Goal: Transaction & Acquisition: Download file/media

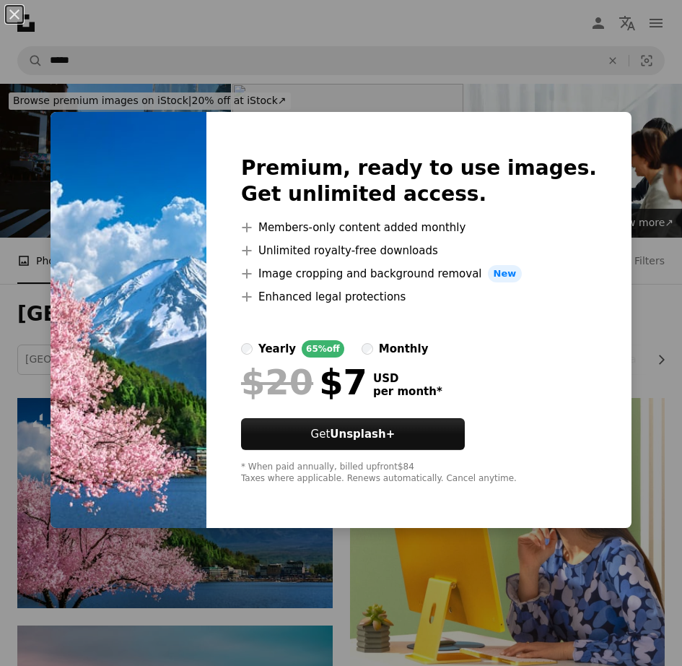
click at [243, 606] on div "An X shape Premium, ready to use images. Get unlimited access. A plus sign Memb…" at bounding box center [341, 333] width 682 height 666
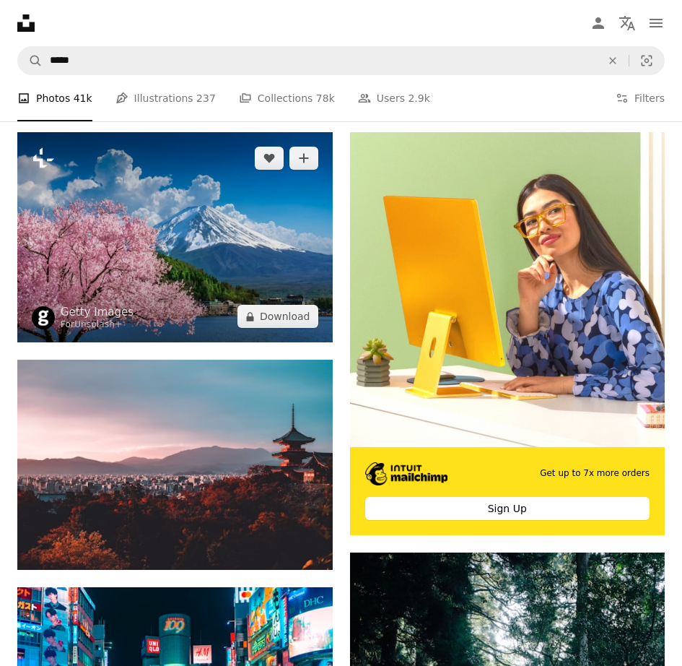
scroll to position [266, 0]
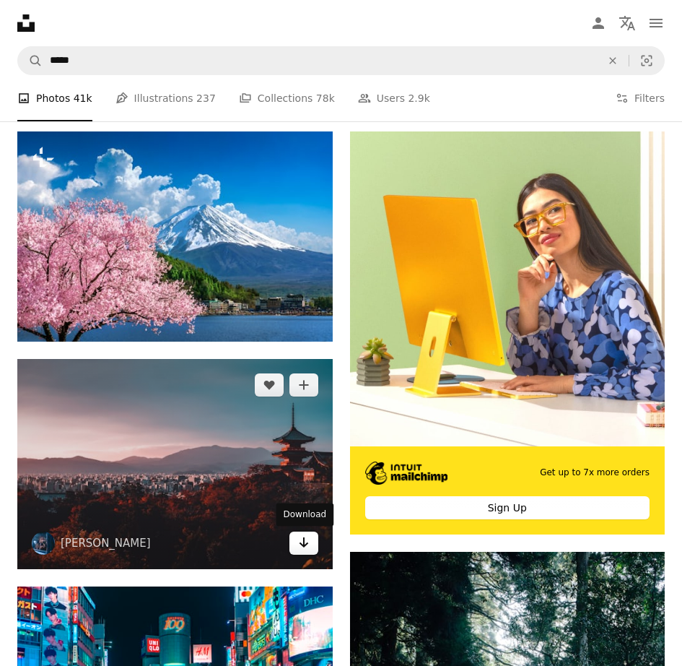
click at [297, 543] on link "Arrow pointing down" at bounding box center [304, 542] width 29 height 23
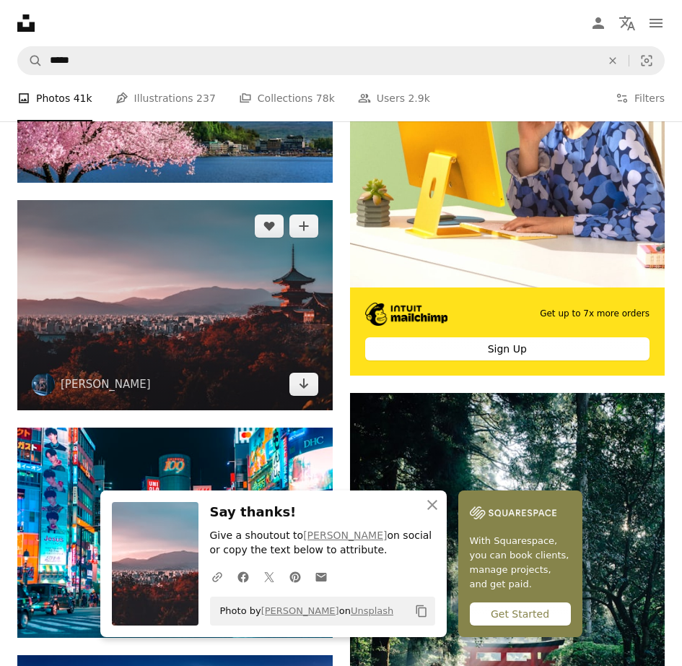
scroll to position [453, 0]
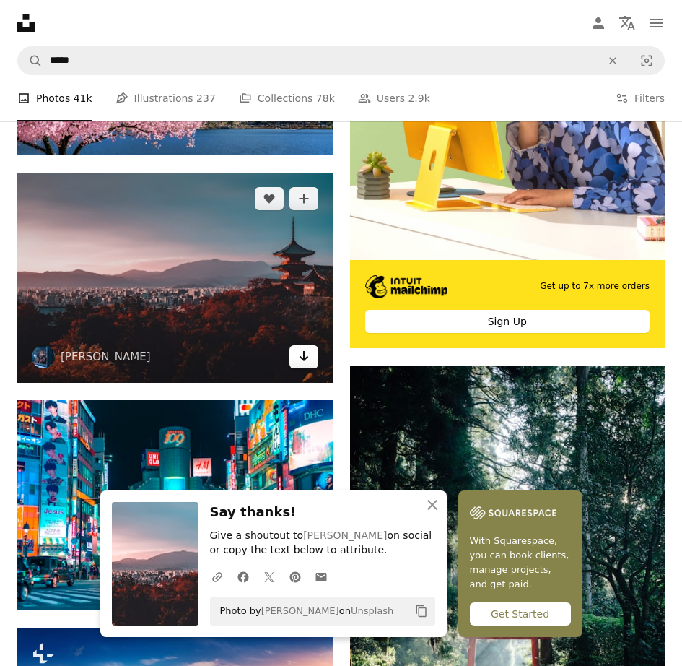
click at [305, 355] on icon "Arrow pointing down" at bounding box center [304, 355] width 12 height 17
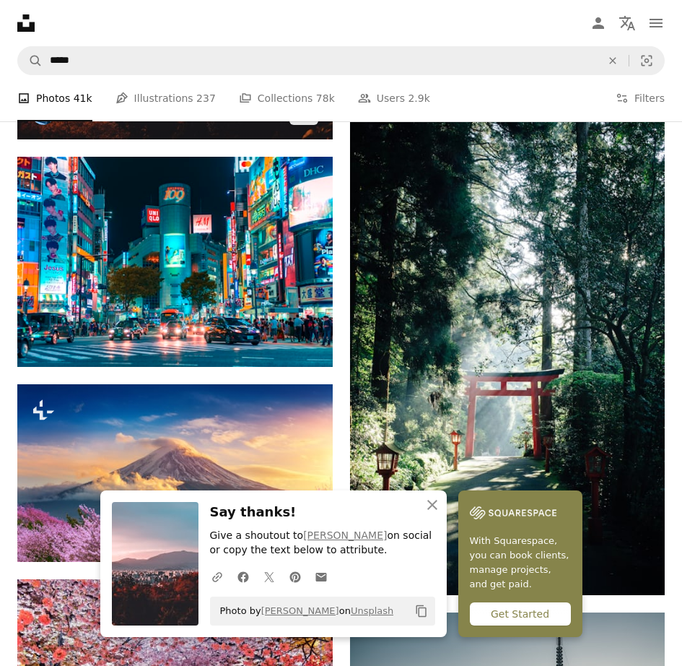
scroll to position [763, 0]
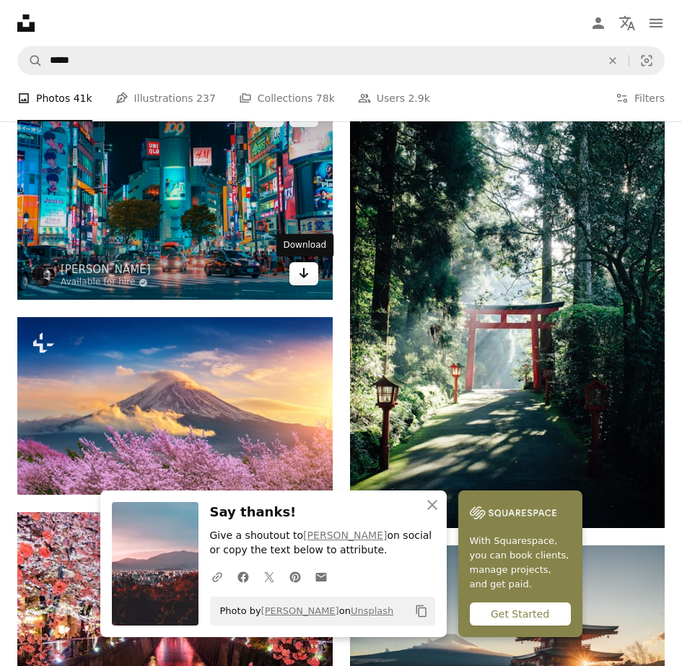
click at [300, 277] on icon "Arrow pointing down" at bounding box center [304, 272] width 12 height 17
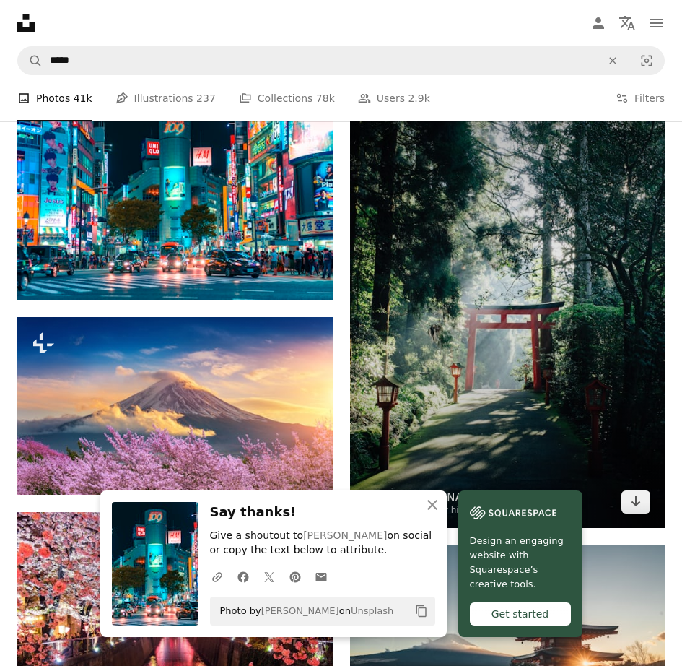
click at [404, 217] on img at bounding box center [508, 291] width 316 height 473
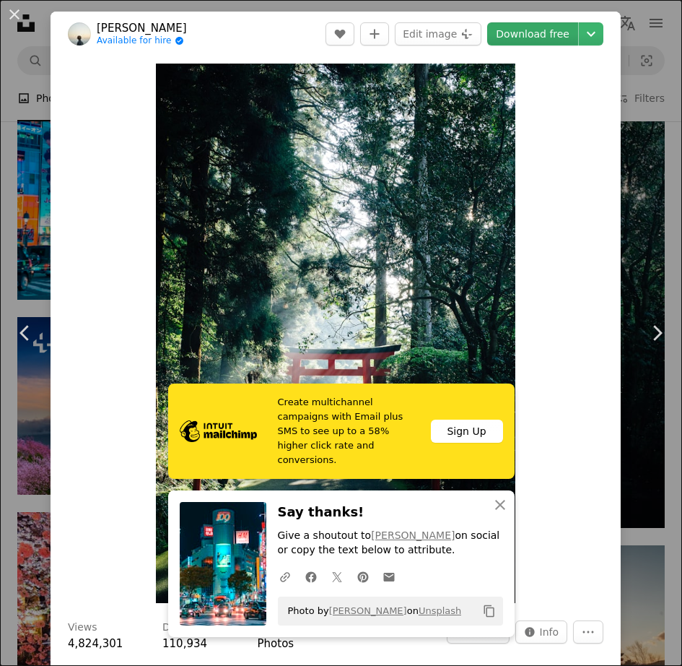
click at [575, 30] on link "Download free" at bounding box center [532, 33] width 91 height 23
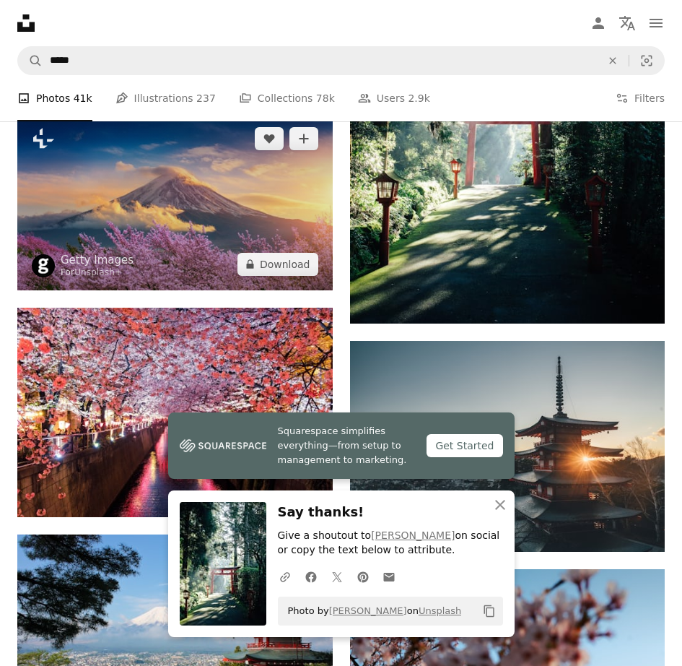
scroll to position [1138, 0]
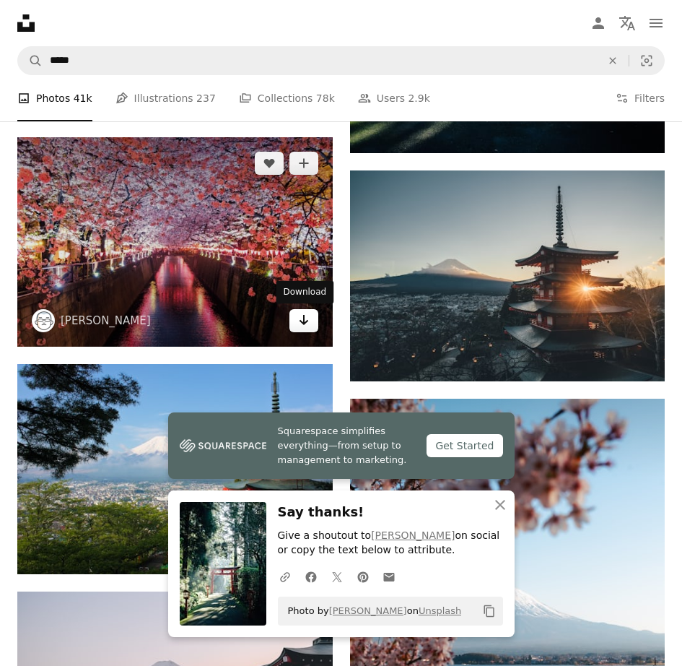
click at [304, 329] on icon "Arrow pointing down" at bounding box center [304, 319] width 12 height 17
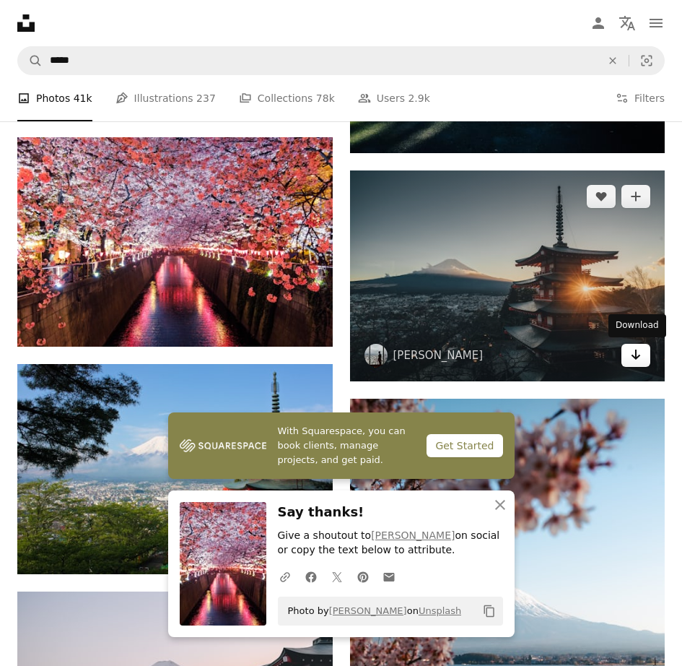
click at [632, 362] on icon "Arrow pointing down" at bounding box center [636, 354] width 12 height 17
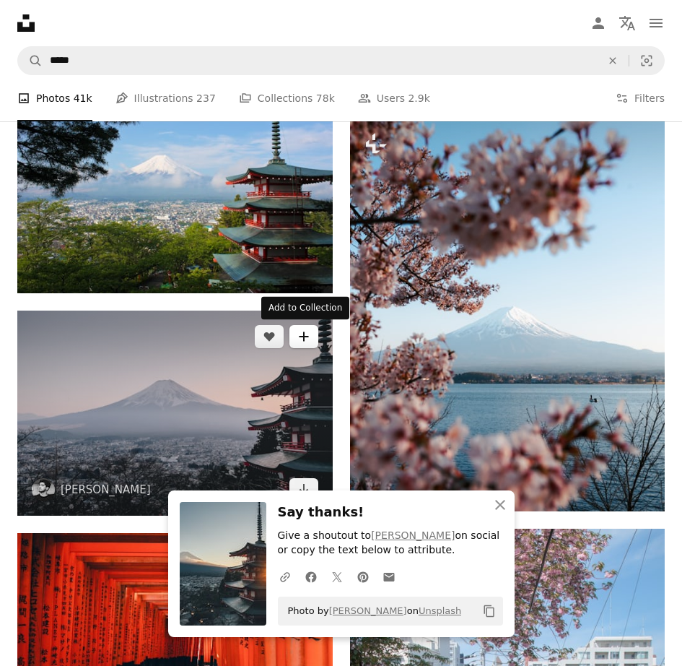
scroll to position [1365, 0]
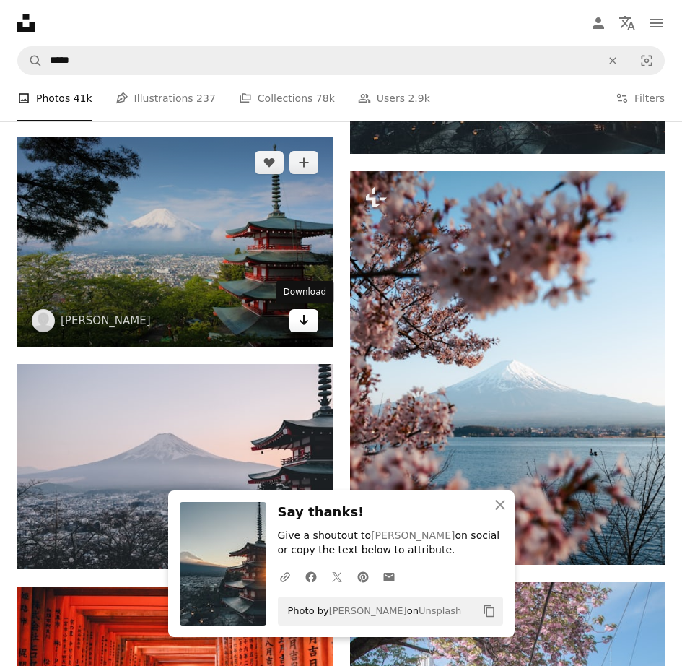
click at [303, 329] on link "Arrow pointing down" at bounding box center [304, 320] width 29 height 23
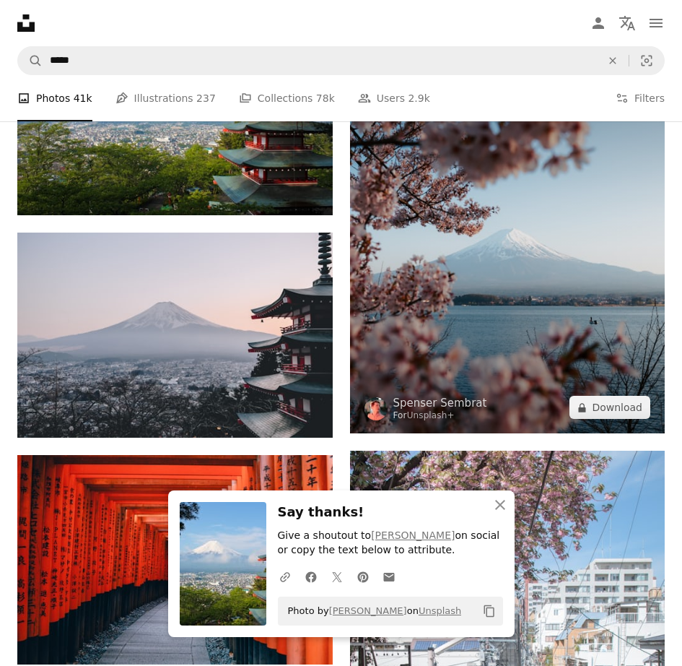
scroll to position [1500, 0]
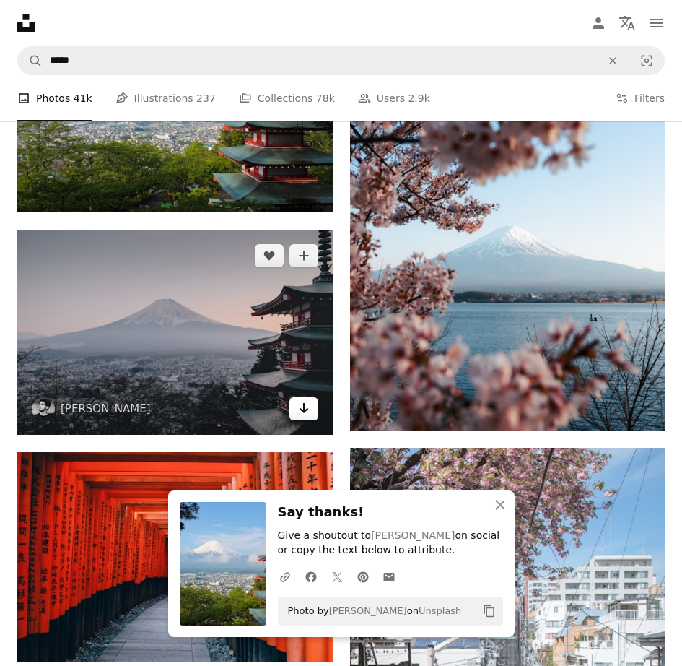
click at [298, 414] on icon "Arrow pointing down" at bounding box center [304, 407] width 12 height 17
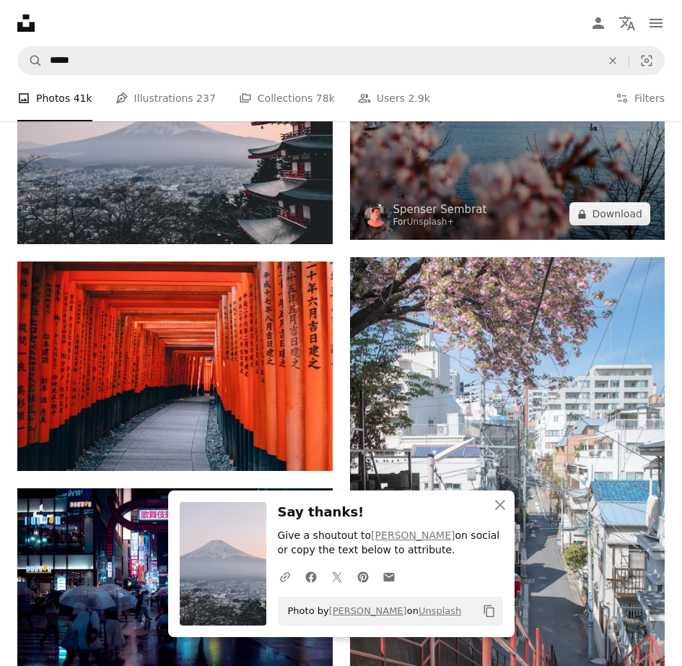
scroll to position [1721, 0]
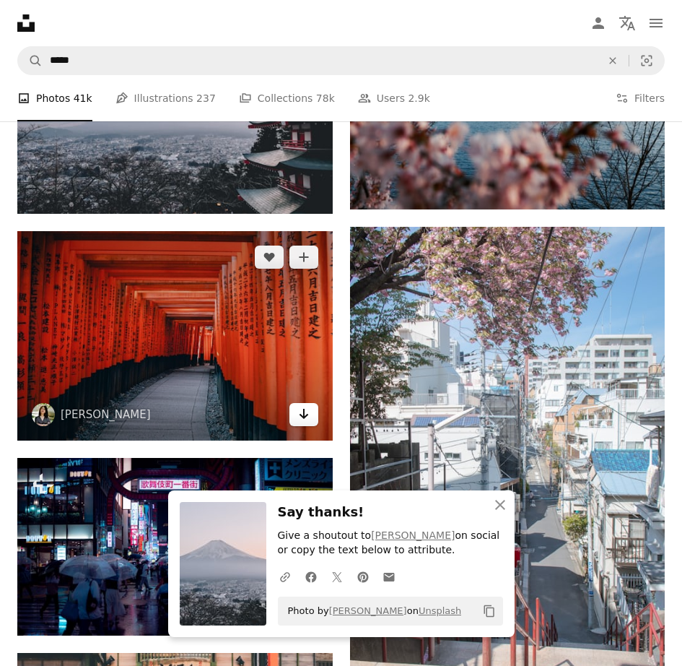
click at [300, 424] on link "Arrow pointing down" at bounding box center [304, 414] width 29 height 23
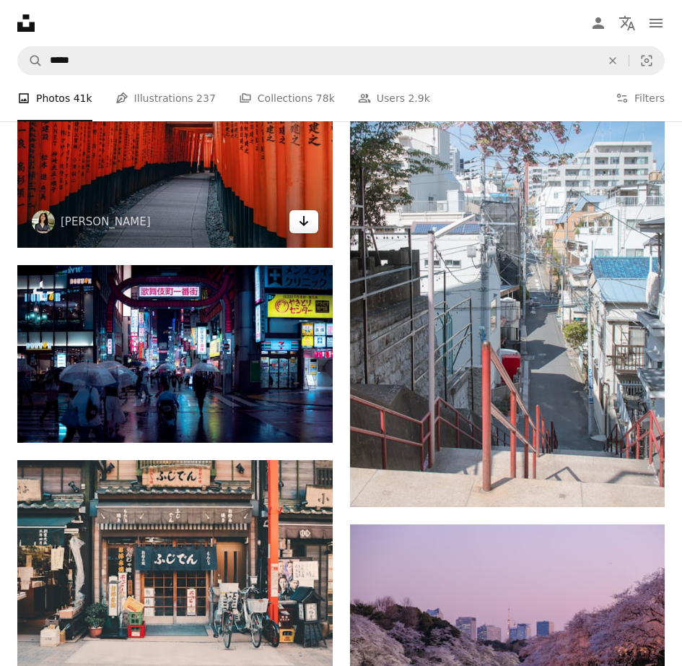
scroll to position [1914, 0]
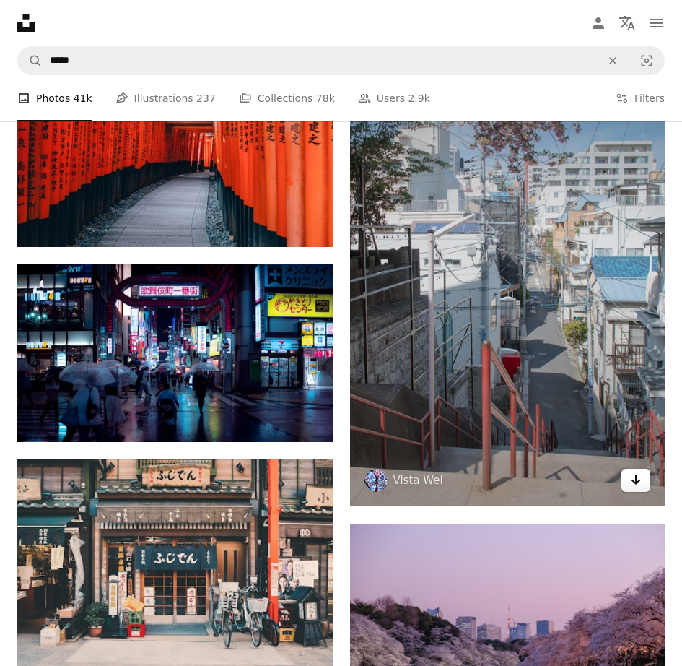
click at [636, 487] on icon "Arrow pointing down" at bounding box center [636, 479] width 12 height 17
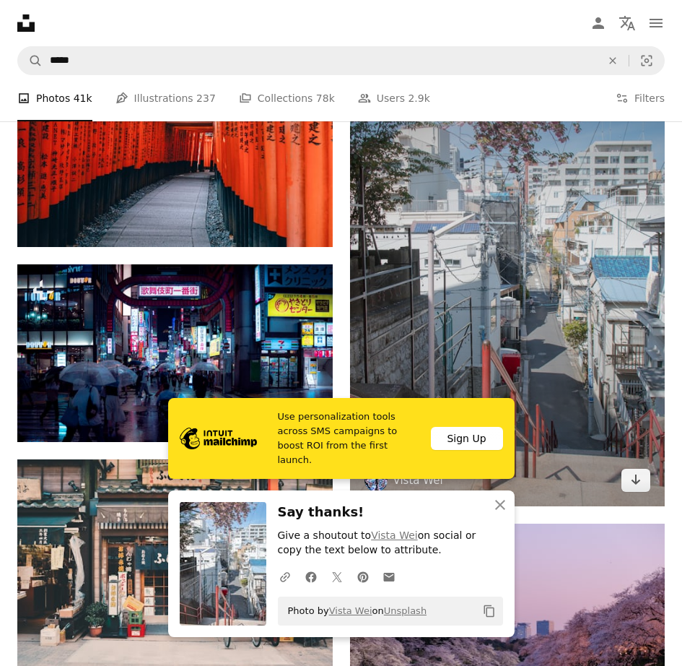
click at [567, 359] on img at bounding box center [508, 269] width 316 height 473
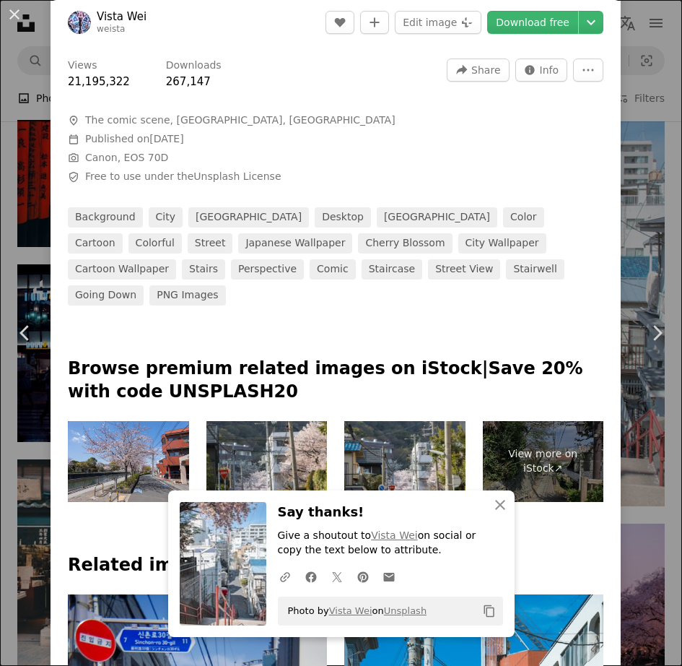
scroll to position [548, 0]
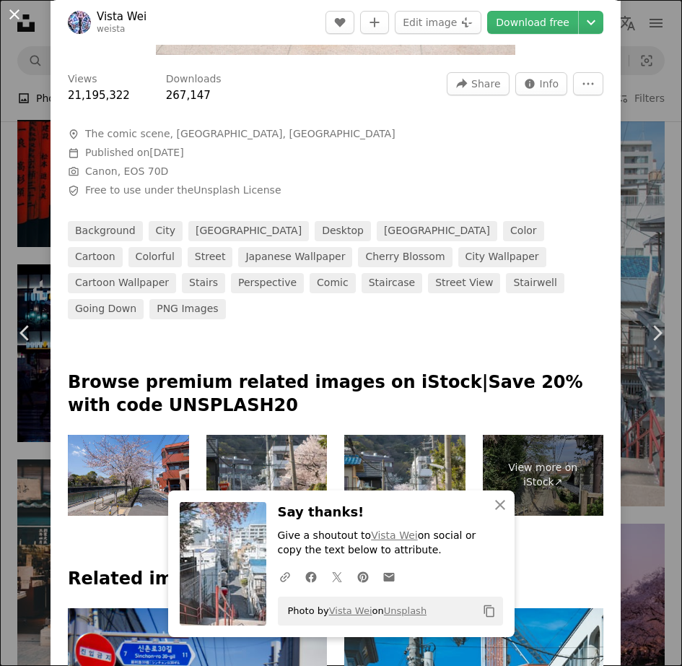
click at [14, 10] on button "An X shape" at bounding box center [14, 14] width 17 height 17
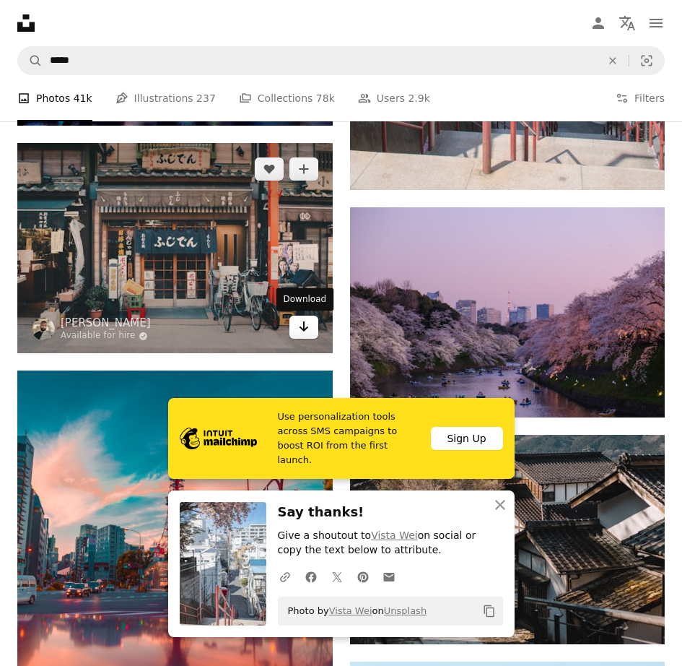
scroll to position [2215, 0]
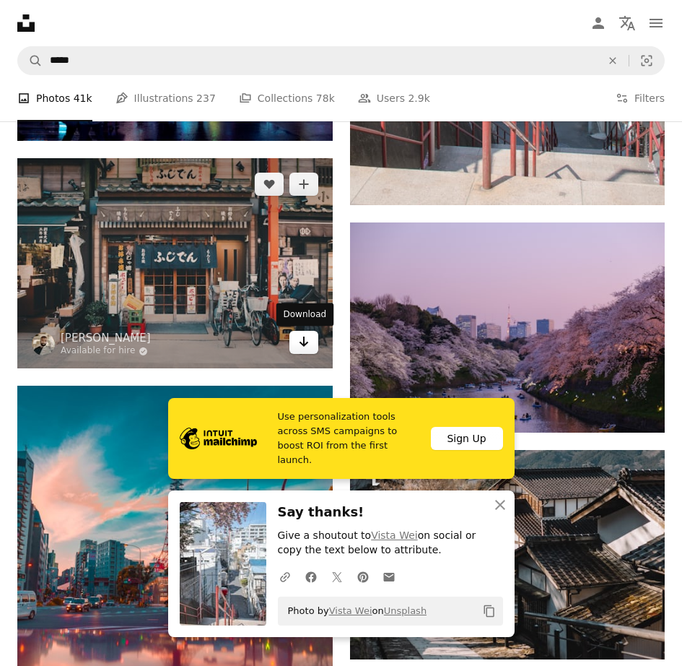
click at [305, 342] on icon "Arrow pointing down" at bounding box center [304, 341] width 12 height 17
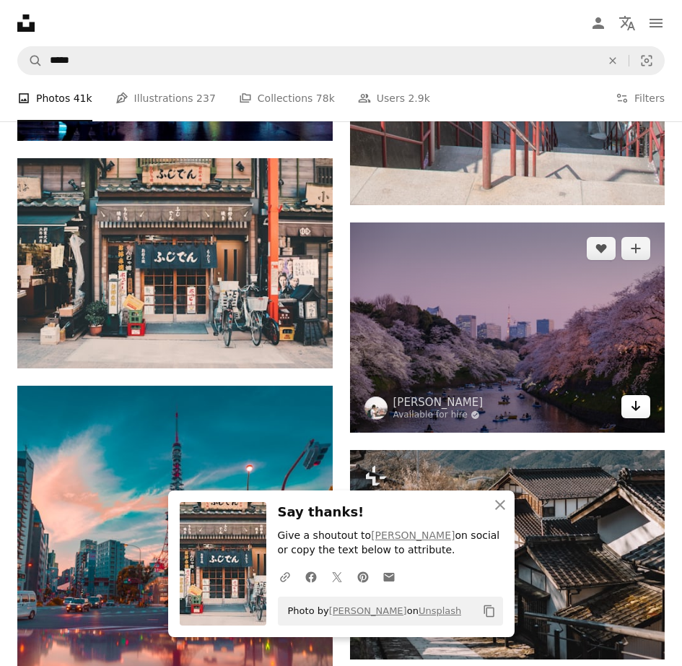
click at [639, 413] on icon "Arrow pointing down" at bounding box center [636, 405] width 12 height 17
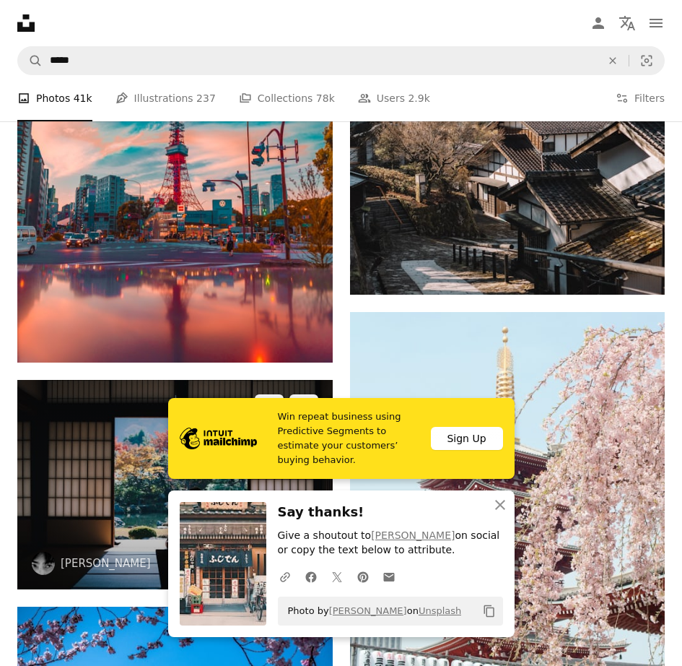
scroll to position [2583, 0]
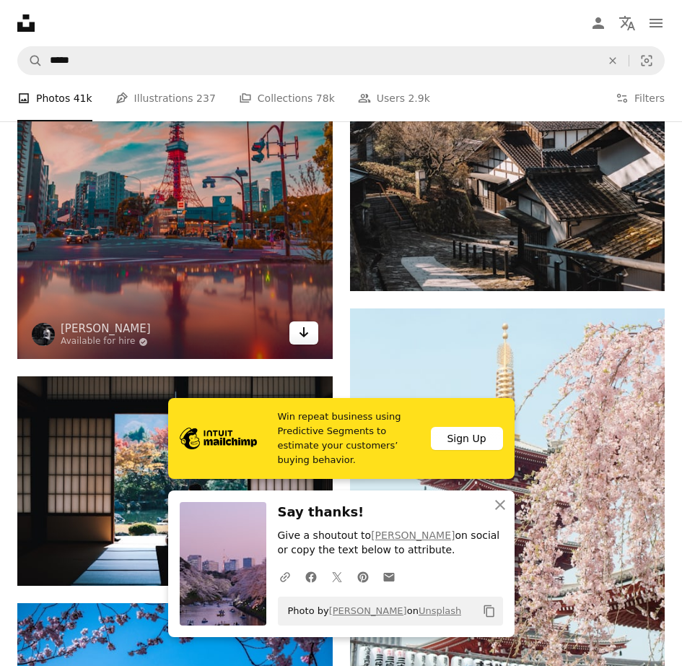
click at [303, 344] on link "Arrow pointing down" at bounding box center [304, 332] width 29 height 23
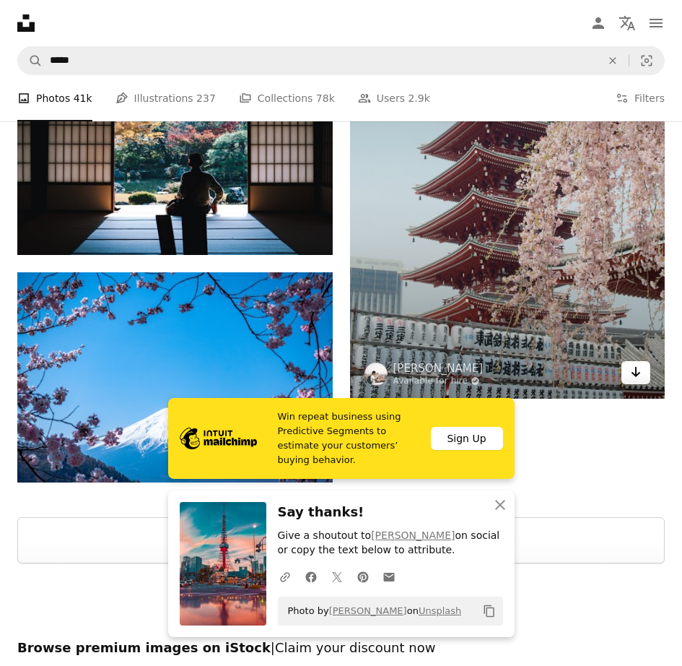
scroll to position [2917, 0]
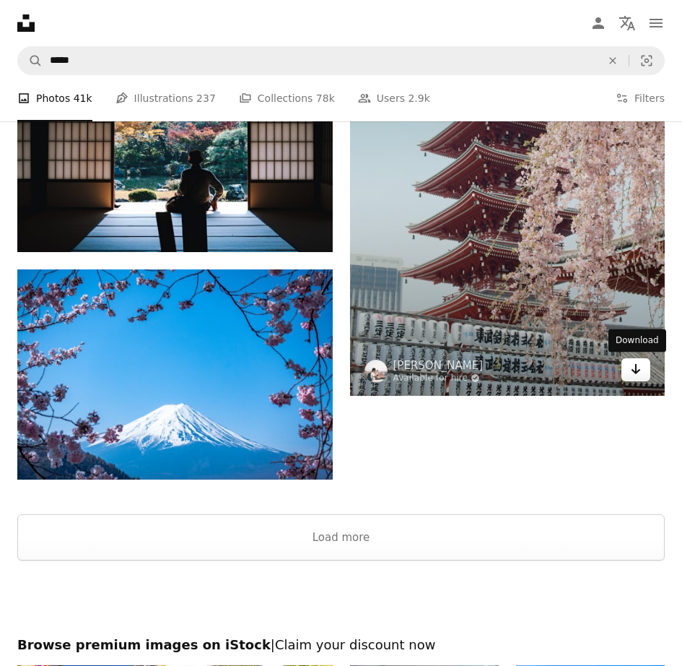
click at [637, 376] on icon "Arrow pointing down" at bounding box center [636, 368] width 12 height 17
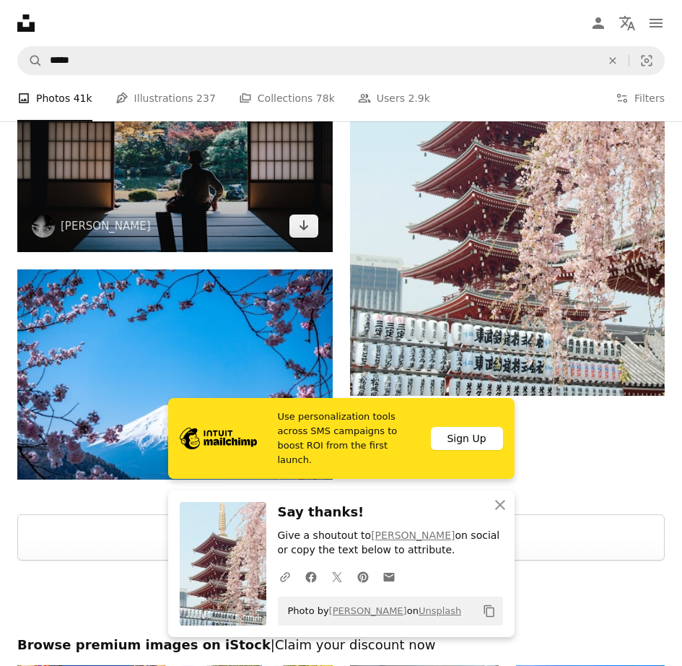
click at [279, 206] on img at bounding box center [175, 147] width 316 height 209
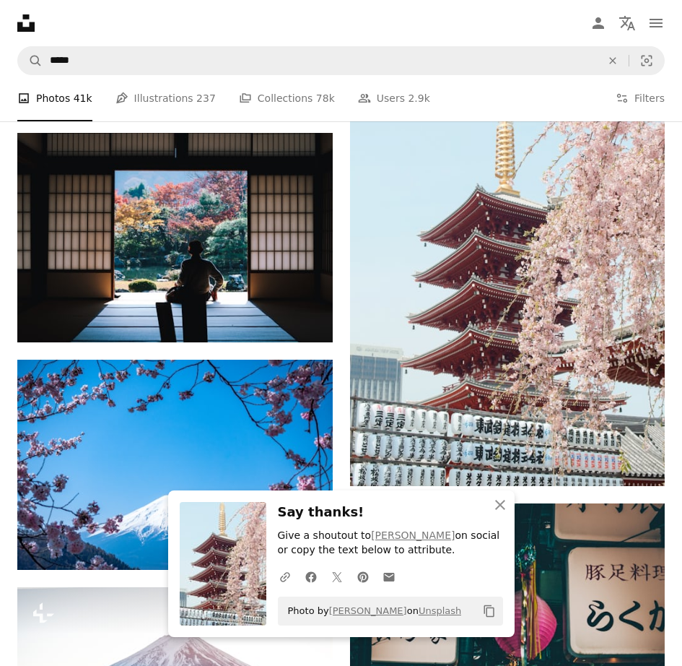
scroll to position [2820, 0]
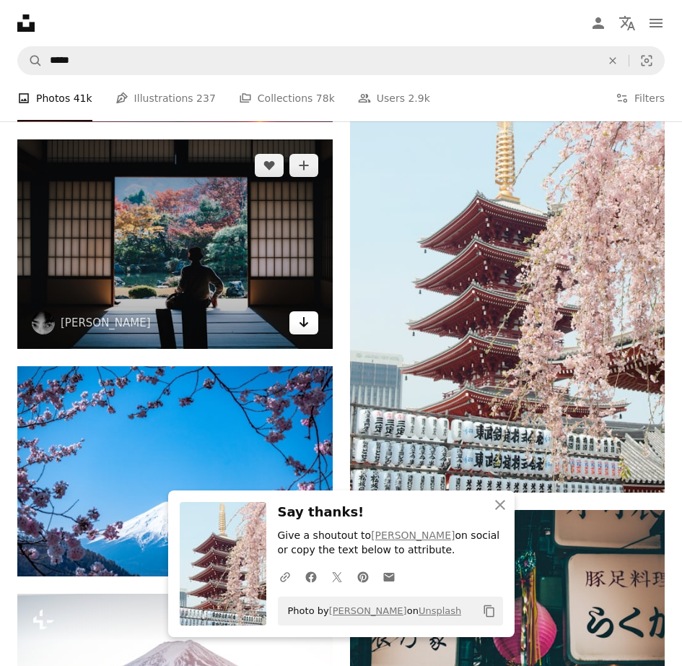
click at [299, 322] on icon "Arrow pointing down" at bounding box center [304, 321] width 12 height 17
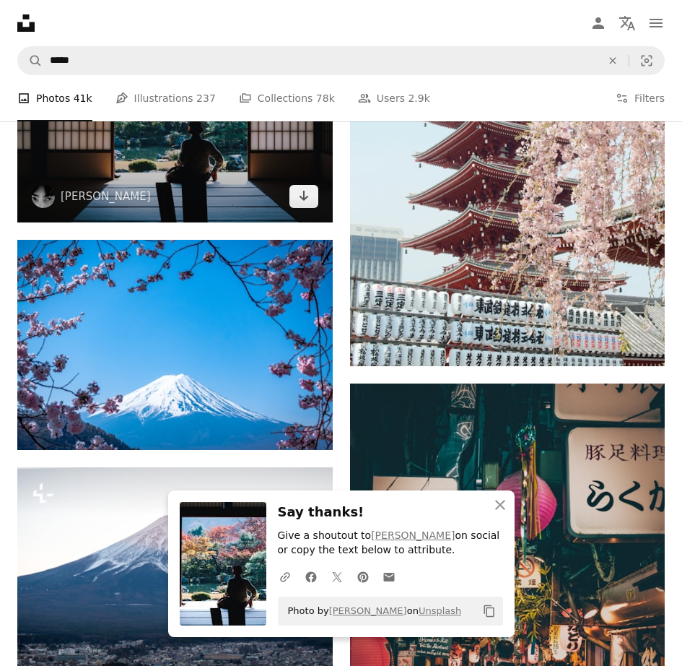
scroll to position [2968, 0]
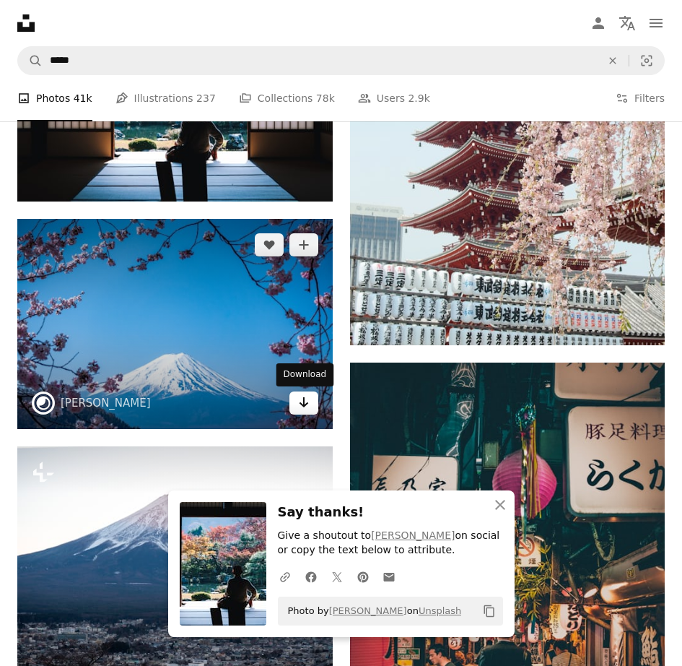
click at [305, 414] on link "Arrow pointing down" at bounding box center [304, 402] width 29 height 23
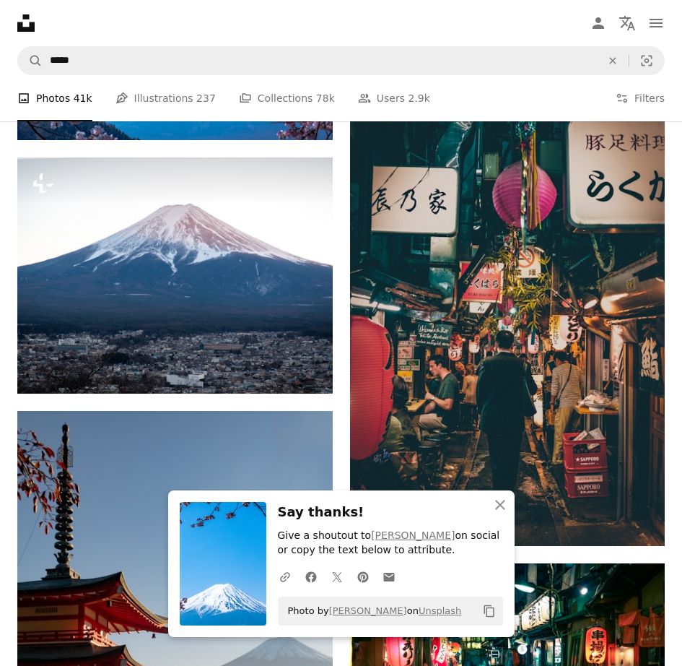
scroll to position [3251, 0]
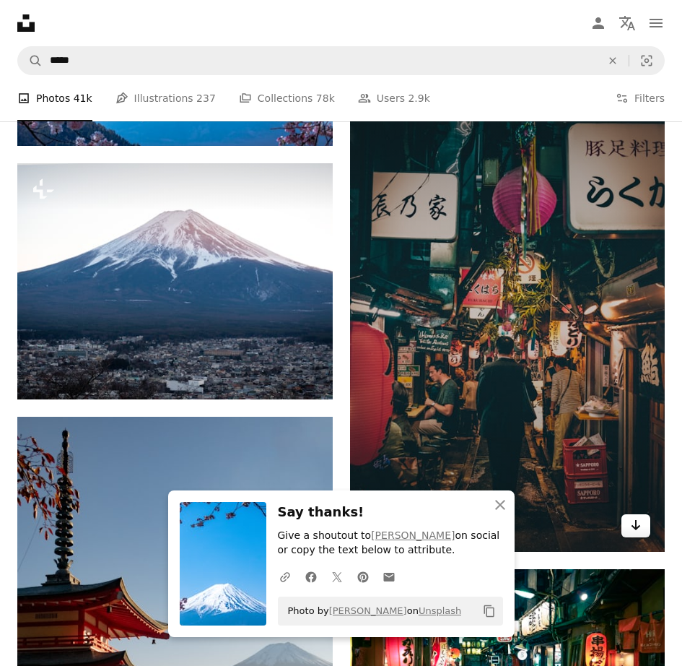
click at [629, 534] on link "Arrow pointing down" at bounding box center [636, 525] width 29 height 23
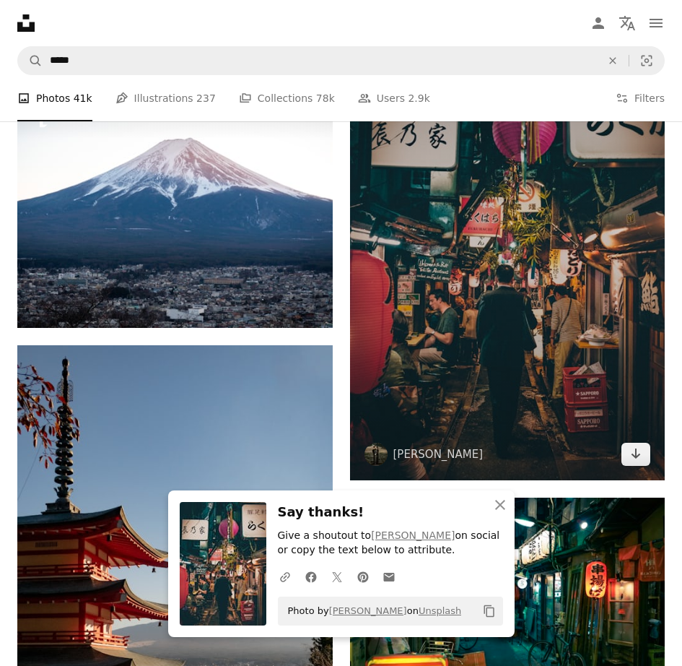
scroll to position [3326, 0]
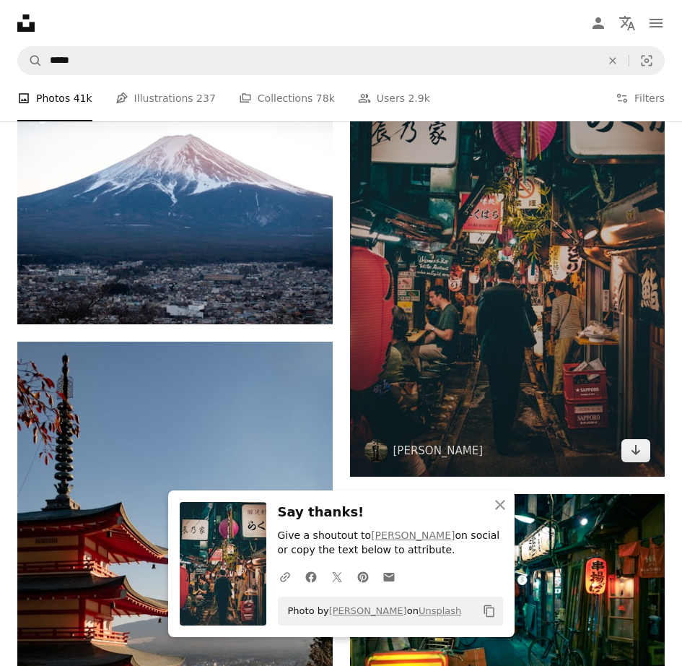
click at [551, 365] on img at bounding box center [508, 240] width 316 height 473
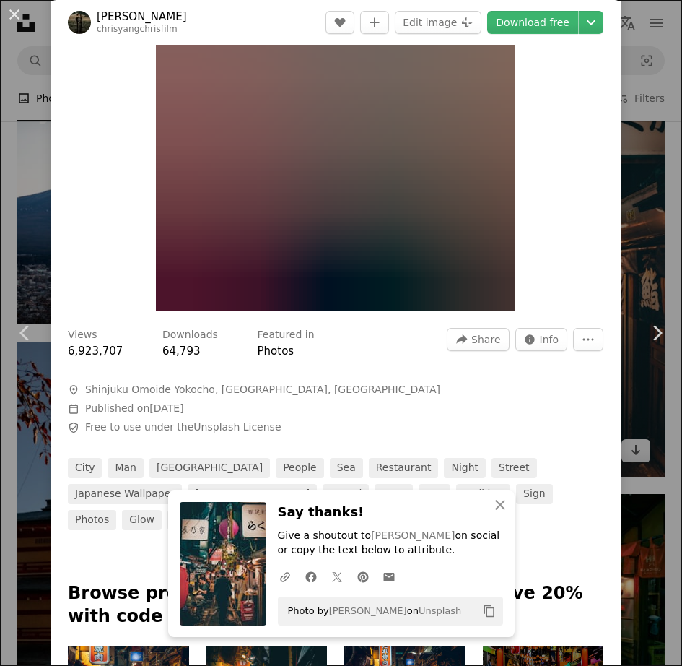
scroll to position [294, 0]
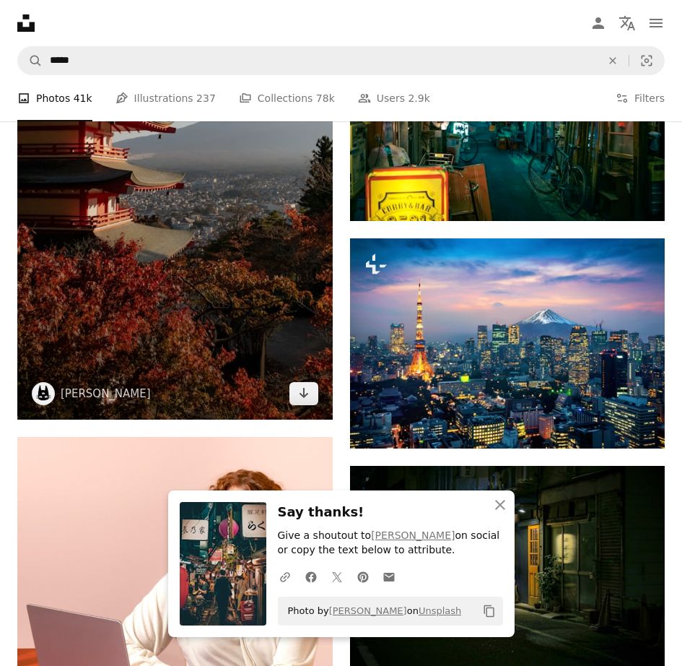
scroll to position [3821, 0]
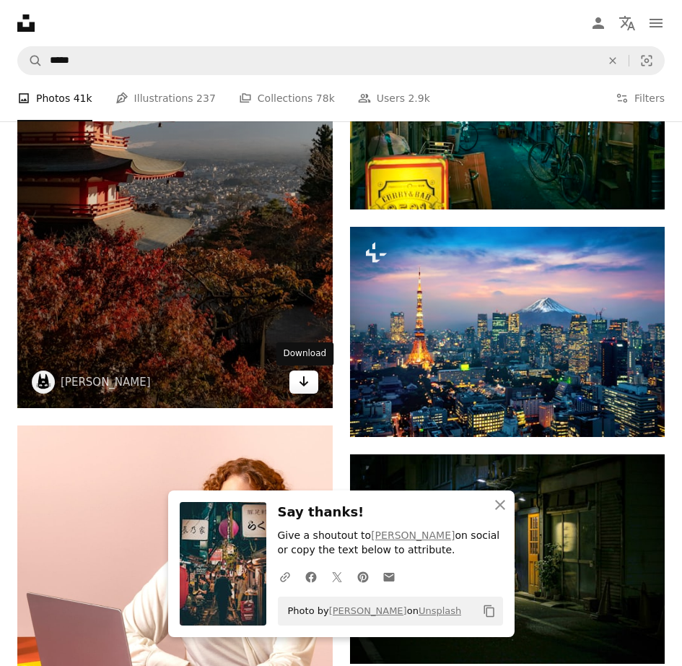
click at [296, 387] on link "Arrow pointing down" at bounding box center [304, 381] width 29 height 23
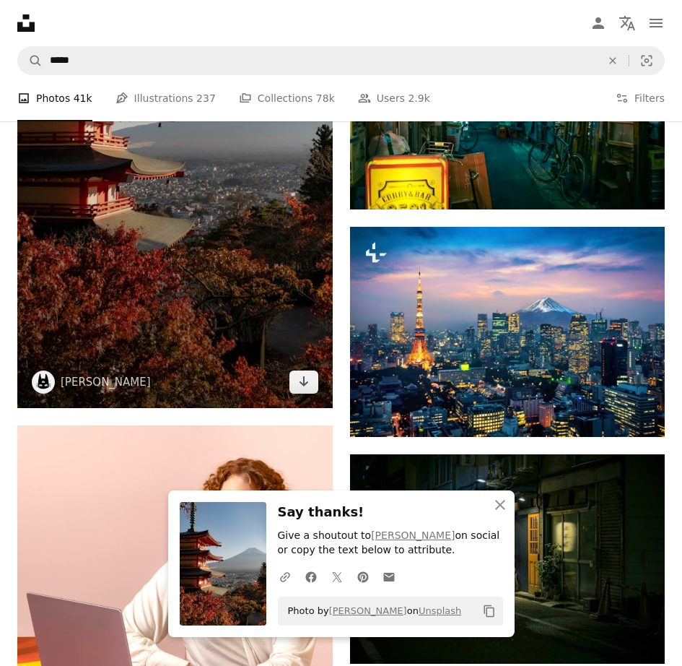
click at [189, 329] on img at bounding box center [175, 127] width 316 height 562
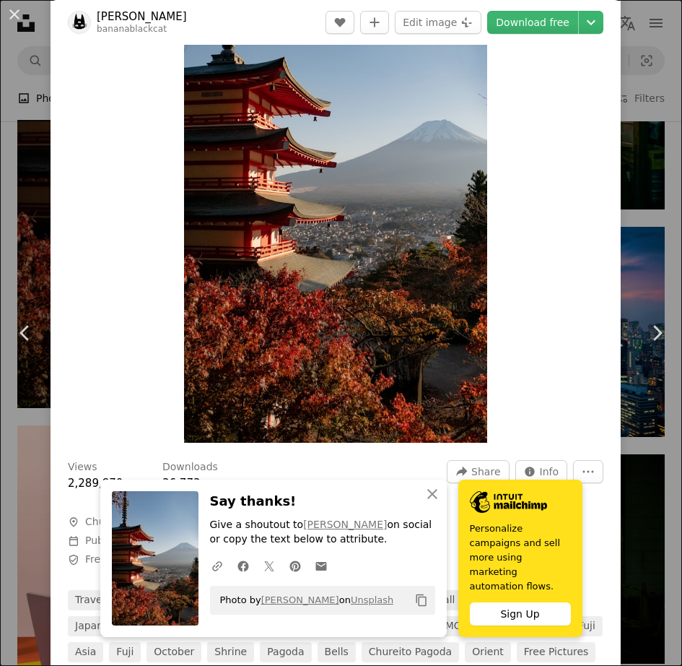
scroll to position [409, 0]
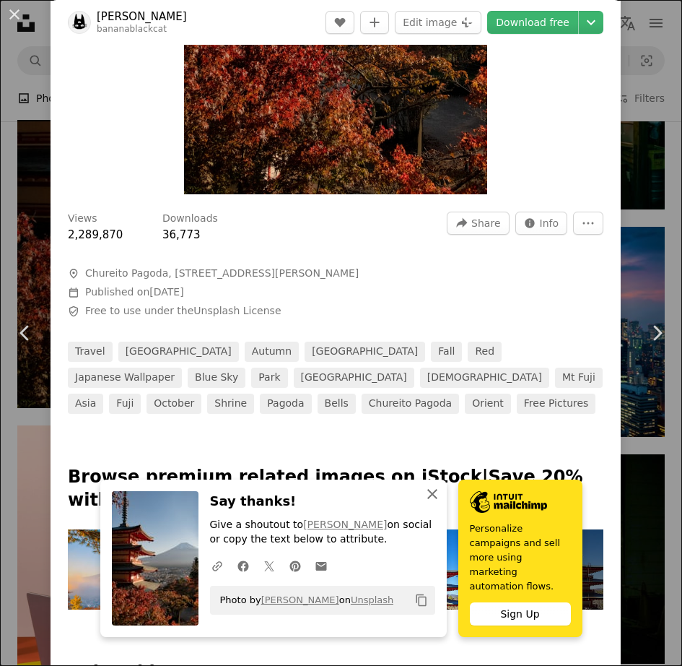
click at [429, 503] on icon "An X shape" at bounding box center [432, 493] width 17 height 17
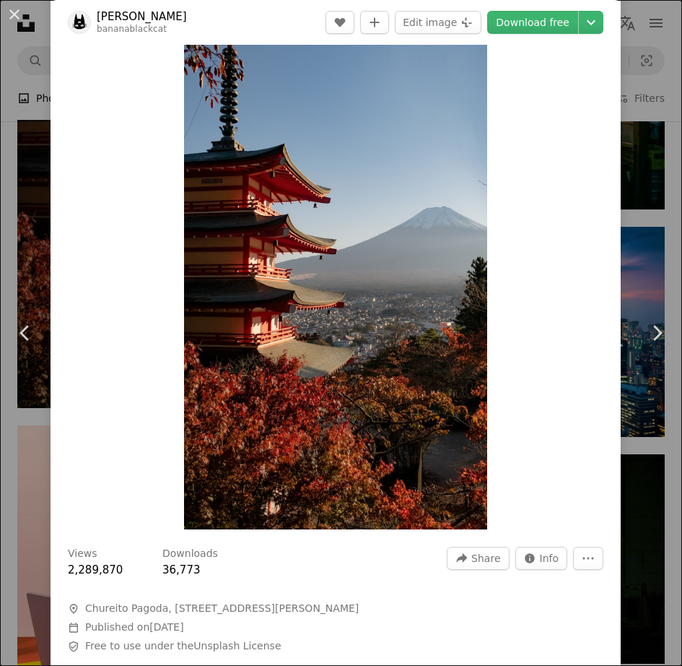
scroll to position [0, 0]
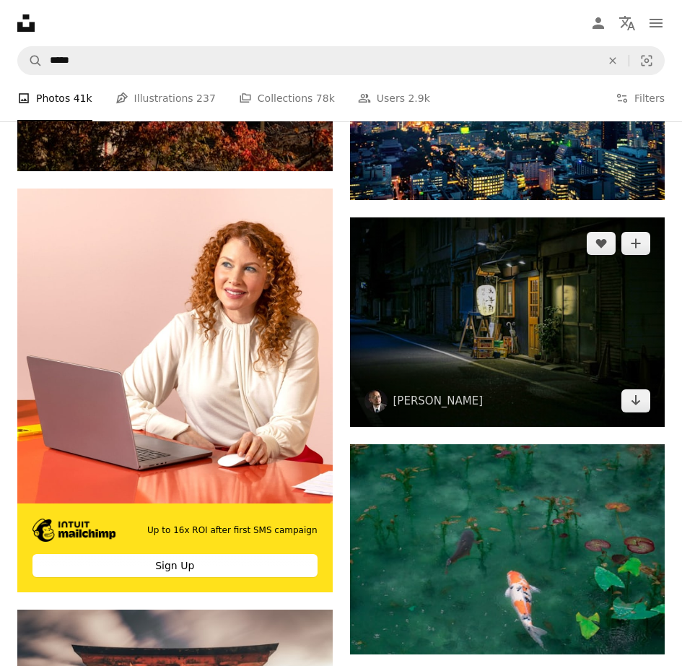
scroll to position [4056, 0]
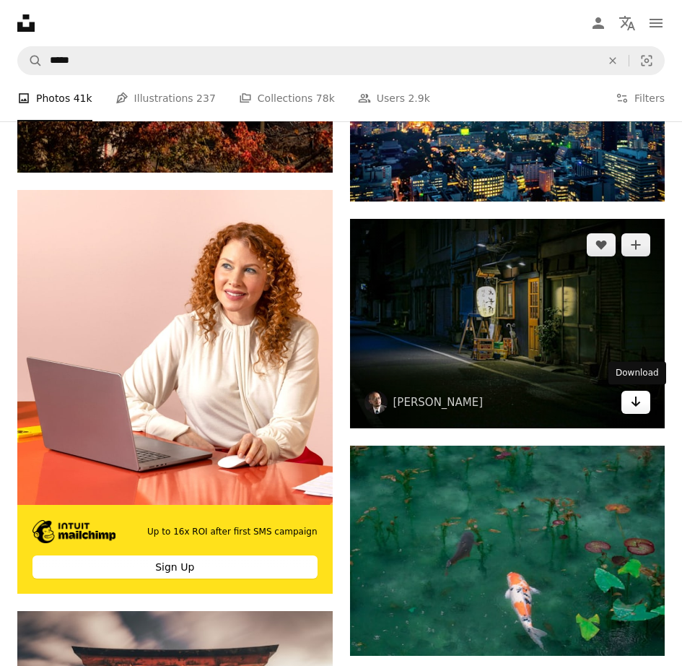
click at [635, 401] on icon "Arrow pointing down" at bounding box center [636, 401] width 12 height 17
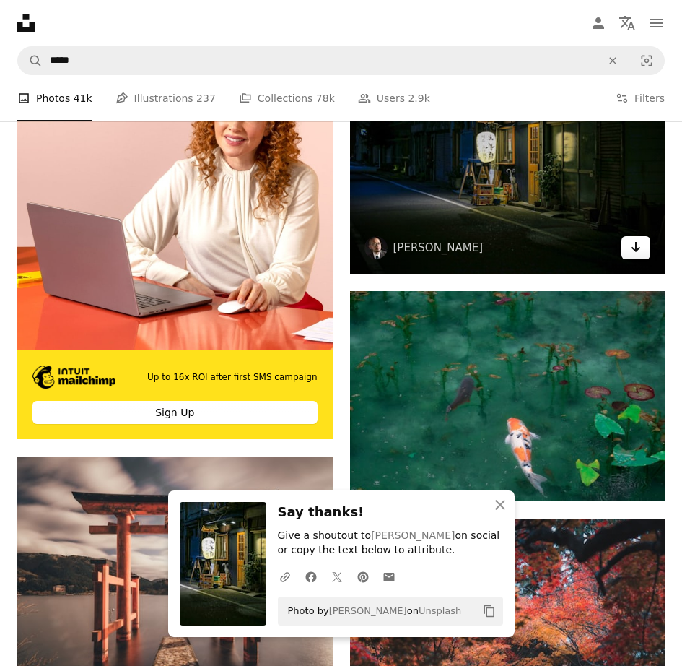
scroll to position [4264, 0]
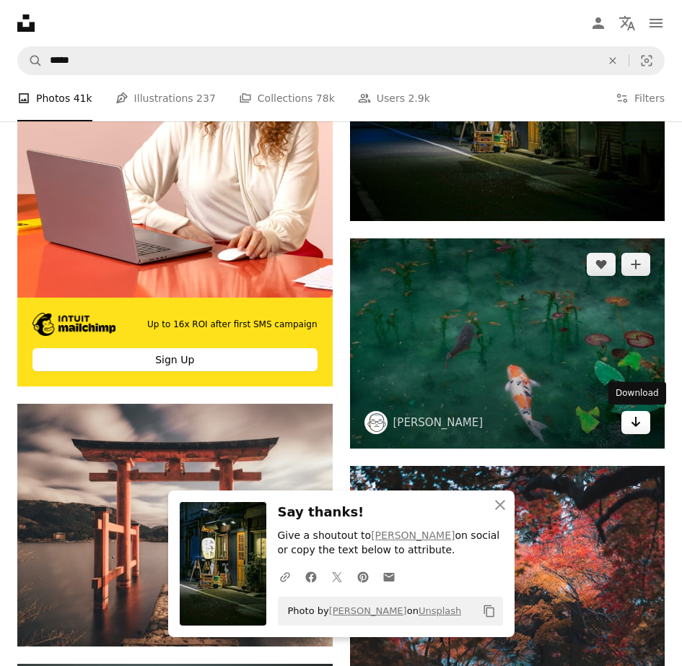
click at [640, 425] on icon "Arrow pointing down" at bounding box center [636, 421] width 12 height 17
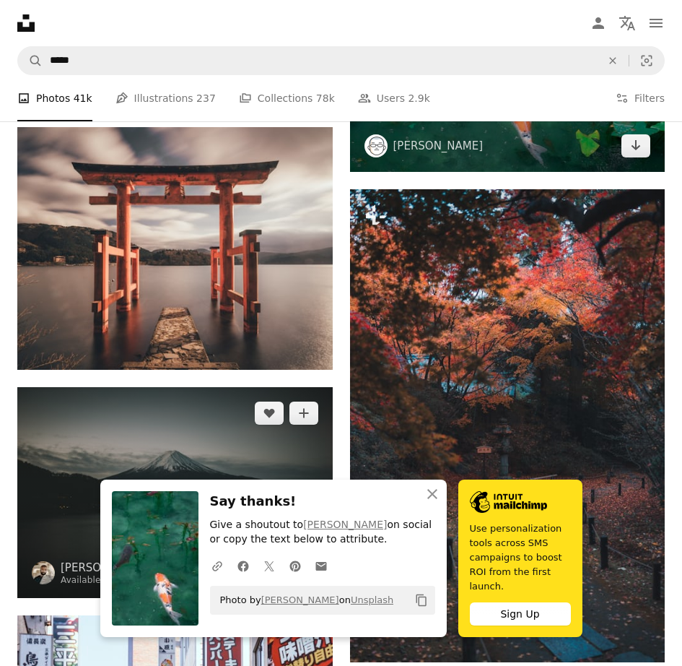
scroll to position [4557, 0]
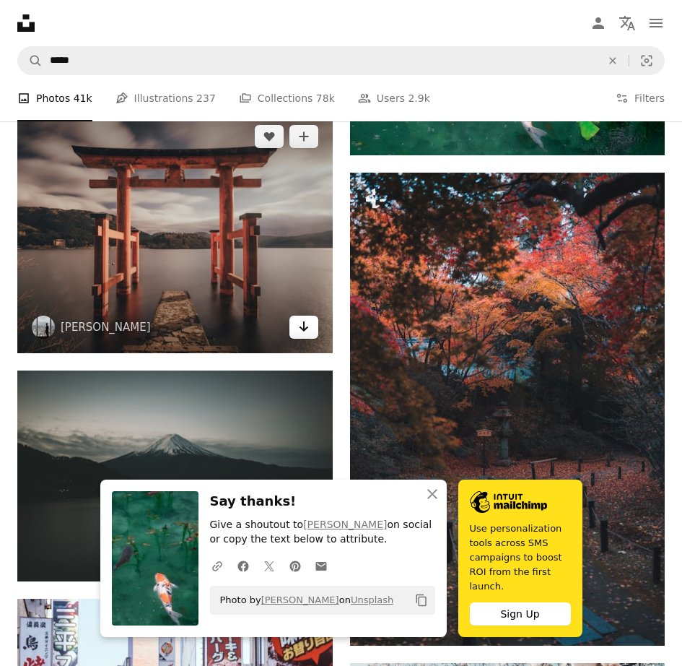
click at [299, 330] on icon "Arrow pointing down" at bounding box center [304, 326] width 12 height 17
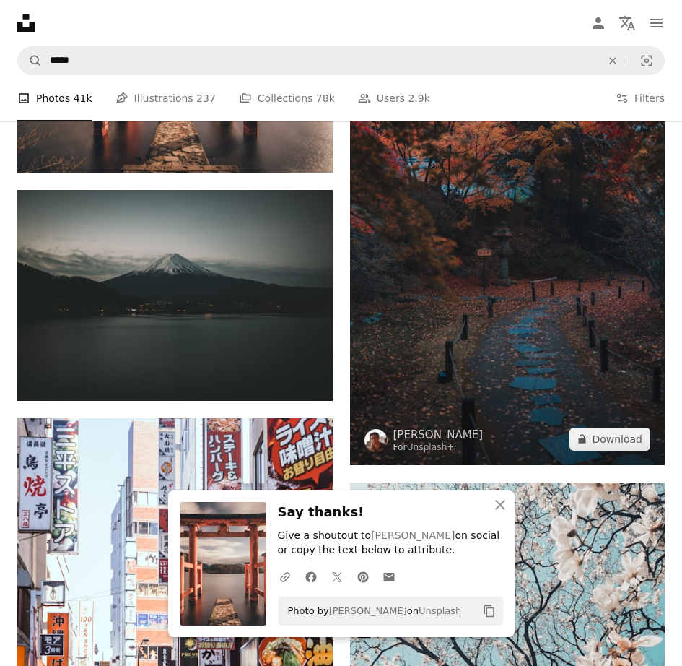
scroll to position [4781, 0]
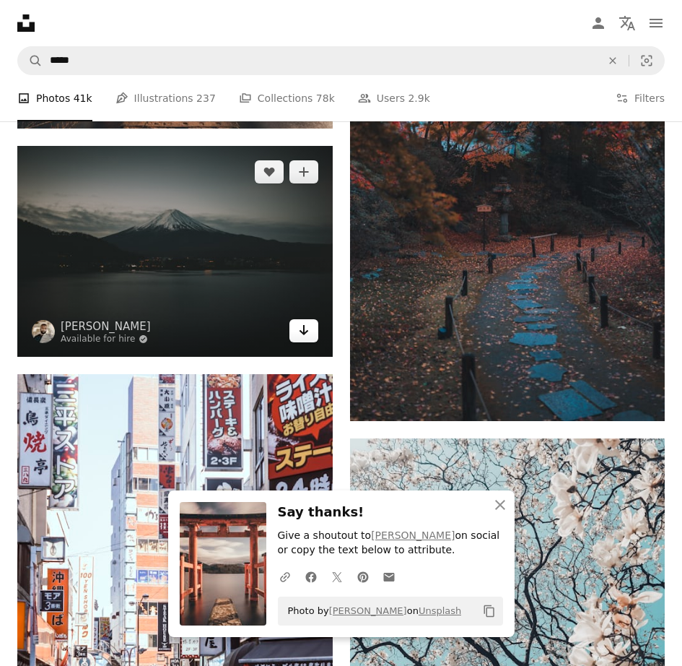
click at [308, 329] on icon "Arrow pointing down" at bounding box center [304, 329] width 12 height 17
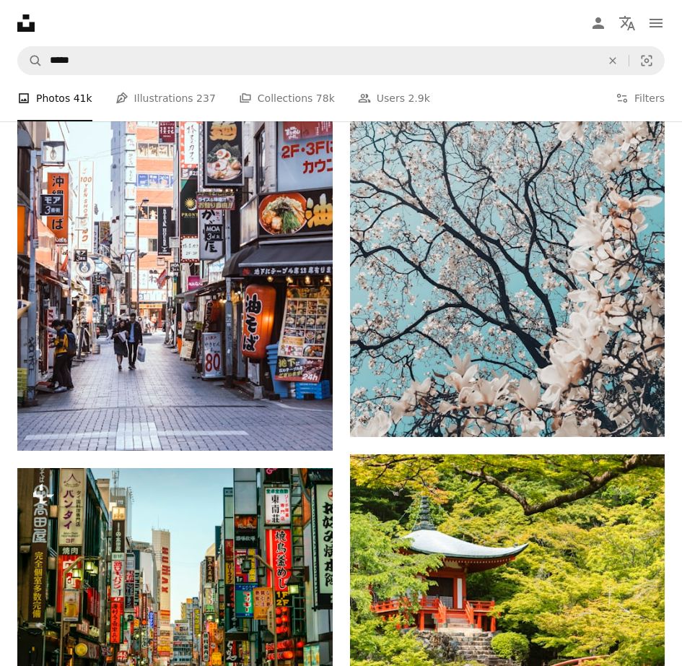
scroll to position [5194, 0]
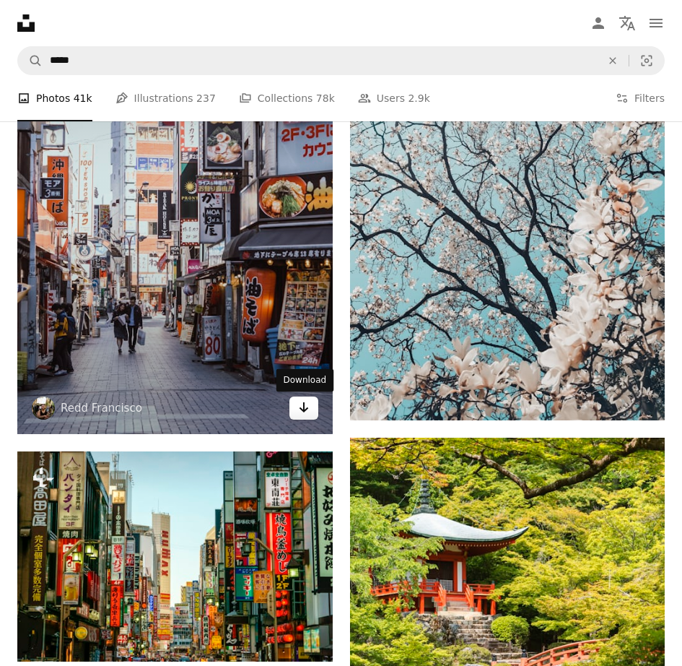
click at [305, 410] on icon "Download" at bounding box center [303, 407] width 9 height 10
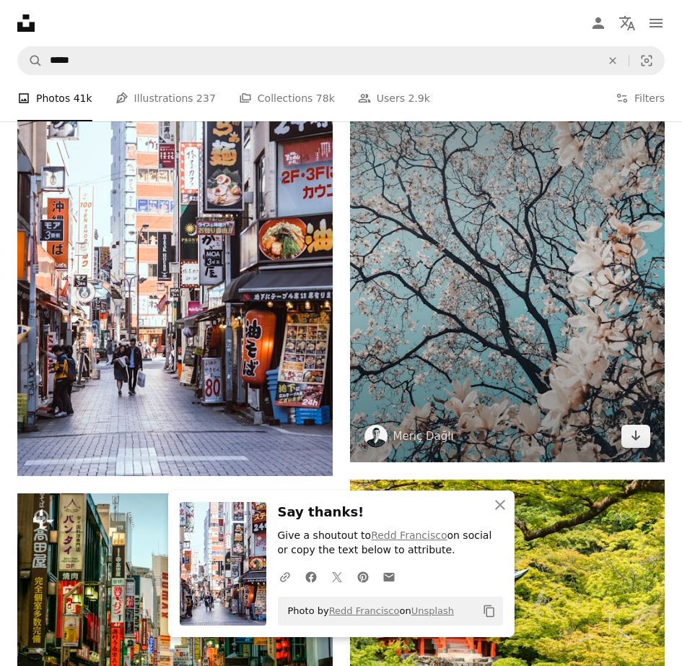
scroll to position [5150, 0]
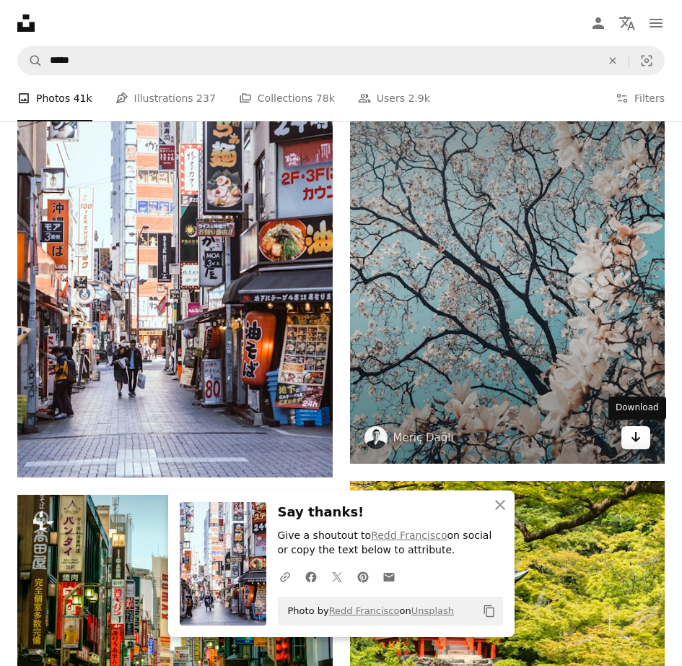
click at [636, 438] on icon "Download" at bounding box center [636, 437] width 9 height 10
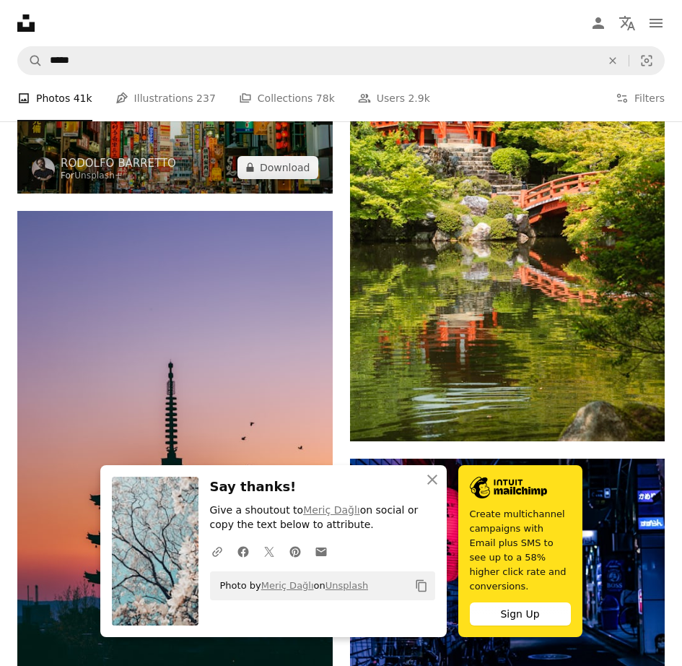
scroll to position [5665, 0]
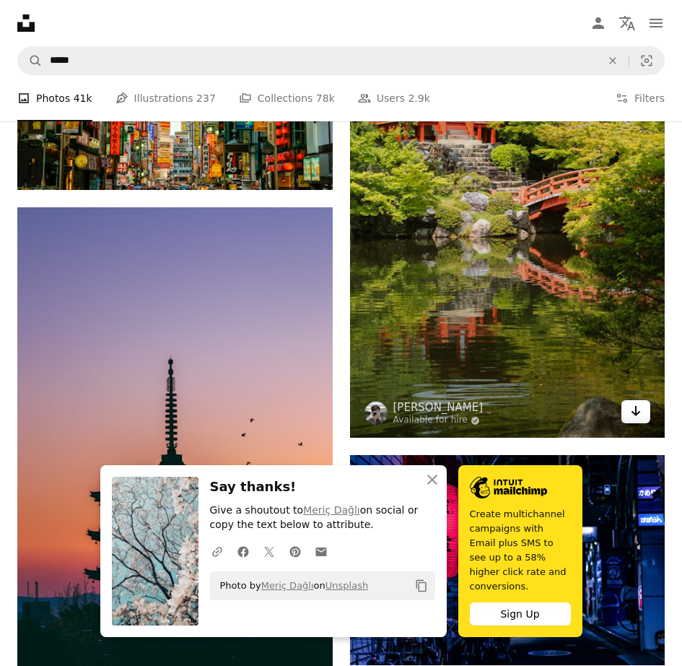
click at [632, 411] on icon "Download" at bounding box center [636, 411] width 9 height 10
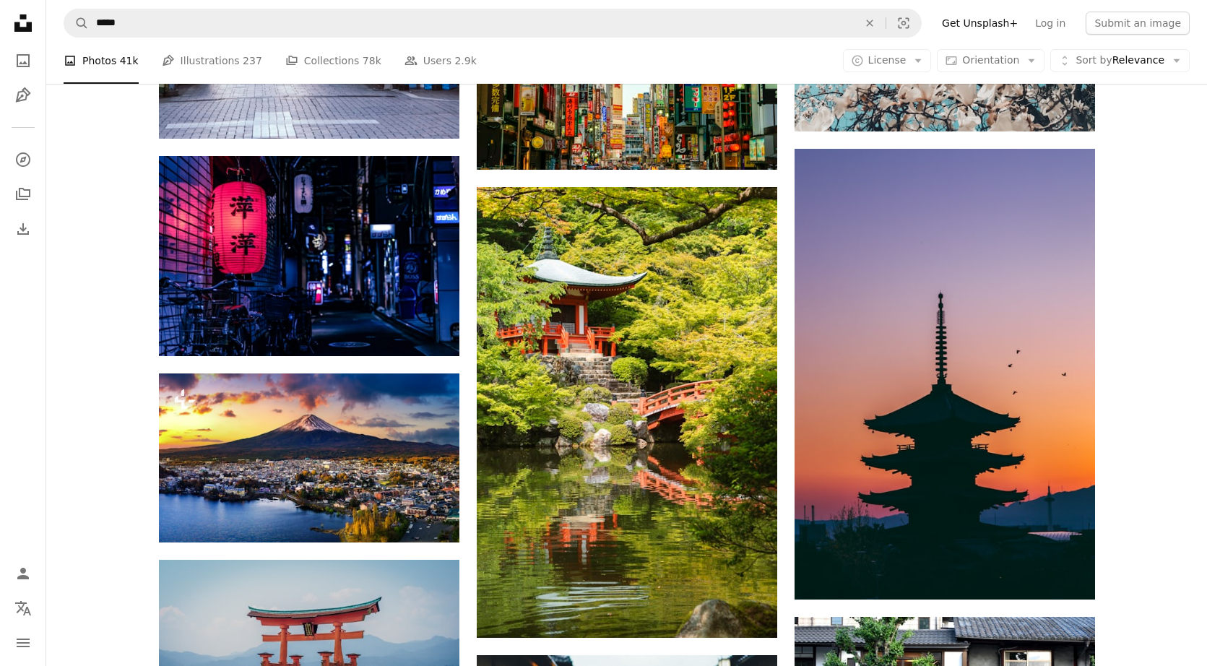
scroll to position [3606, 0]
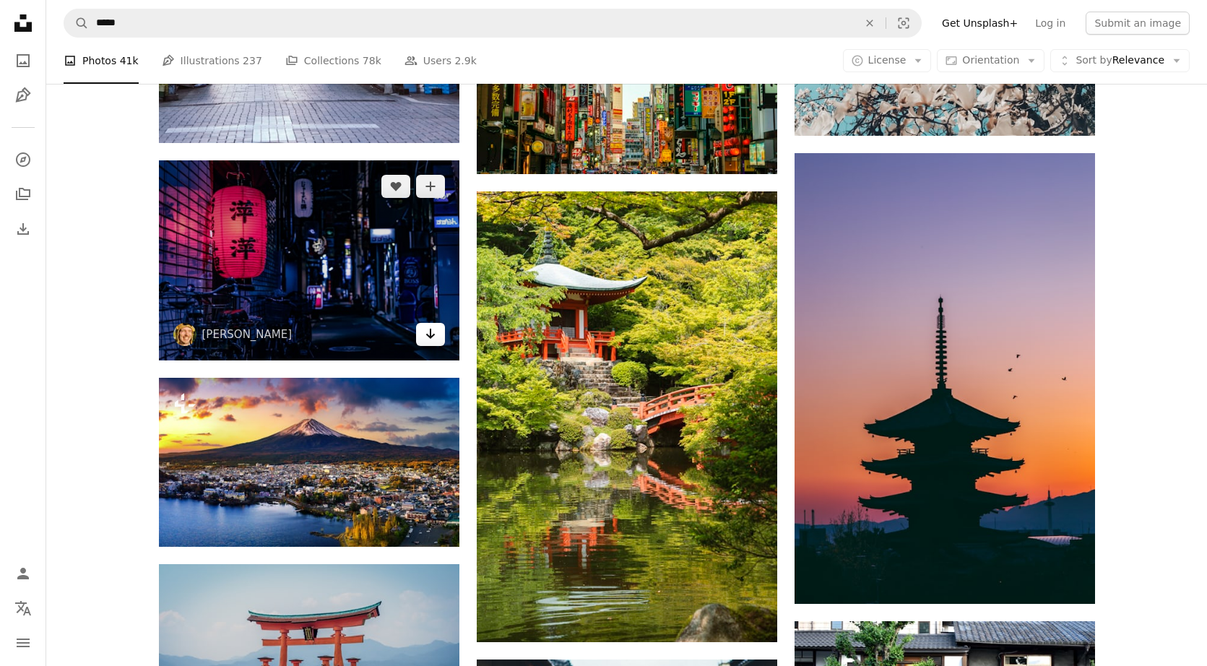
click at [425, 336] on icon "Arrow pointing down" at bounding box center [431, 333] width 12 height 17
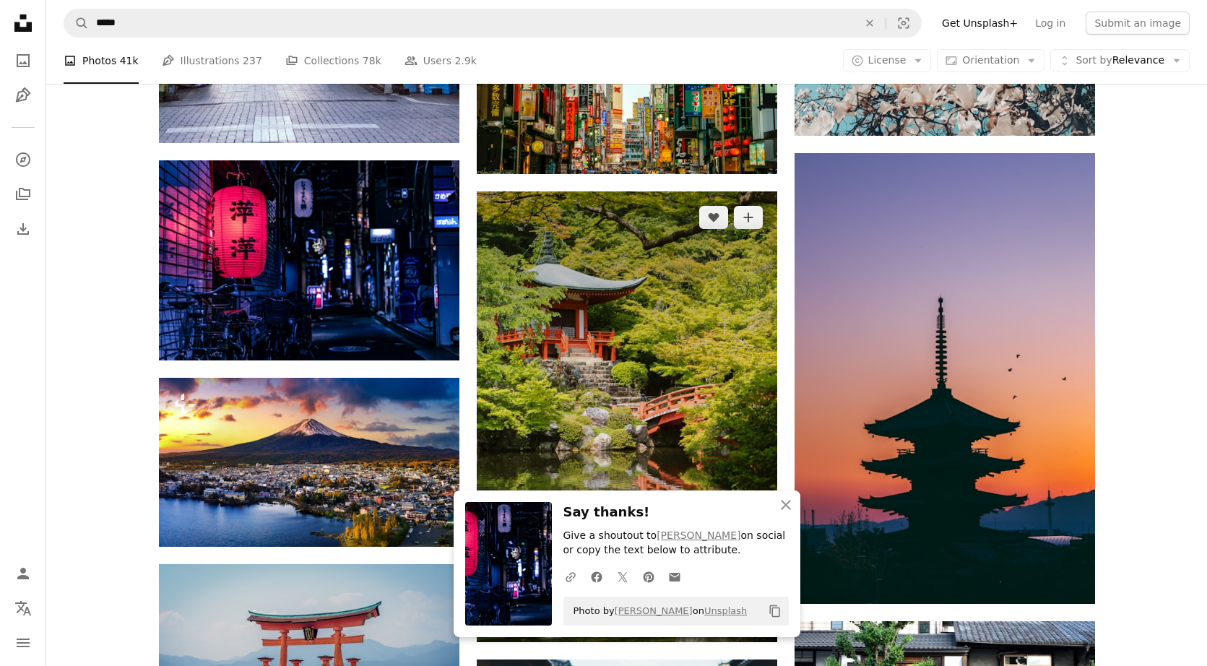
click at [682, 392] on img at bounding box center [627, 416] width 300 height 450
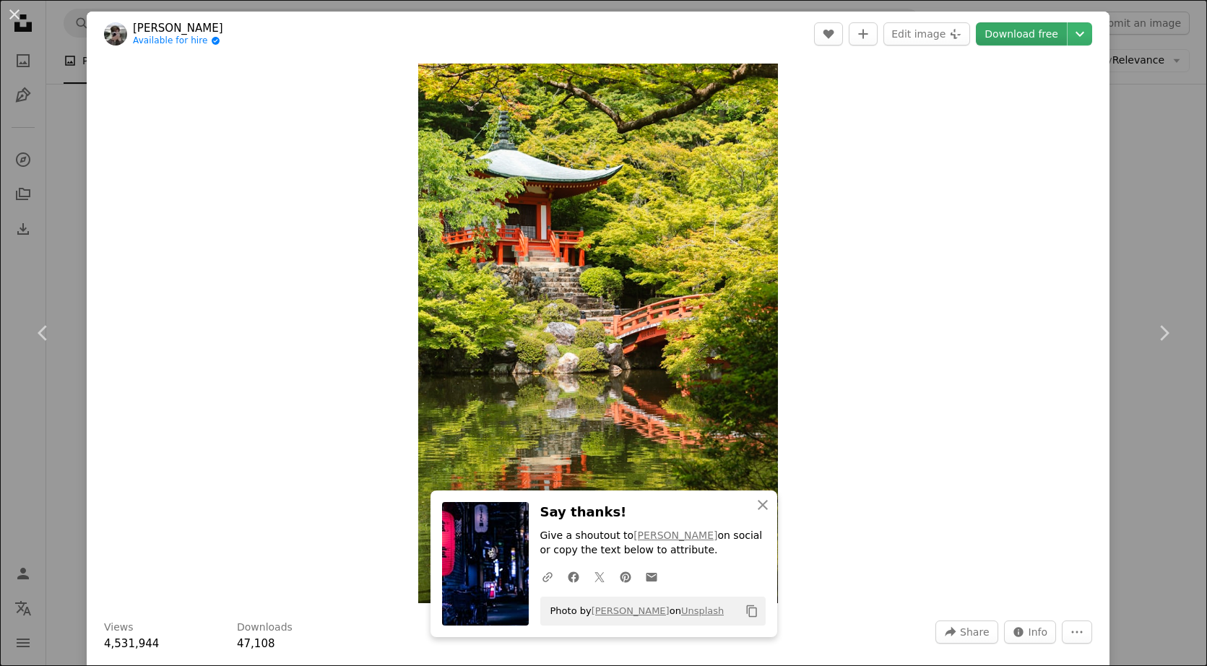
click at [682, 30] on link "Download free" at bounding box center [1020, 33] width 91 height 23
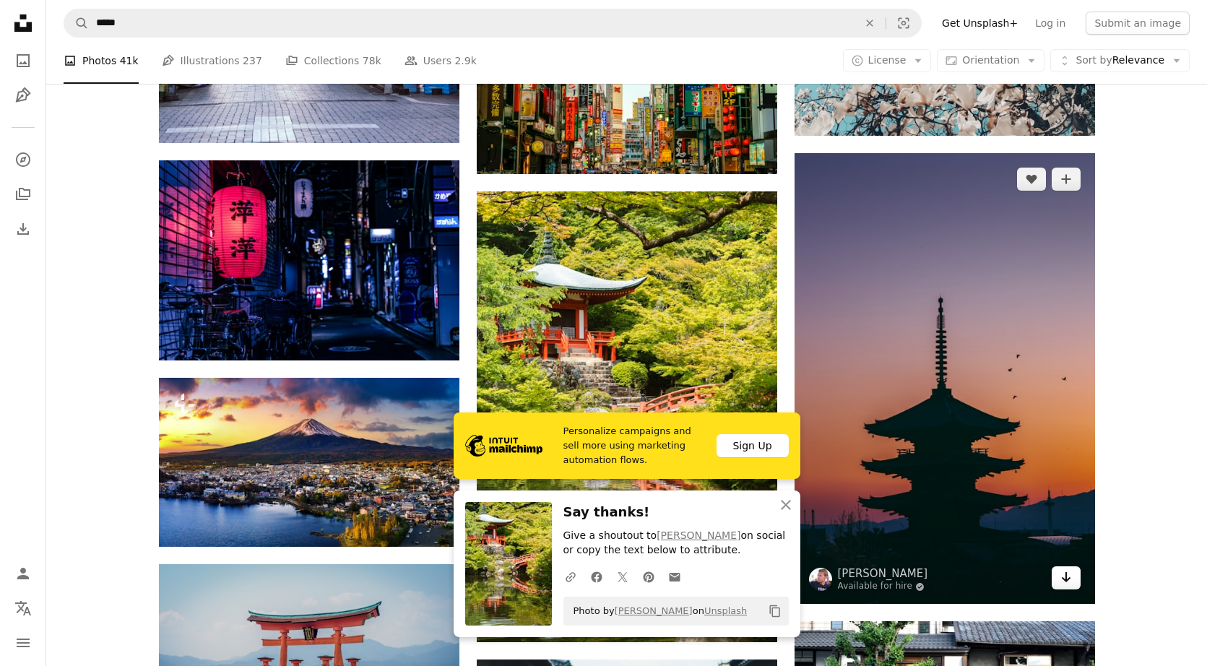
click at [682, 583] on icon "Arrow pointing down" at bounding box center [1066, 576] width 12 height 17
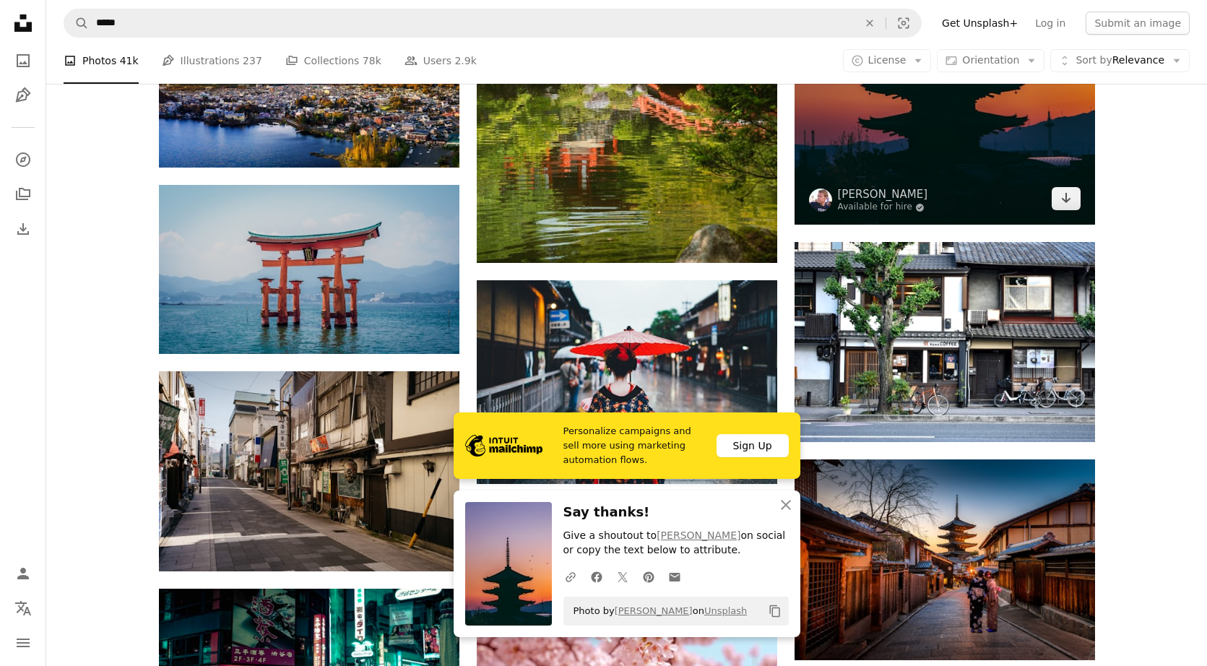
scroll to position [4051, 0]
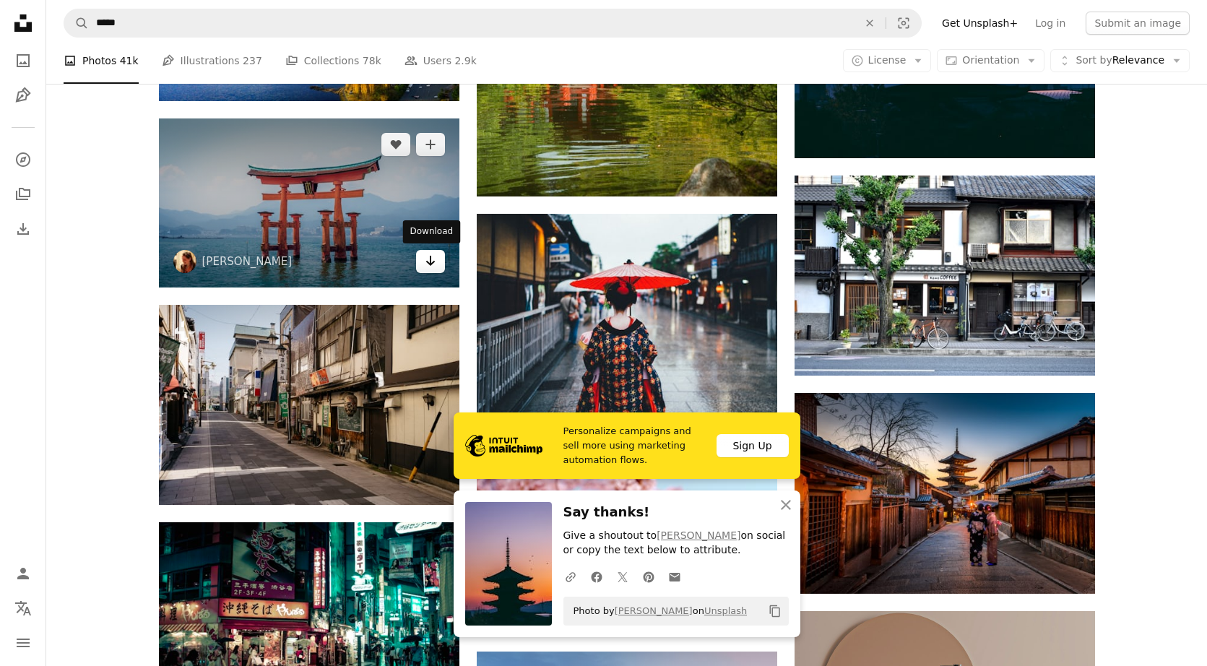
click at [437, 265] on link "Arrow pointing down" at bounding box center [430, 261] width 29 height 23
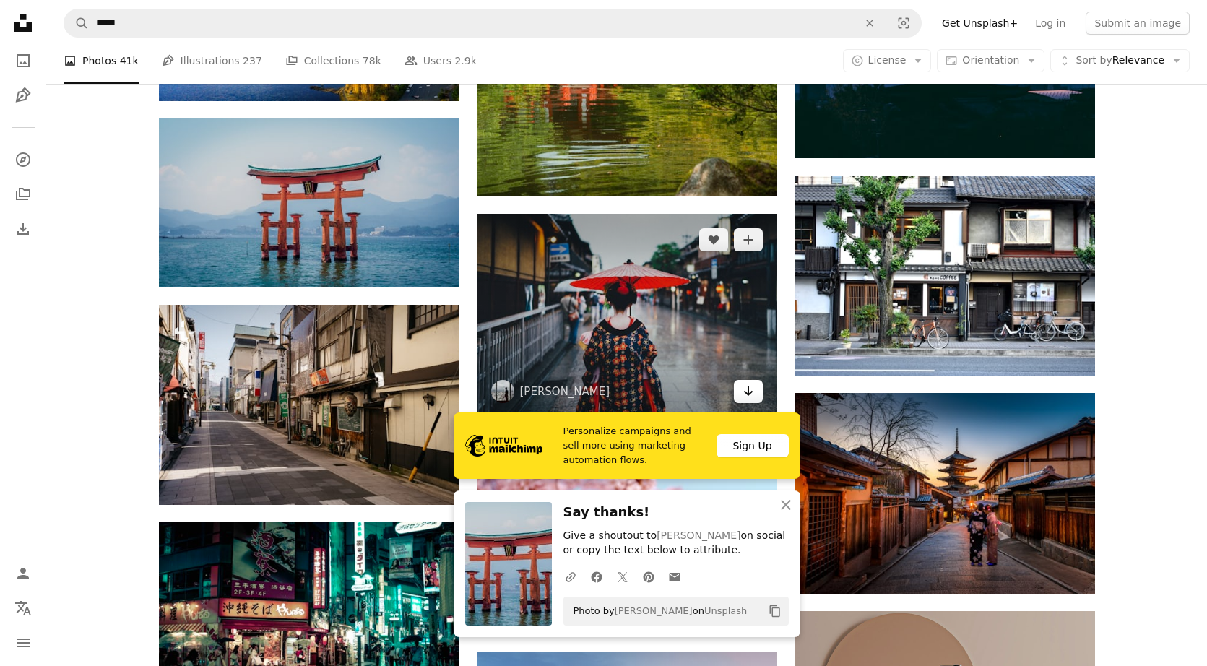
click at [682, 391] on icon "Arrow pointing down" at bounding box center [748, 390] width 12 height 17
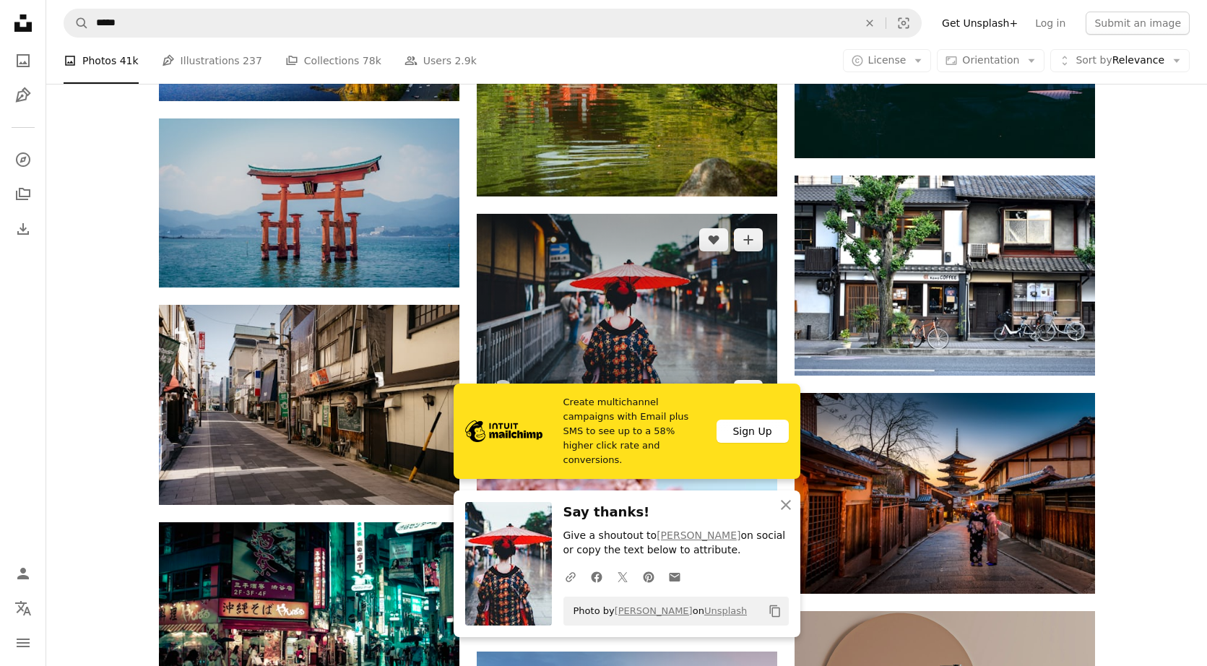
click at [682, 347] on img at bounding box center [627, 316] width 300 height 204
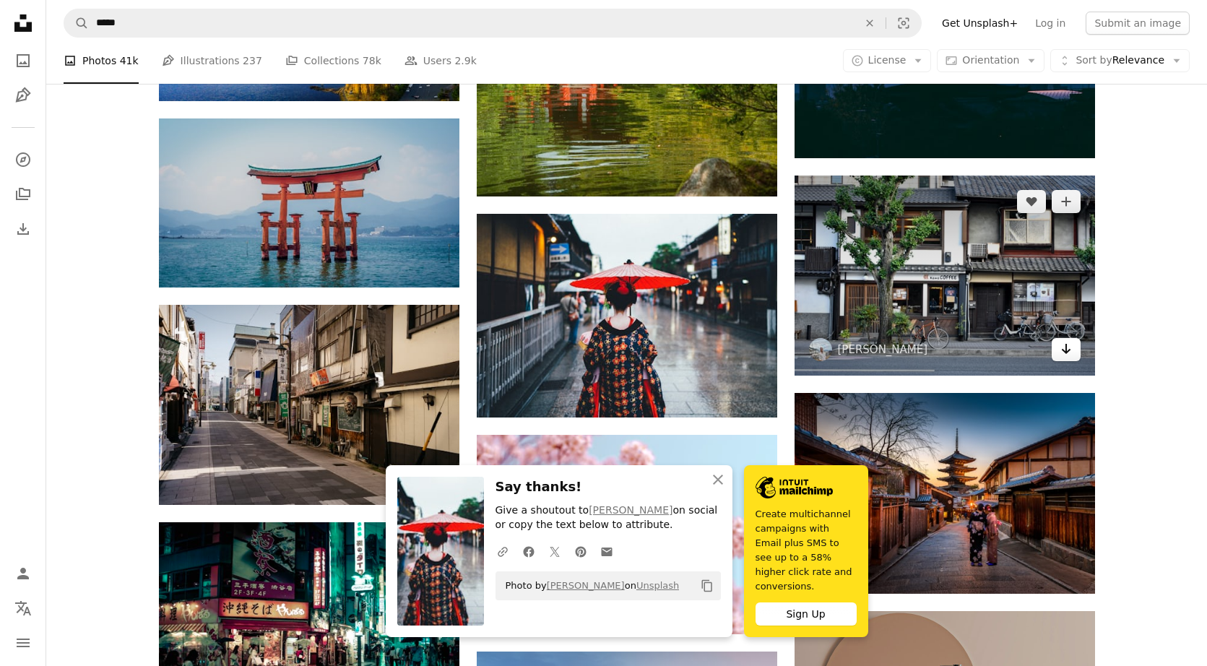
click at [682, 350] on icon "Arrow pointing down" at bounding box center [1066, 348] width 12 height 17
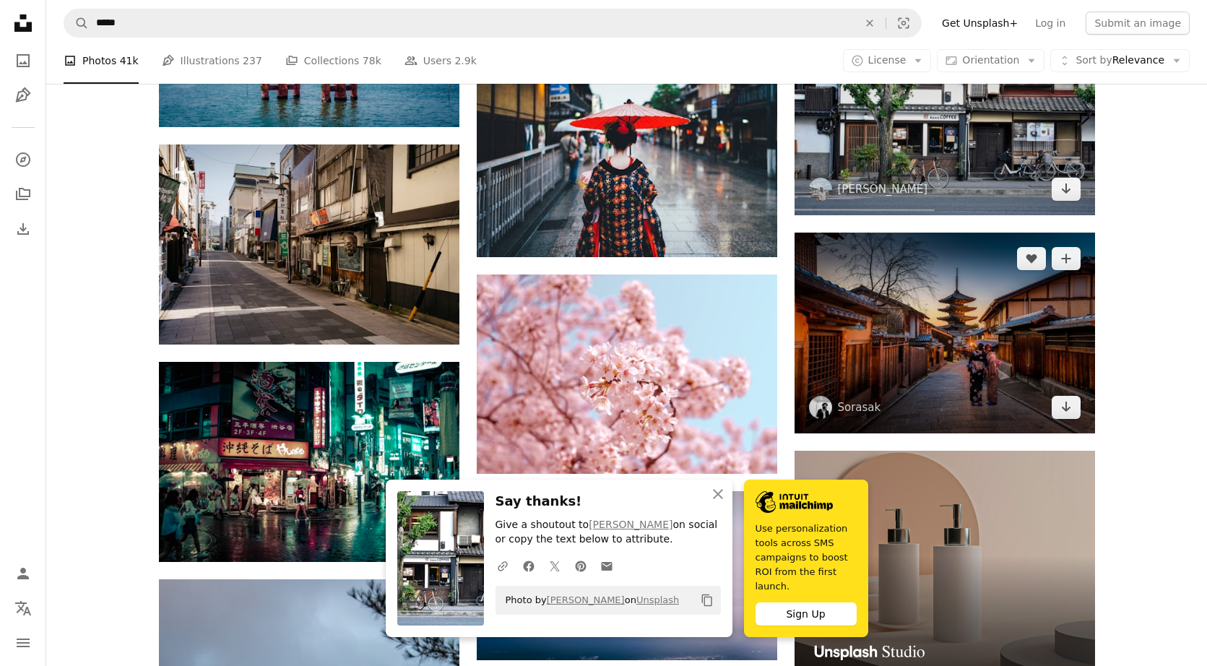
scroll to position [4244, 0]
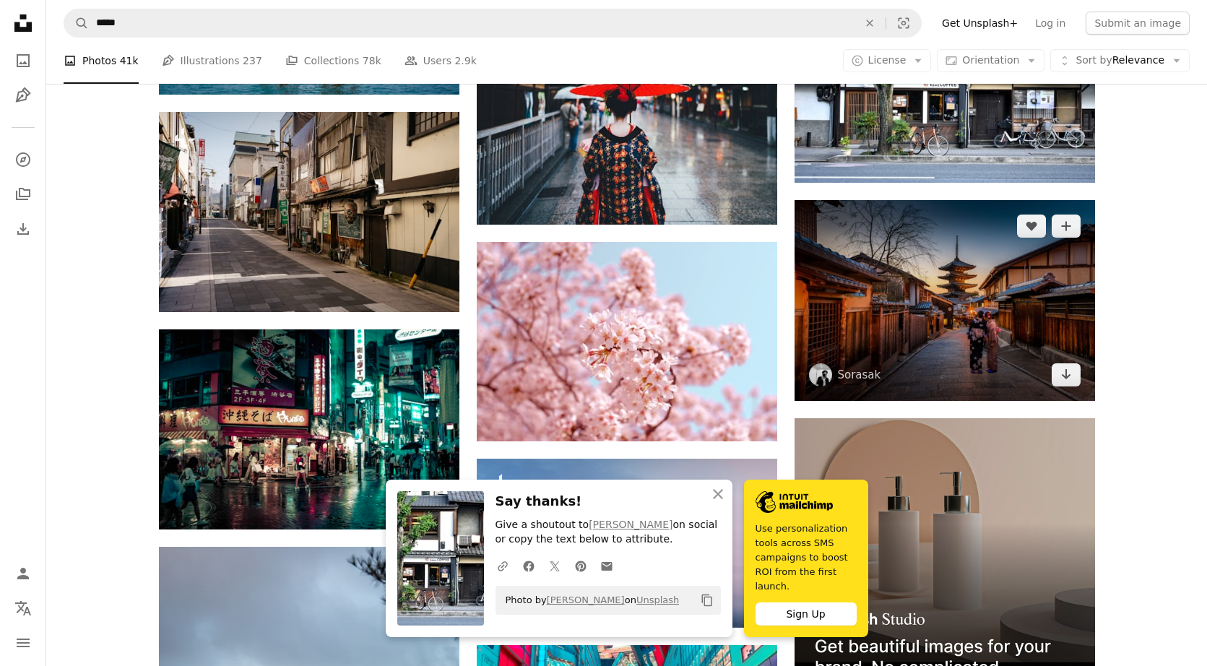
click at [682, 347] on img at bounding box center [944, 300] width 300 height 201
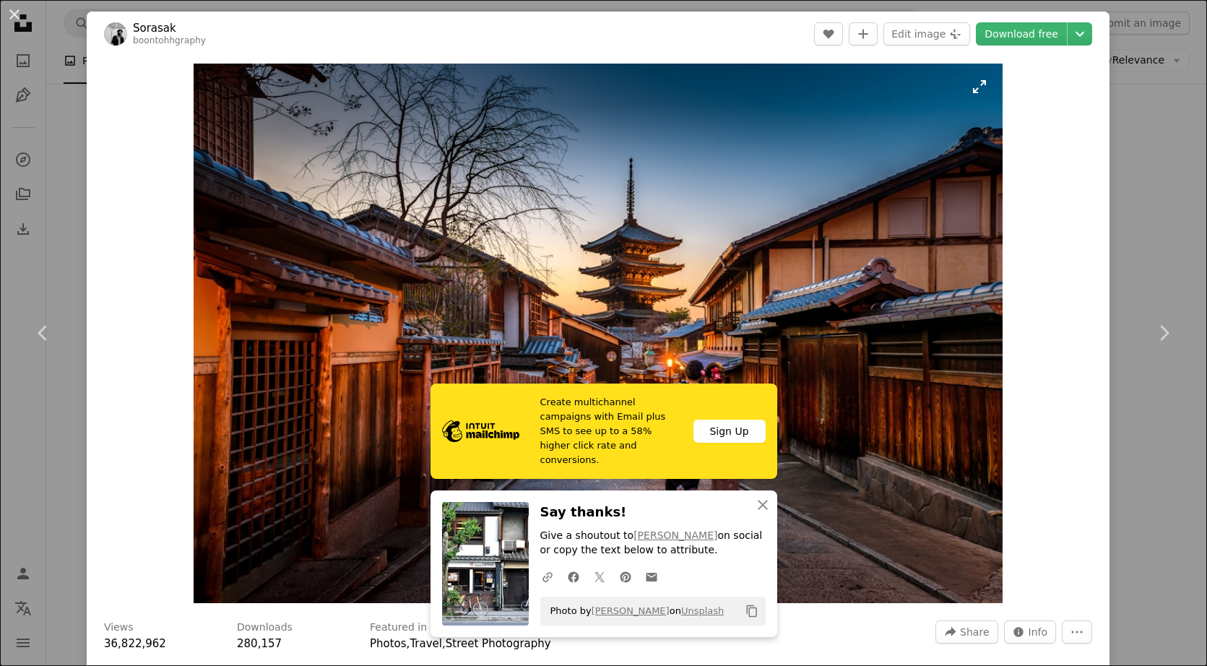
click at [682, 346] on img "Zoom in on this image" at bounding box center [598, 333] width 808 height 539
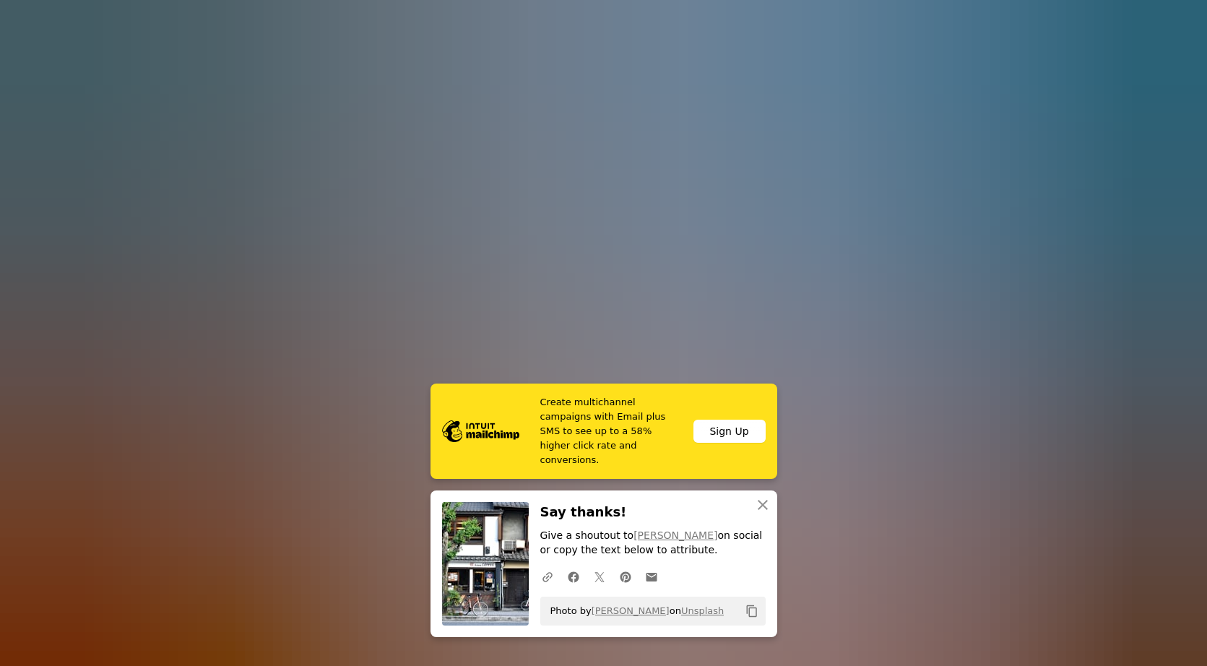
scroll to position [70, 0]
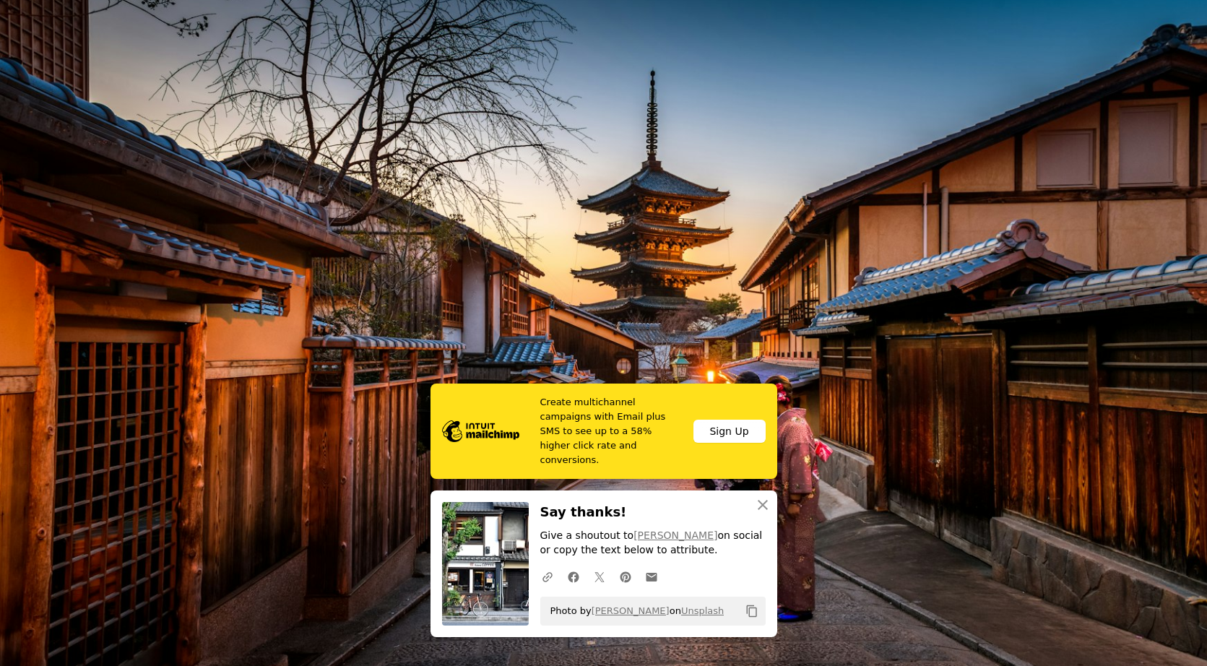
click at [682, 346] on img "Zoom out on this image" at bounding box center [603, 332] width 1208 height 806
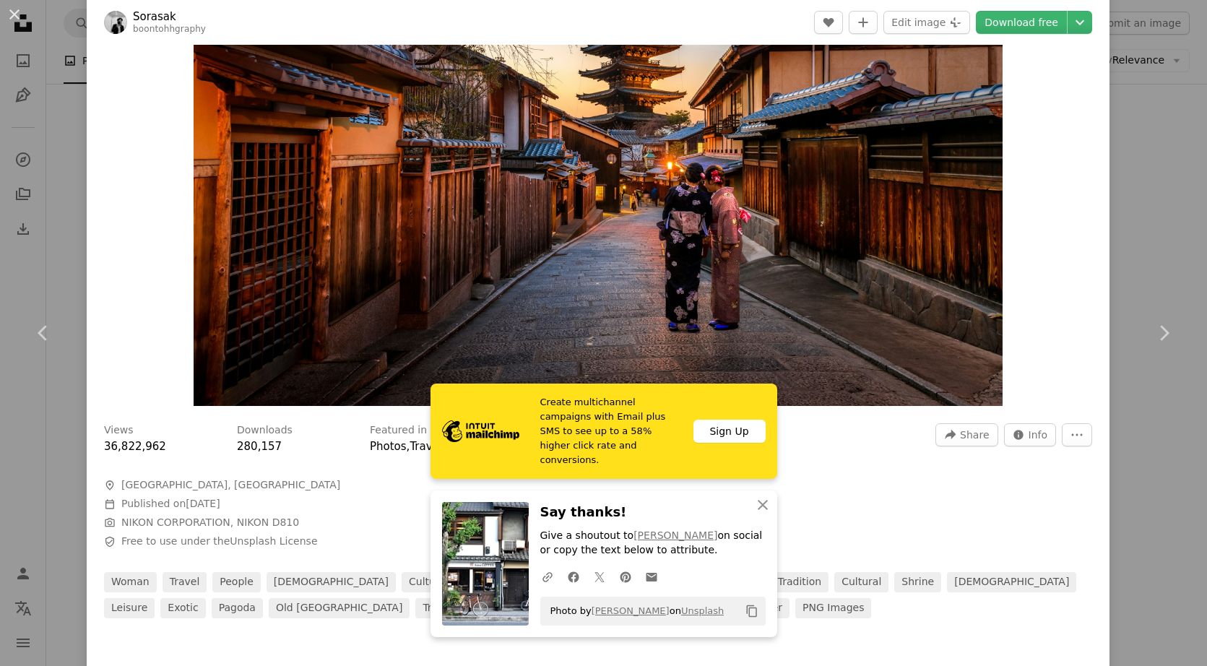
scroll to position [209, 0]
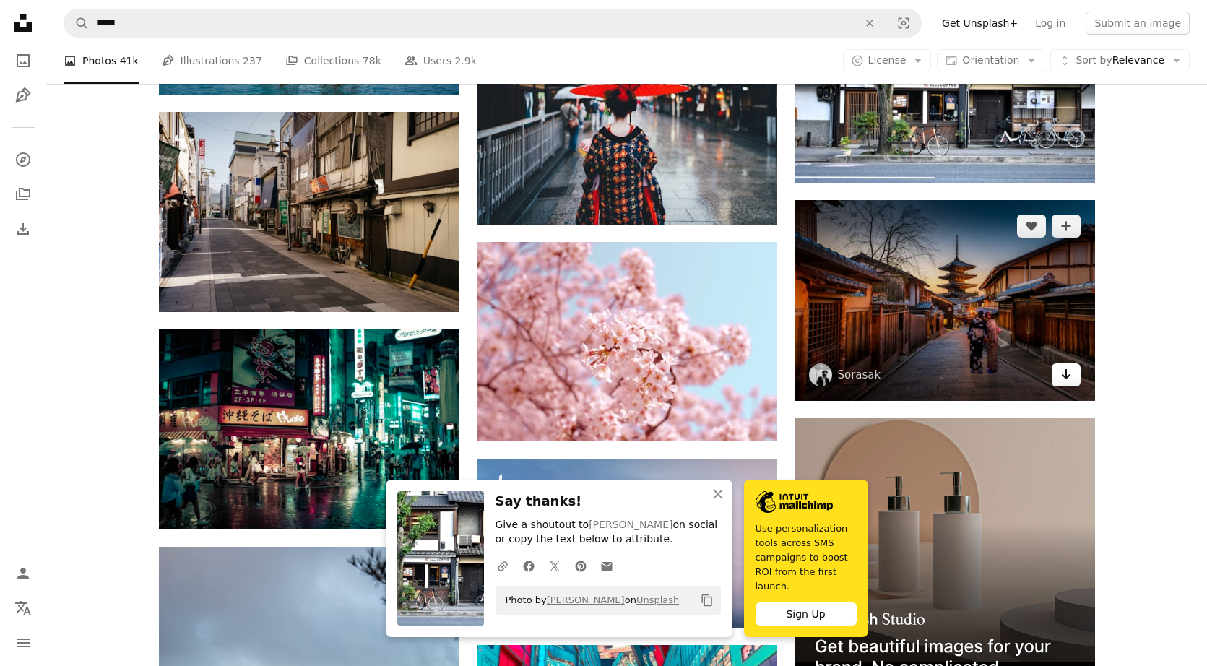
click at [682, 382] on link "Arrow pointing down" at bounding box center [1065, 374] width 29 height 23
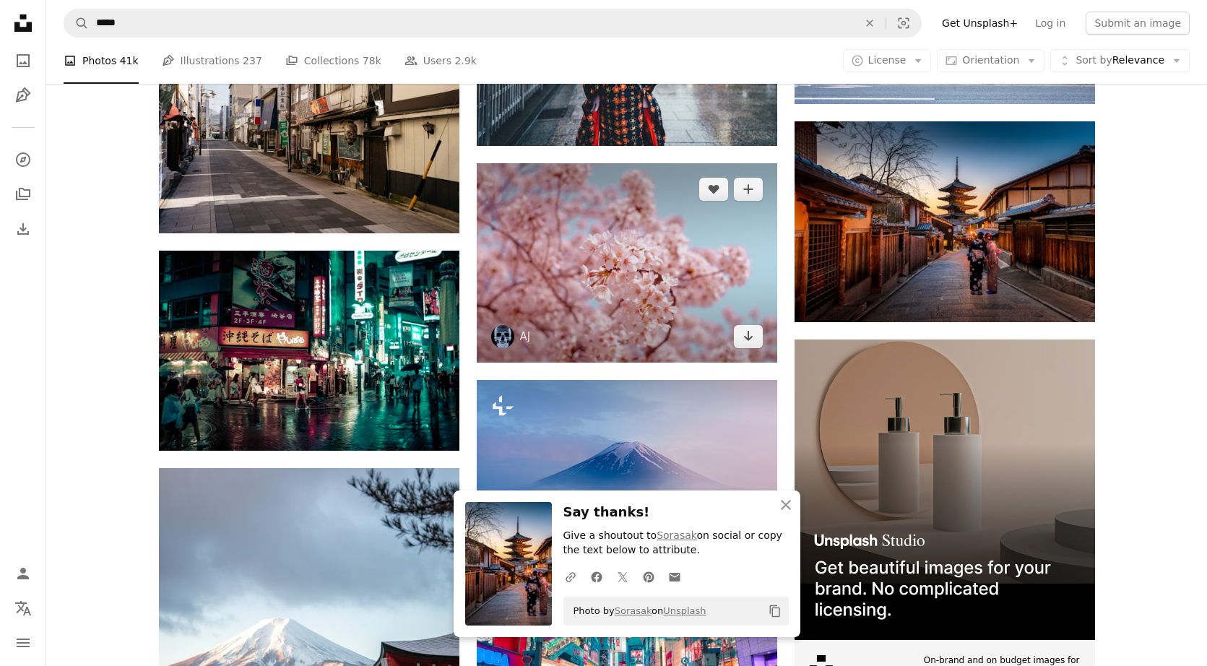
scroll to position [4325, 0]
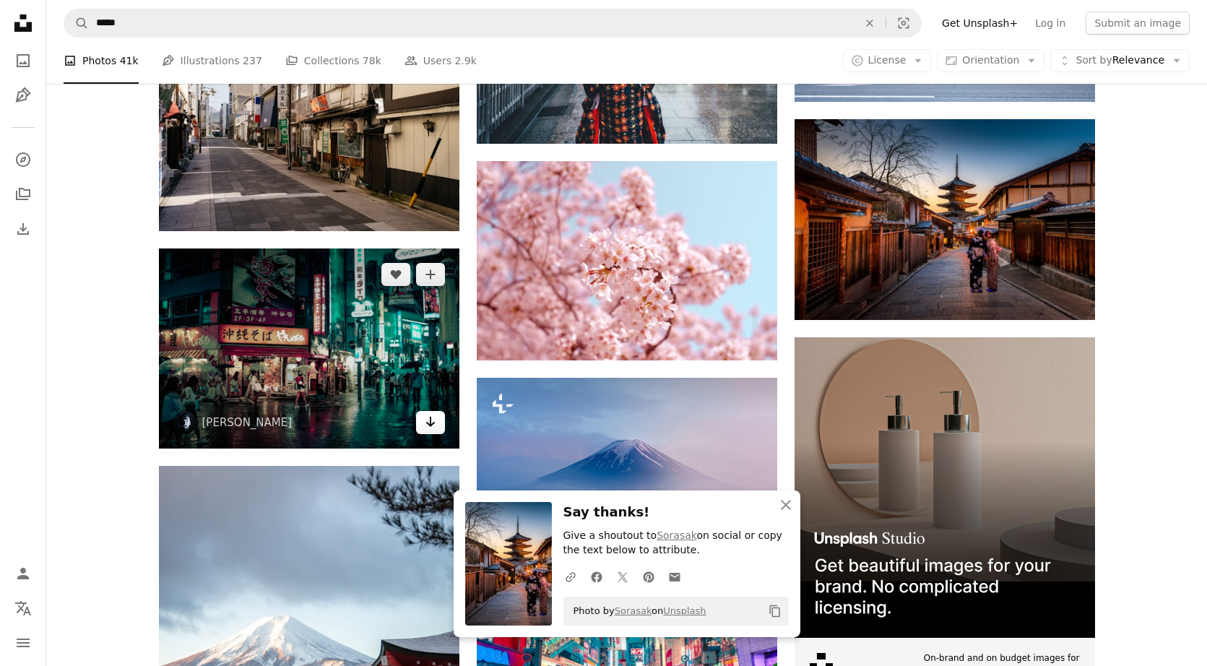
click at [423, 422] on link "Arrow pointing down" at bounding box center [430, 422] width 29 height 23
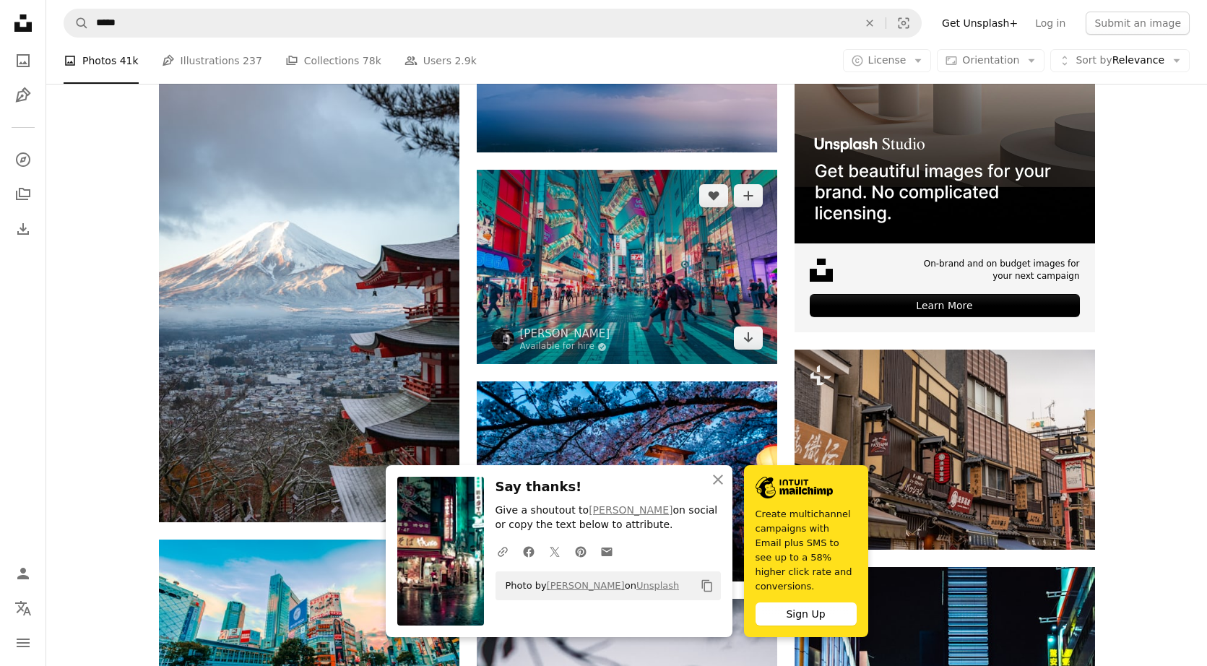
scroll to position [4737, 0]
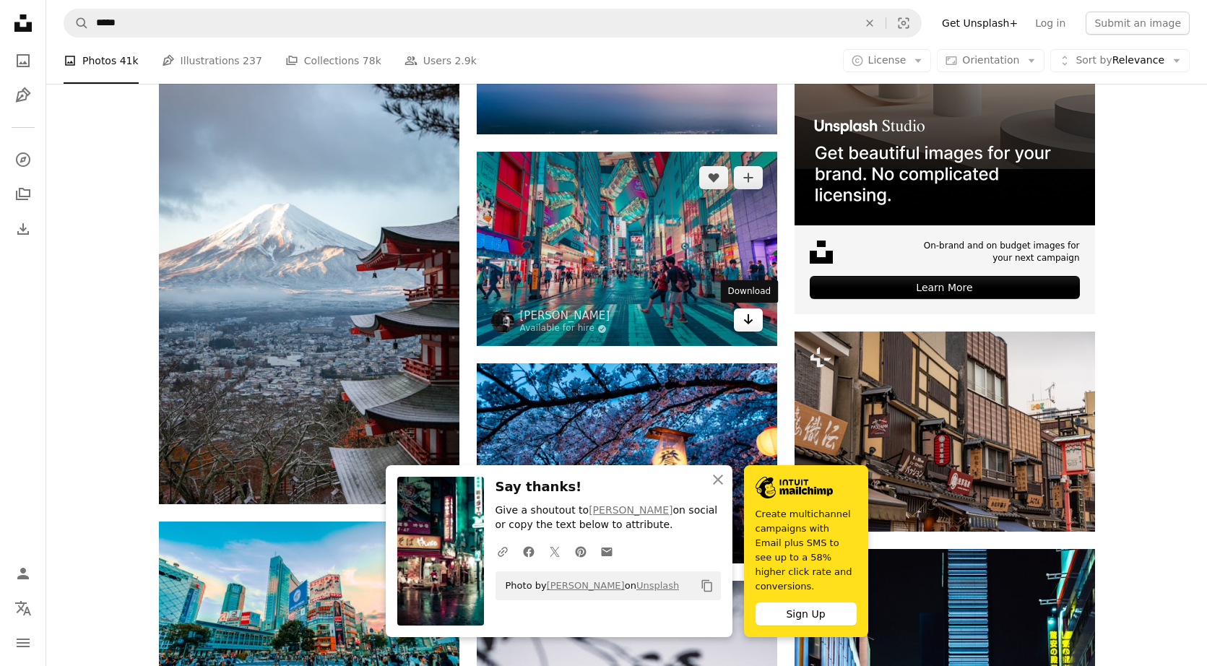
click at [682, 320] on link "Arrow pointing down" at bounding box center [748, 319] width 29 height 23
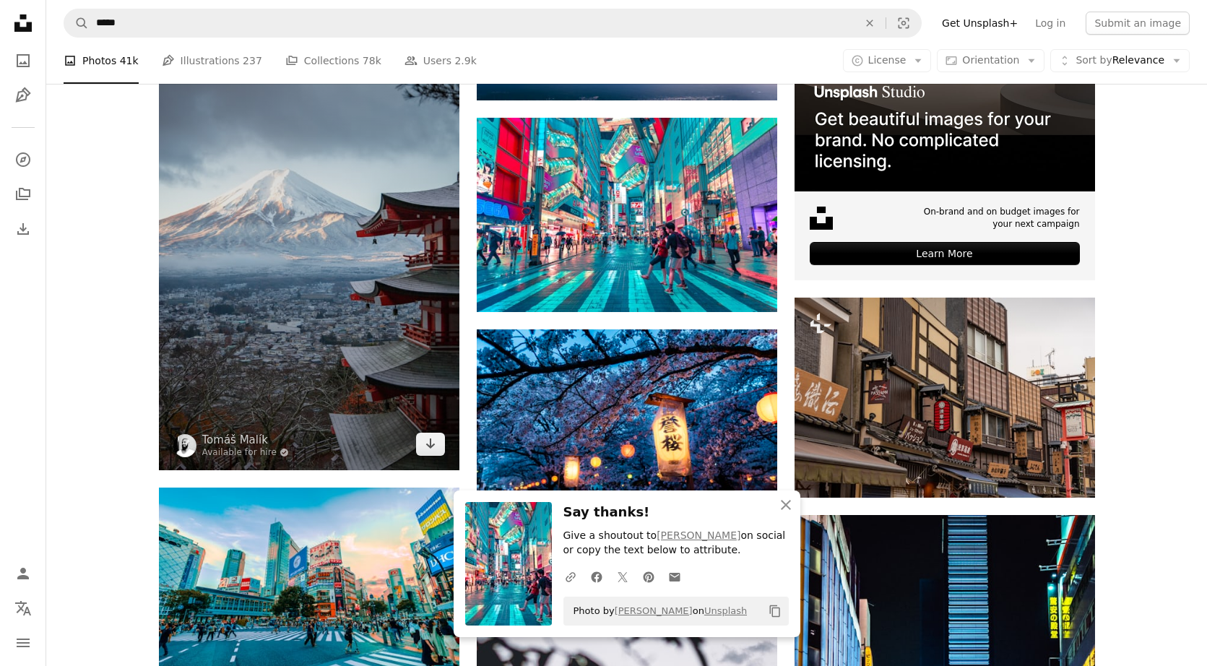
scroll to position [4777, 0]
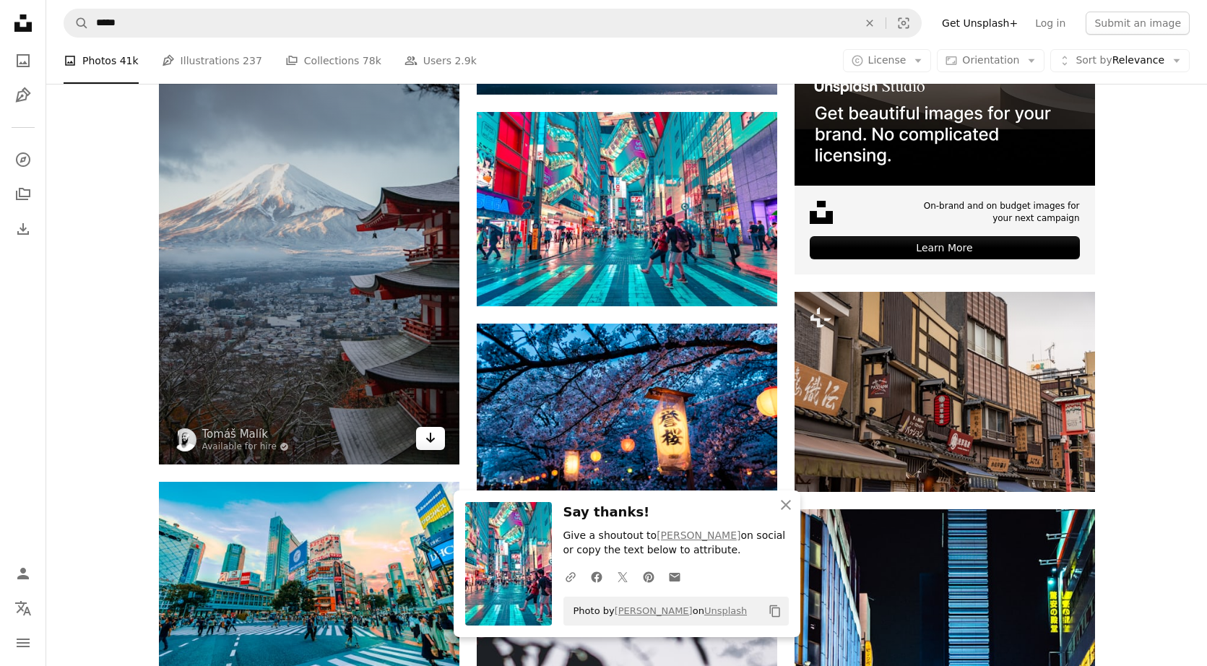
click at [426, 440] on icon "Arrow pointing down" at bounding box center [431, 437] width 12 height 17
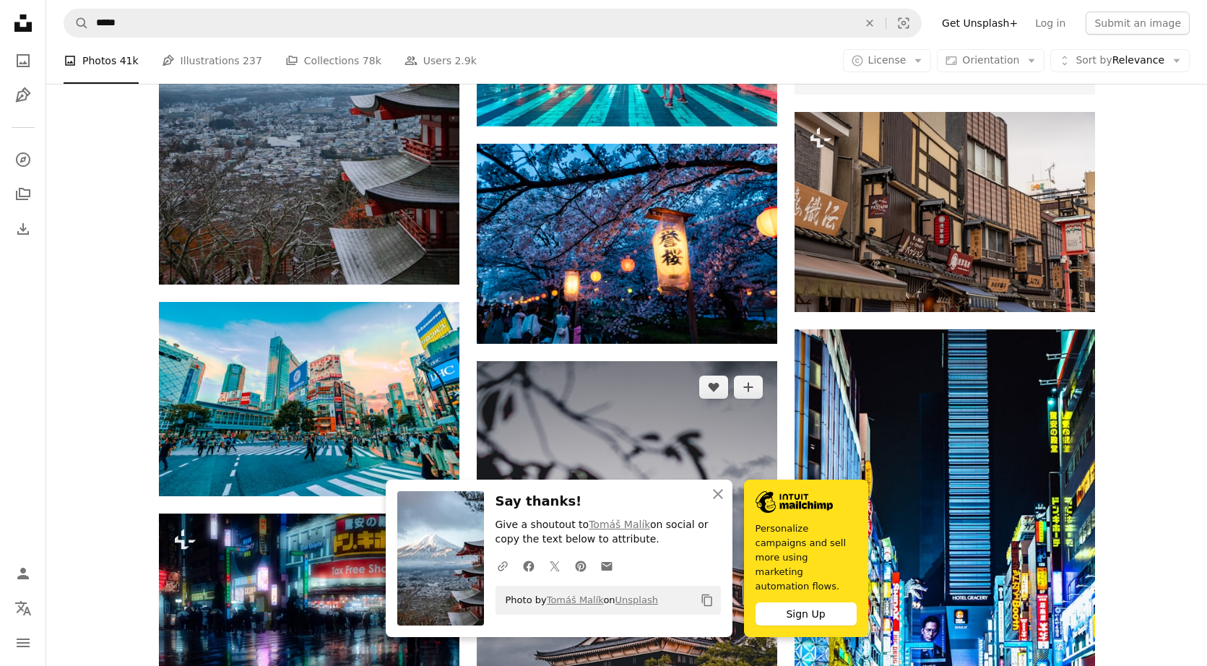
scroll to position [4978, 0]
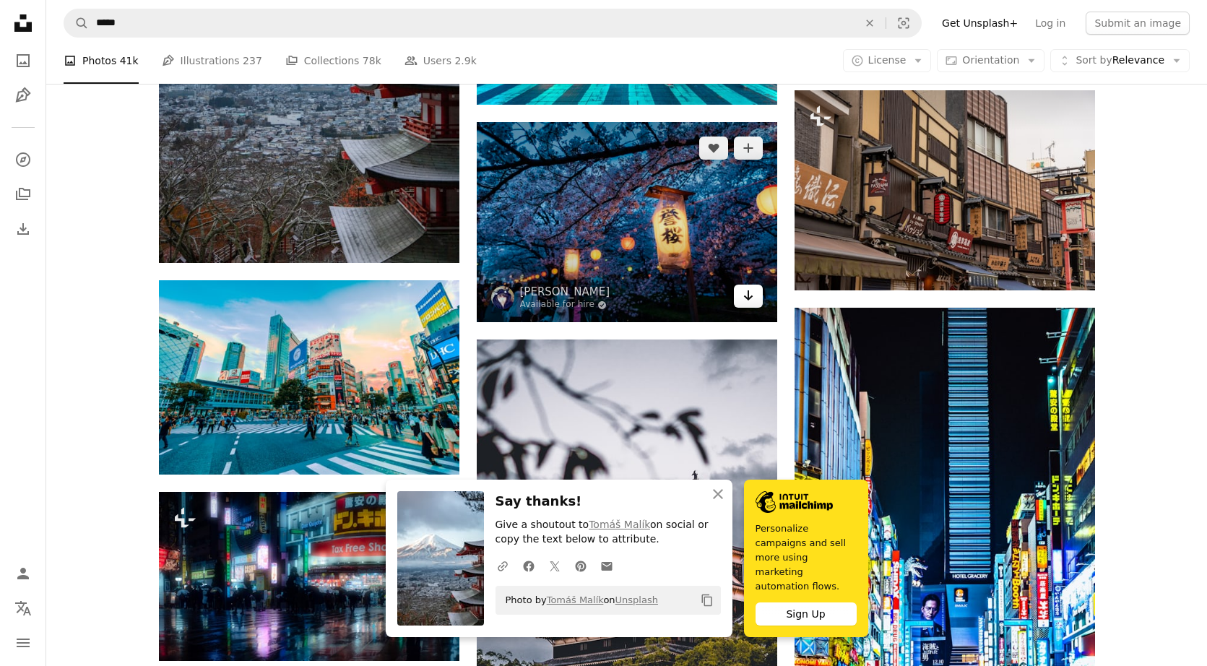
click at [682, 297] on icon "Download" at bounding box center [747, 295] width 9 height 10
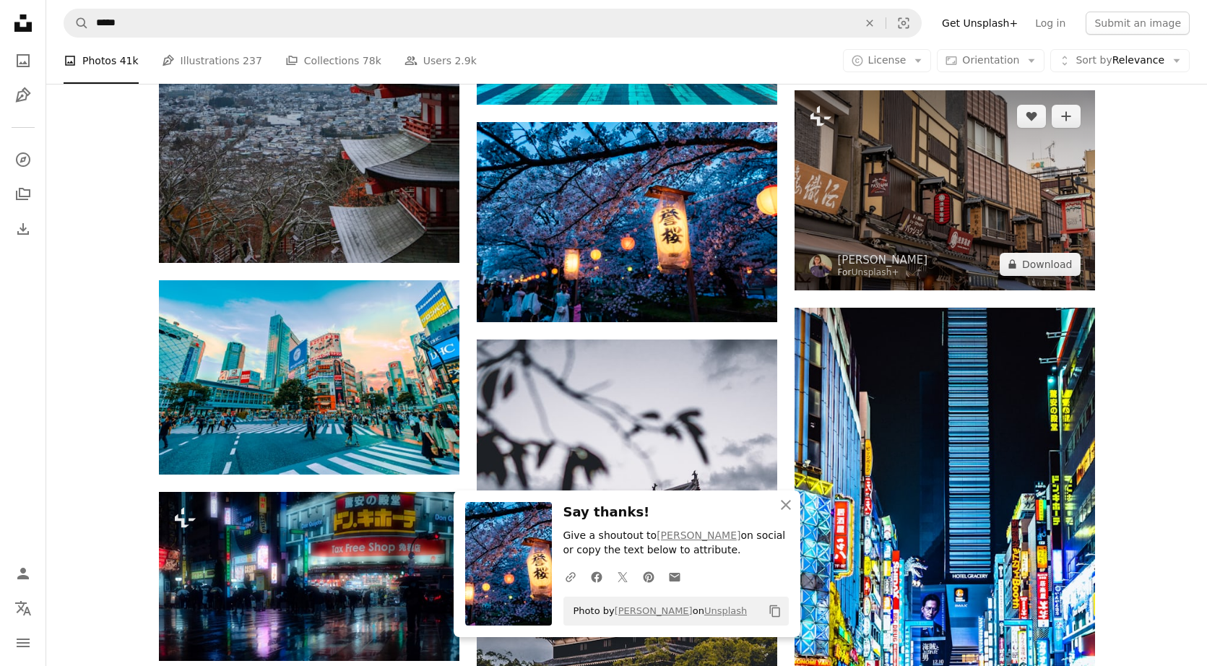
click at [682, 203] on img at bounding box center [944, 190] width 300 height 200
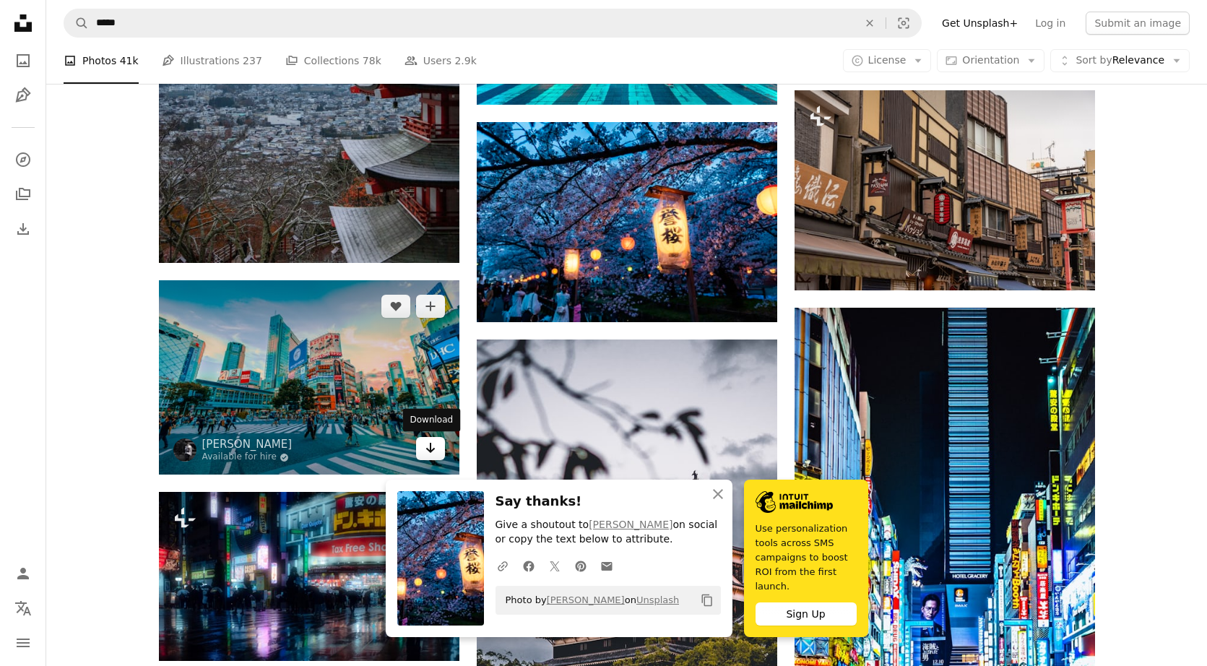
click at [431, 450] on icon "Download" at bounding box center [429, 448] width 9 height 10
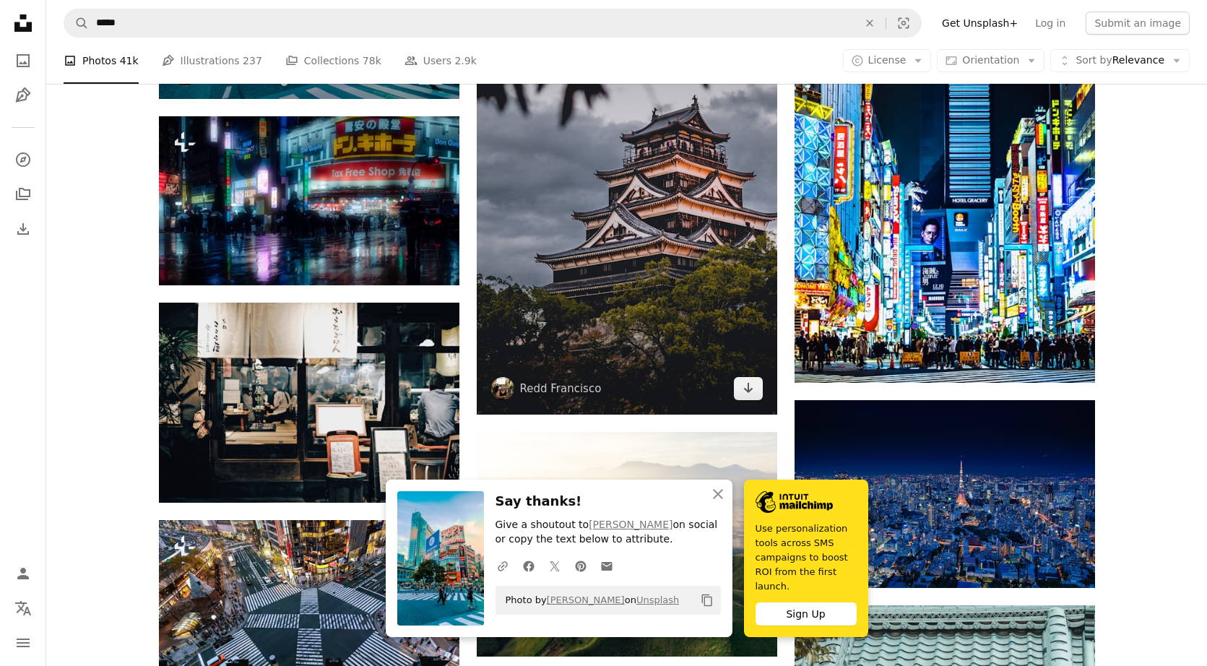
scroll to position [5357, 0]
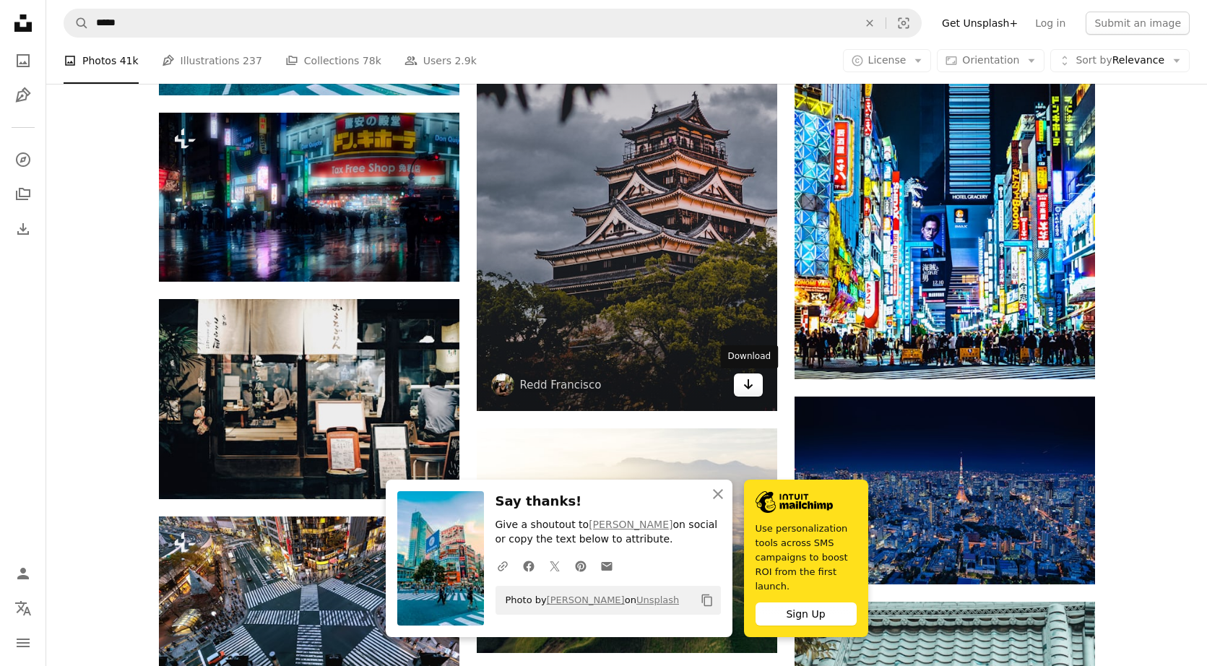
click at [682, 388] on icon "Arrow pointing down" at bounding box center [748, 383] width 12 height 17
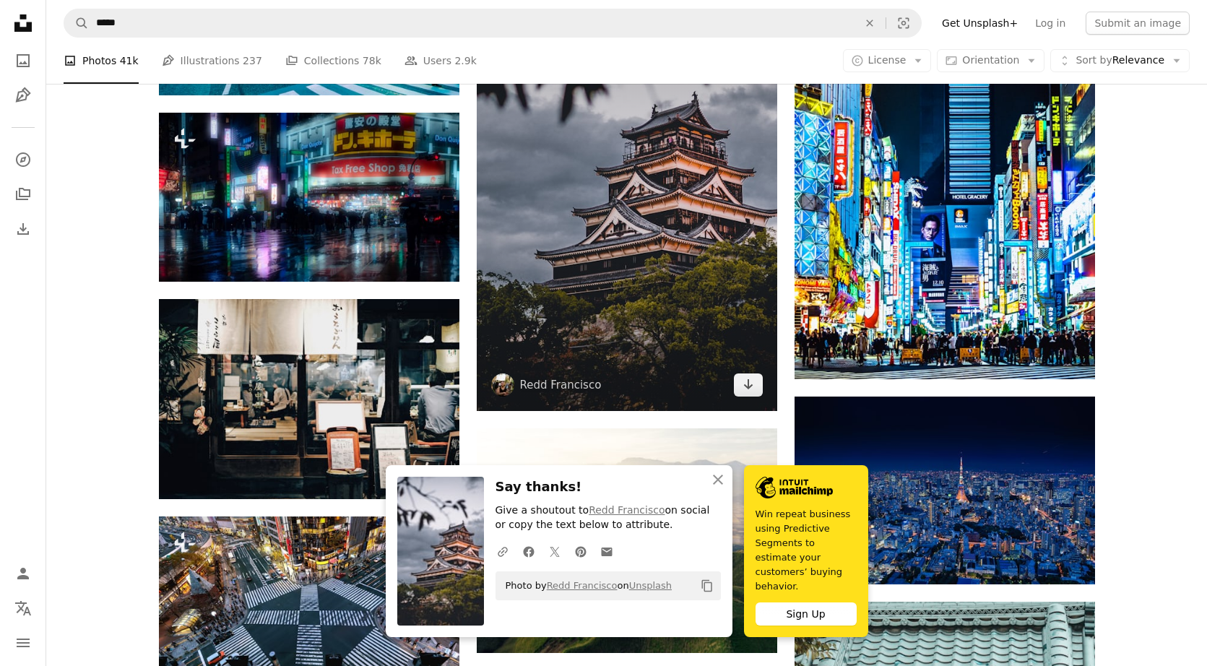
click at [682, 388] on icon "Arrow pointing down" at bounding box center [748, 383] width 12 height 17
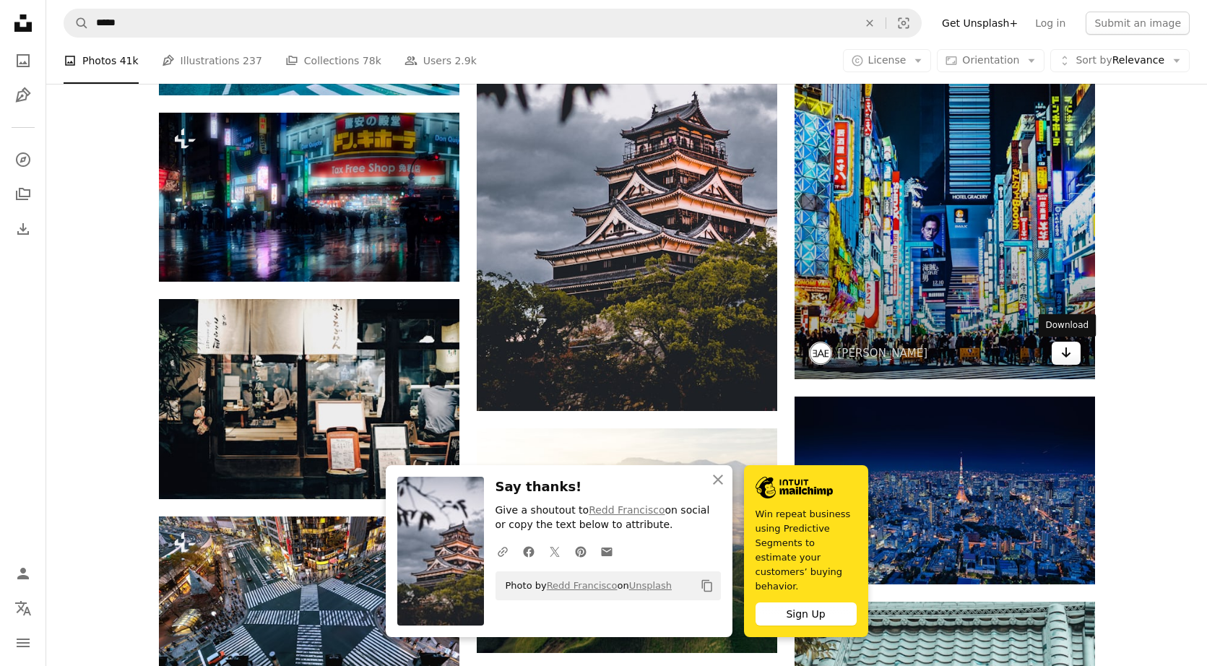
click at [682, 360] on link "Arrow pointing down" at bounding box center [1065, 353] width 29 height 23
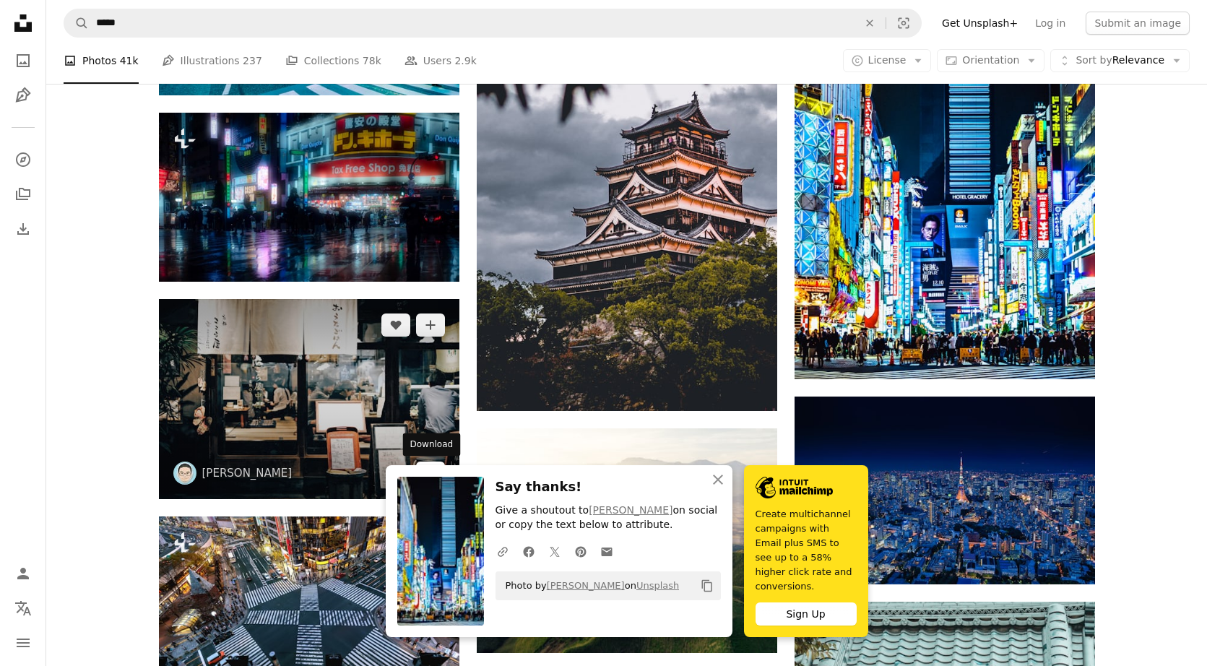
click at [427, 471] on icon "Arrow pointing down" at bounding box center [431, 472] width 12 height 17
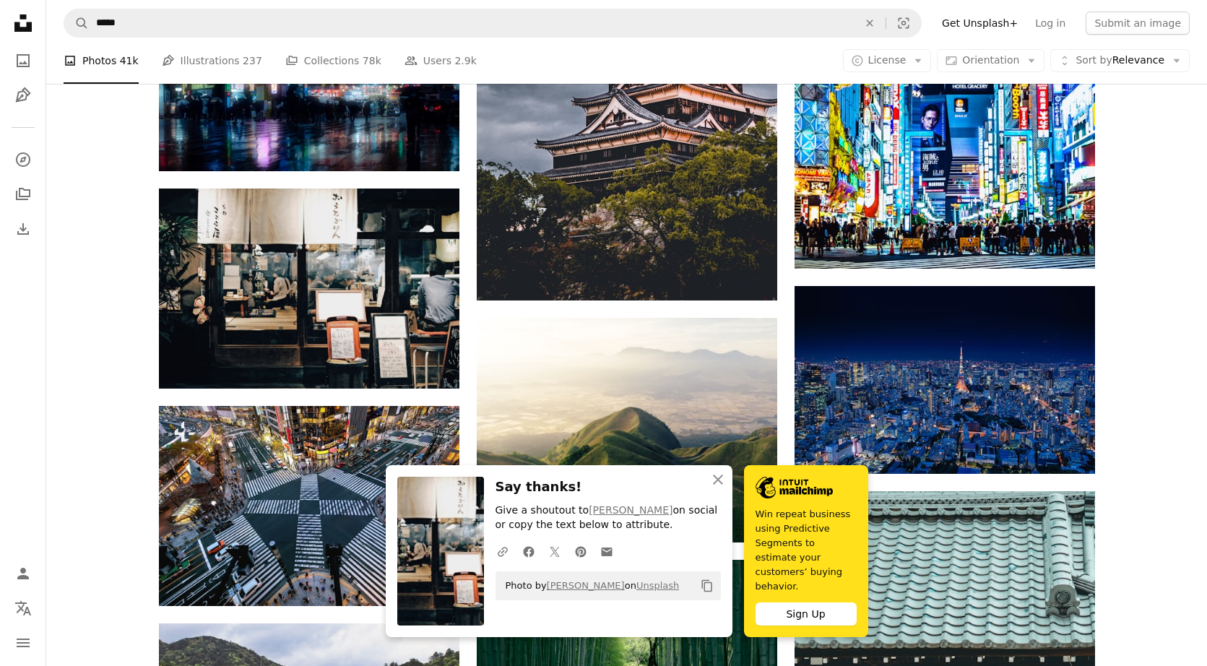
scroll to position [5478, 0]
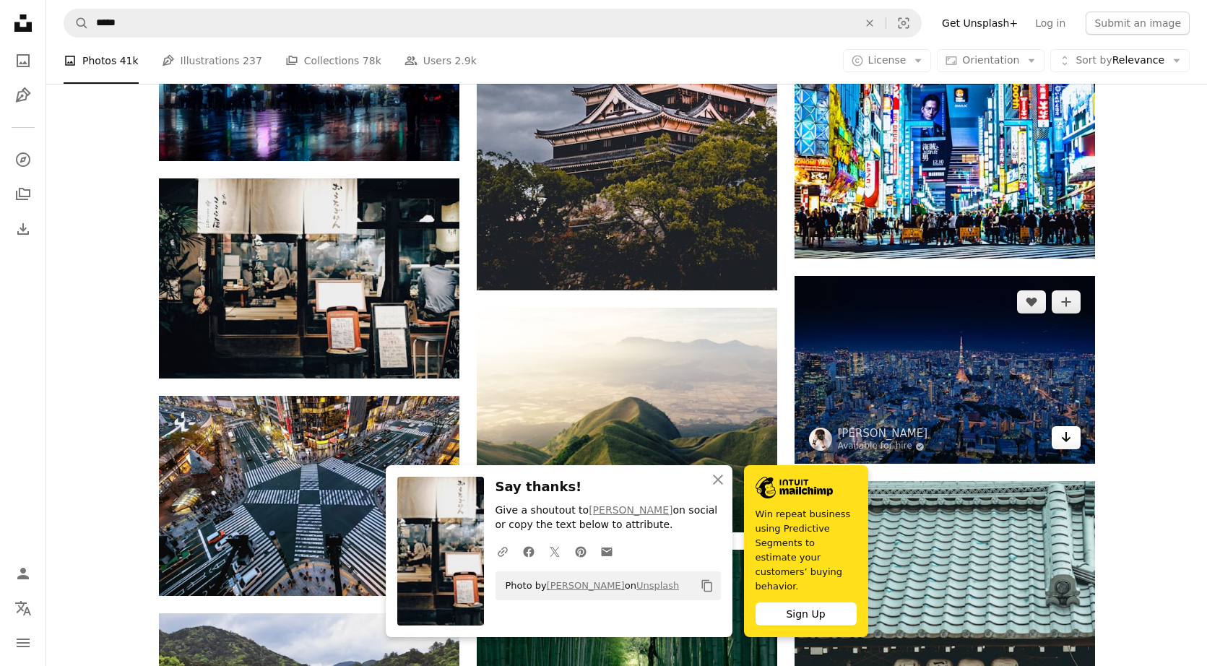
click at [682, 442] on icon "Arrow pointing down" at bounding box center [1066, 436] width 12 height 17
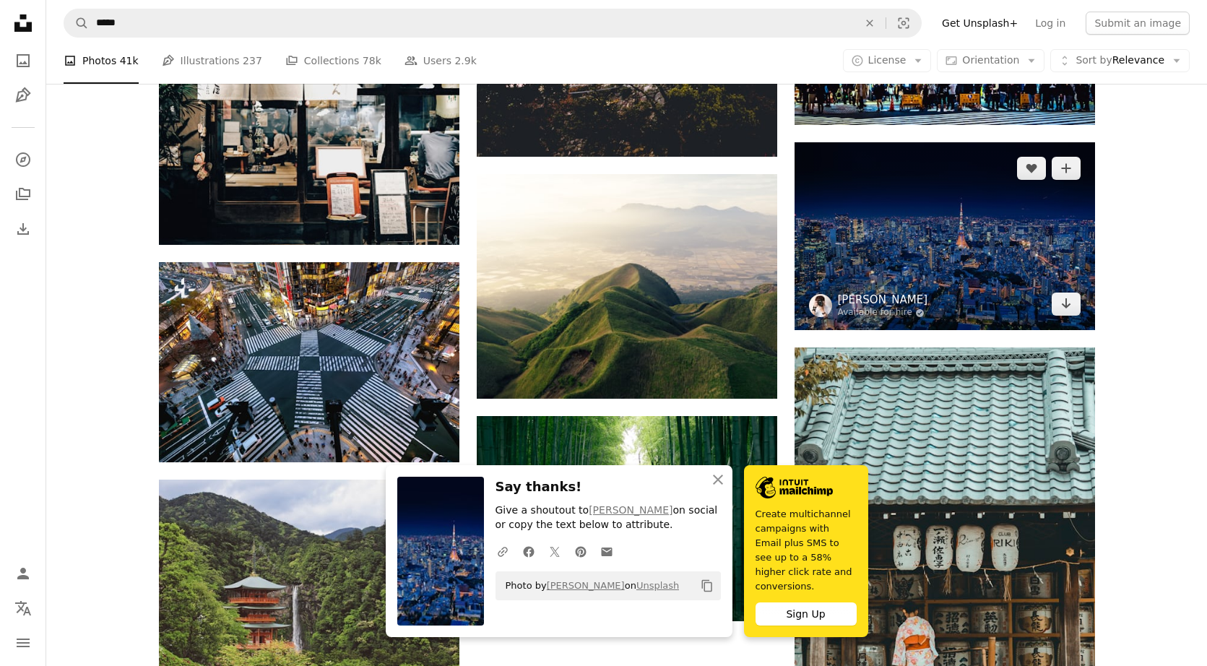
scroll to position [5614, 0]
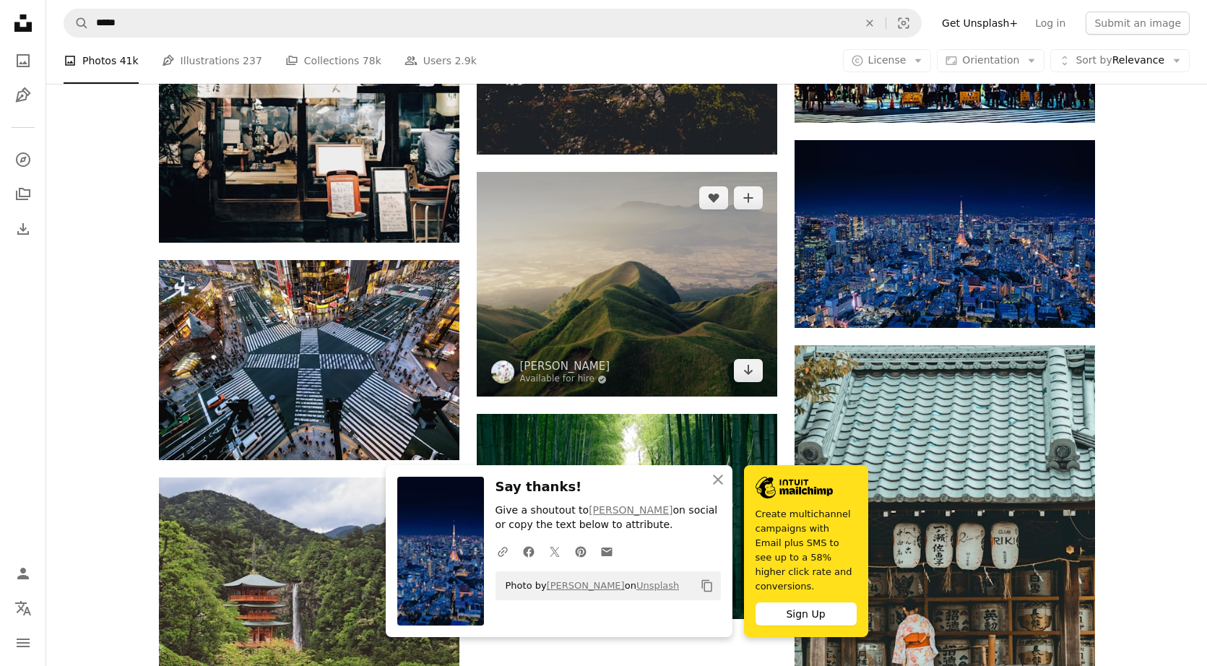
click at [682, 329] on img at bounding box center [627, 284] width 300 height 225
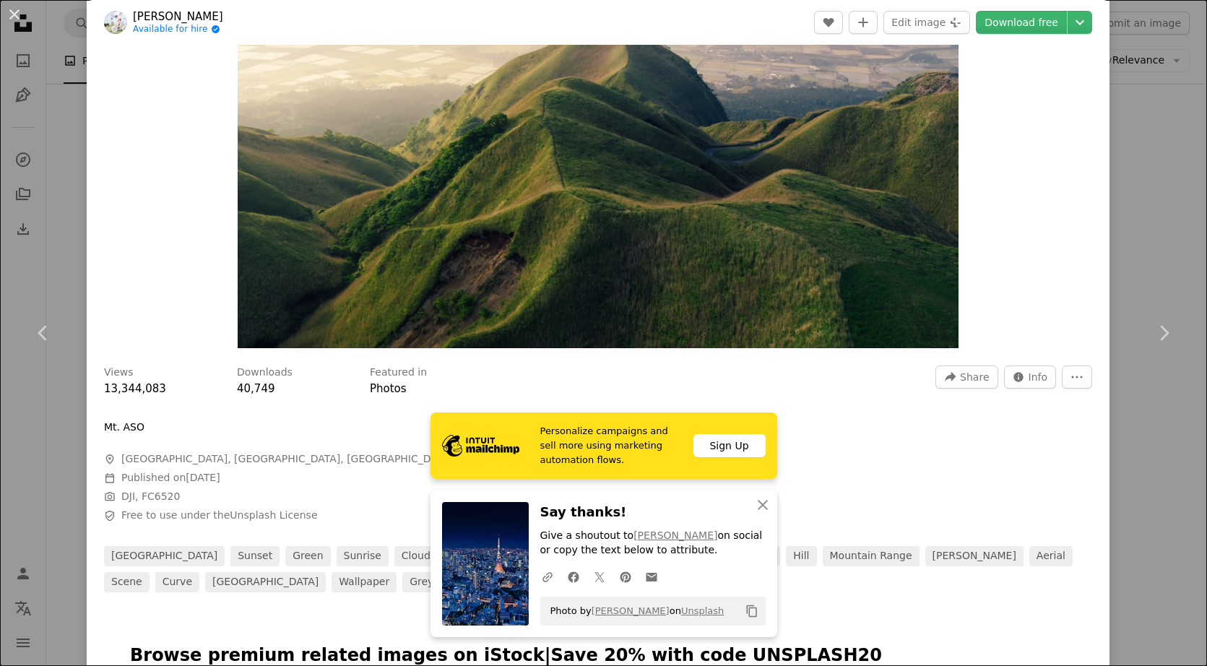
scroll to position [279, 0]
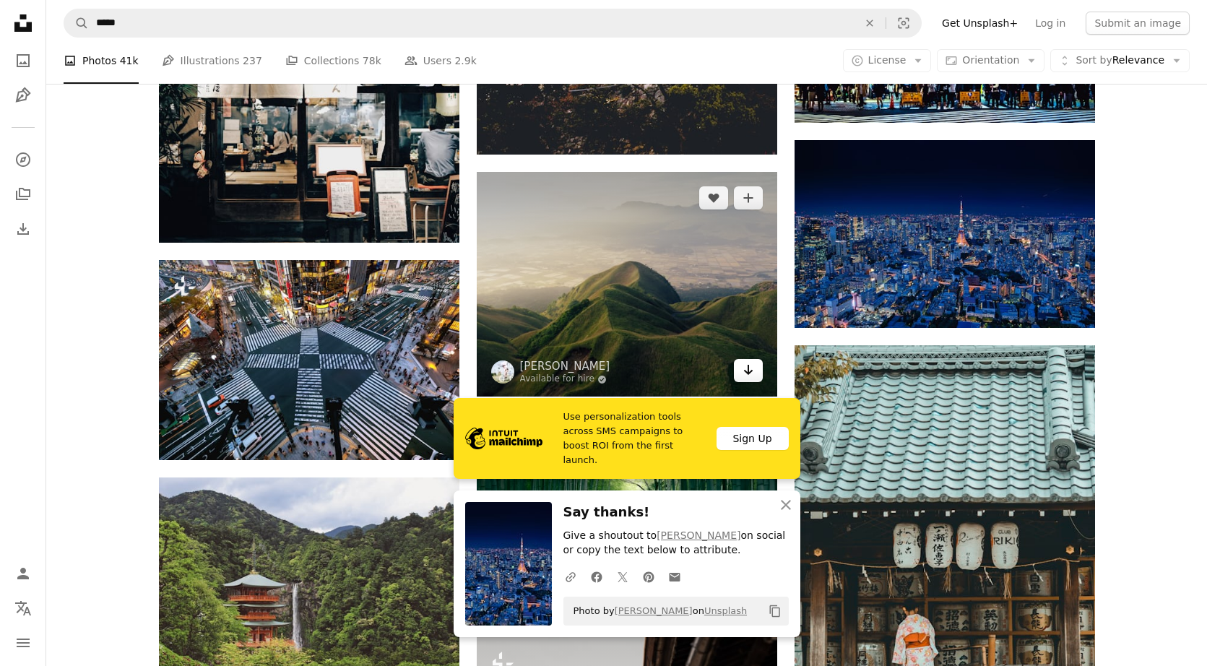
click at [682, 378] on icon "Arrow pointing down" at bounding box center [748, 369] width 12 height 17
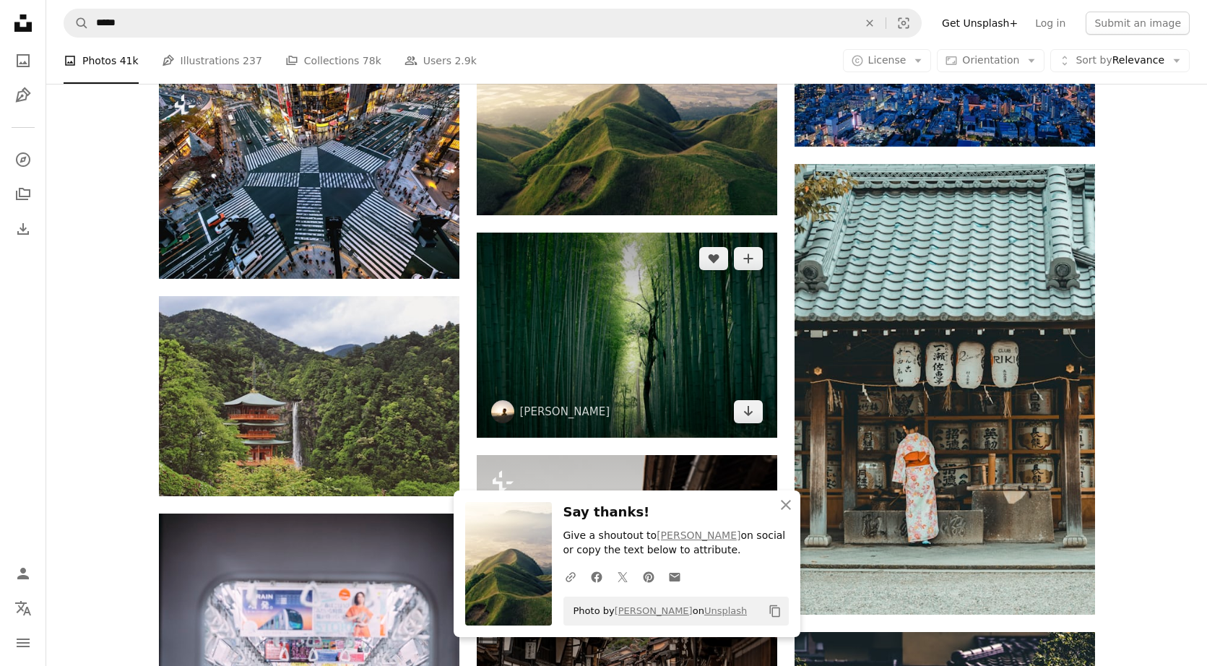
scroll to position [5796, 0]
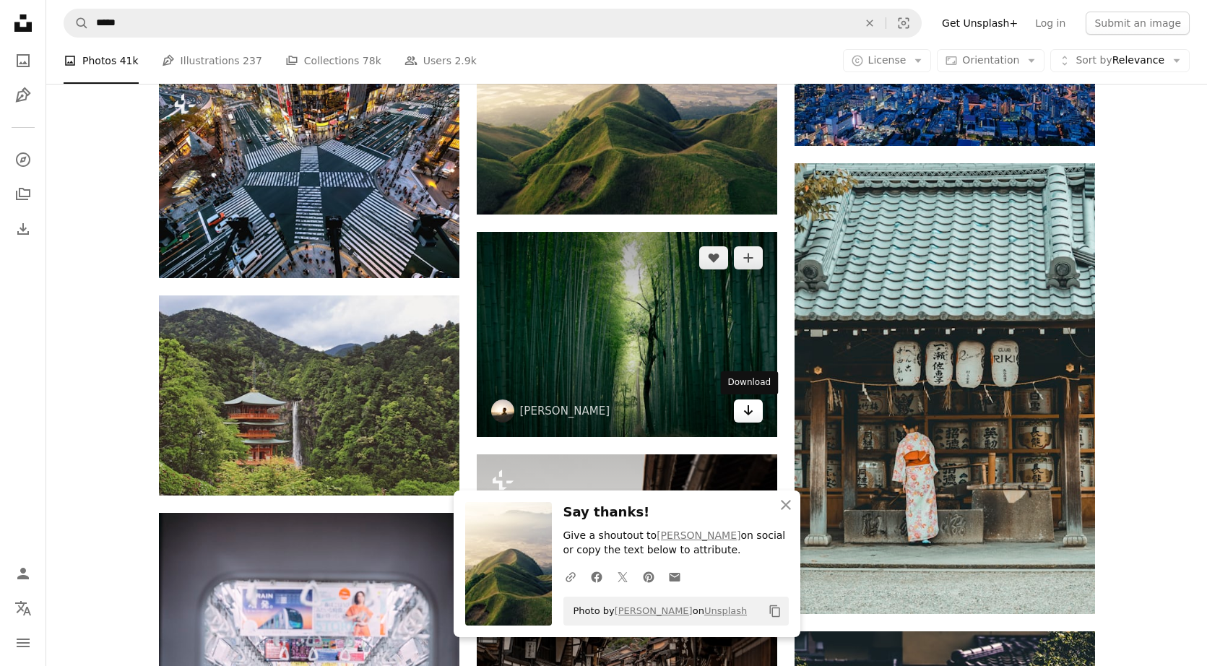
click at [682, 418] on link "Arrow pointing down" at bounding box center [748, 410] width 29 height 23
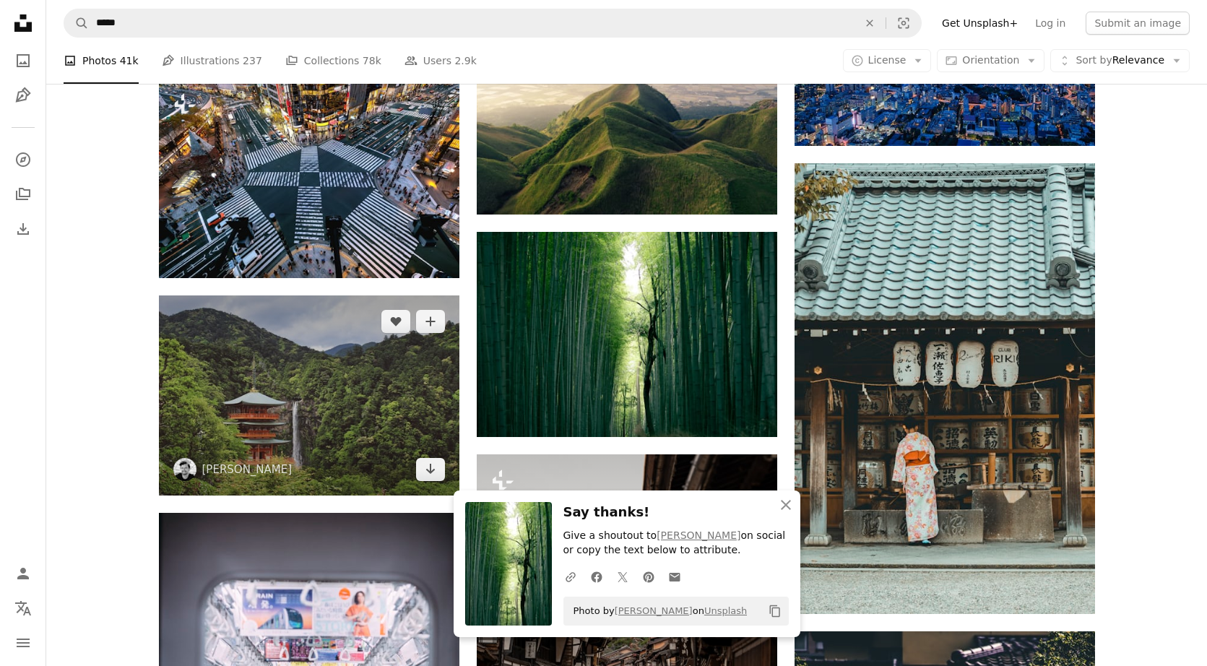
click at [357, 445] on img at bounding box center [309, 395] width 300 height 200
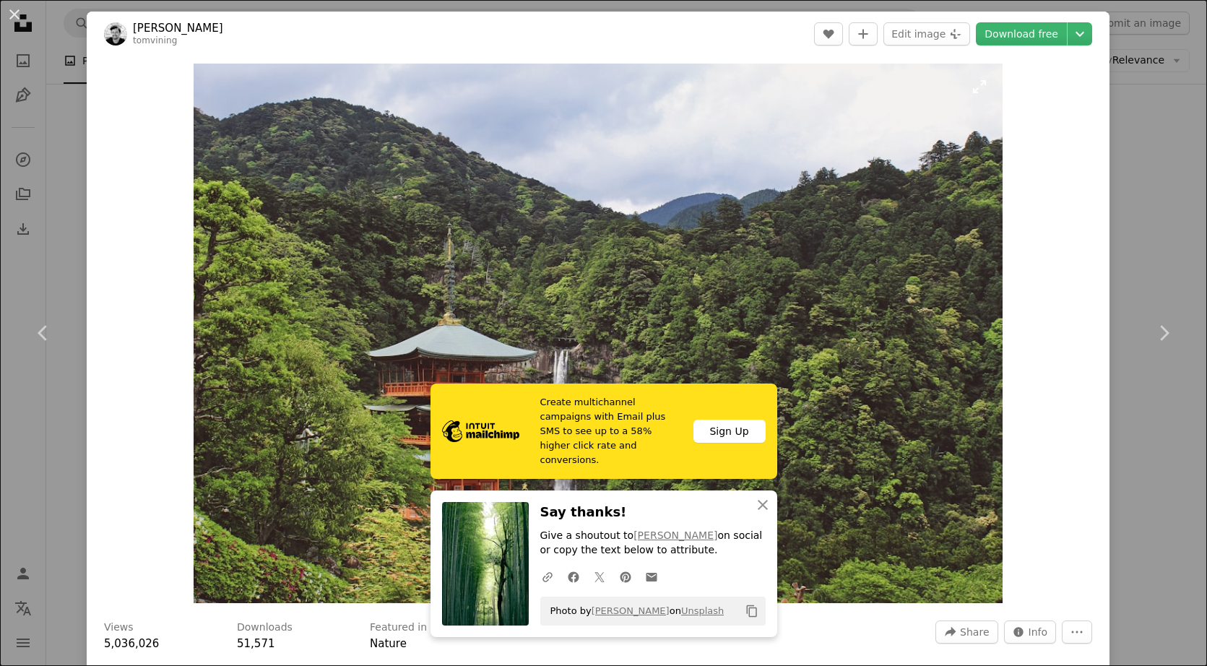
click at [682, 368] on img "Zoom in on this image" at bounding box center [598, 333] width 809 height 539
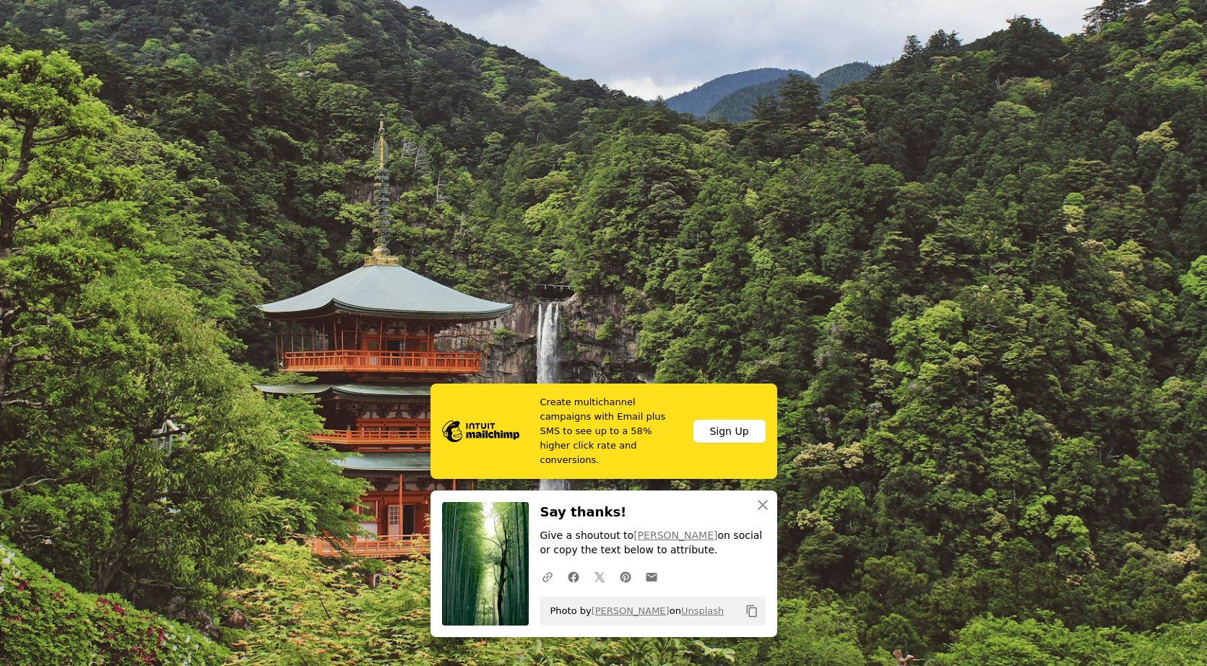
scroll to position [138, 0]
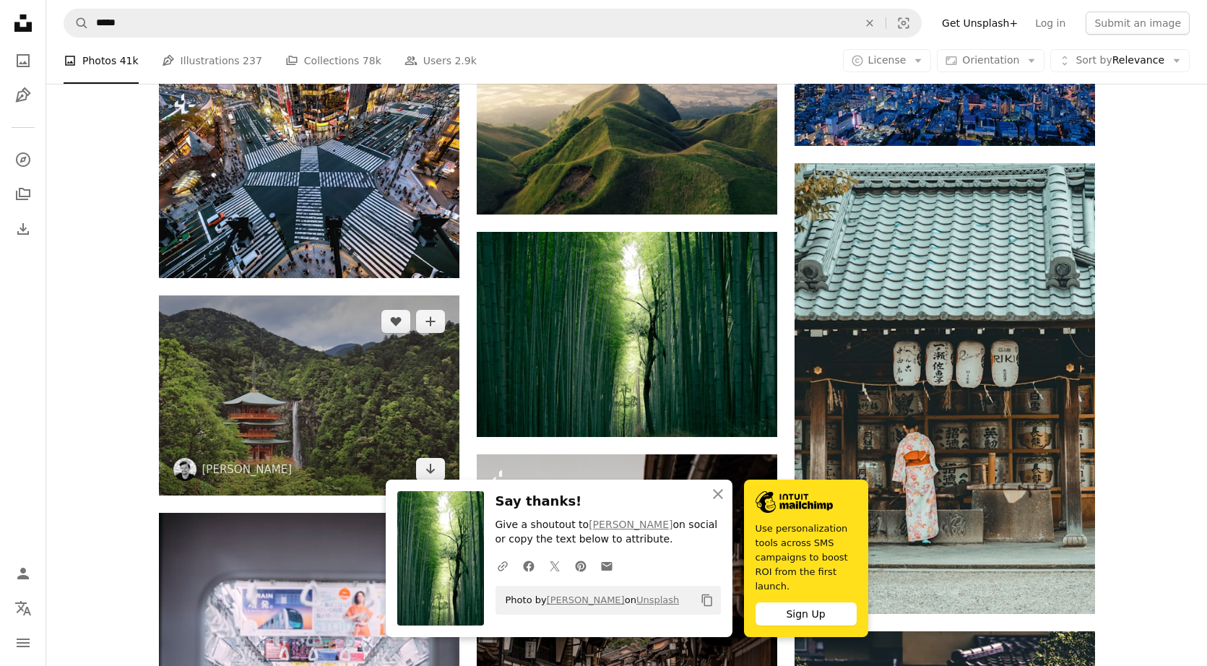
click at [299, 351] on img at bounding box center [309, 395] width 300 height 200
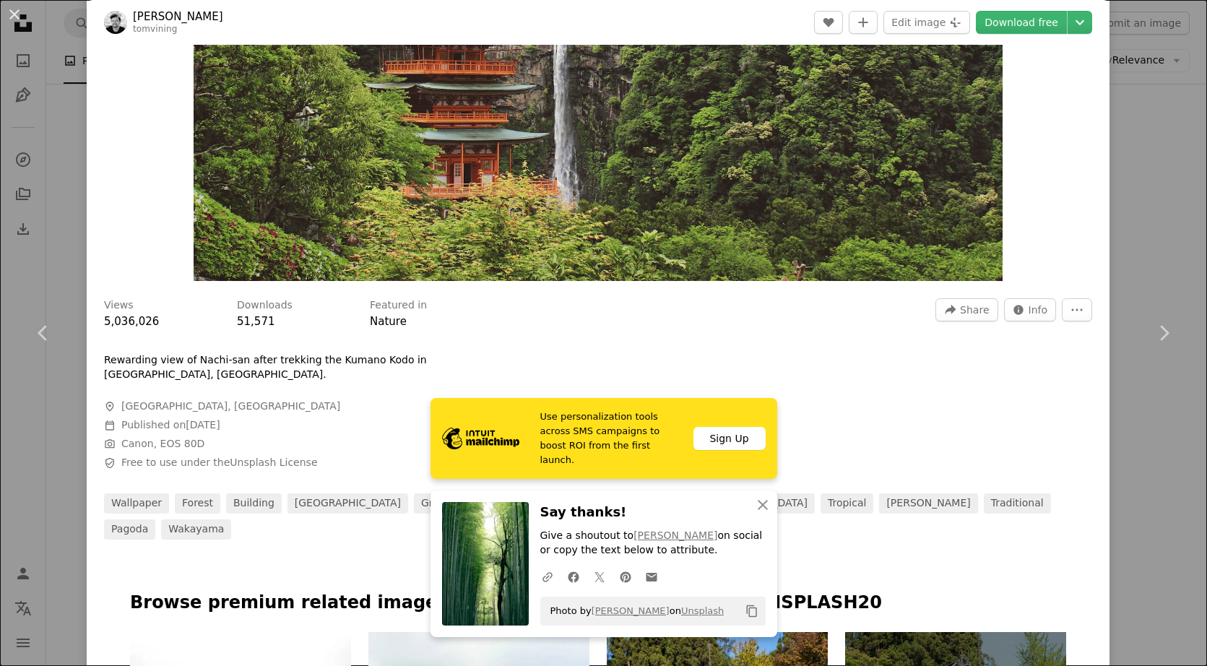
scroll to position [426, 0]
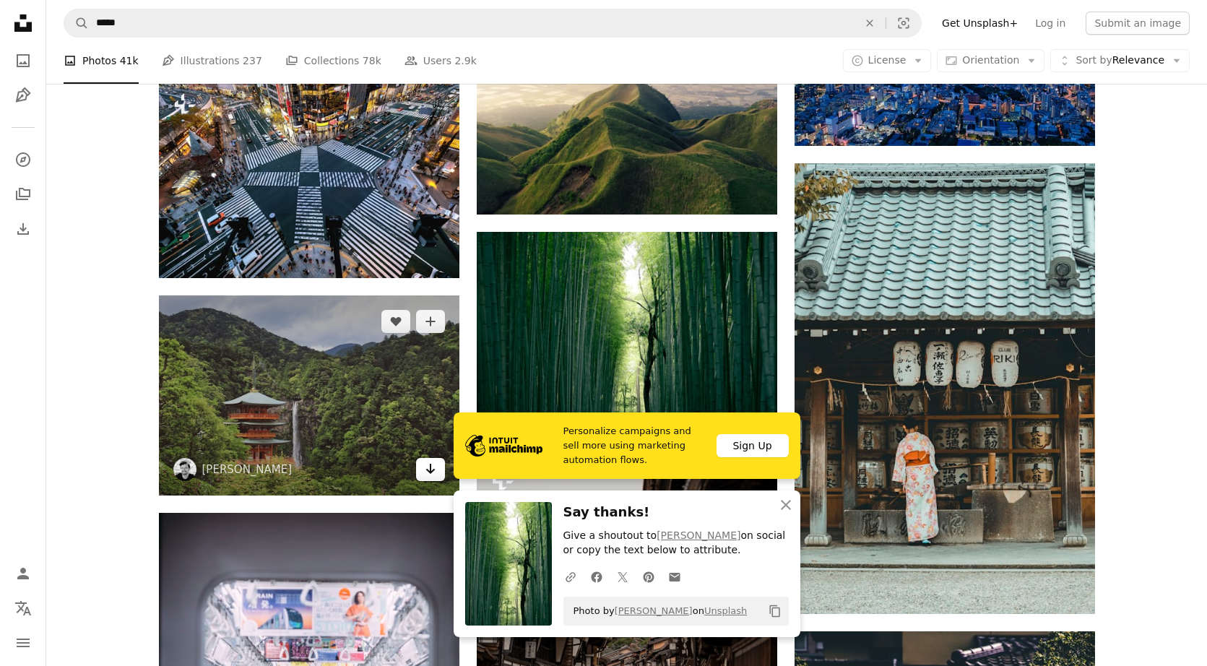
click at [432, 477] on icon "Arrow pointing down" at bounding box center [431, 468] width 12 height 17
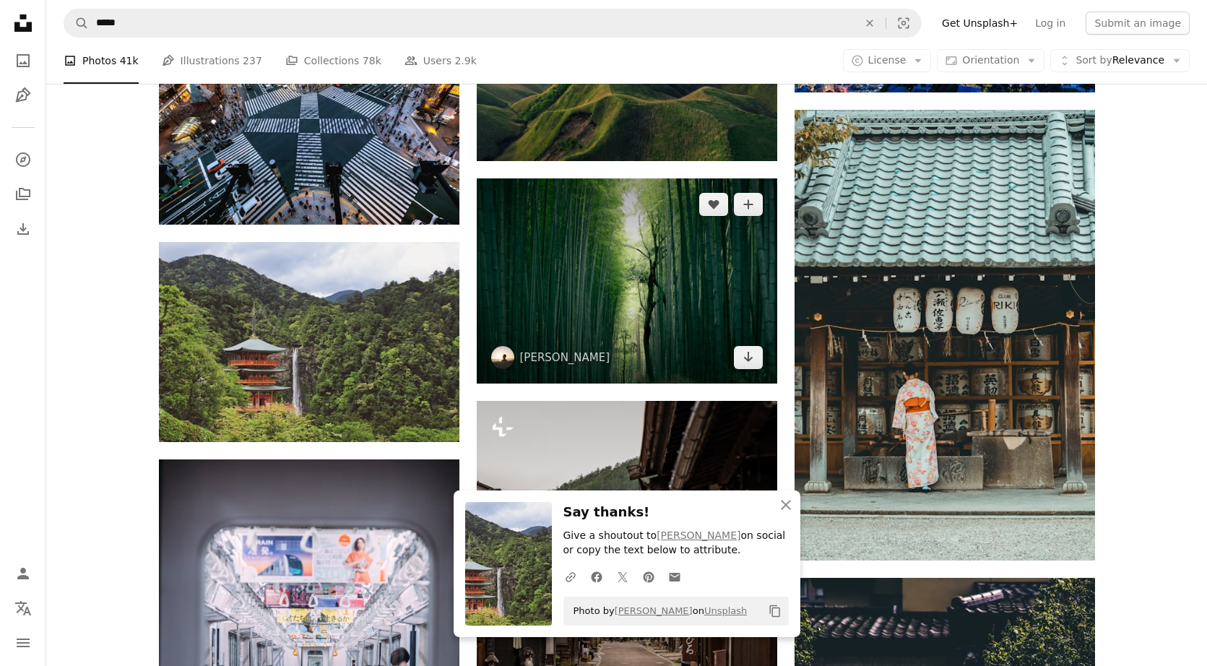
scroll to position [5853, 0]
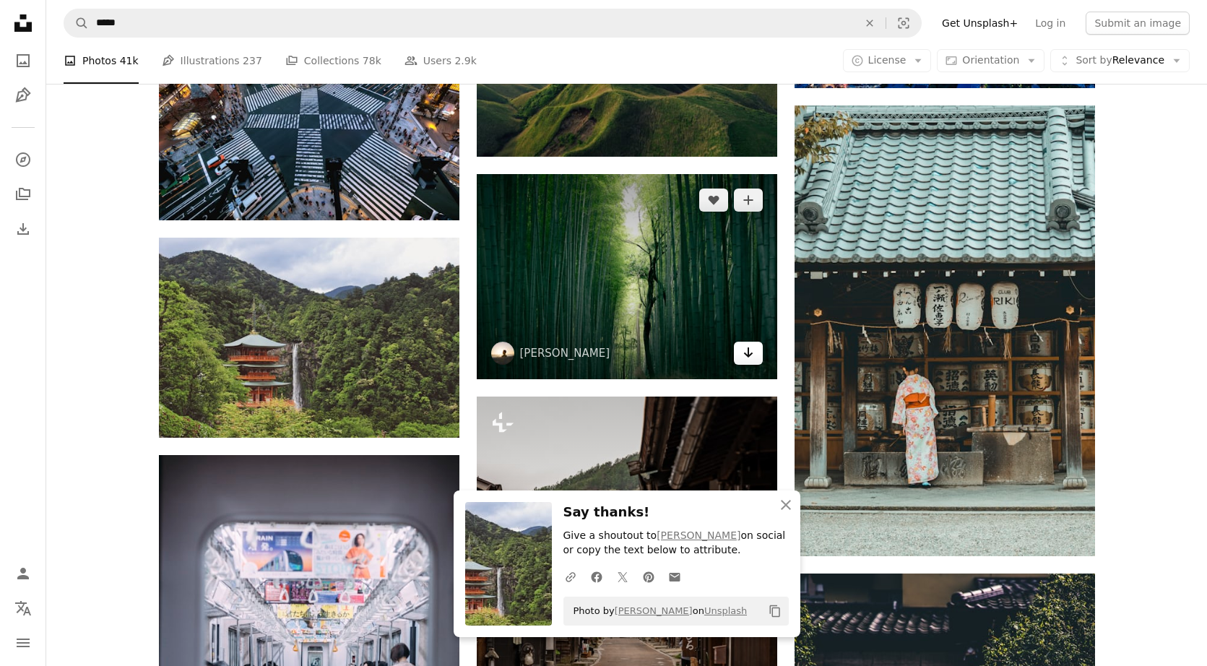
click at [682, 354] on link "Arrow pointing down" at bounding box center [748, 353] width 29 height 23
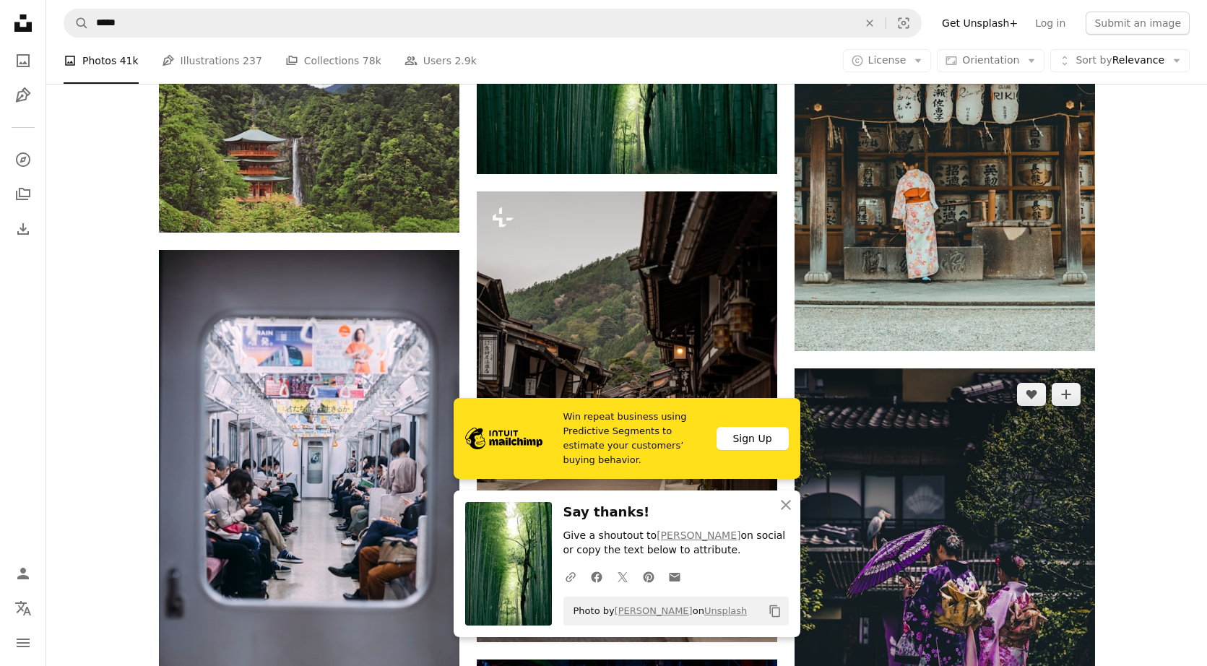
scroll to position [6067, 0]
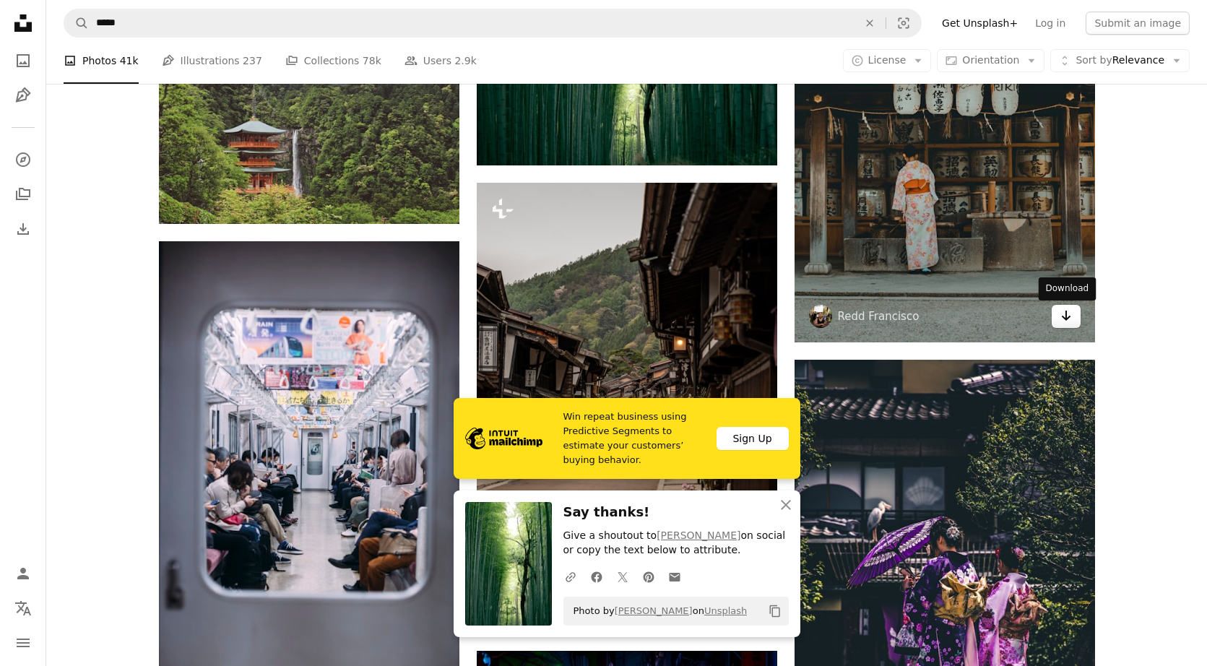
click at [682, 316] on icon "Arrow pointing down" at bounding box center [1066, 315] width 12 height 17
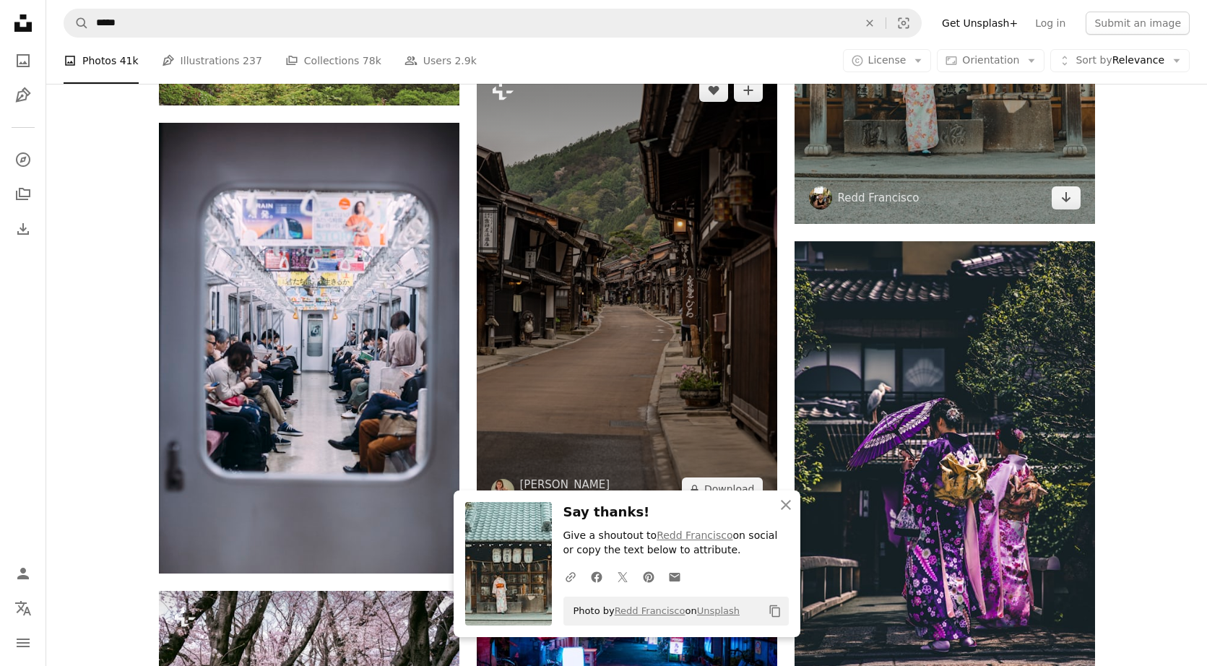
scroll to position [6192, 0]
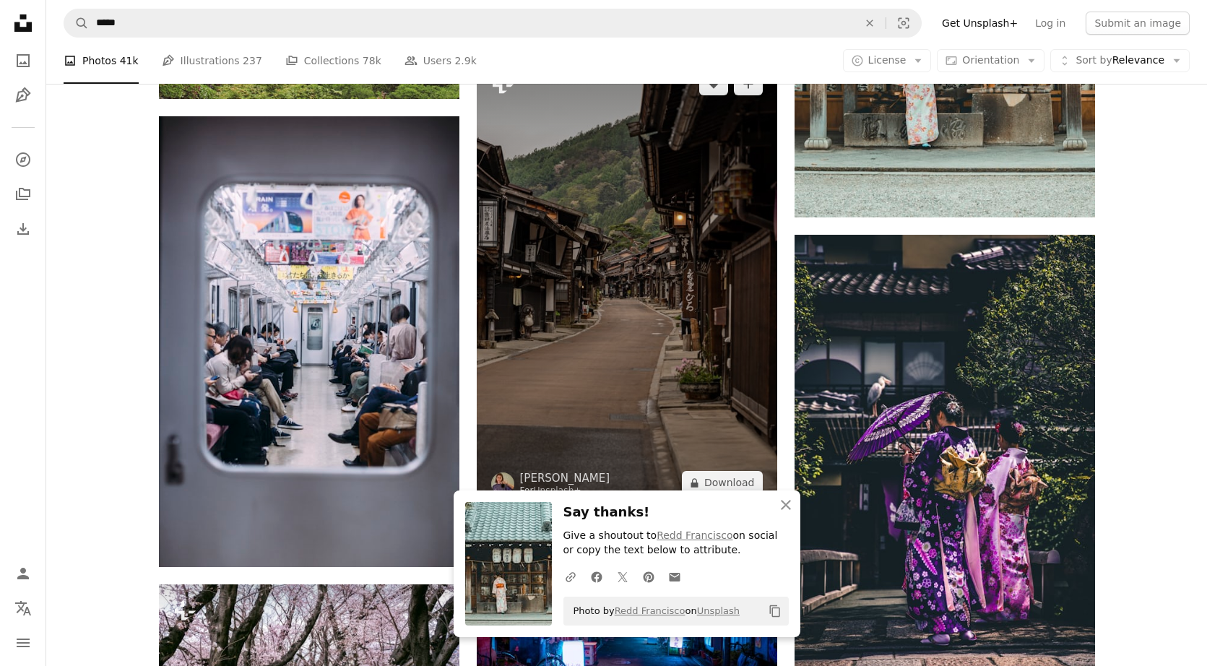
click at [682, 364] on img at bounding box center [627, 283] width 300 height 451
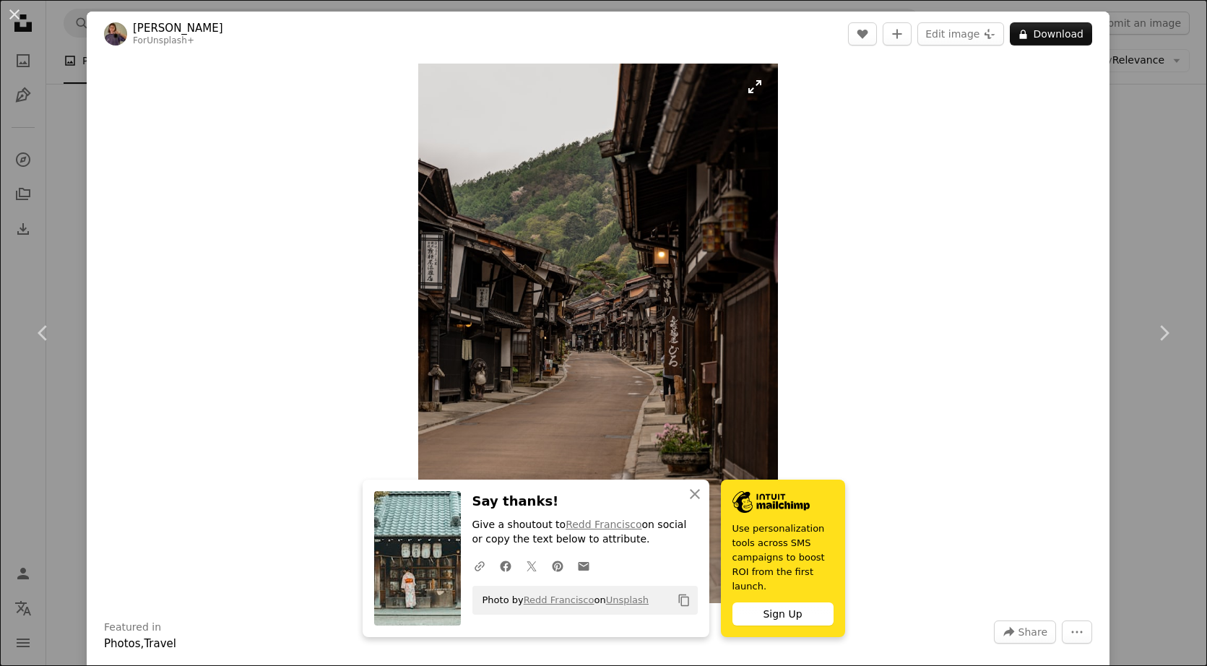
click at [682, 372] on img "Zoom in on this image" at bounding box center [598, 333] width 360 height 539
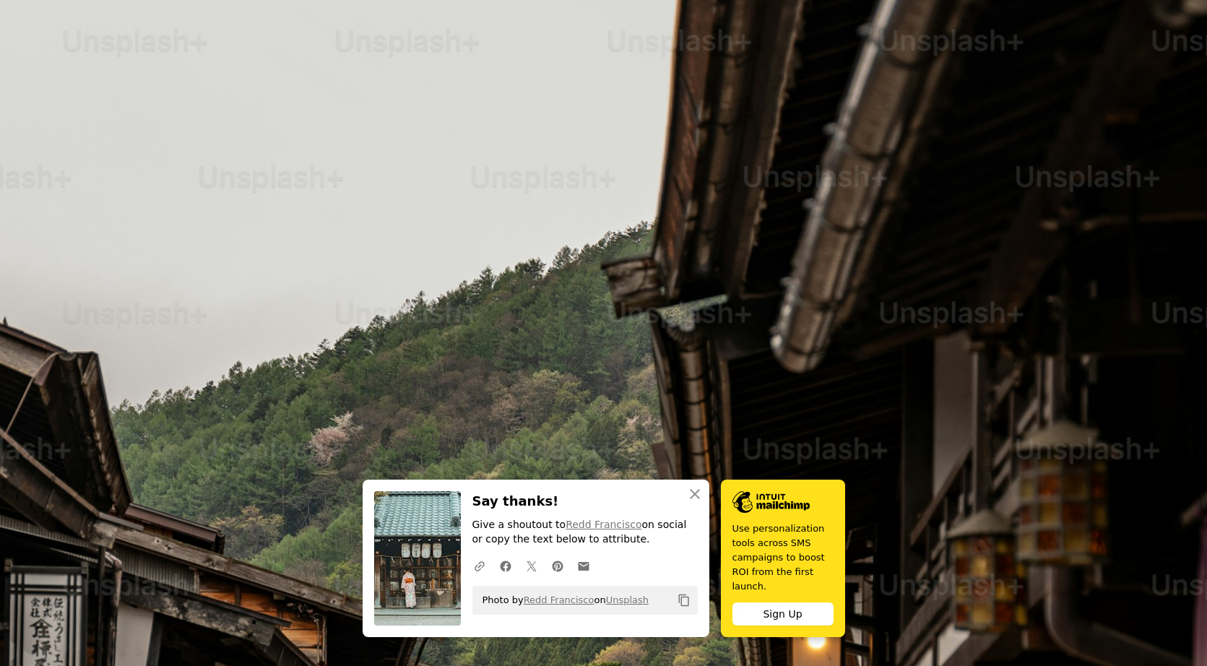
scroll to position [573, 0]
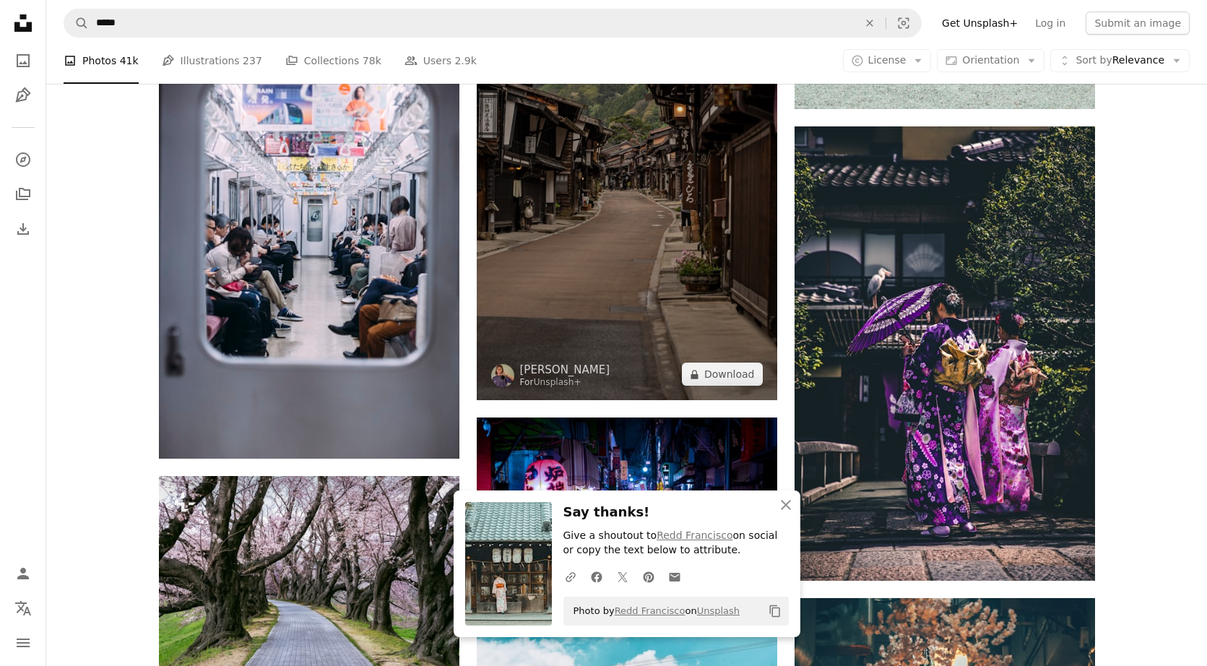
scroll to position [6291, 0]
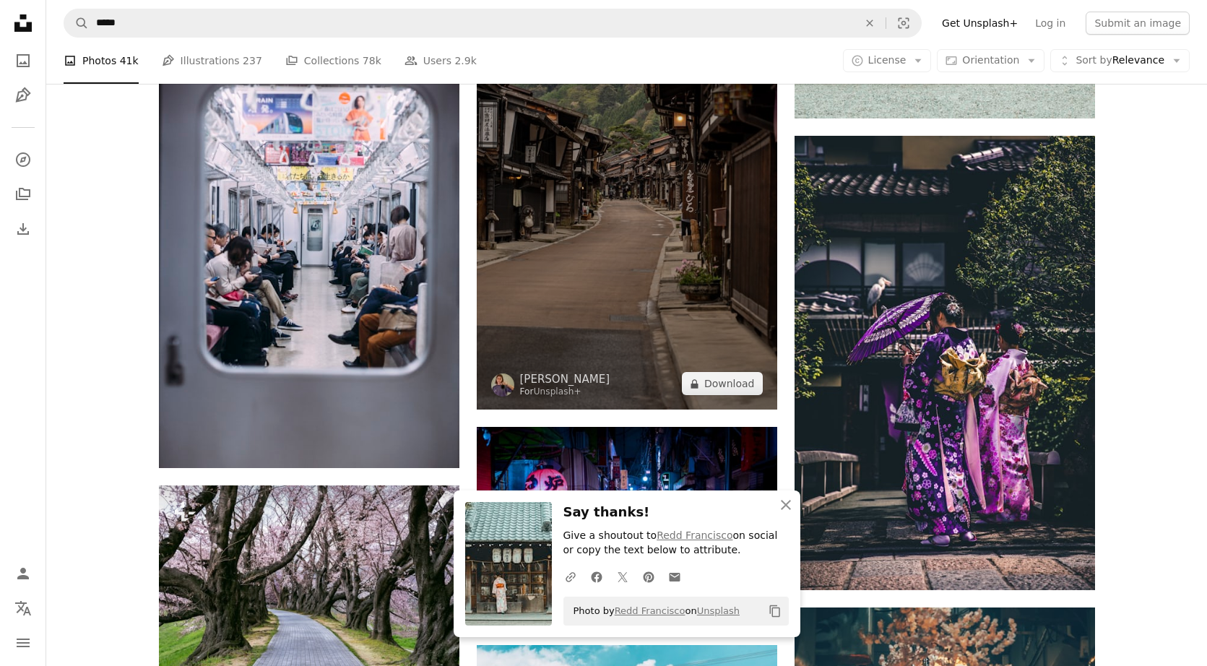
click at [682, 313] on img at bounding box center [627, 184] width 300 height 451
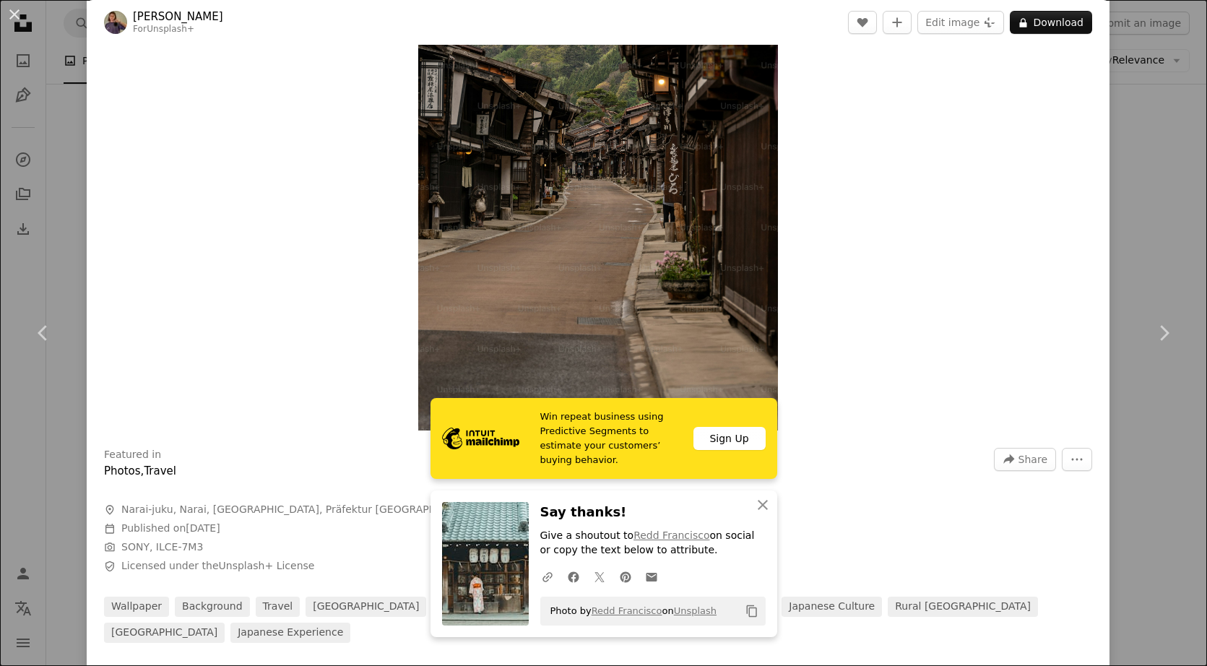
scroll to position [170, 0]
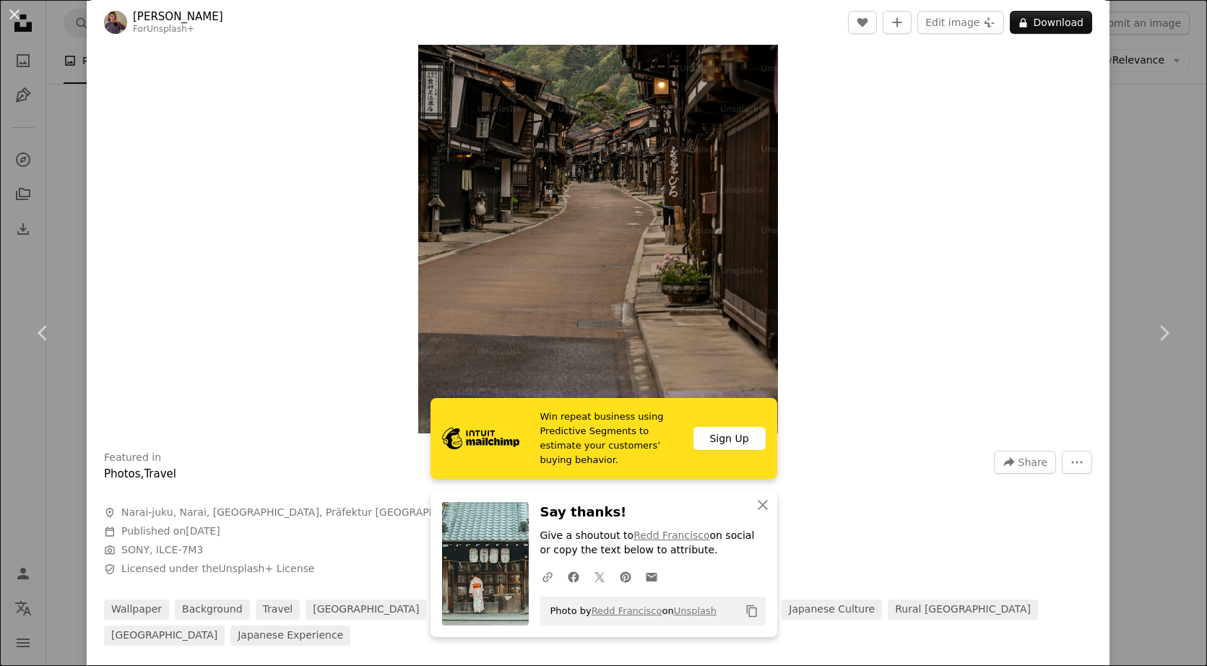
click at [590, 260] on img "Zoom in on this image" at bounding box center [598, 163] width 360 height 539
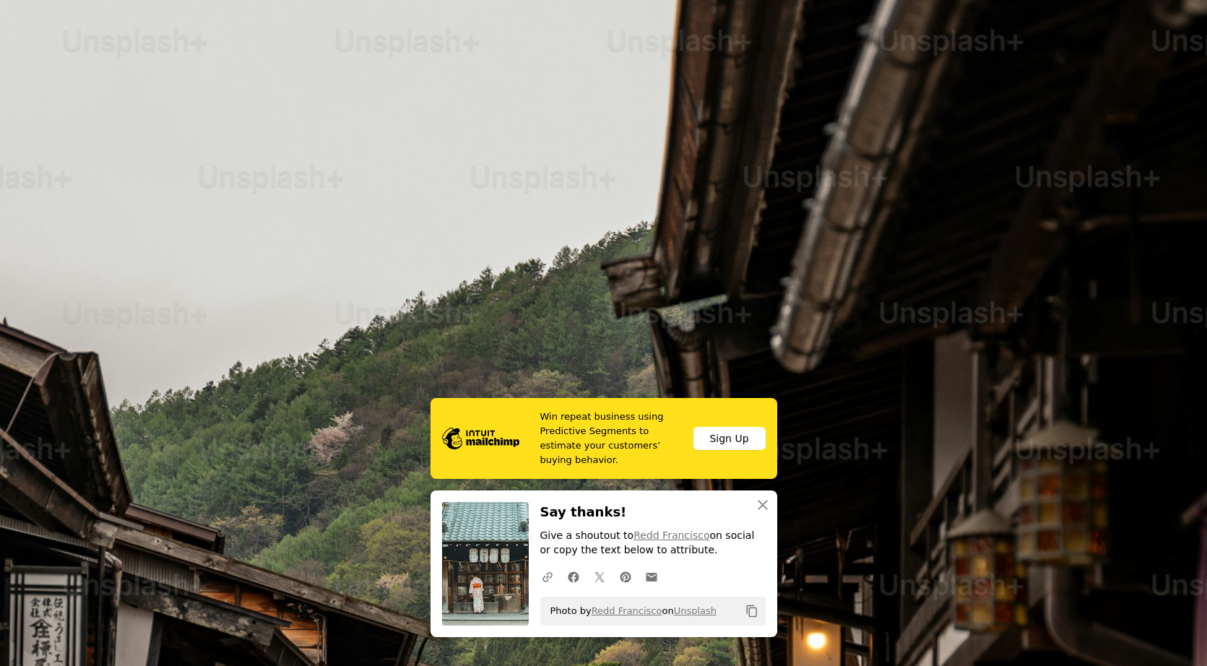
scroll to position [573, 0]
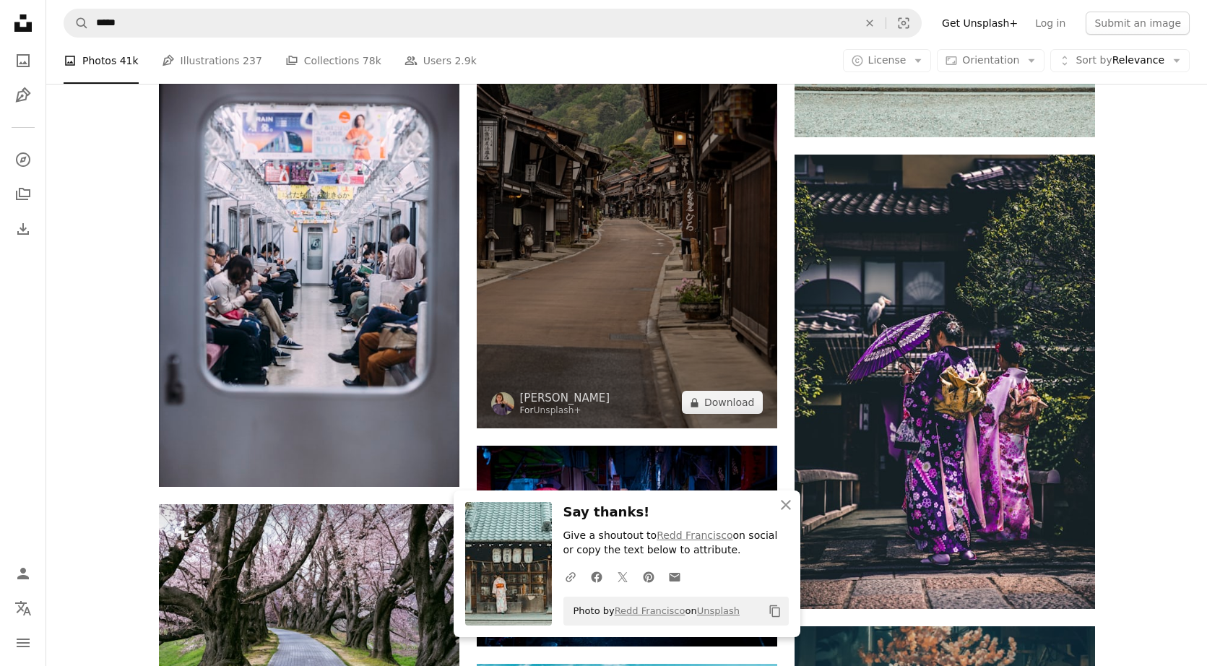
scroll to position [6250, 0]
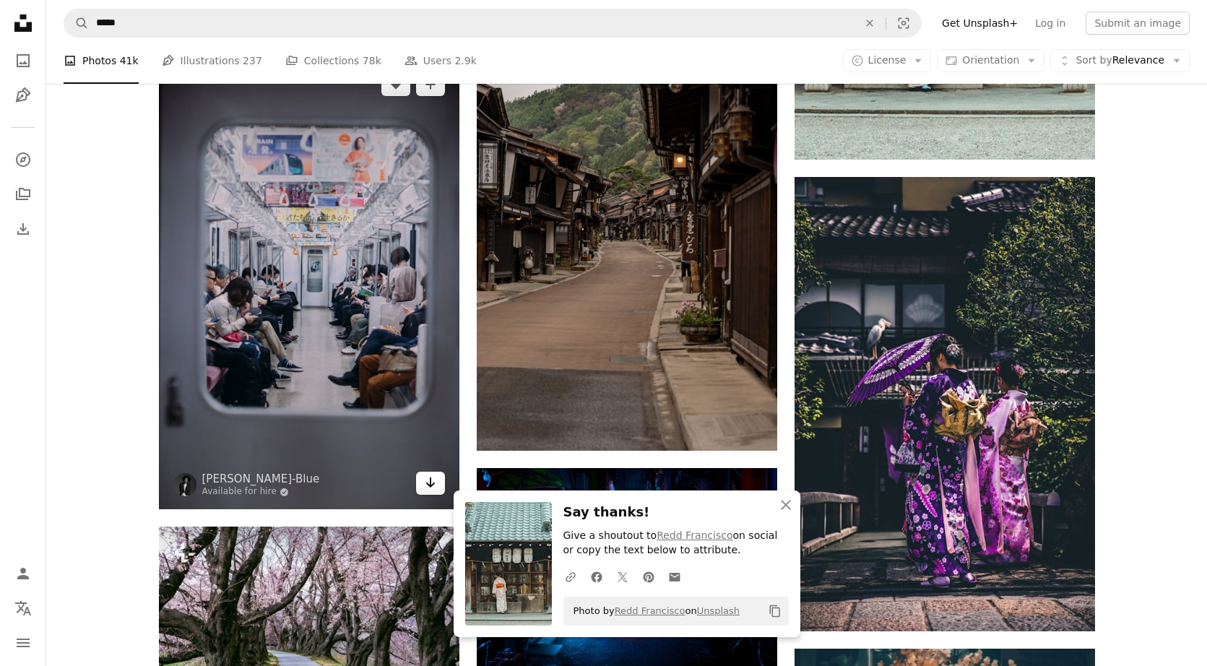
click at [431, 485] on icon "Download" at bounding box center [429, 482] width 9 height 10
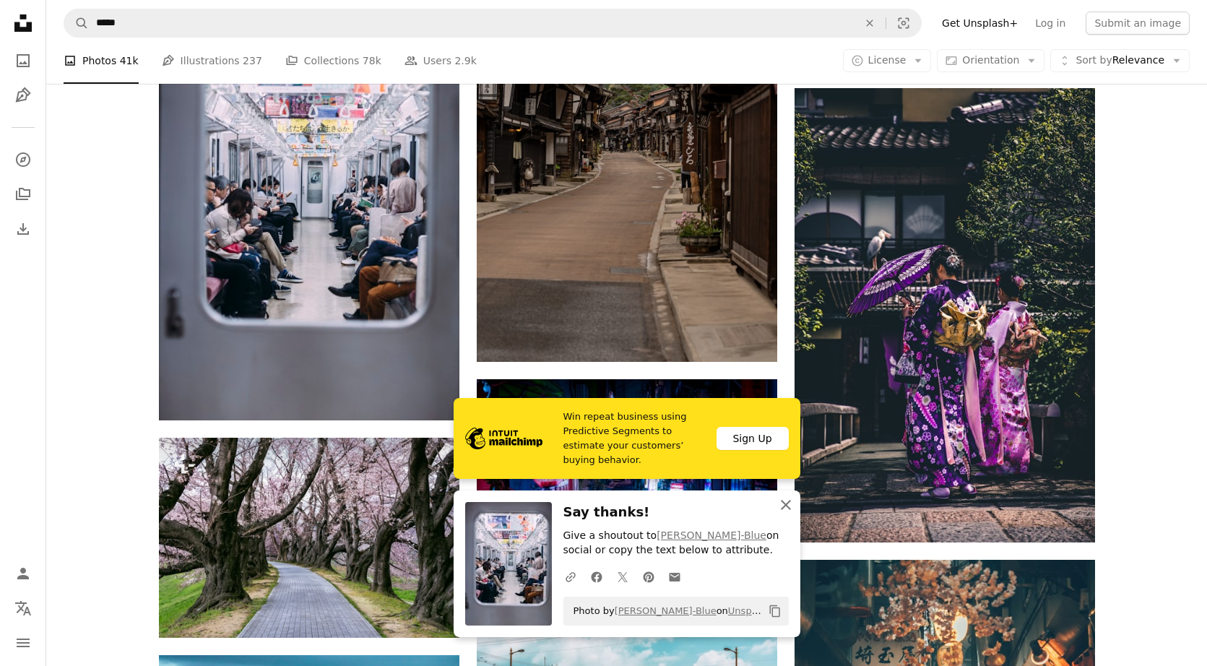
scroll to position [6342, 0]
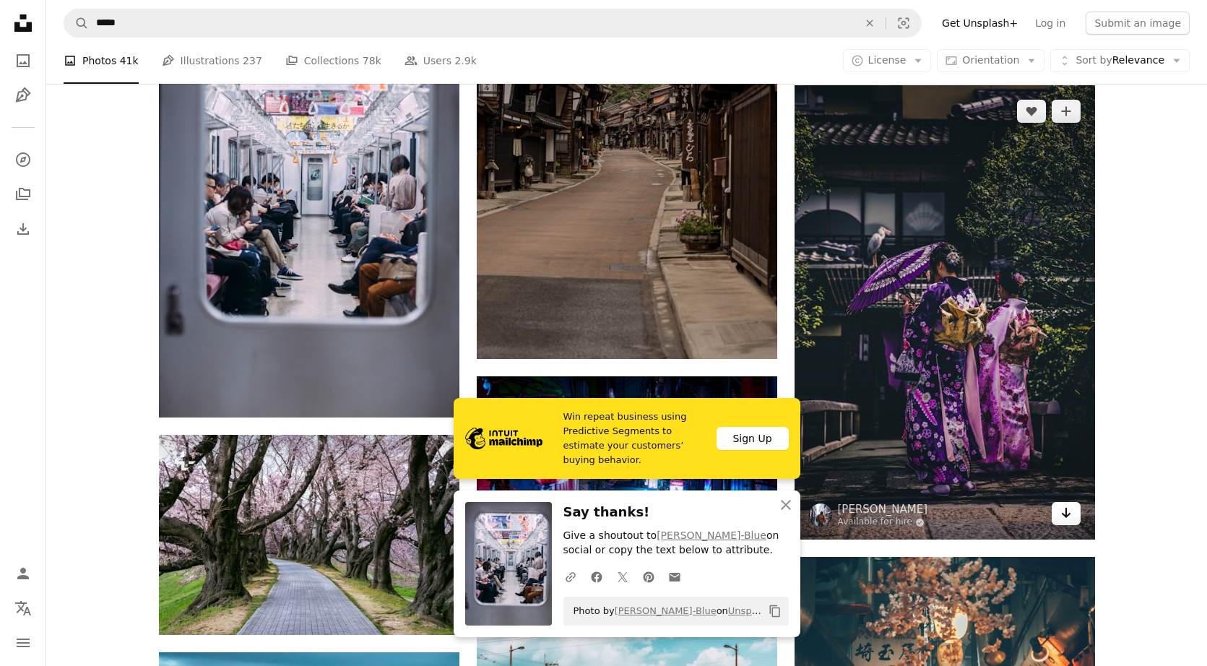
click at [682, 512] on link "Arrow pointing down" at bounding box center [1065, 513] width 29 height 23
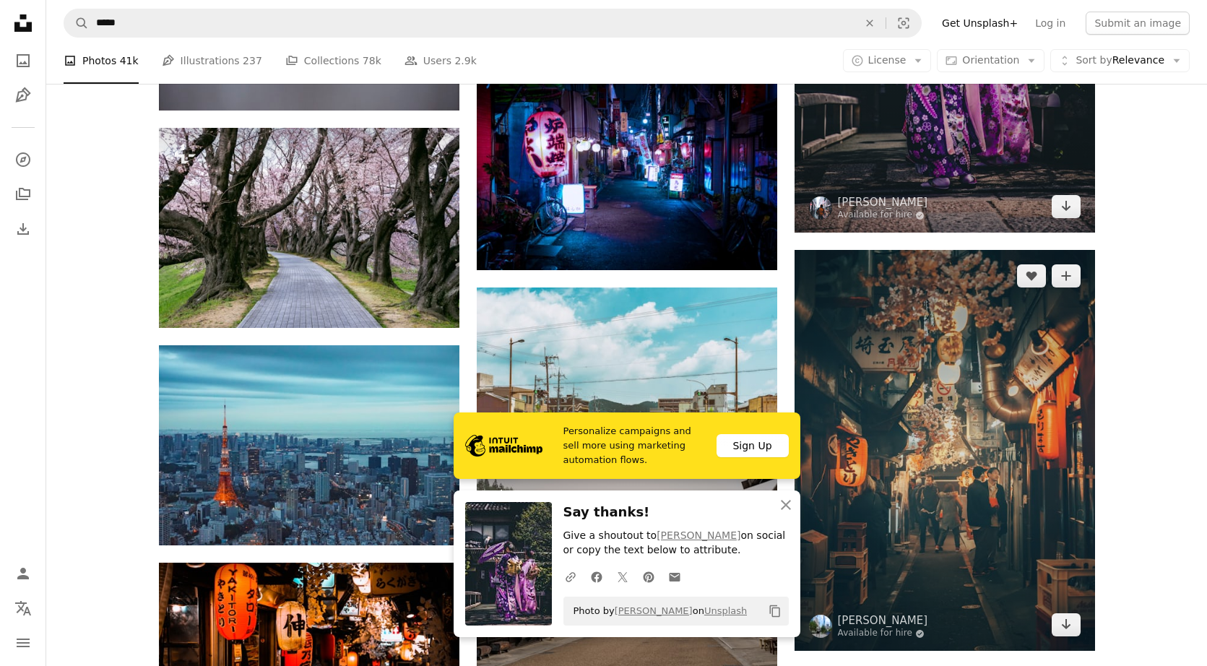
scroll to position [6581, 0]
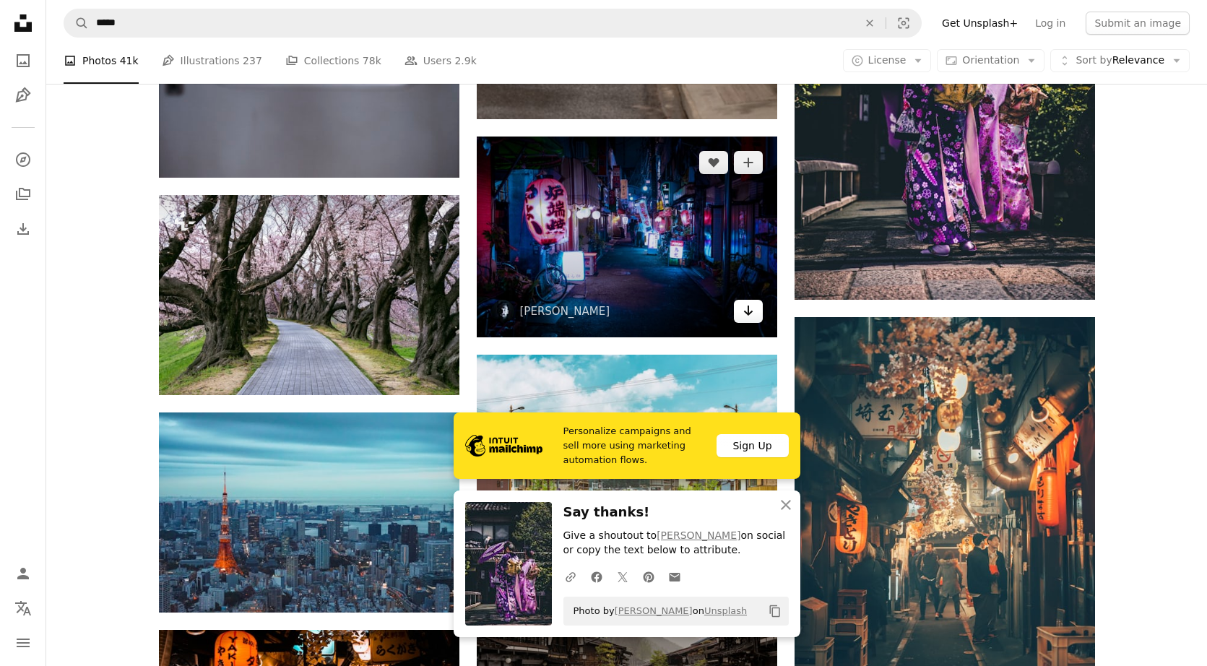
click at [682, 315] on icon "Arrow pointing down" at bounding box center [748, 310] width 12 height 17
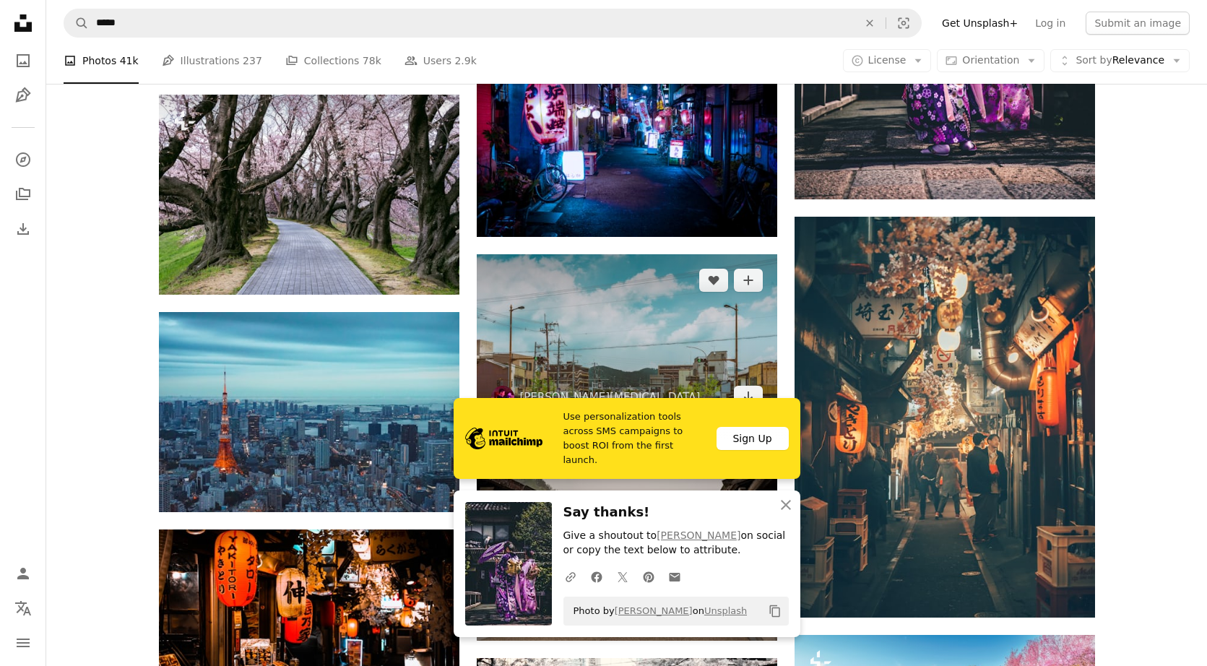
scroll to position [6687, 0]
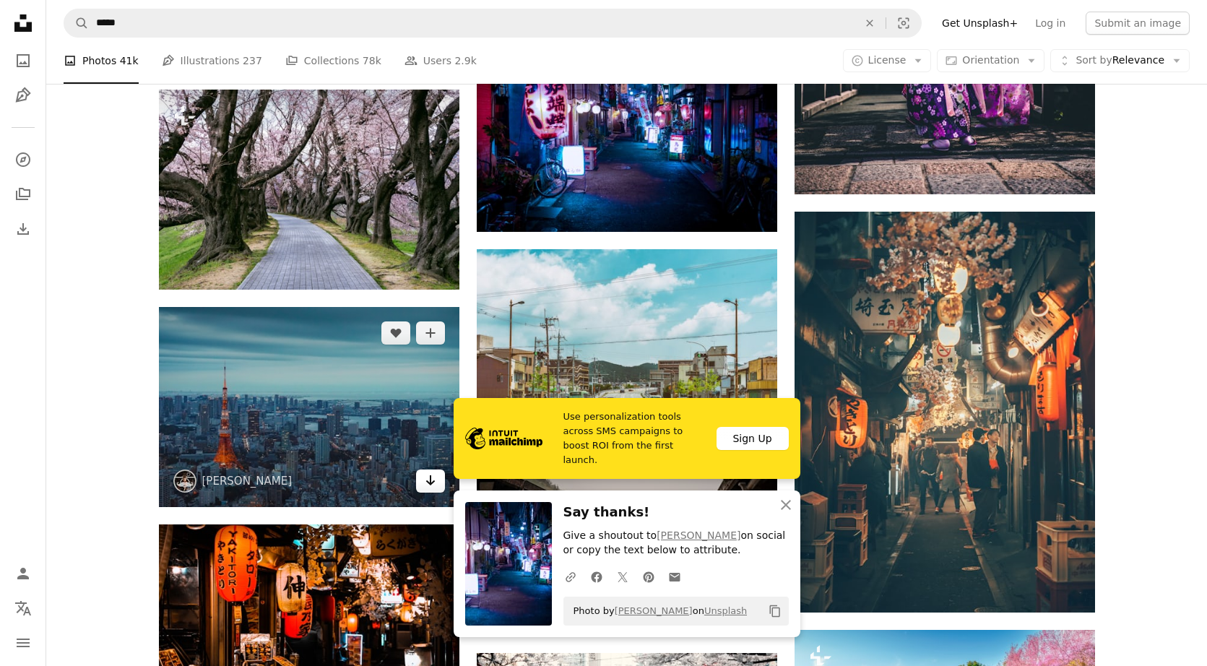
click at [430, 485] on icon "Download" at bounding box center [429, 480] width 9 height 10
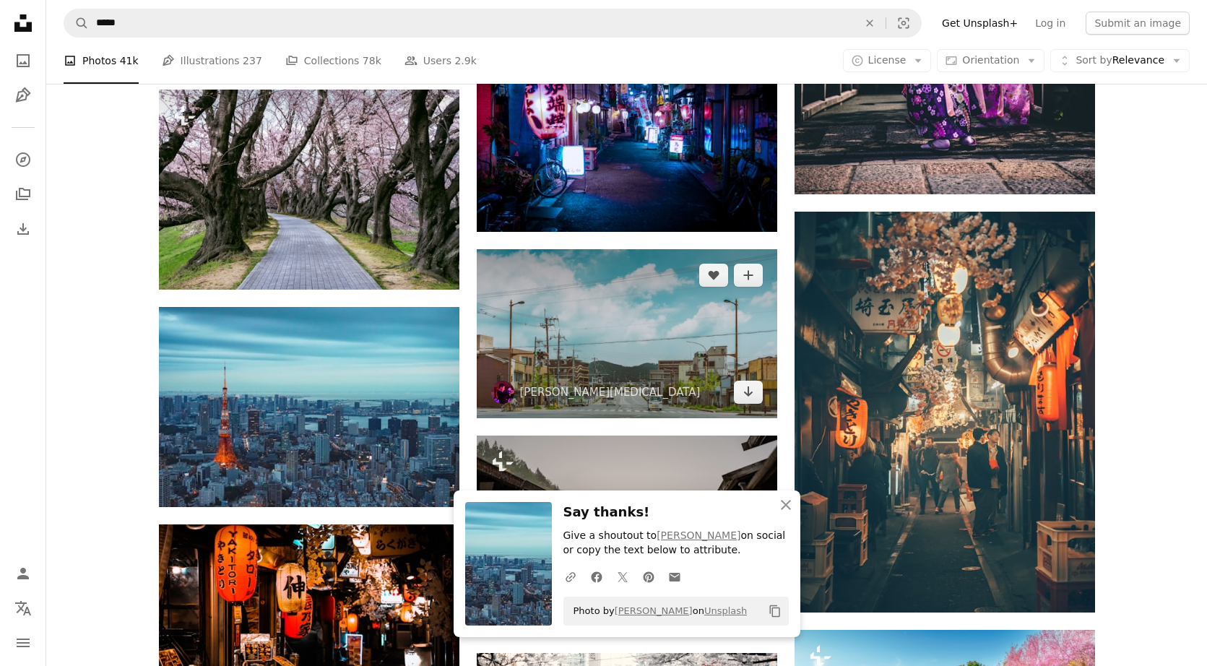
click at [660, 321] on img at bounding box center [627, 333] width 300 height 169
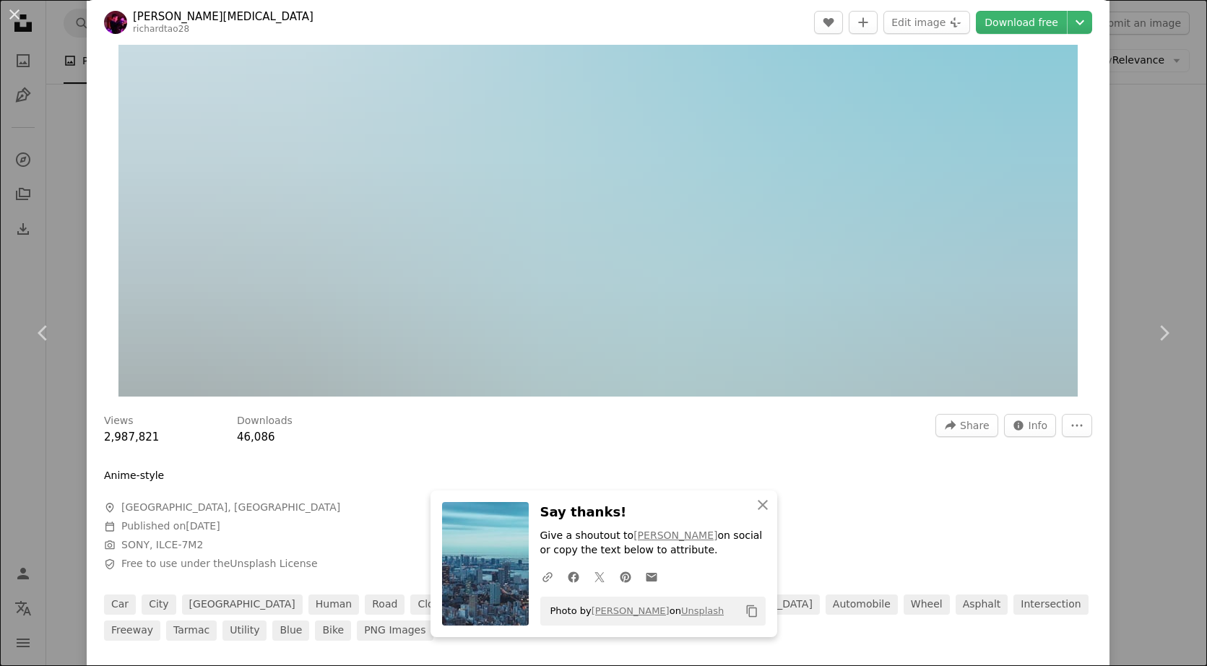
scroll to position [208, 0]
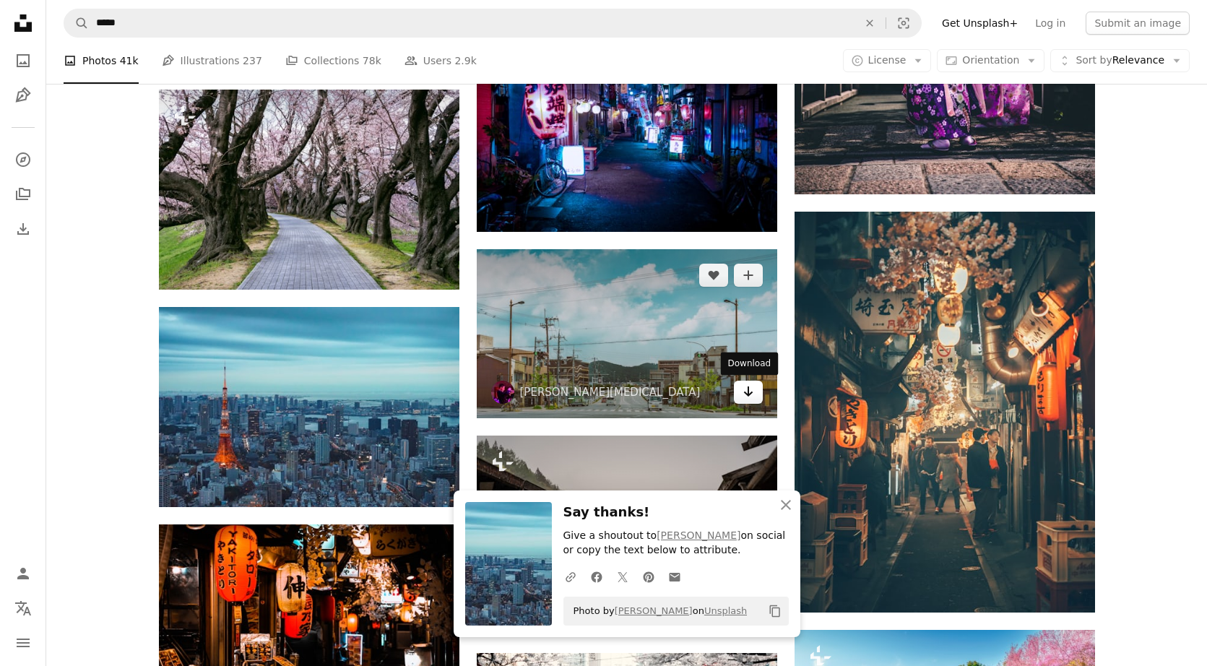
click at [682, 388] on icon "Arrow pointing down" at bounding box center [748, 391] width 12 height 17
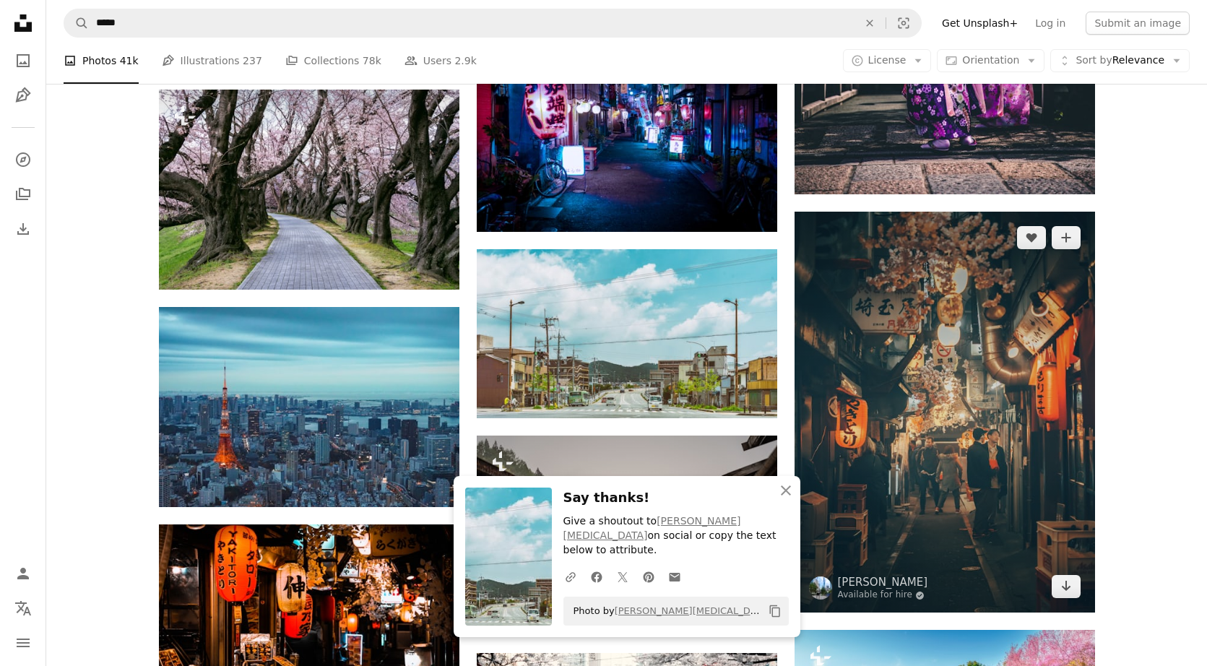
click at [682, 429] on img at bounding box center [944, 412] width 300 height 401
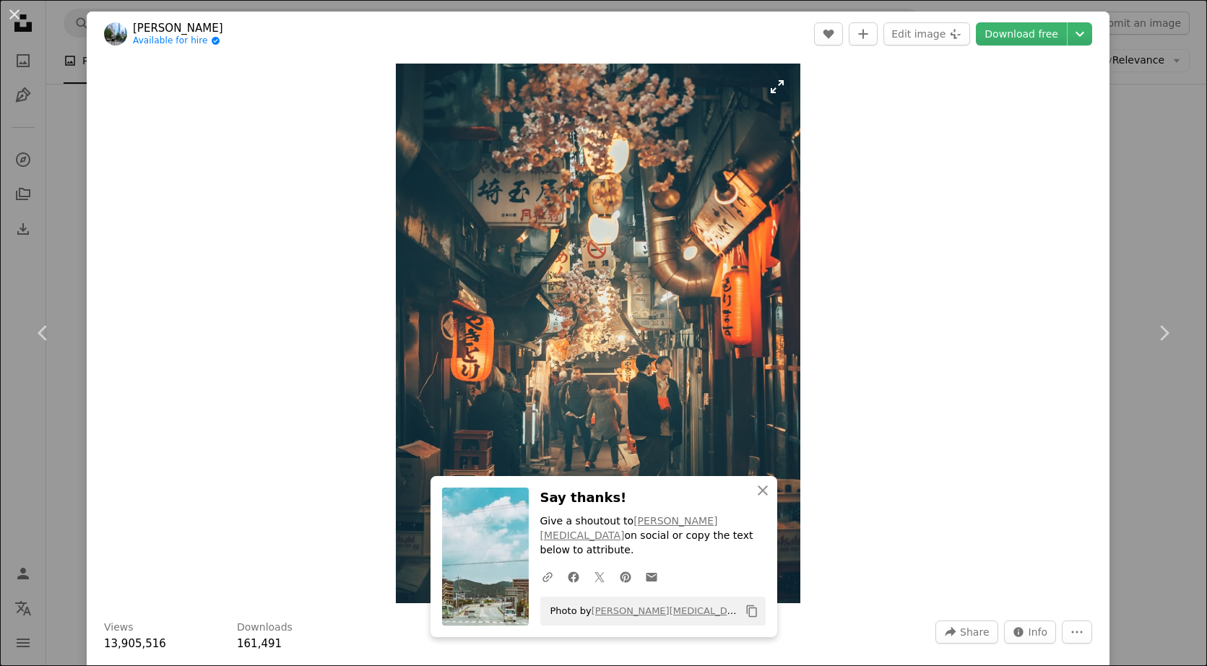
click at [682, 266] on img "Zoom in on this image" at bounding box center [598, 333] width 404 height 539
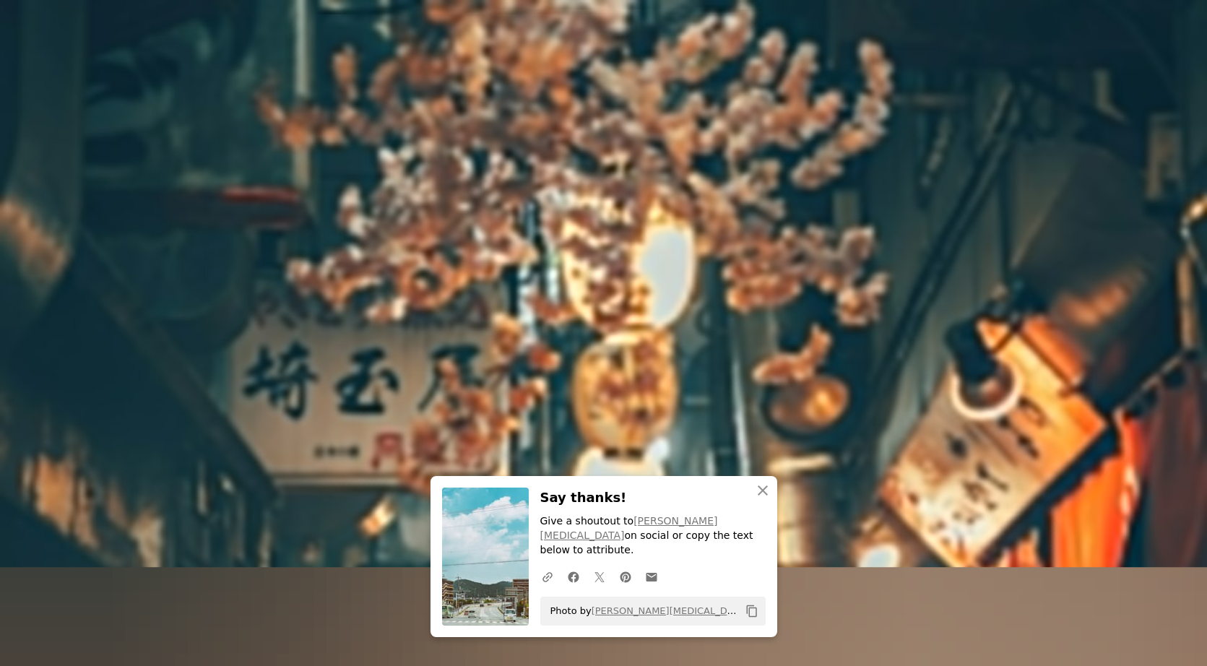
scroll to position [472, 0]
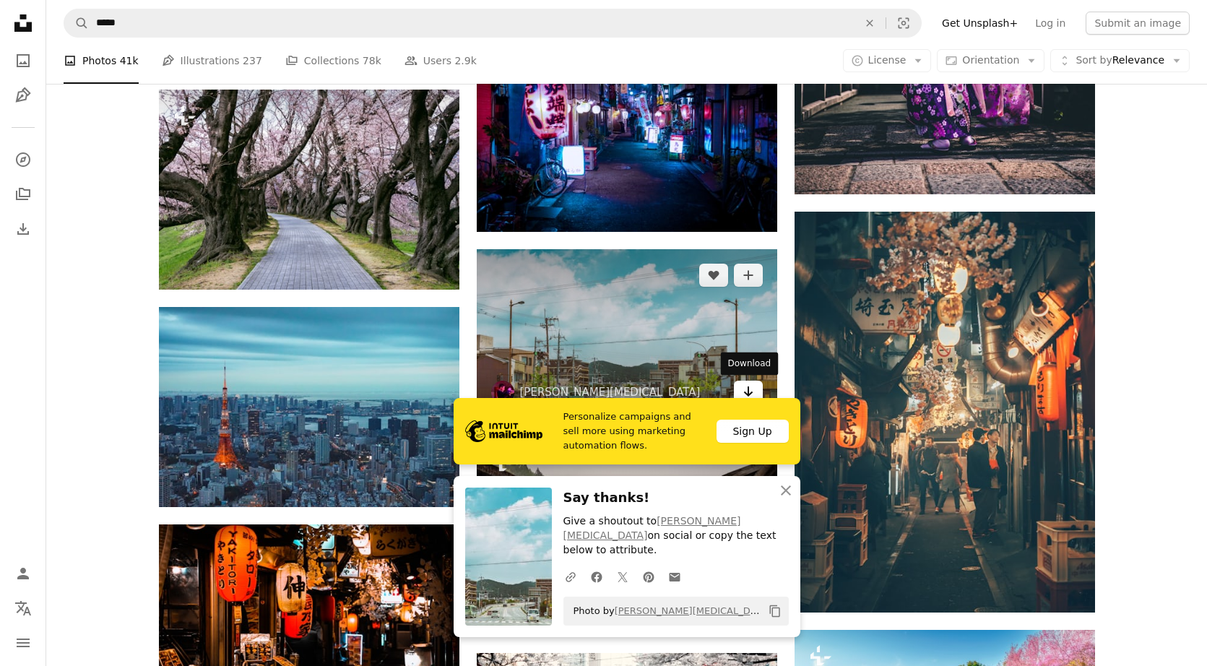
click at [682, 395] on link "Arrow pointing down" at bounding box center [748, 392] width 29 height 23
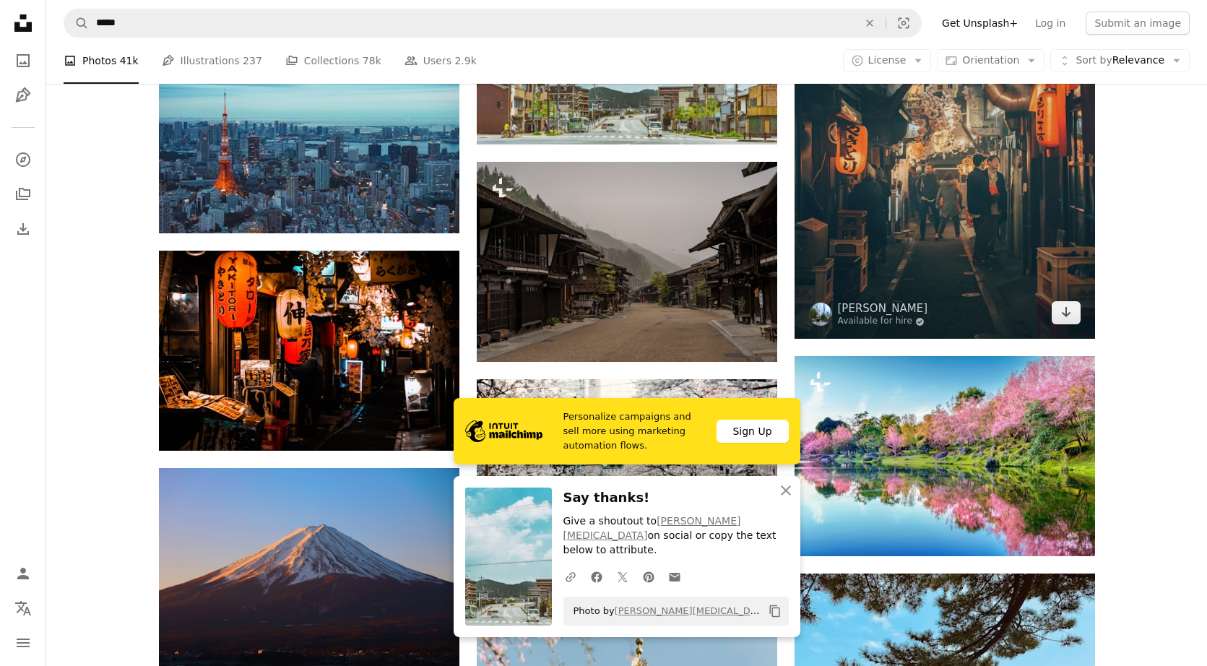
scroll to position [6959, 0]
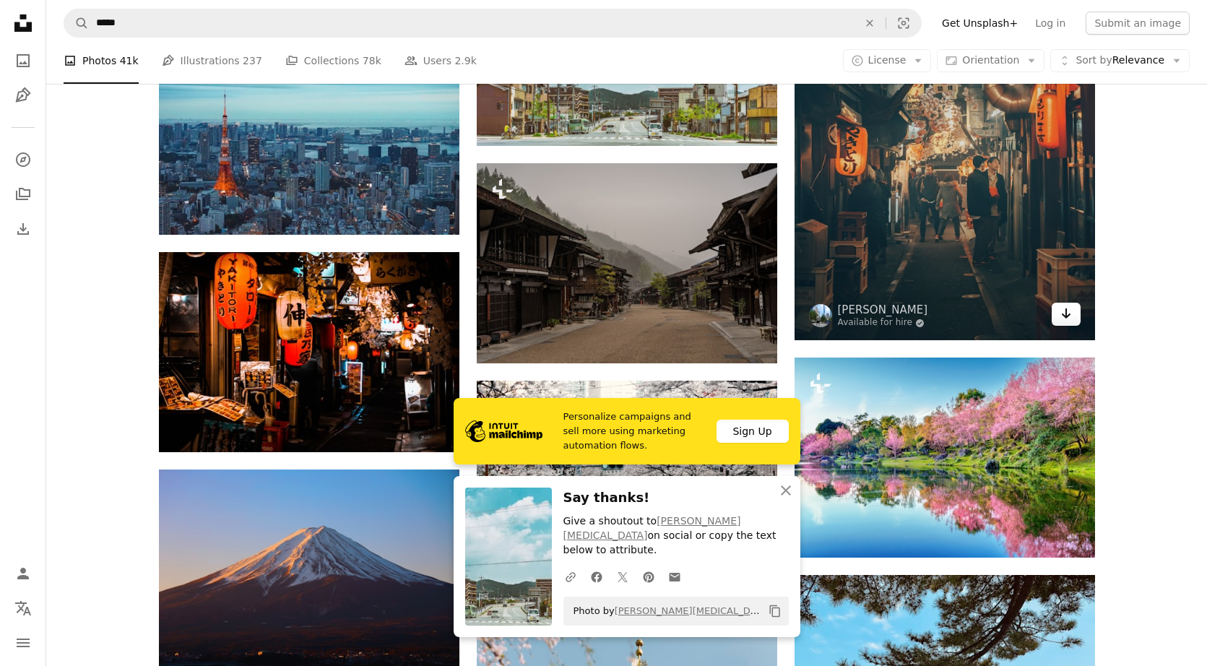
click at [682, 318] on link "Arrow pointing down" at bounding box center [1065, 314] width 29 height 23
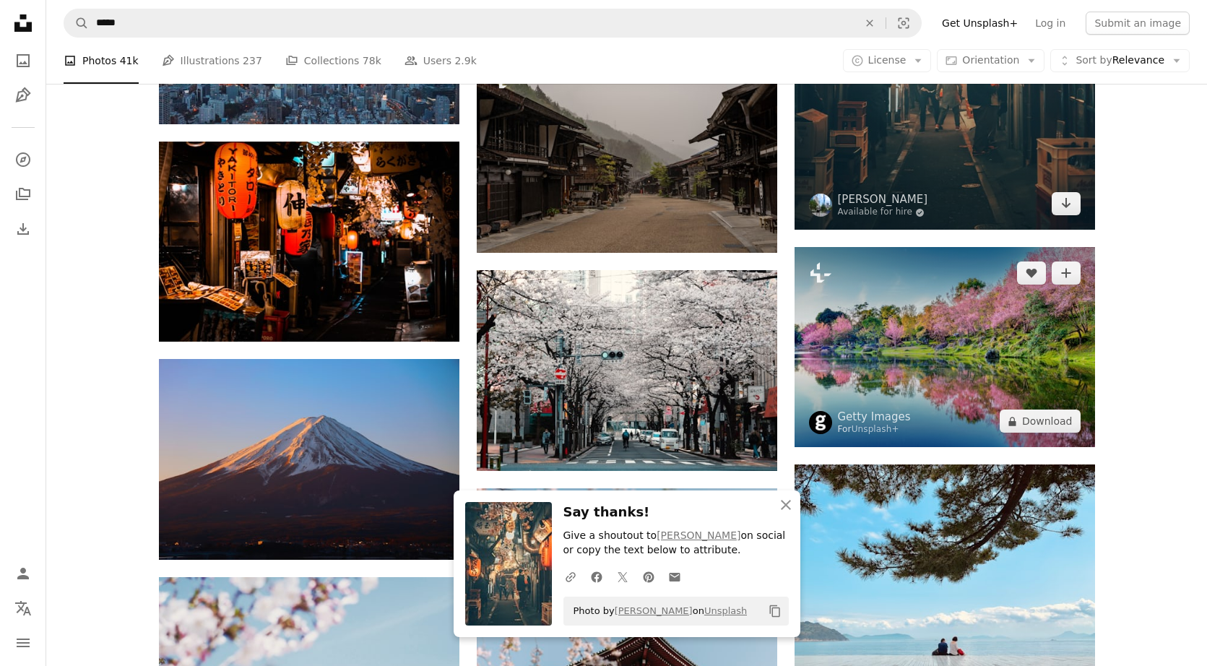
scroll to position [7085, 0]
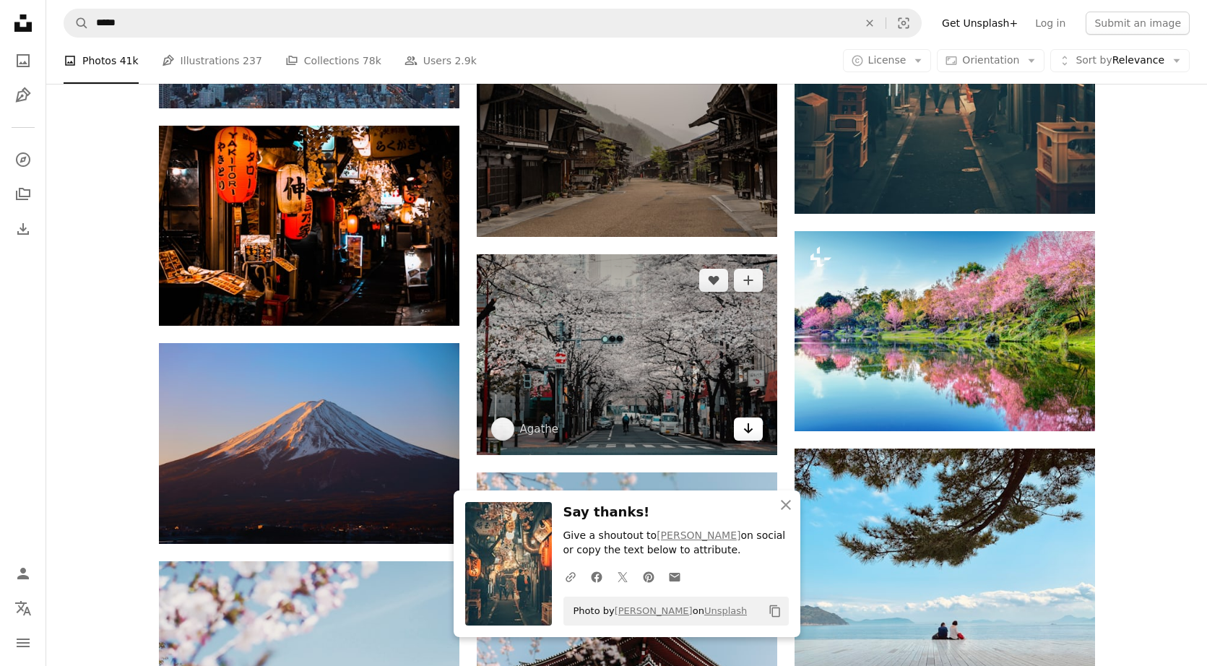
click at [682, 432] on icon "Arrow pointing down" at bounding box center [748, 427] width 12 height 17
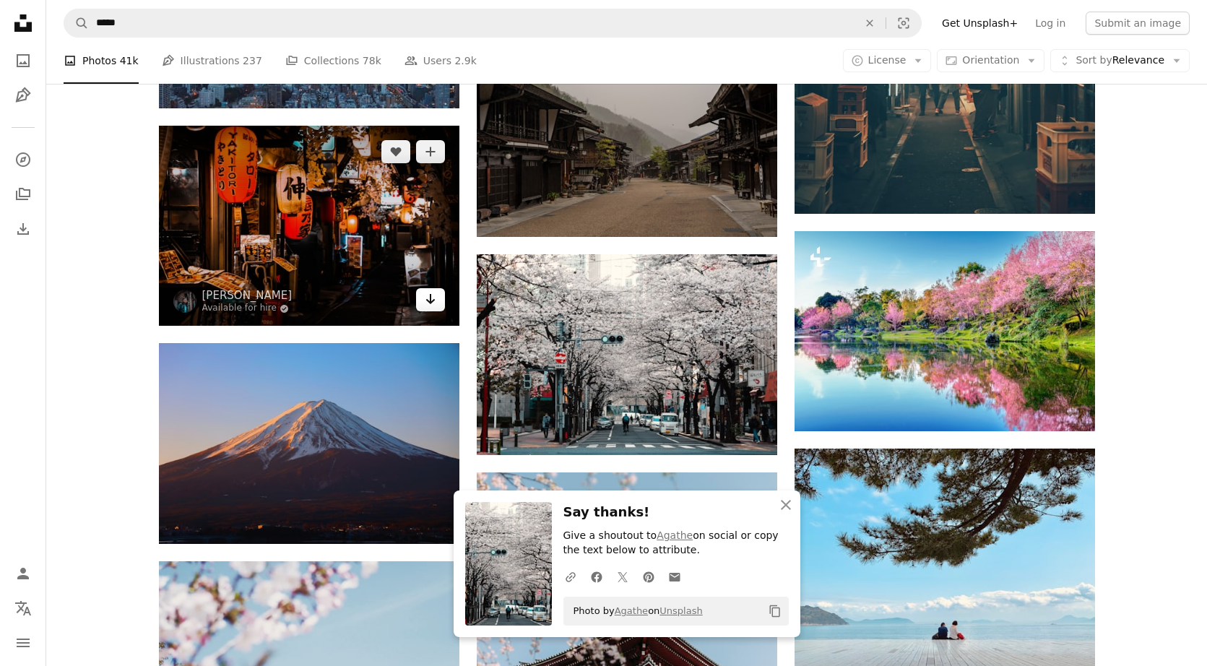
click at [437, 305] on link "Arrow pointing down" at bounding box center [430, 299] width 29 height 23
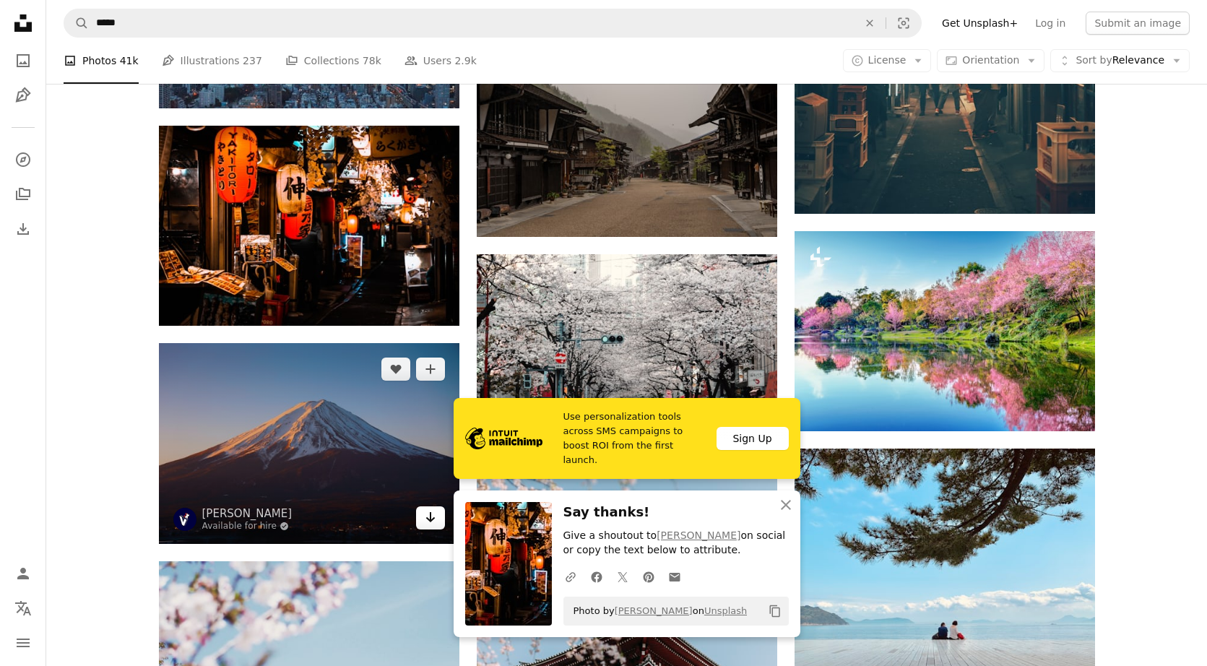
click at [432, 525] on icon "Arrow pointing down" at bounding box center [431, 516] width 12 height 17
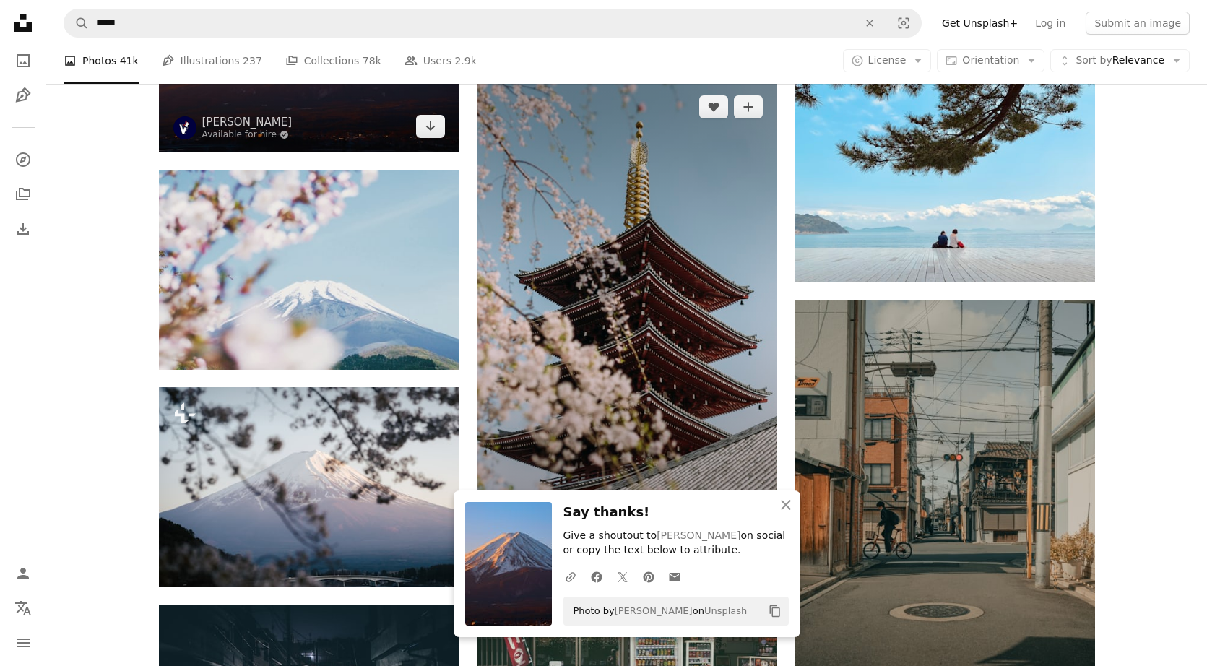
scroll to position [7521, 0]
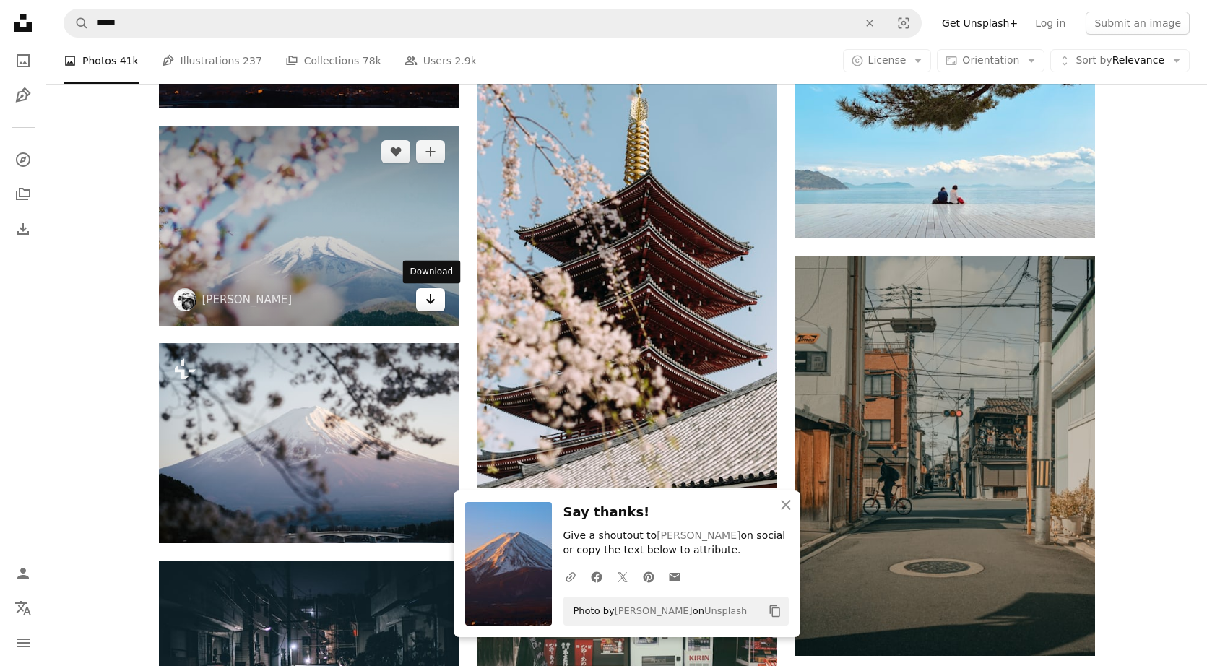
click at [435, 310] on link "Arrow pointing down" at bounding box center [430, 299] width 29 height 23
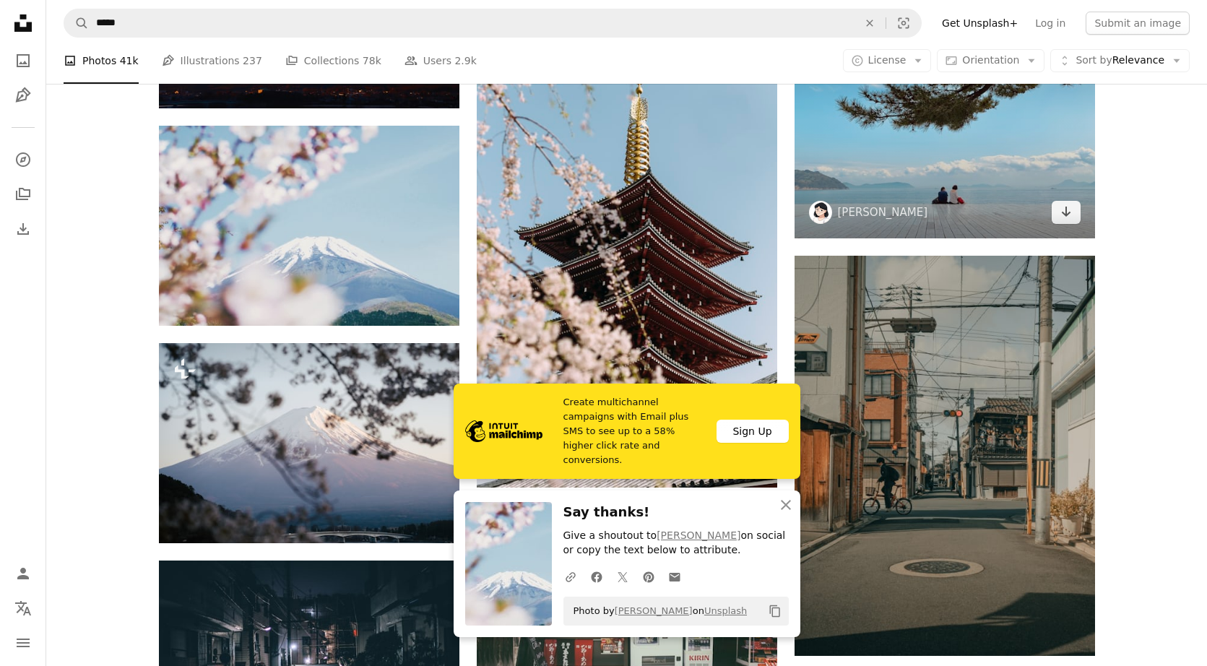
click at [682, 148] on img at bounding box center [944, 125] width 300 height 225
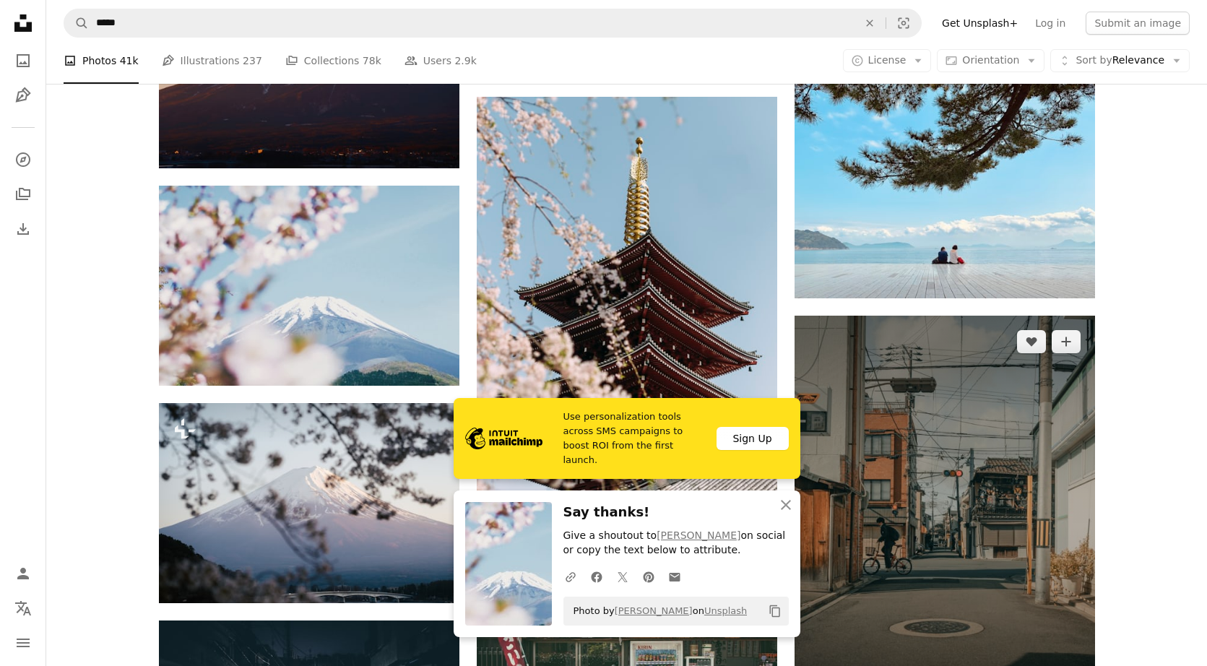
scroll to position [7451, 0]
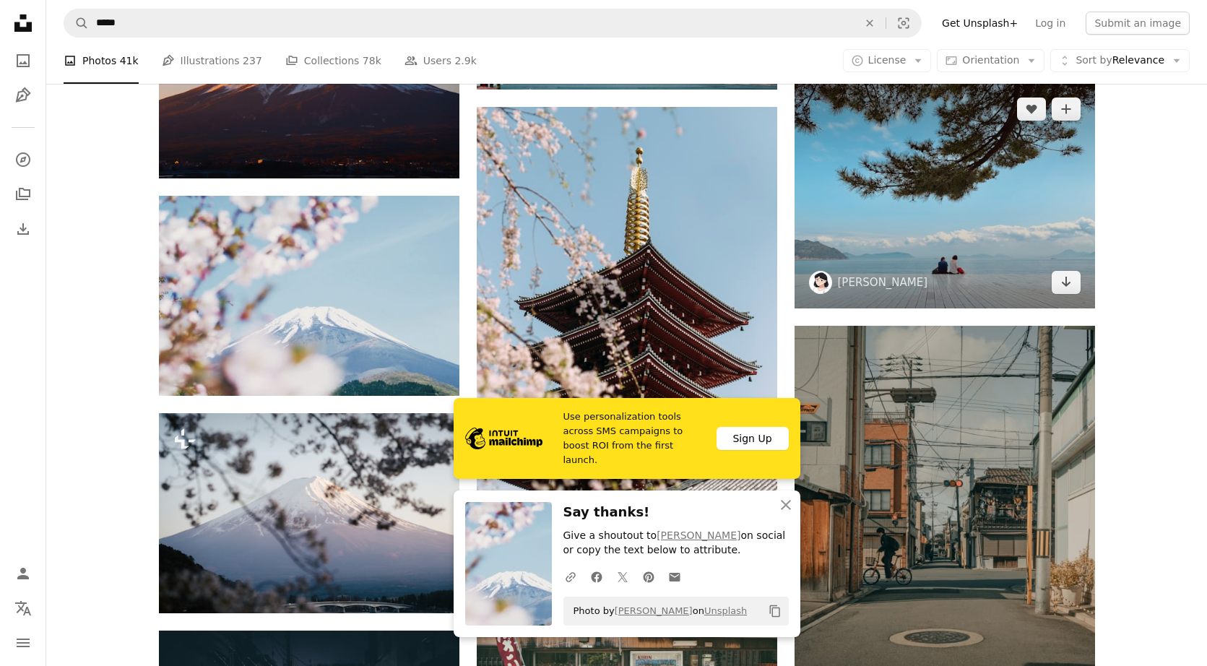
click at [682, 253] on img at bounding box center [944, 195] width 300 height 225
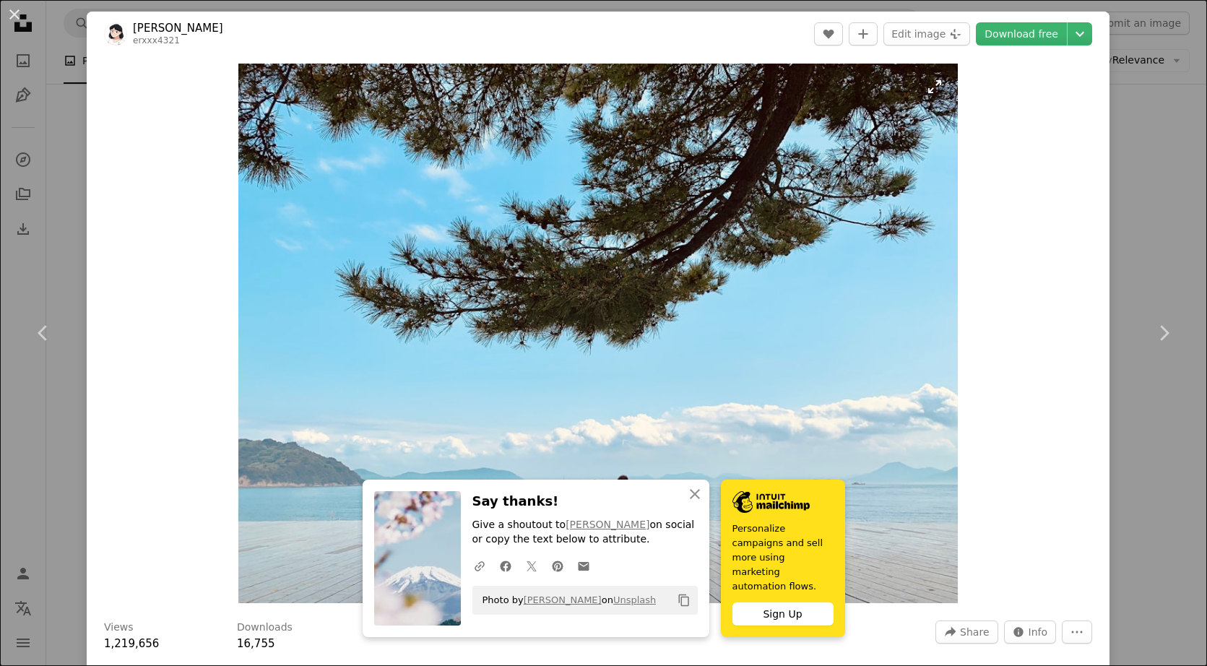
click at [677, 417] on img "Zoom in on this image" at bounding box center [597, 333] width 719 height 539
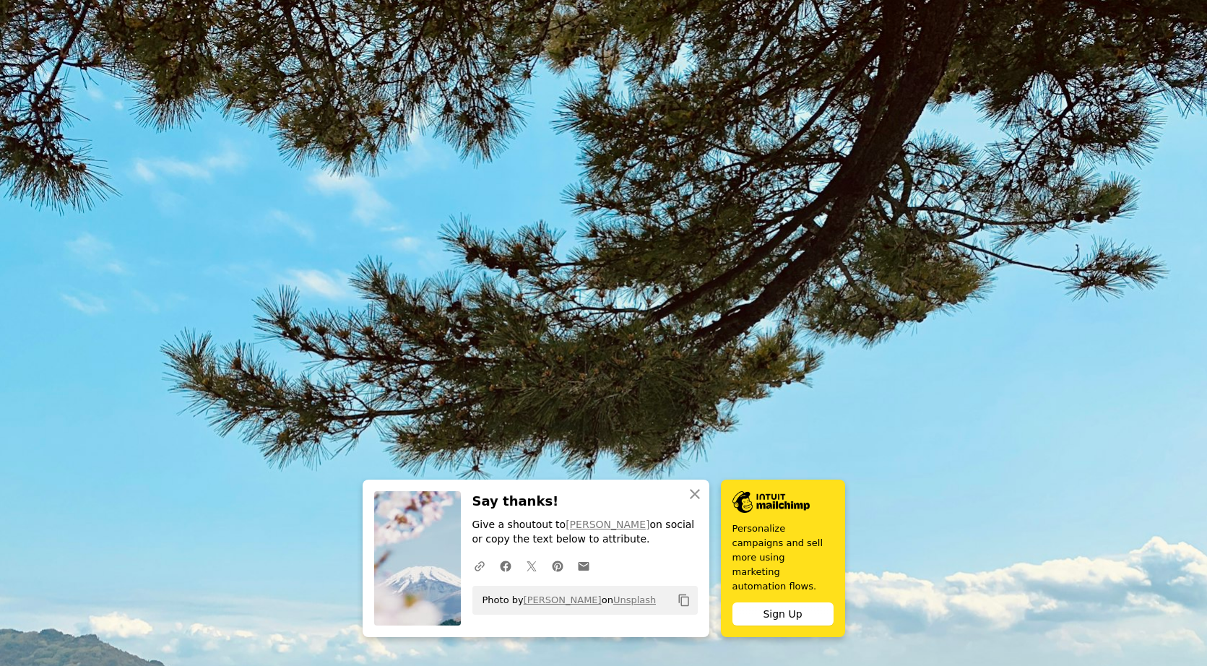
scroll to position [120, 0]
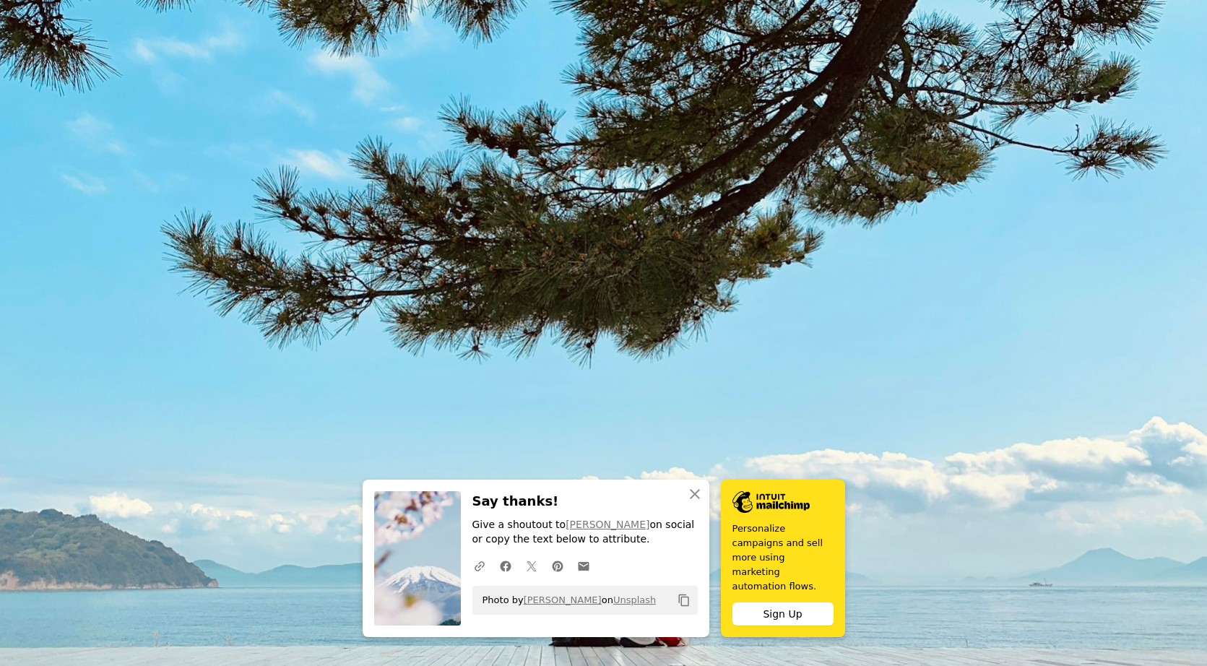
click at [677, 417] on img "Zoom out on this image" at bounding box center [603, 331] width 1208 height 905
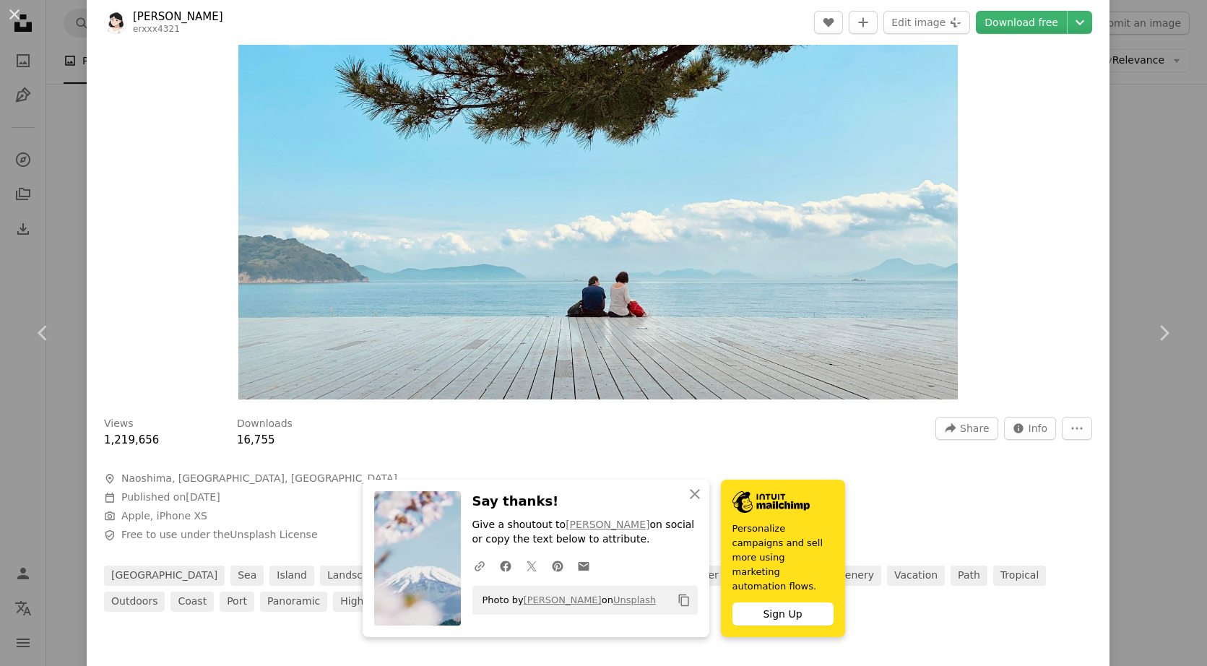
scroll to position [201, 0]
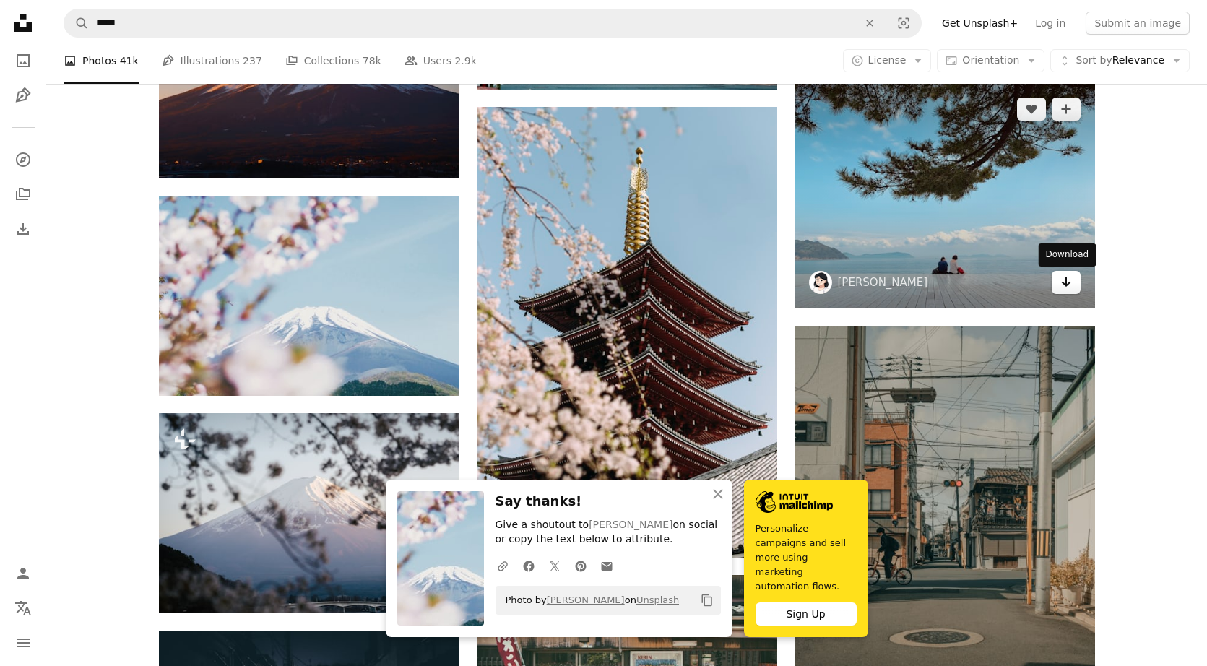
click at [682, 286] on link "Arrow pointing down" at bounding box center [1065, 282] width 29 height 23
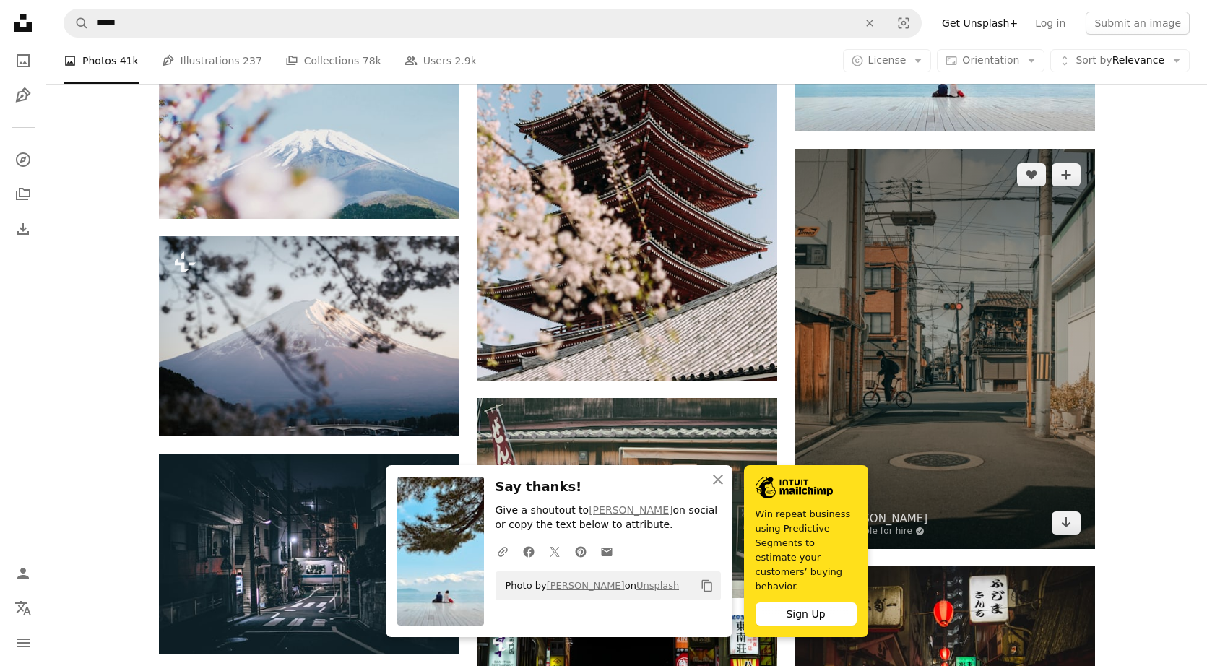
scroll to position [7634, 0]
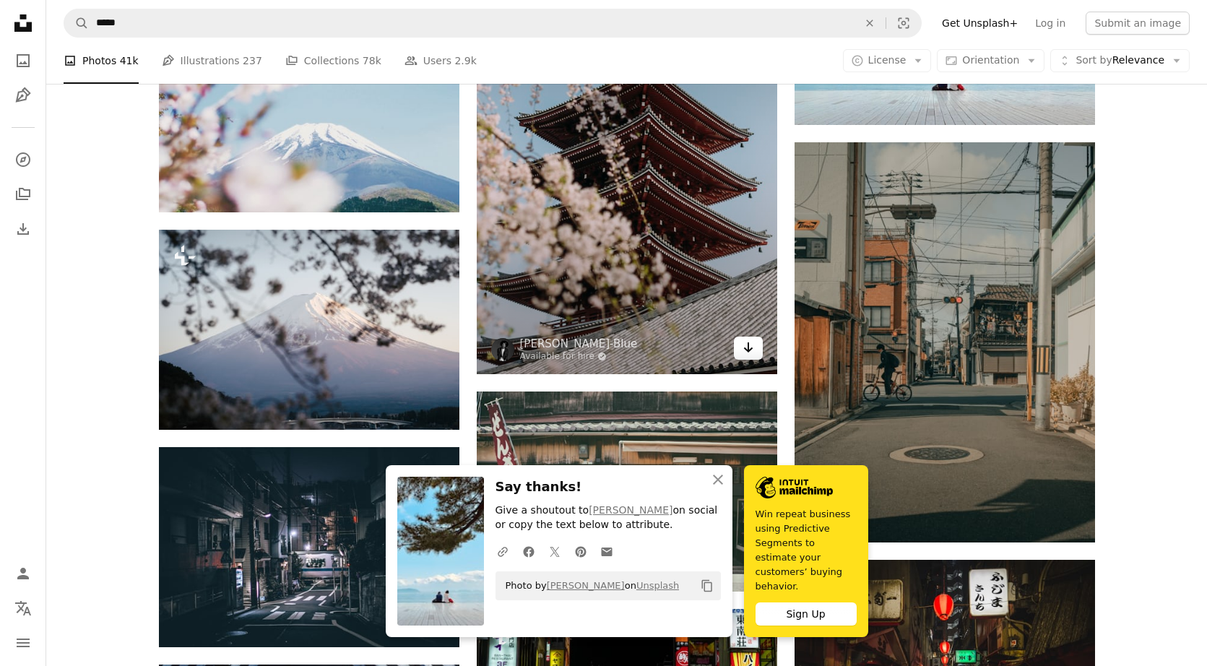
click at [682, 352] on icon "Arrow pointing down" at bounding box center [748, 347] width 12 height 17
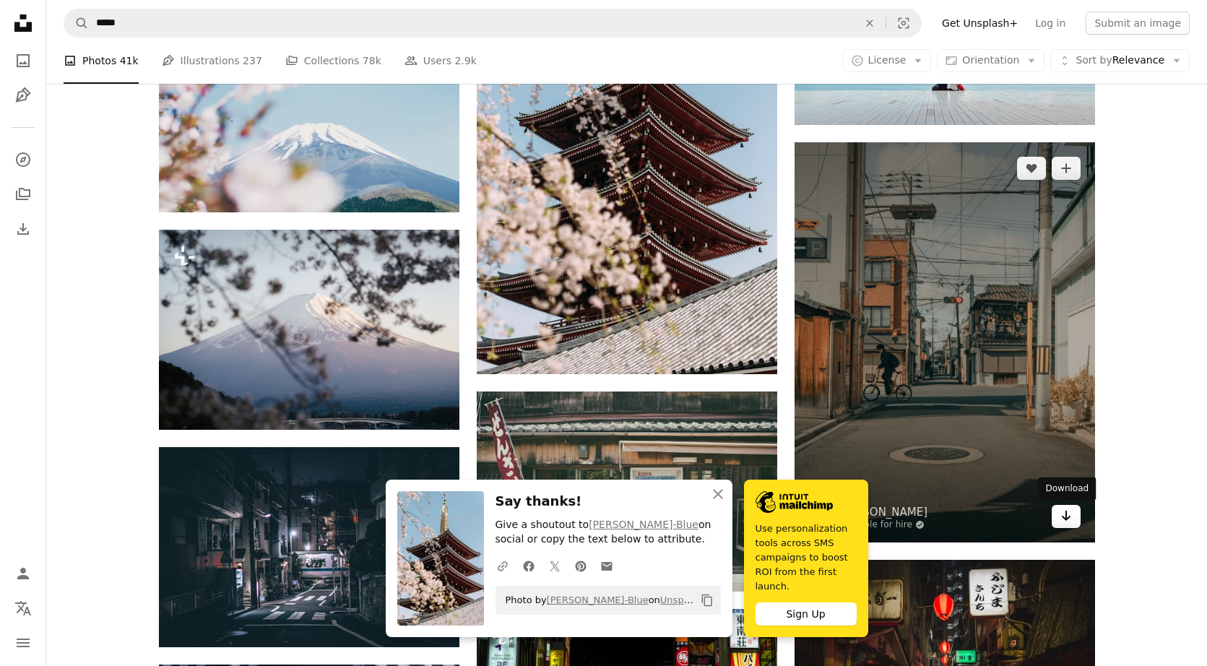
click at [682, 521] on icon "Arrow pointing down" at bounding box center [1066, 515] width 12 height 17
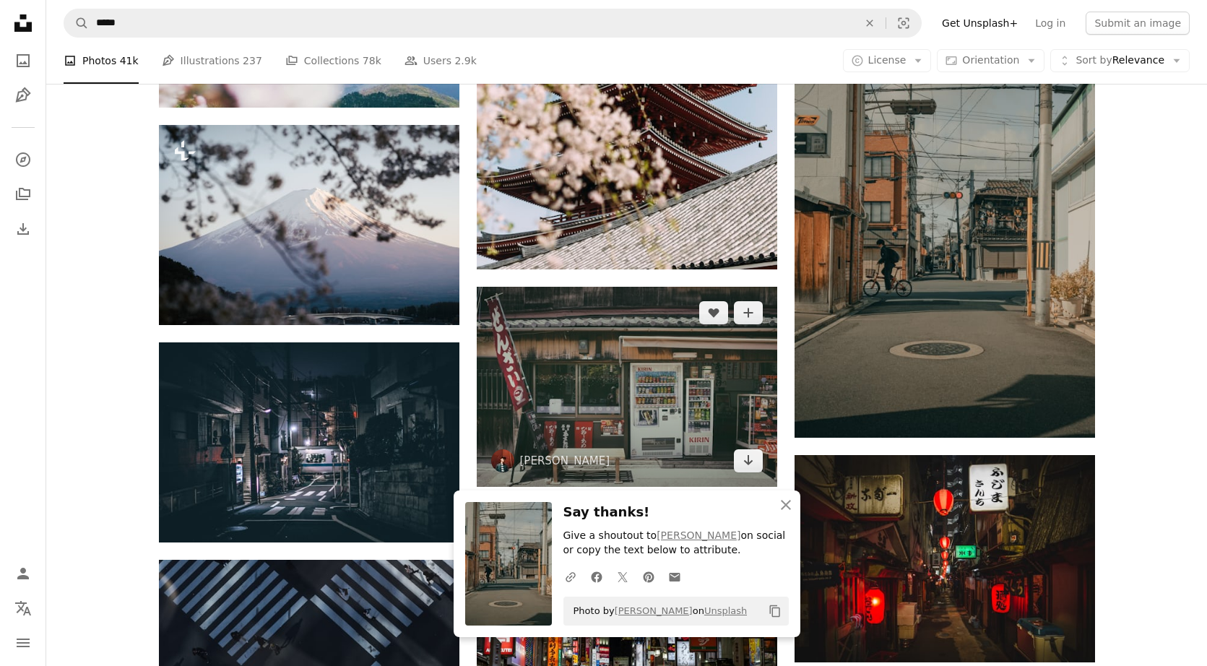
scroll to position [7754, 0]
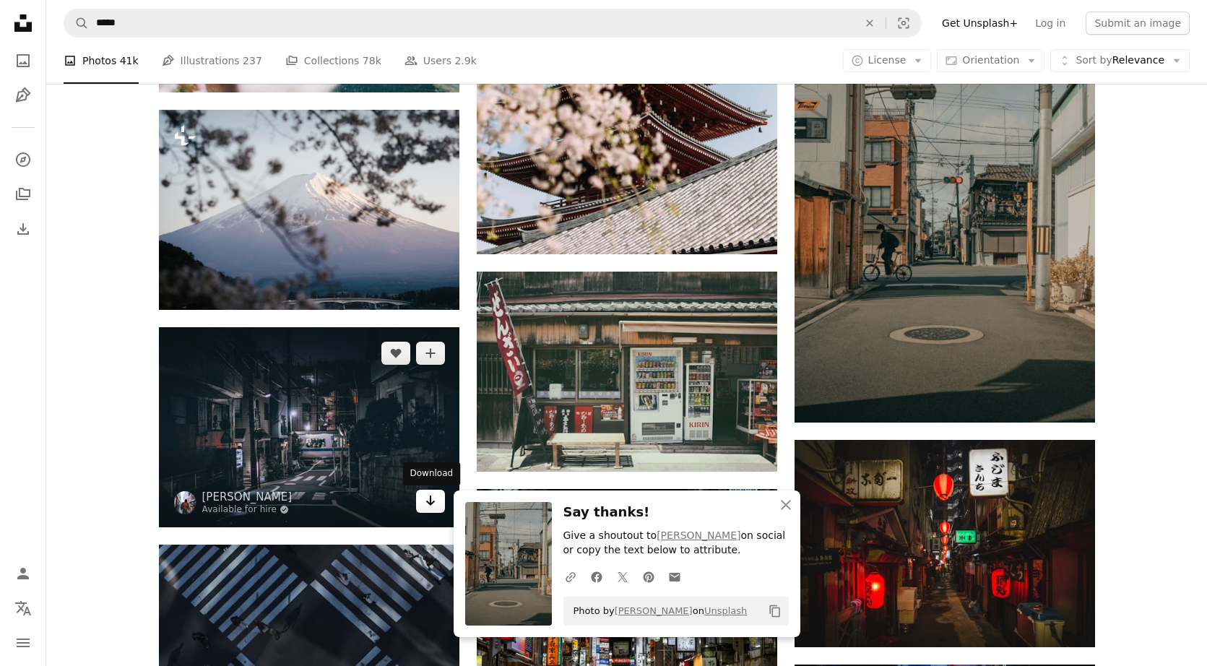
click at [425, 503] on icon "Download" at bounding box center [429, 500] width 9 height 10
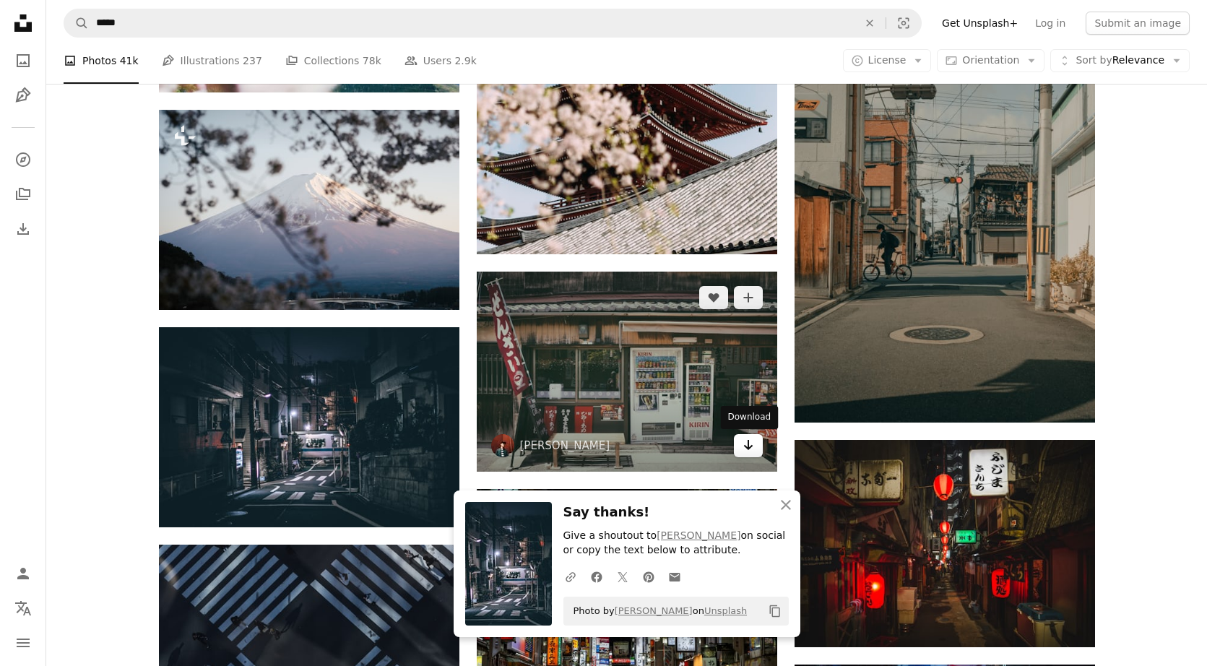
click at [682, 445] on icon "Download" at bounding box center [747, 445] width 9 height 10
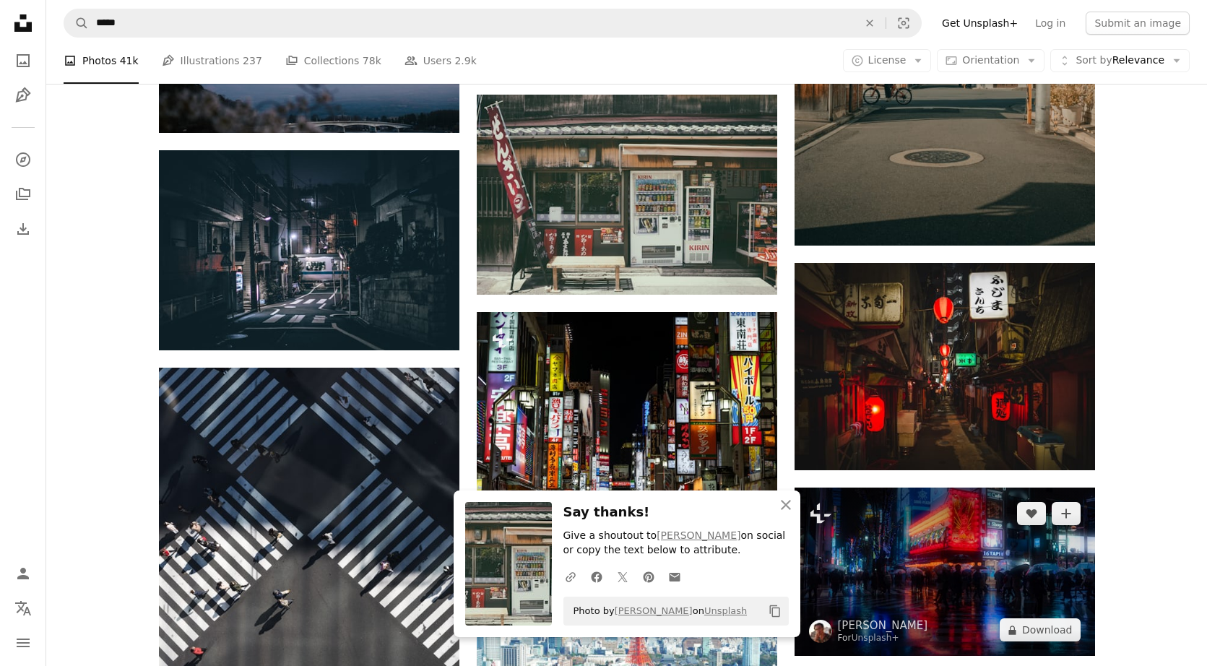
scroll to position [7943, 0]
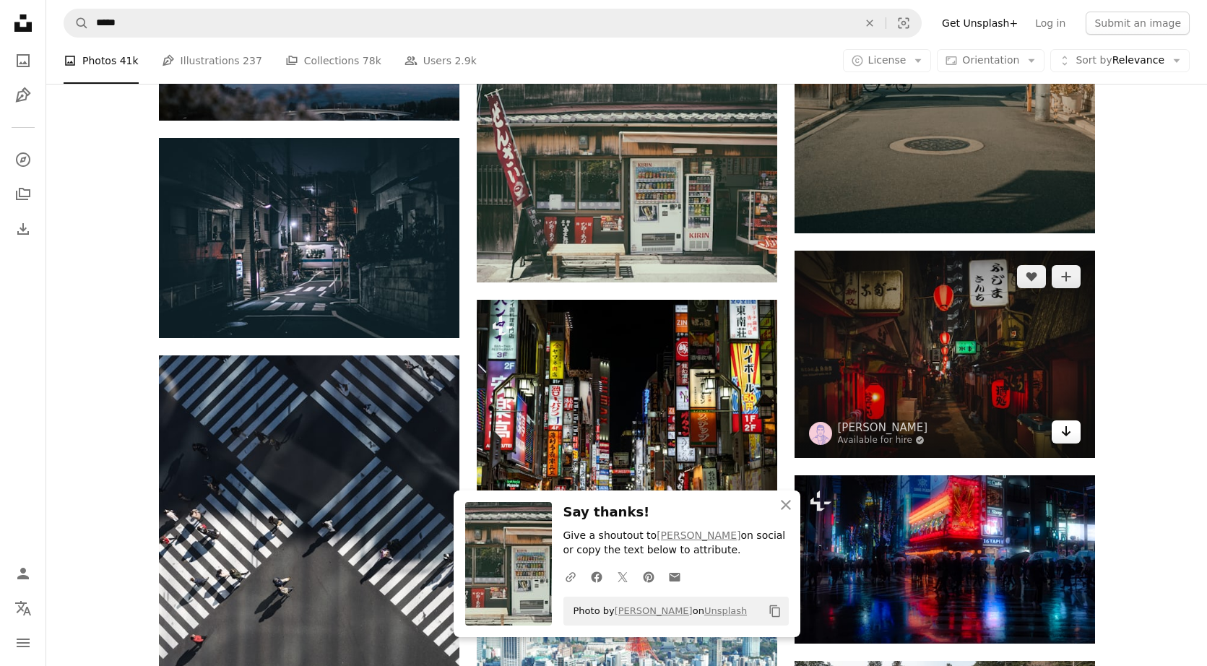
click at [682, 435] on icon "Arrow pointing down" at bounding box center [1066, 430] width 12 height 17
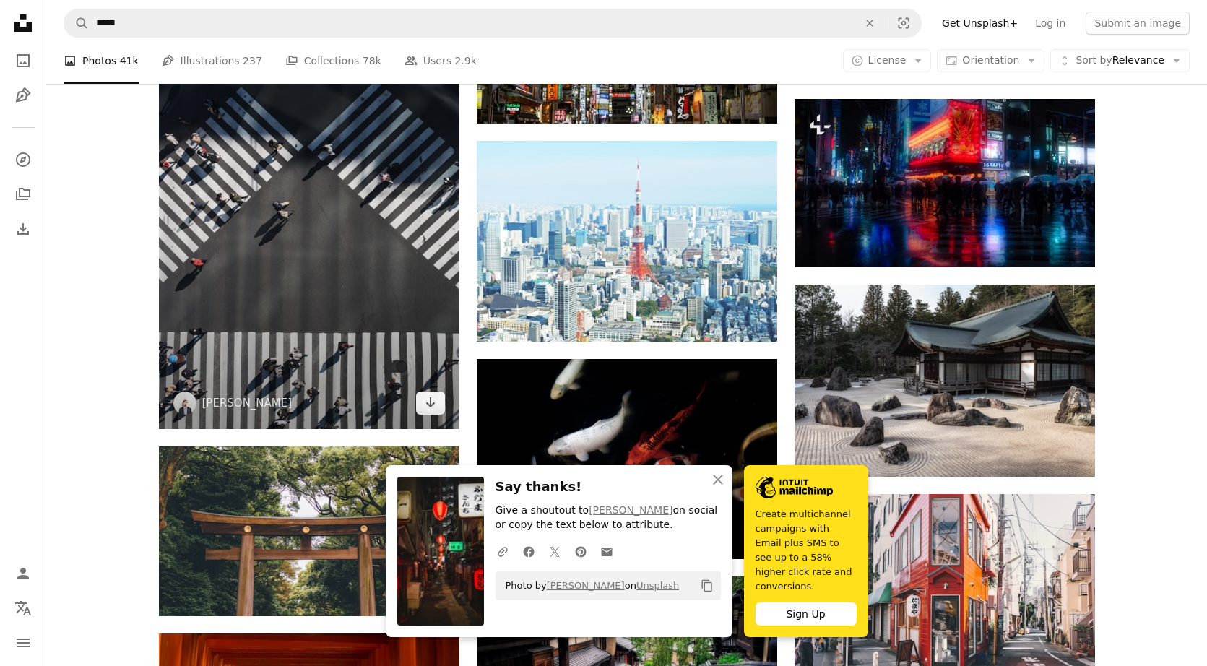
scroll to position [8352, 0]
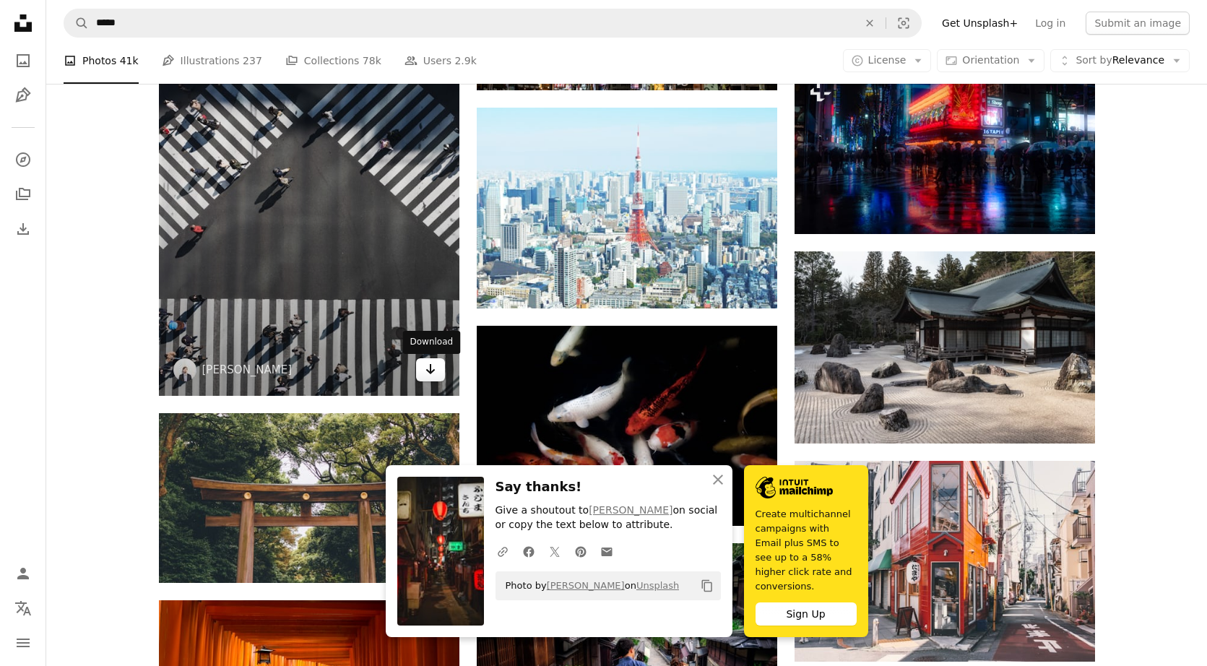
click at [425, 370] on icon "Arrow pointing down" at bounding box center [431, 368] width 12 height 17
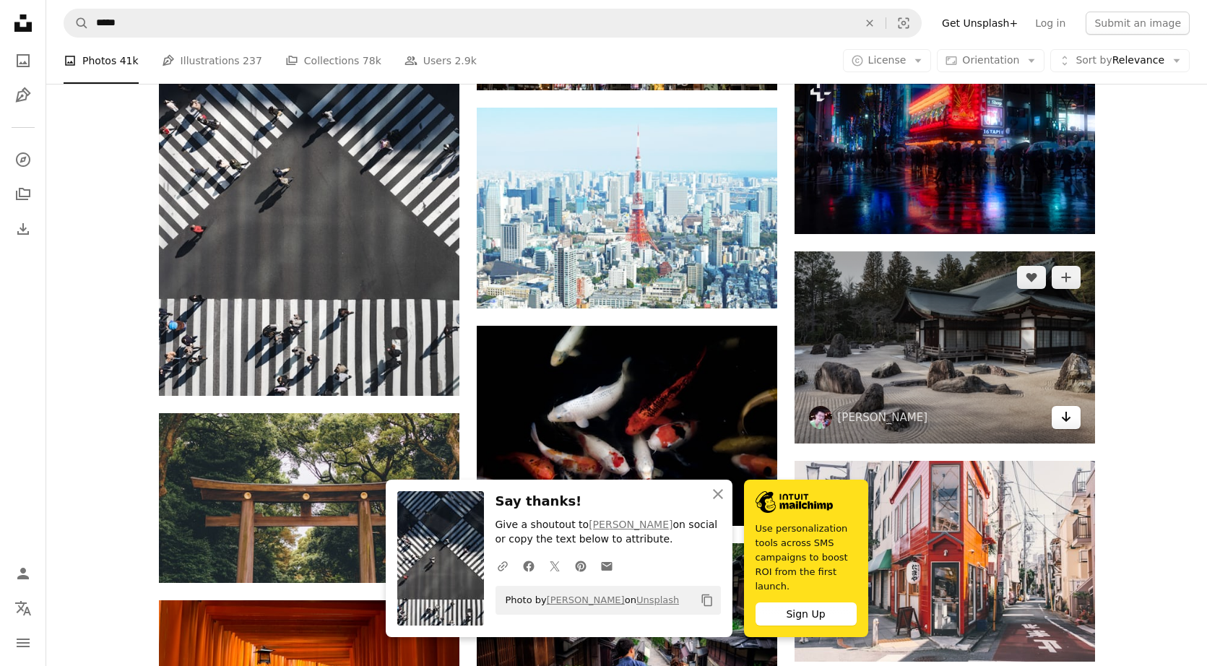
click at [682, 419] on icon "Download" at bounding box center [1065, 417] width 9 height 10
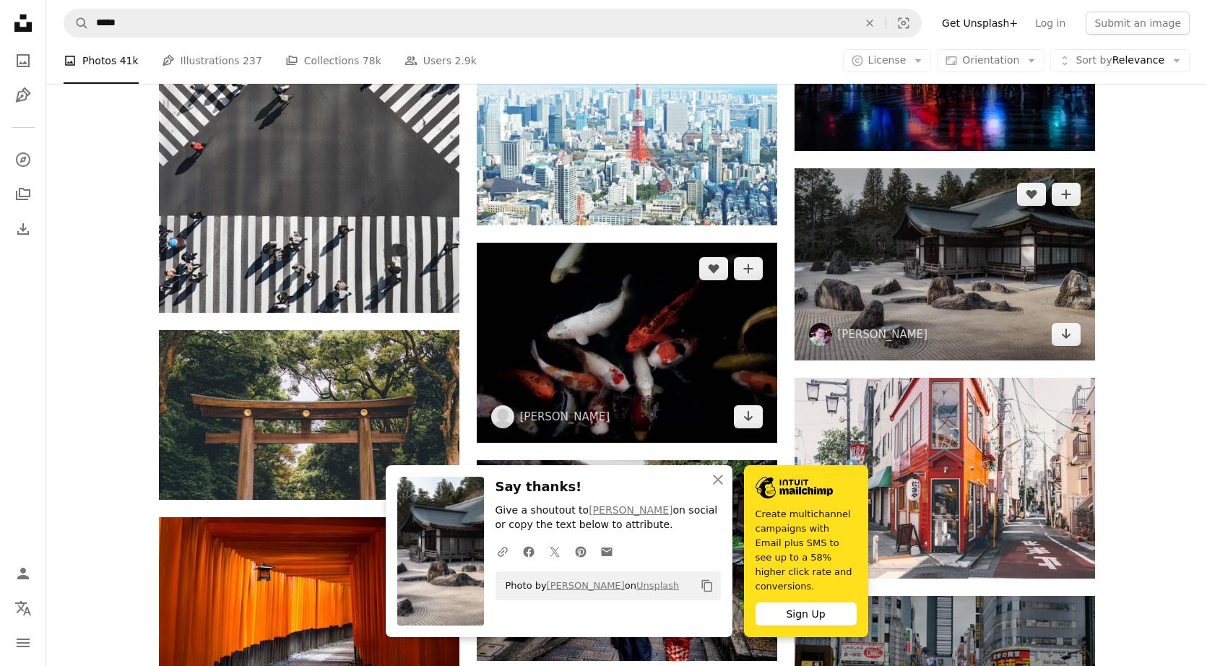
scroll to position [8489, 0]
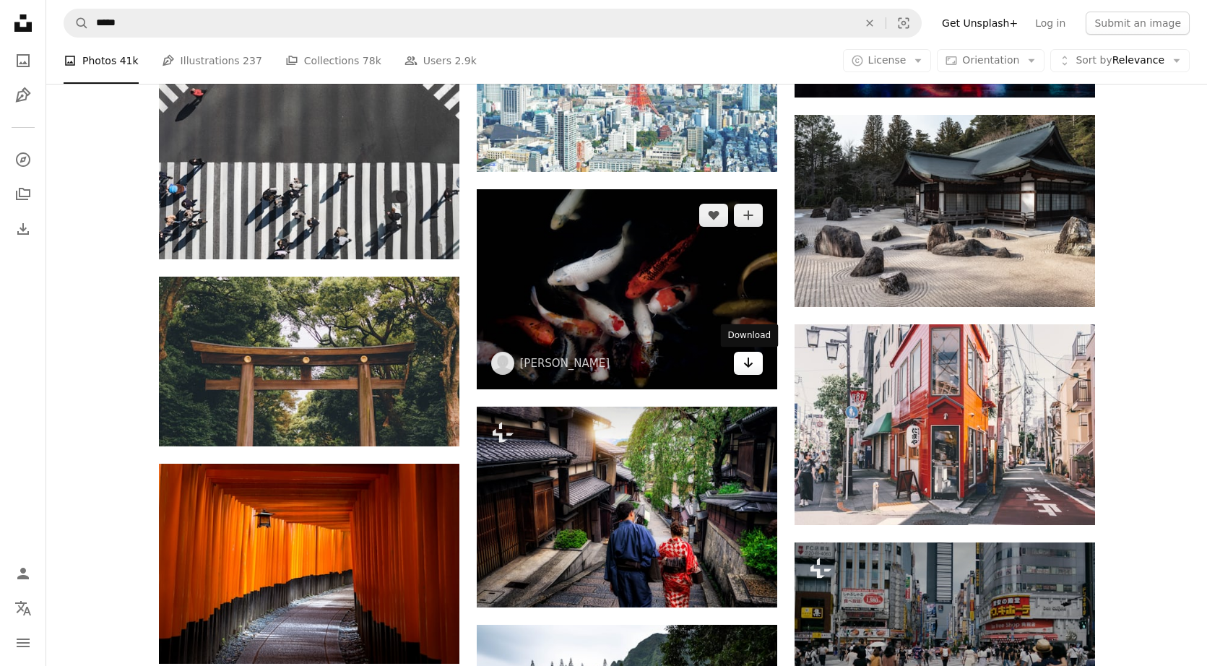
click at [682, 368] on icon "Arrow pointing down" at bounding box center [748, 362] width 12 height 17
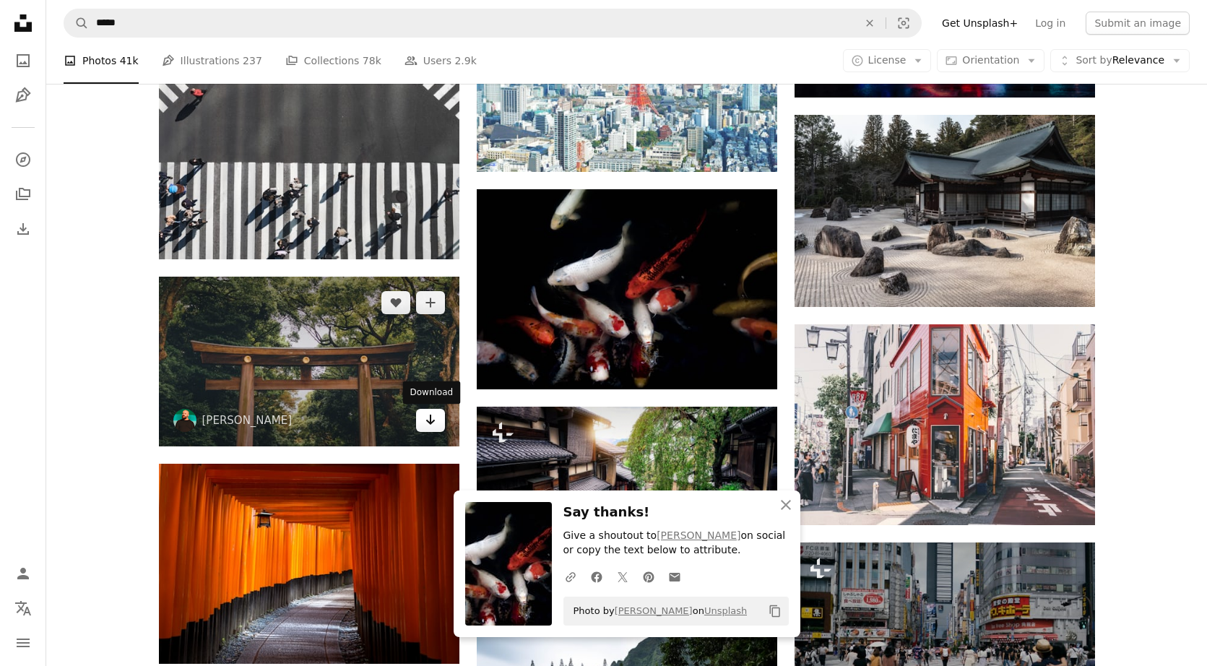
click at [436, 422] on link "Arrow pointing down" at bounding box center [430, 420] width 29 height 23
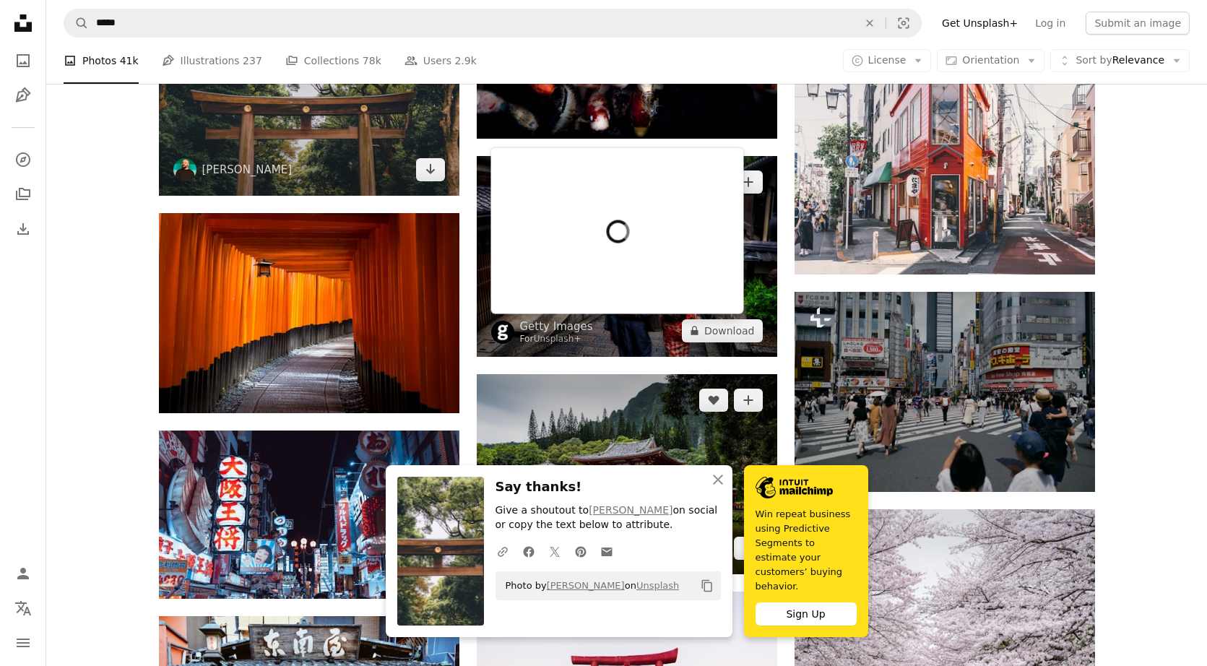
scroll to position [8742, 0]
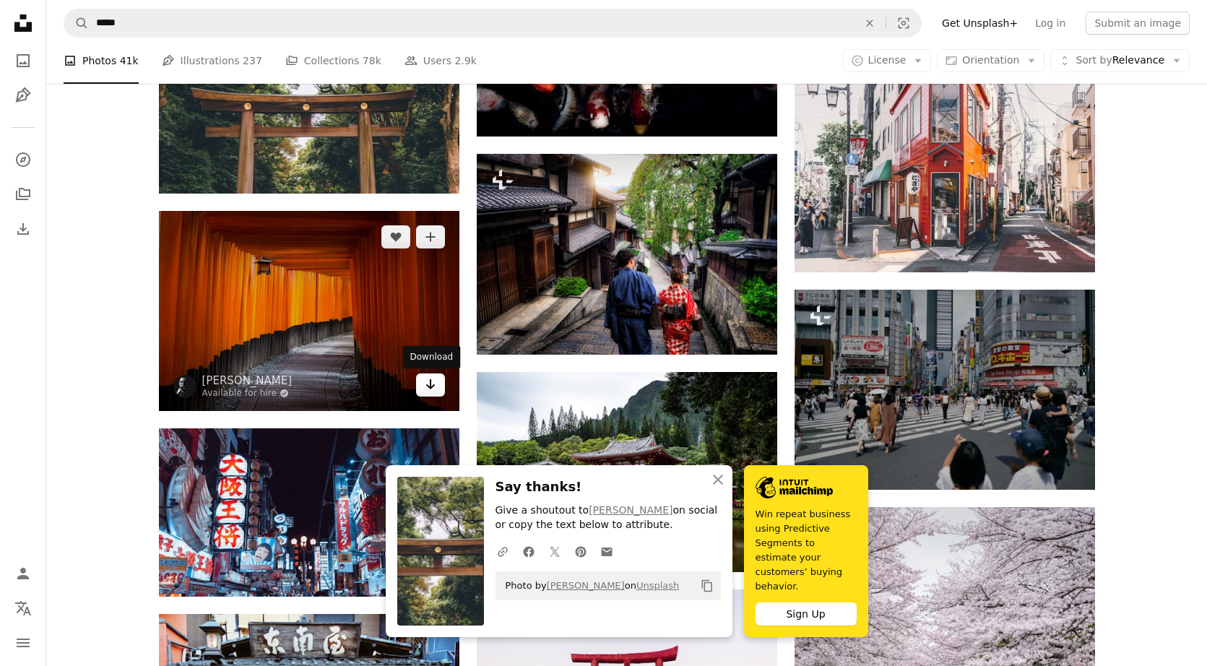
click at [438, 387] on link "Arrow pointing down" at bounding box center [430, 384] width 29 height 23
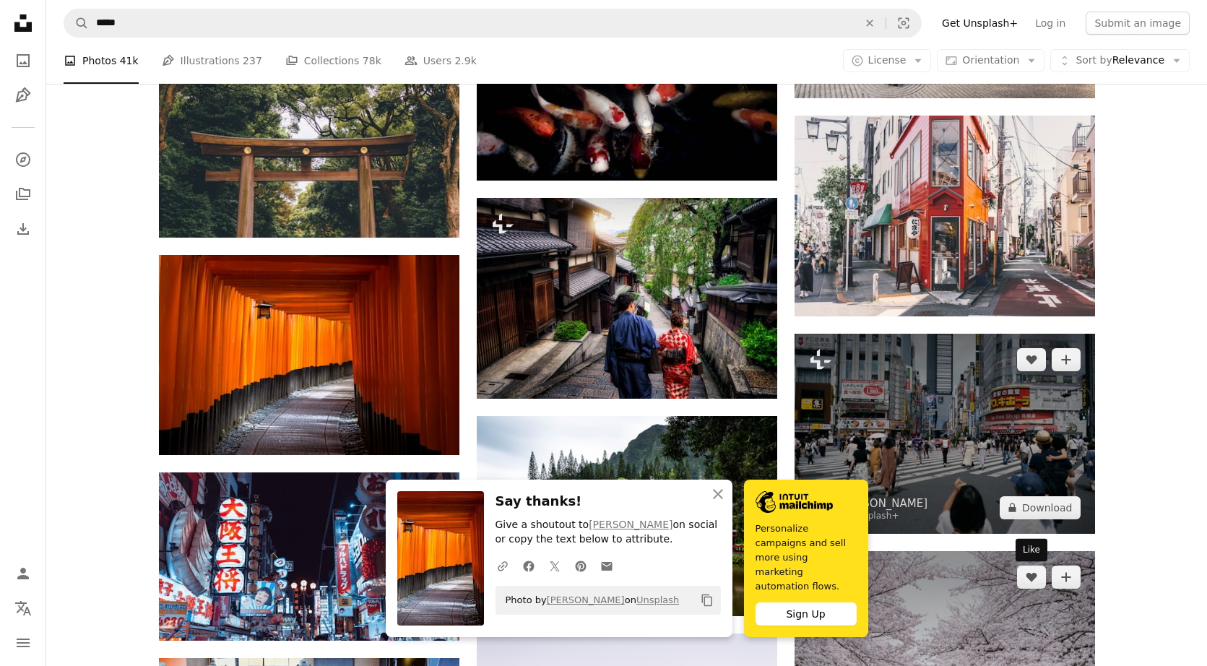
scroll to position [8595, 0]
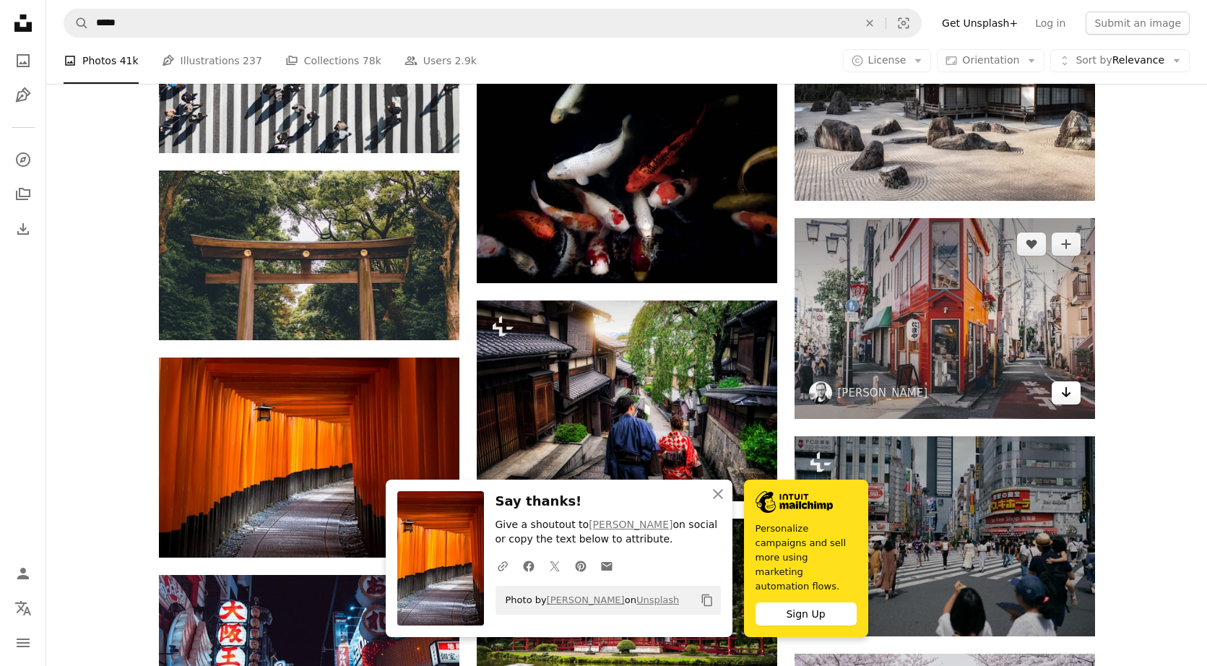
click at [682, 396] on link "Arrow pointing down" at bounding box center [1065, 392] width 29 height 23
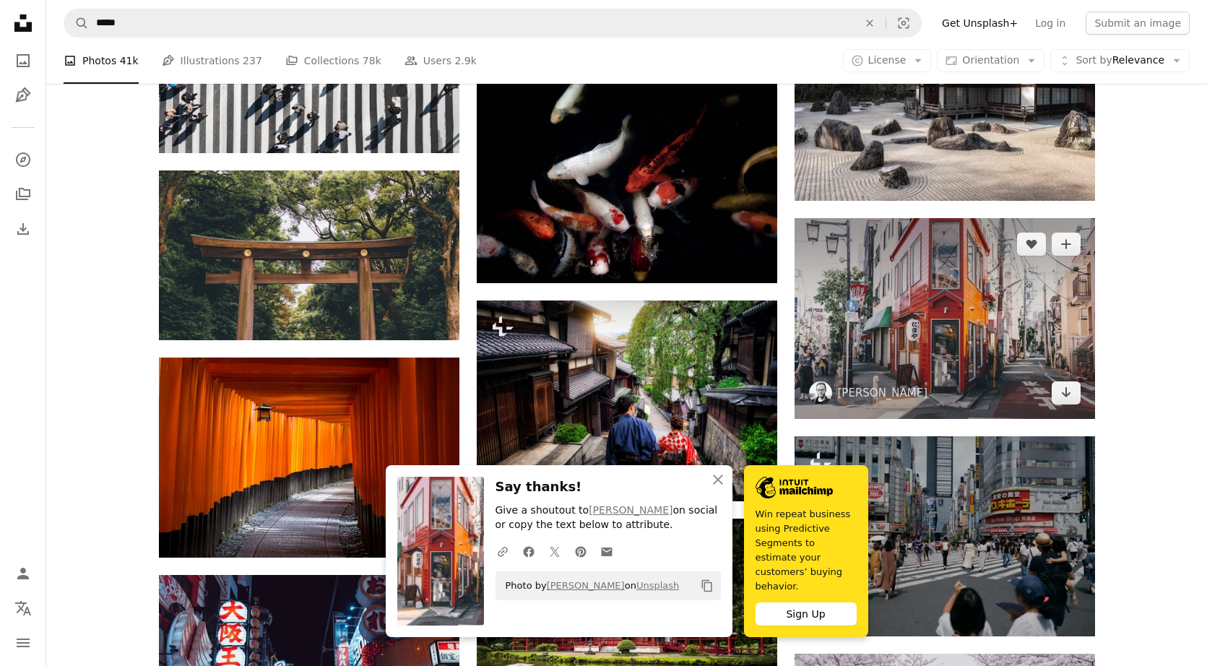
click at [682, 337] on img at bounding box center [944, 318] width 300 height 201
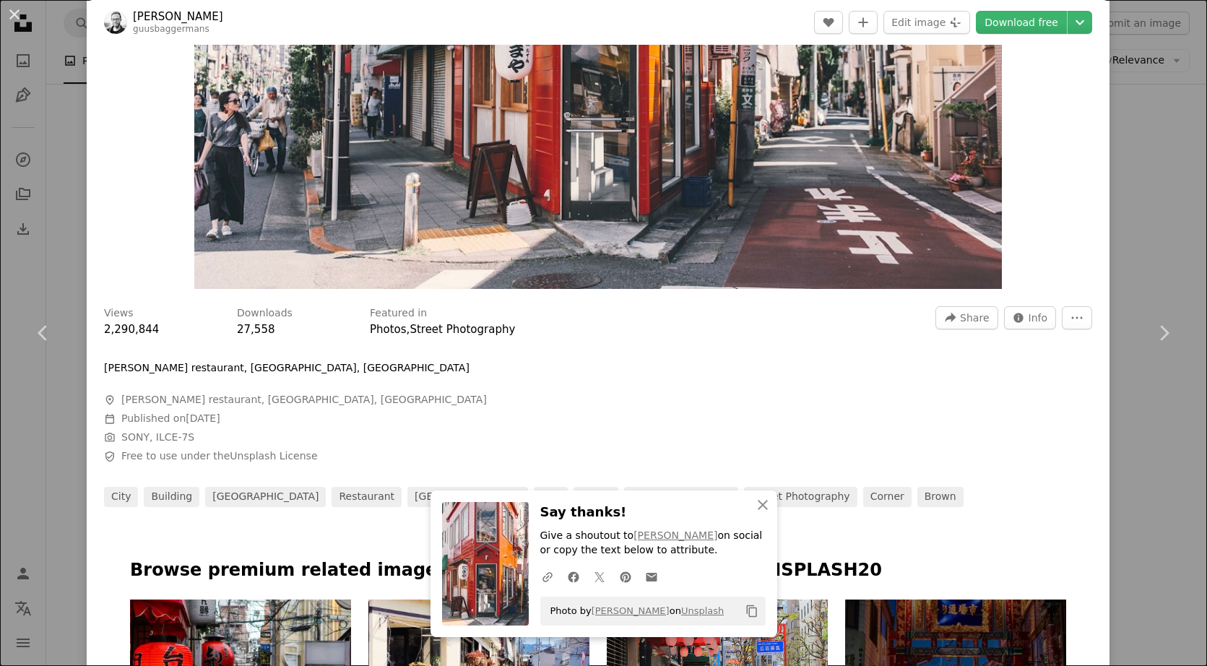
scroll to position [316, 0]
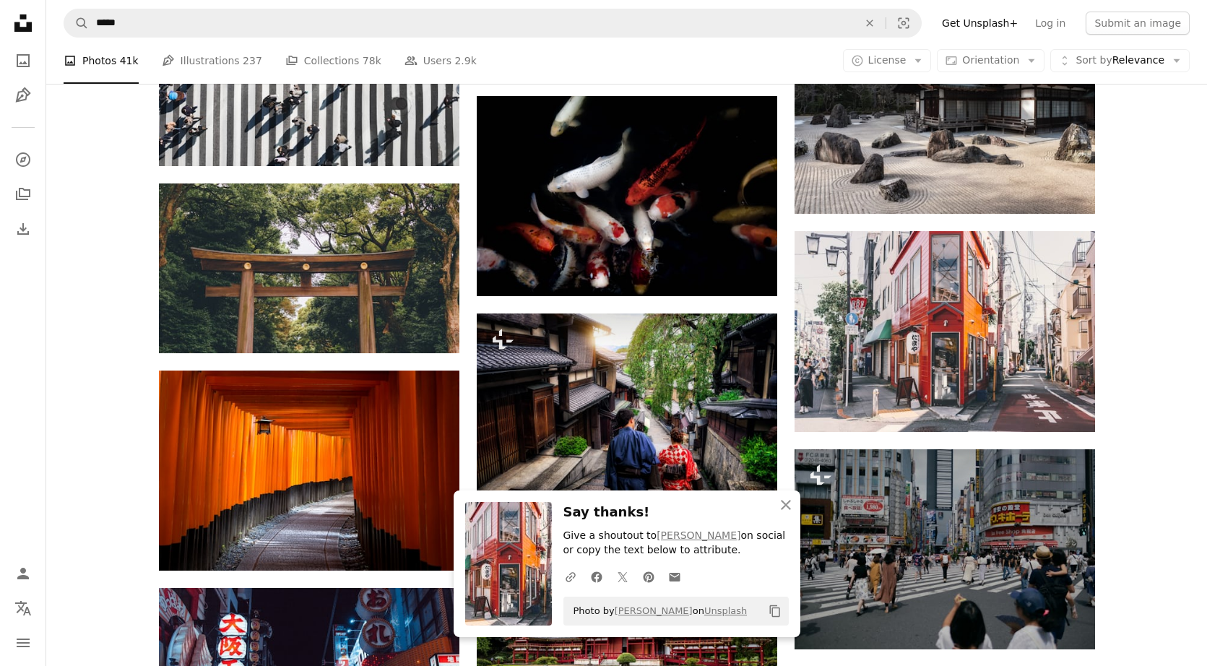
scroll to position [8578, 0]
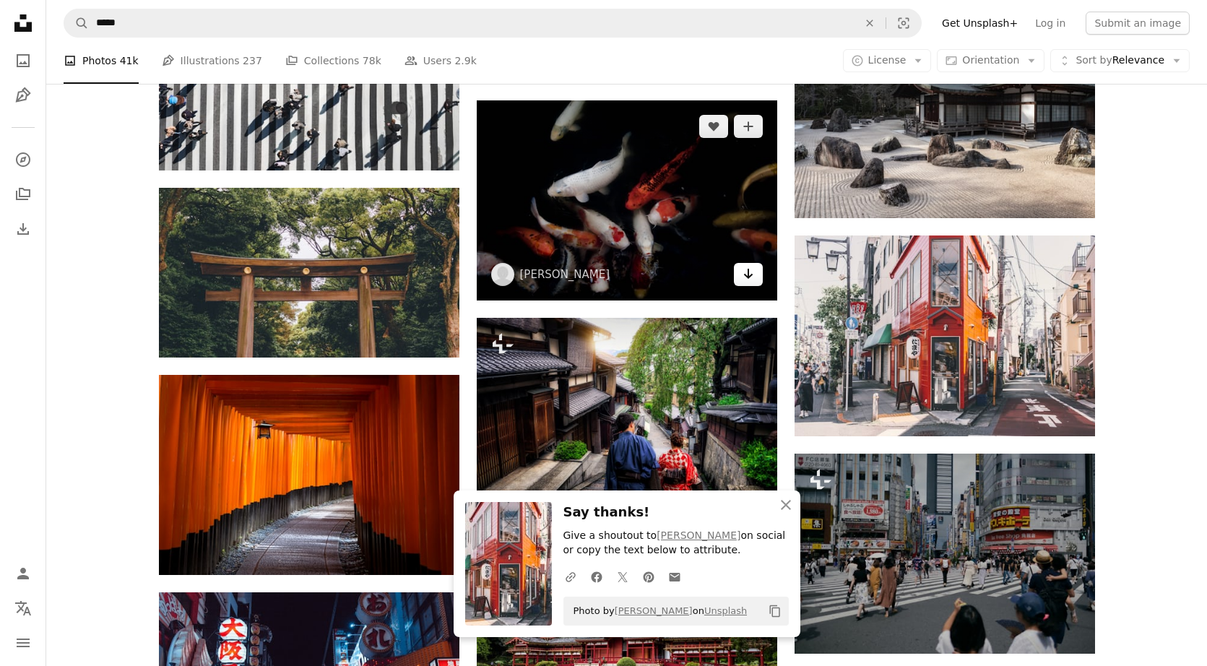
click at [682, 280] on icon "Arrow pointing down" at bounding box center [748, 273] width 12 height 17
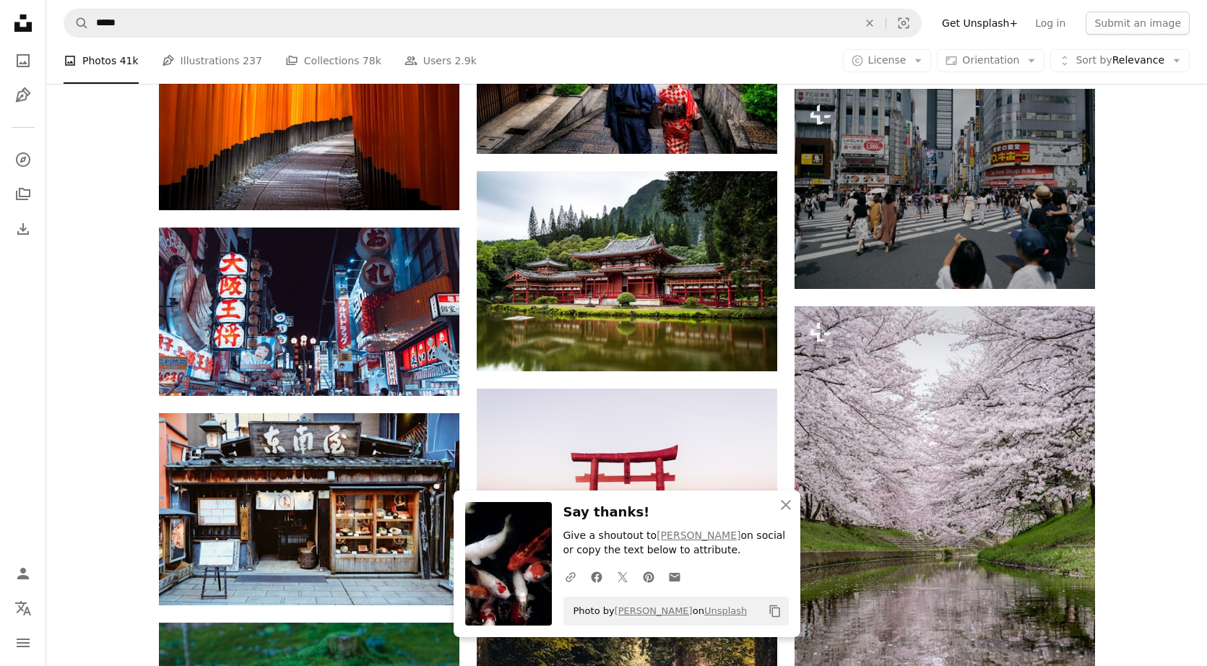
scroll to position [8944, 0]
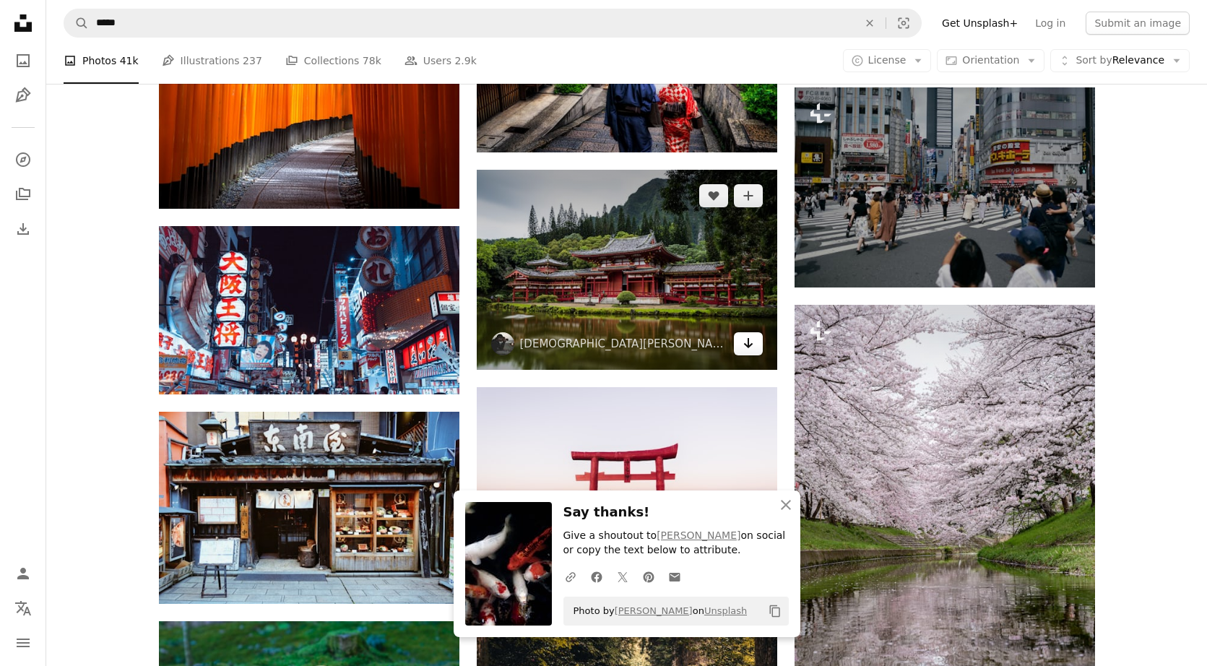
click at [682, 345] on icon "Arrow pointing down" at bounding box center [748, 342] width 12 height 17
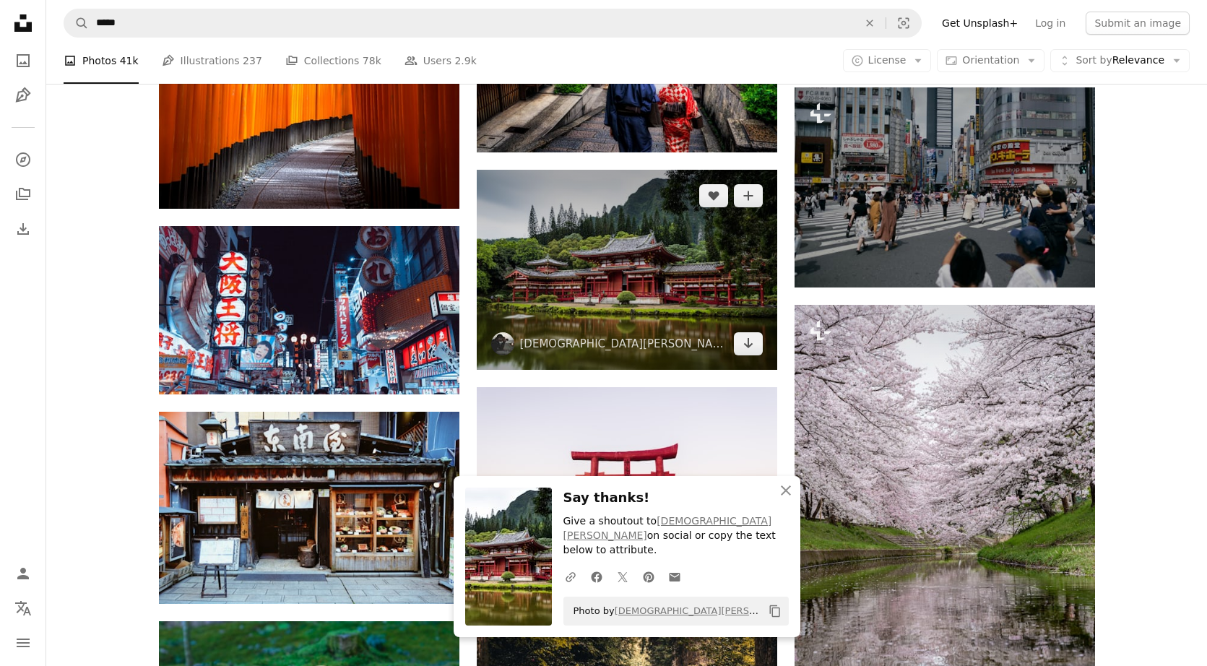
click at [679, 264] on img at bounding box center [627, 270] width 300 height 200
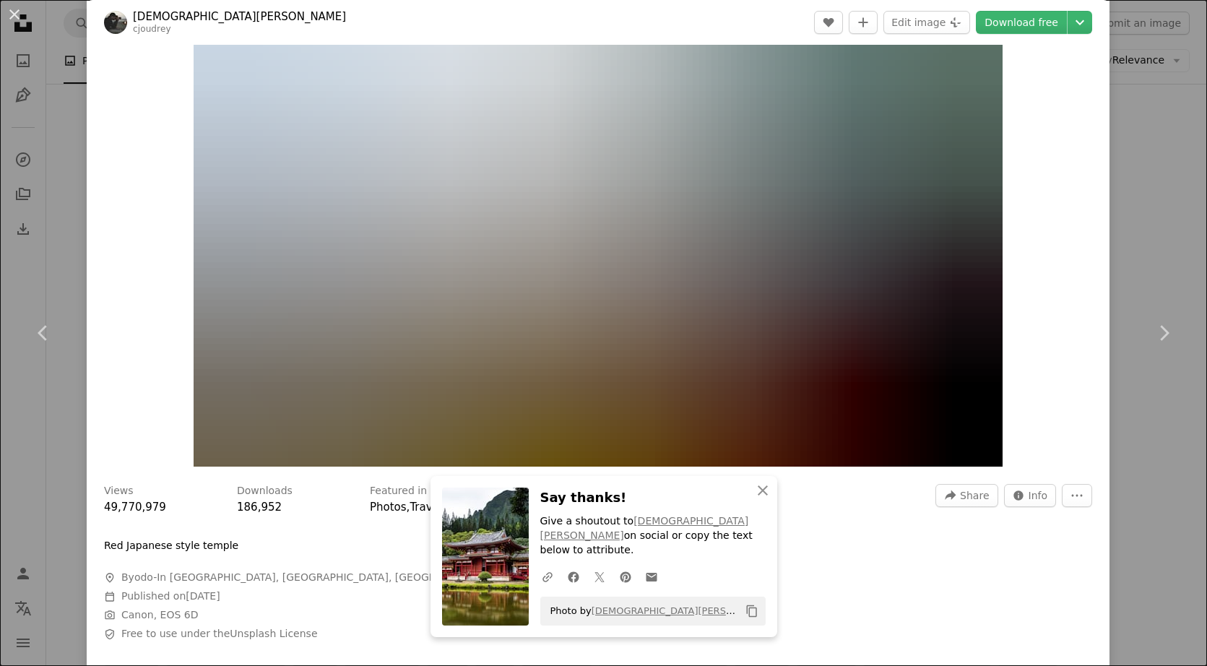
scroll to position [56, 0]
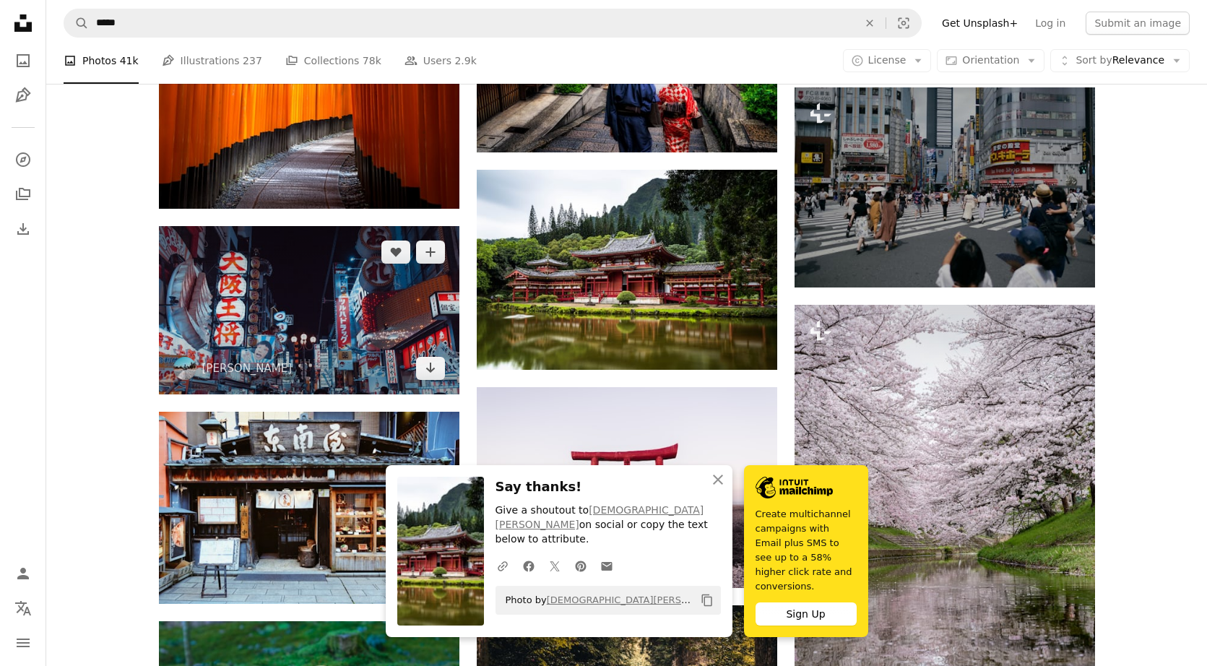
click at [352, 352] on img at bounding box center [309, 310] width 300 height 169
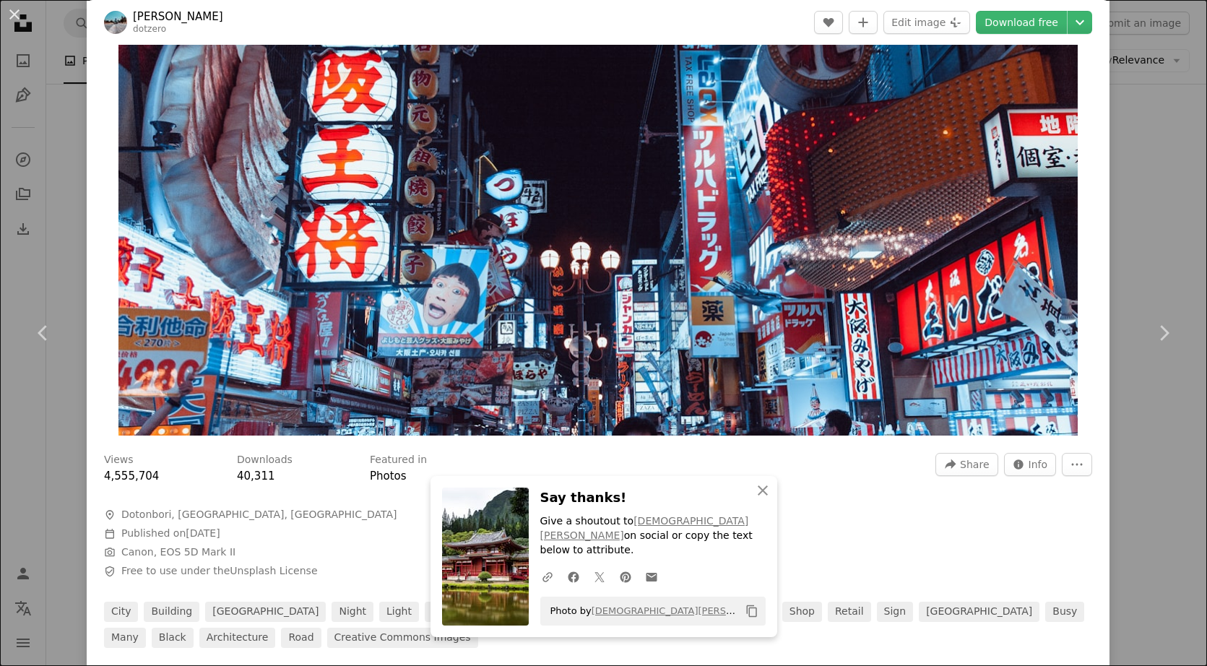
scroll to position [185, 0]
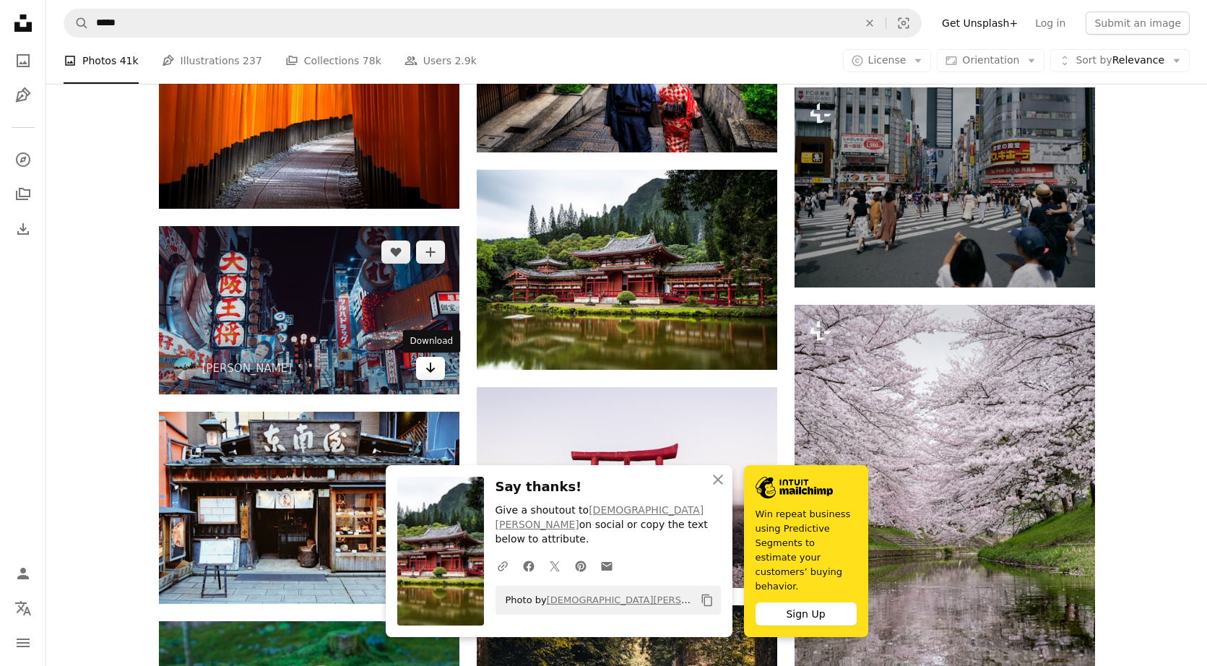
click at [437, 377] on link "Arrow pointing down" at bounding box center [430, 368] width 29 height 23
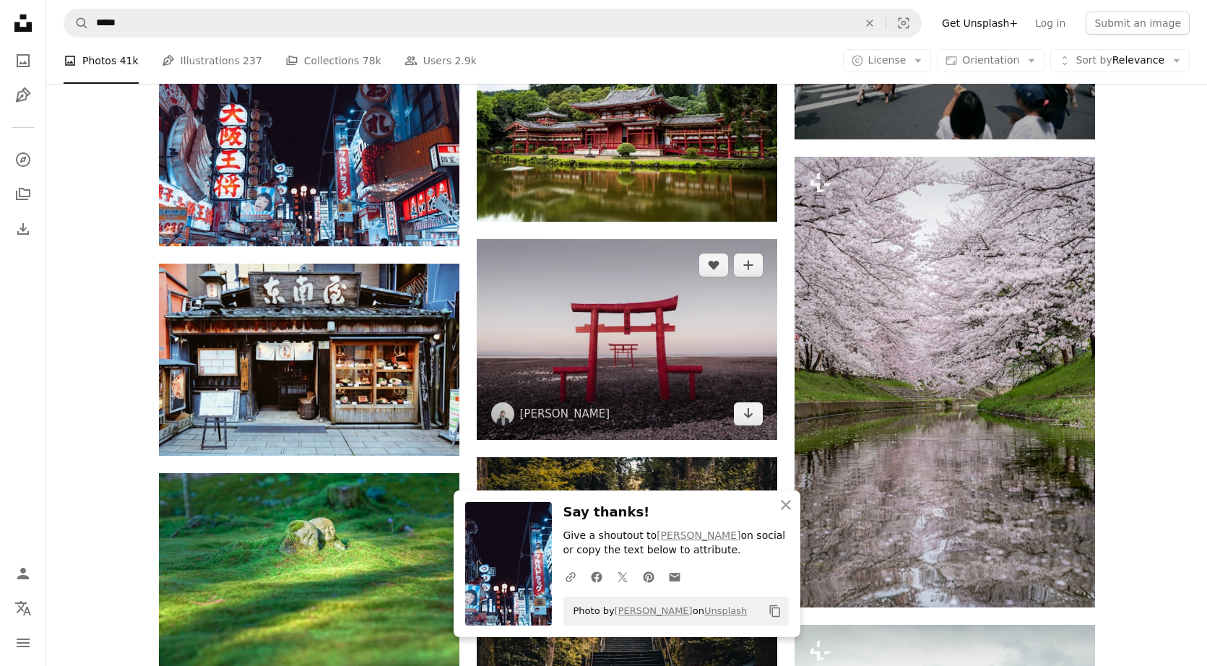
scroll to position [9100, 0]
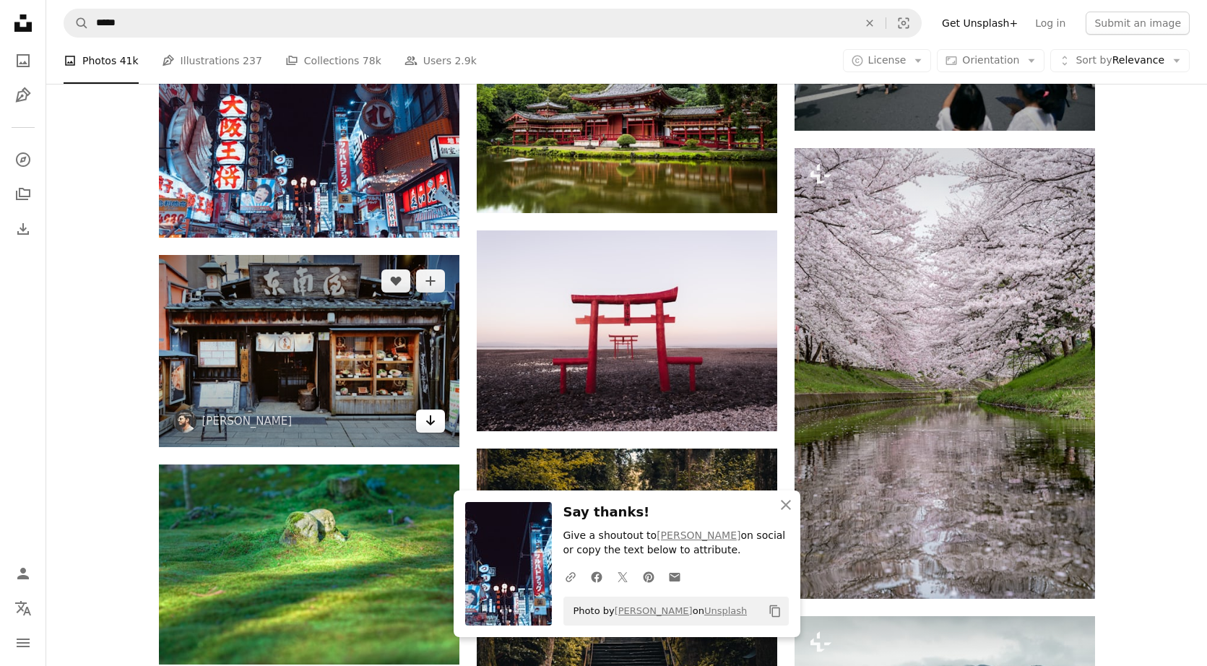
click at [437, 429] on link "Arrow pointing down" at bounding box center [430, 420] width 29 height 23
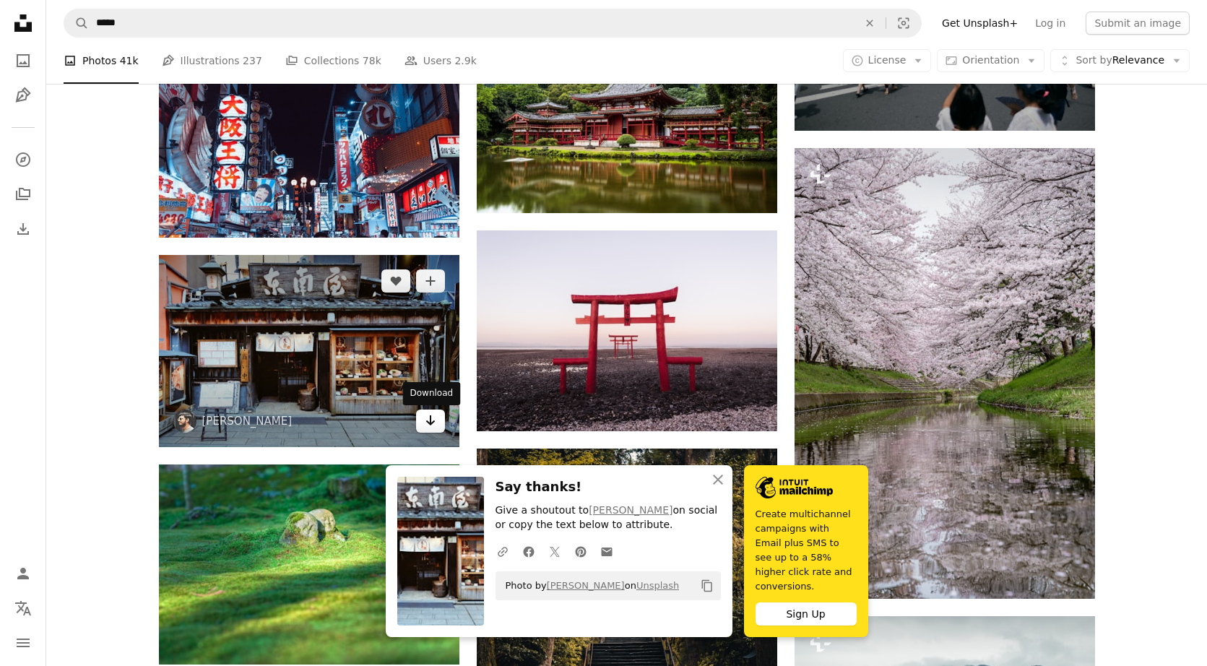
click at [428, 428] on icon "Arrow pointing down" at bounding box center [431, 420] width 12 height 17
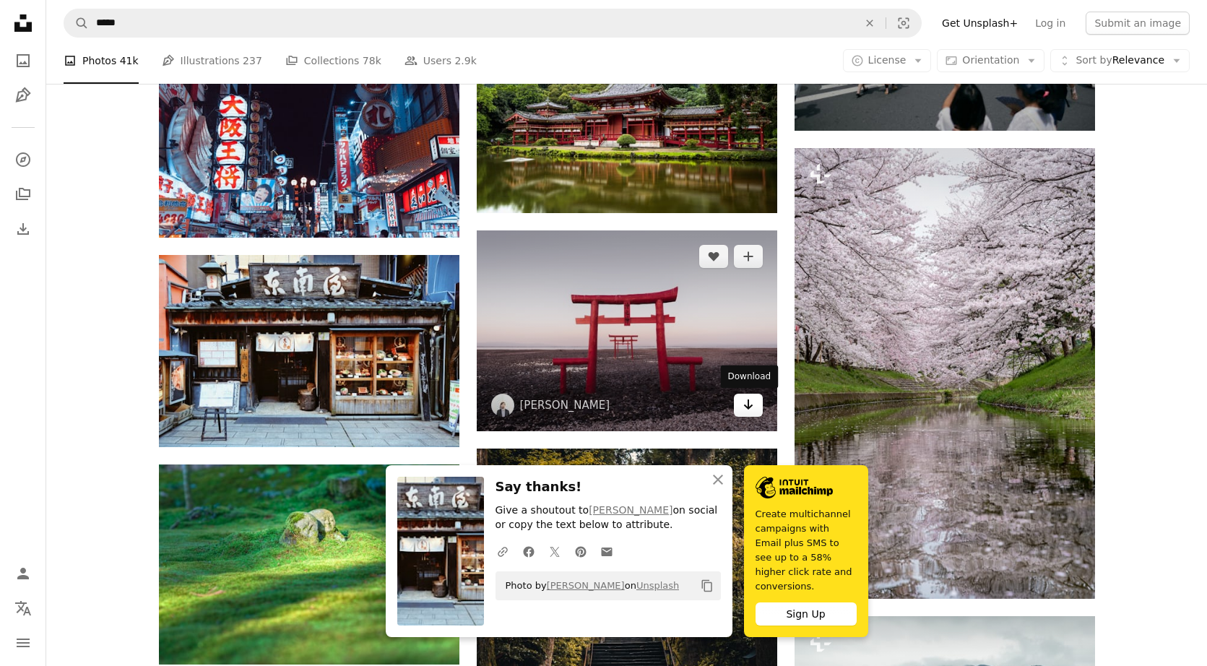
click at [682, 406] on icon "Arrow pointing down" at bounding box center [748, 404] width 12 height 17
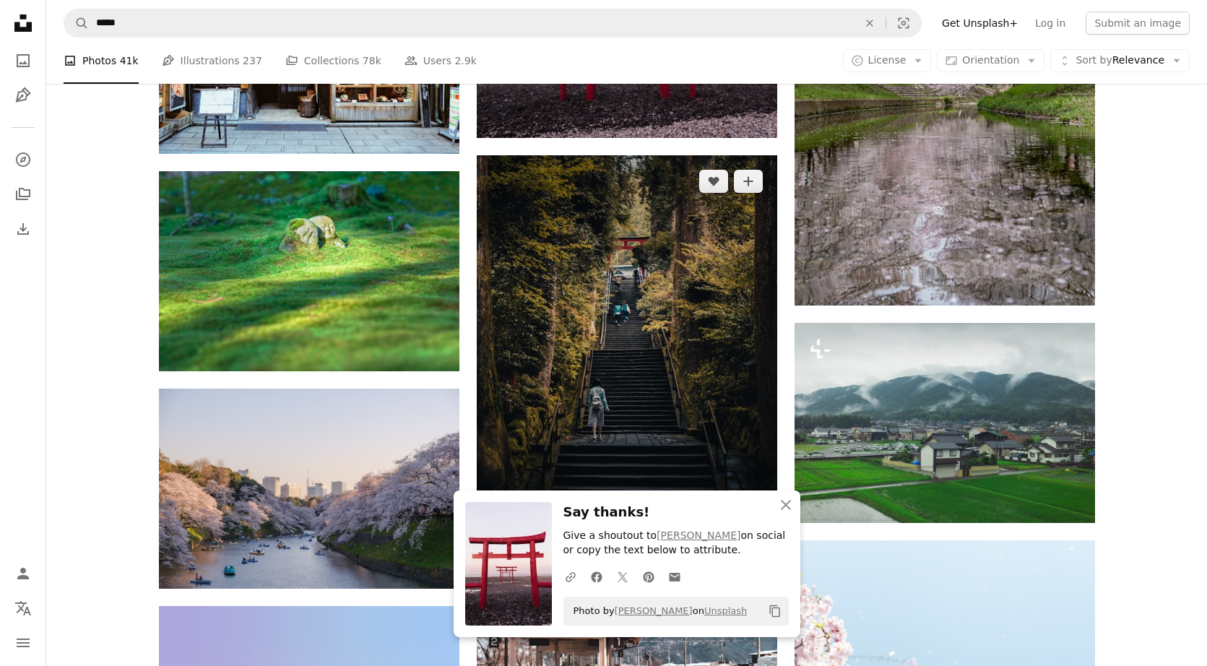
scroll to position [9448, 0]
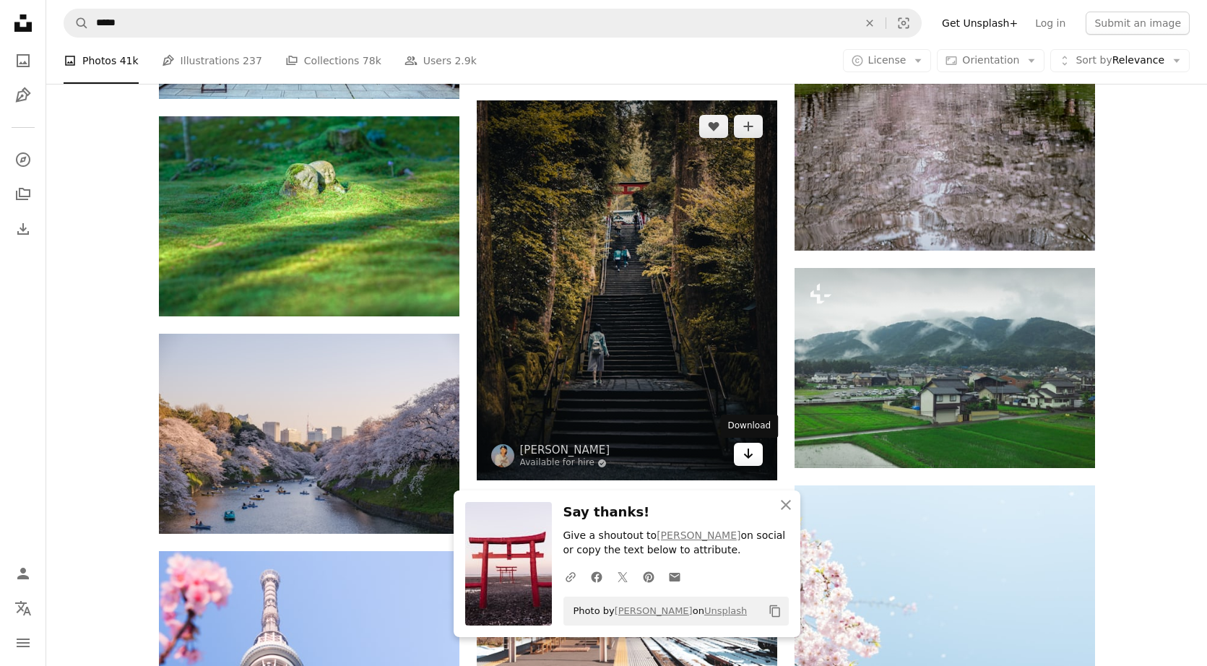
click at [682, 449] on link "Arrow pointing down" at bounding box center [748, 454] width 29 height 23
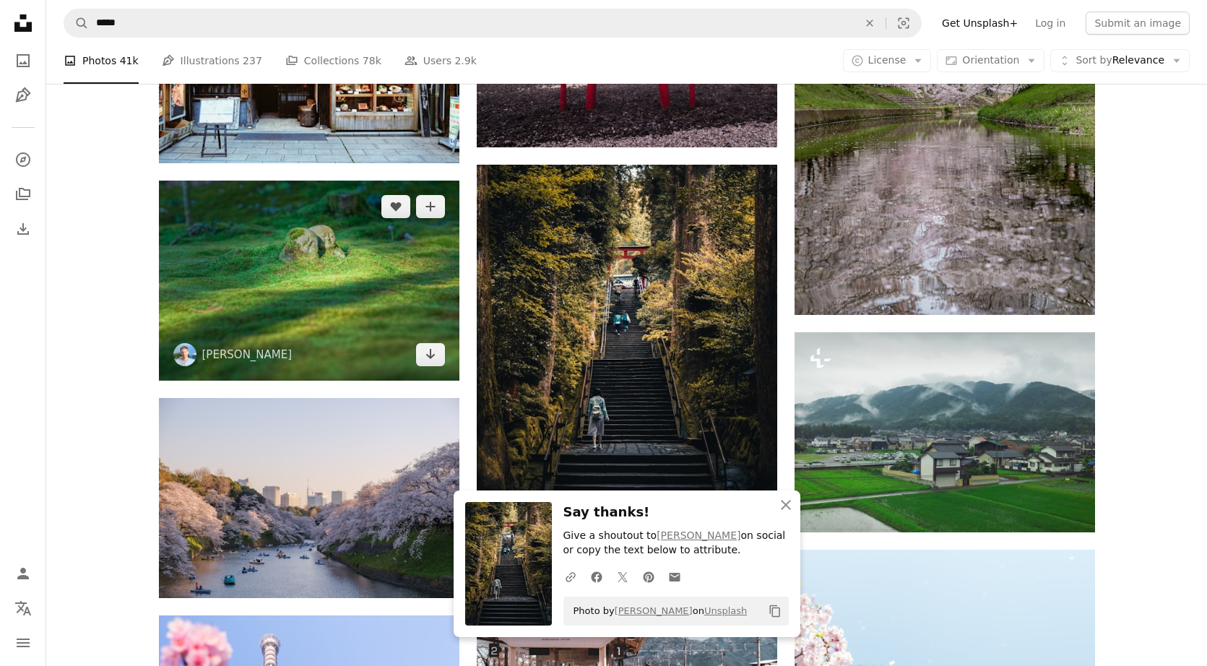
scroll to position [9381, 0]
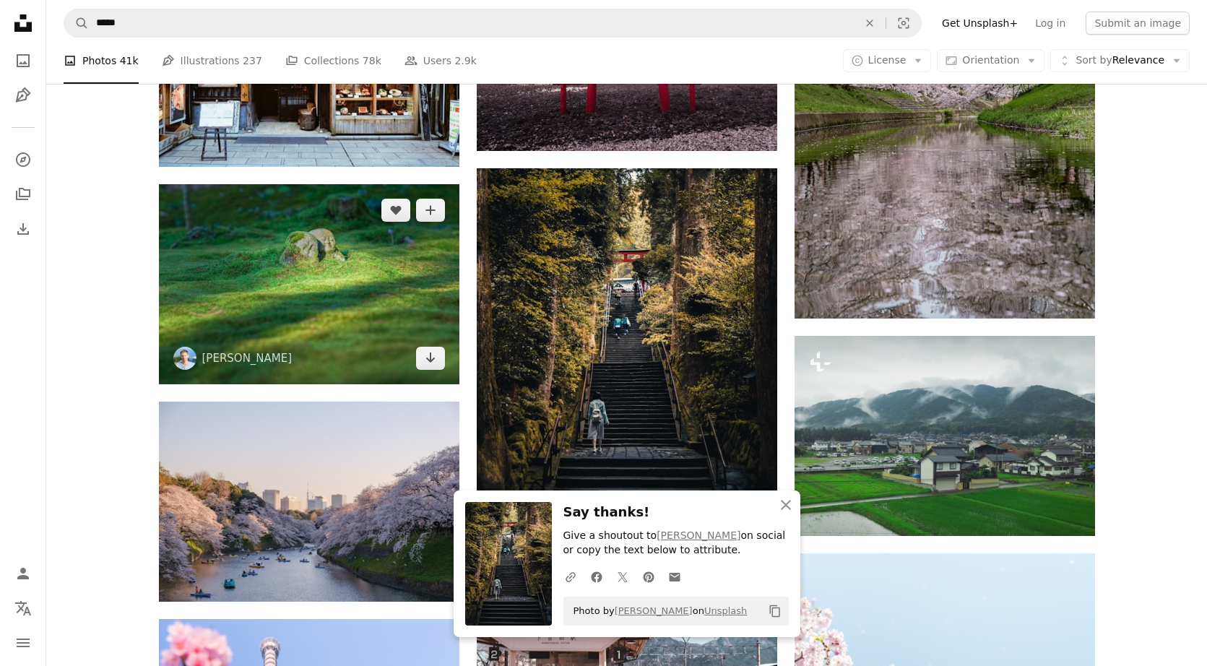
click at [365, 273] on img at bounding box center [309, 284] width 300 height 200
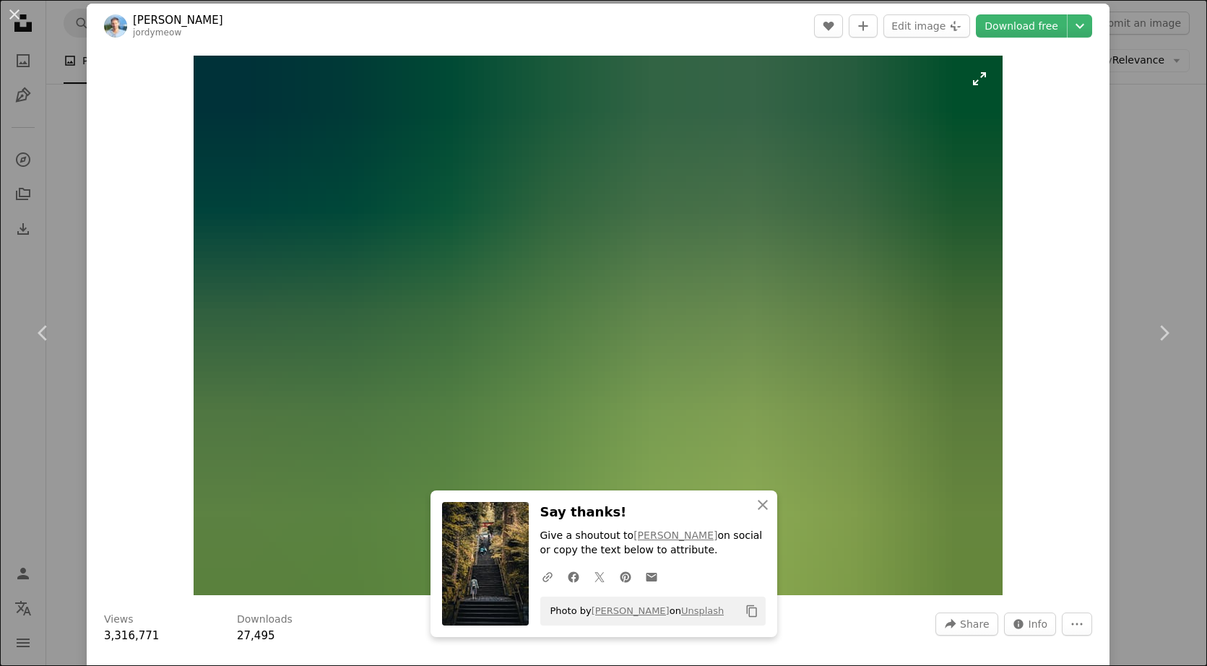
scroll to position [12, 0]
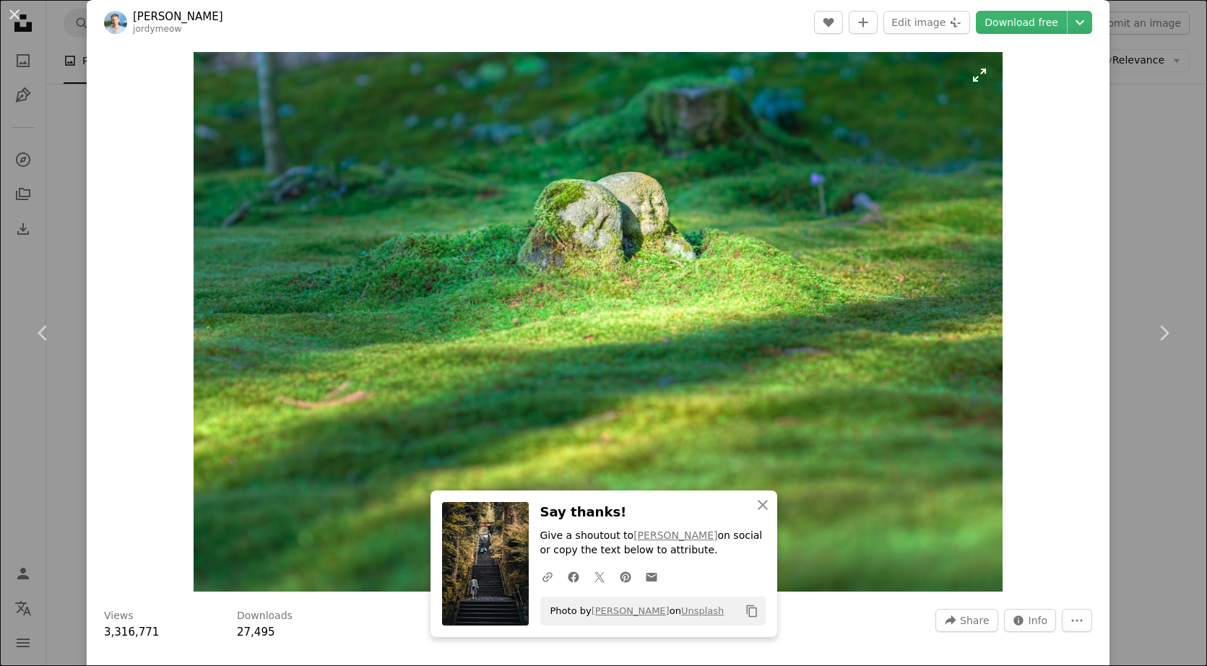
click at [602, 342] on img "Zoom in on this image" at bounding box center [598, 321] width 809 height 539
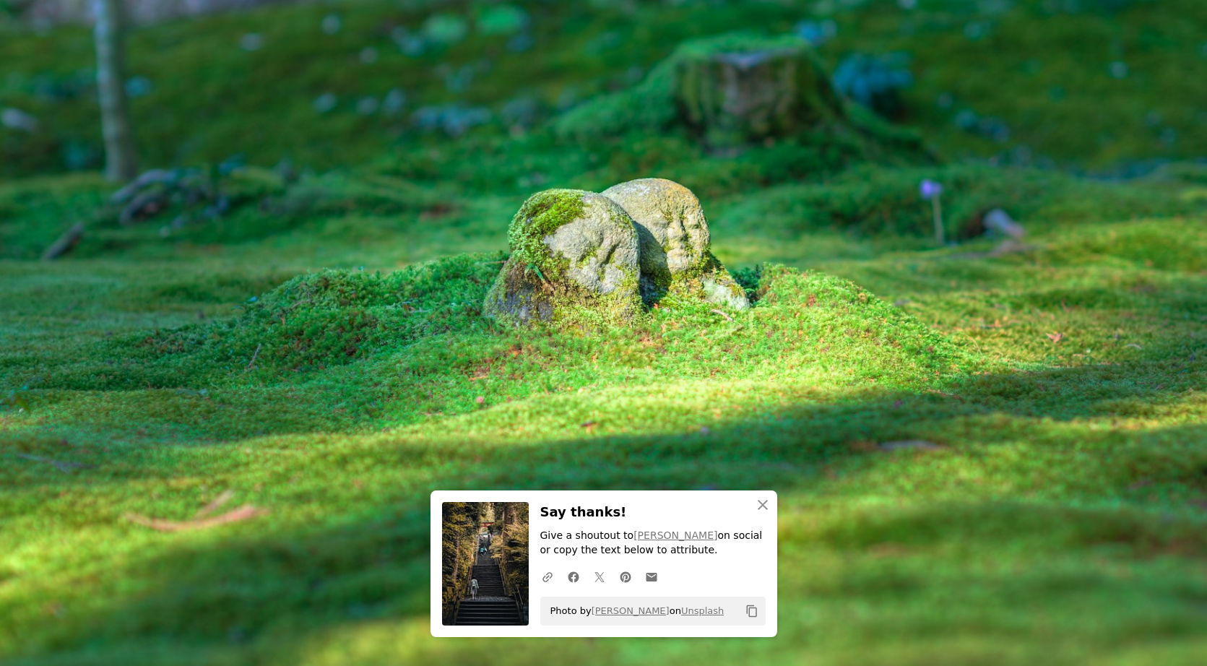
scroll to position [69, 0]
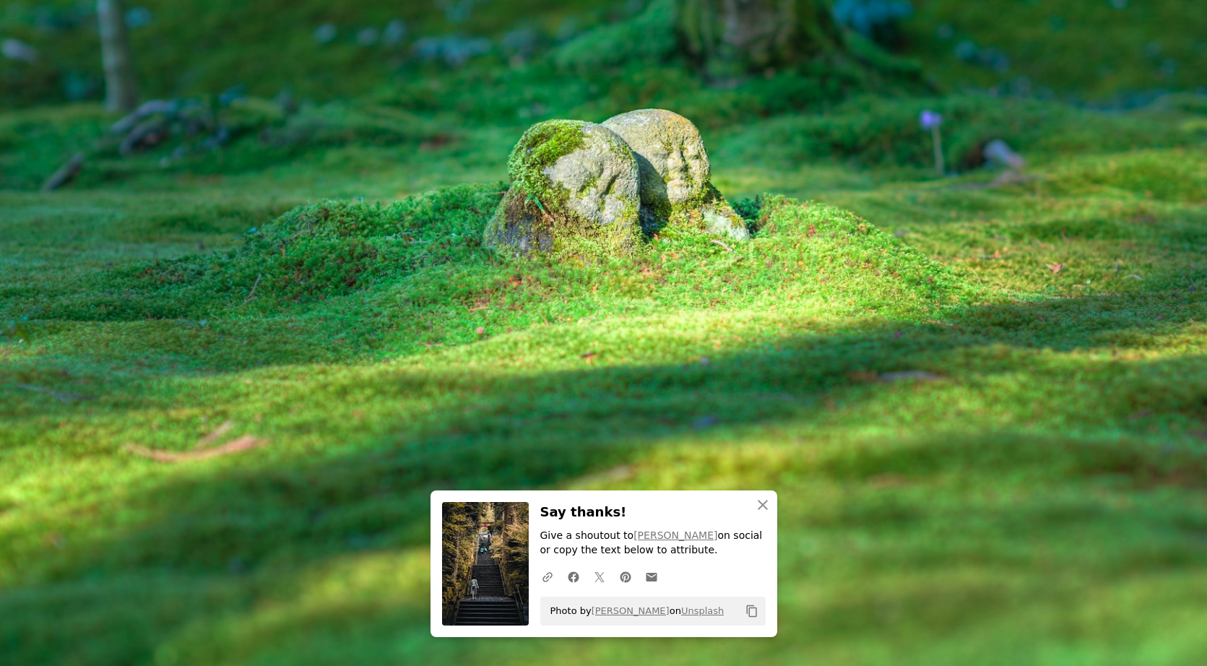
click at [602, 342] on img "Zoom out on this image" at bounding box center [603, 332] width 1208 height 805
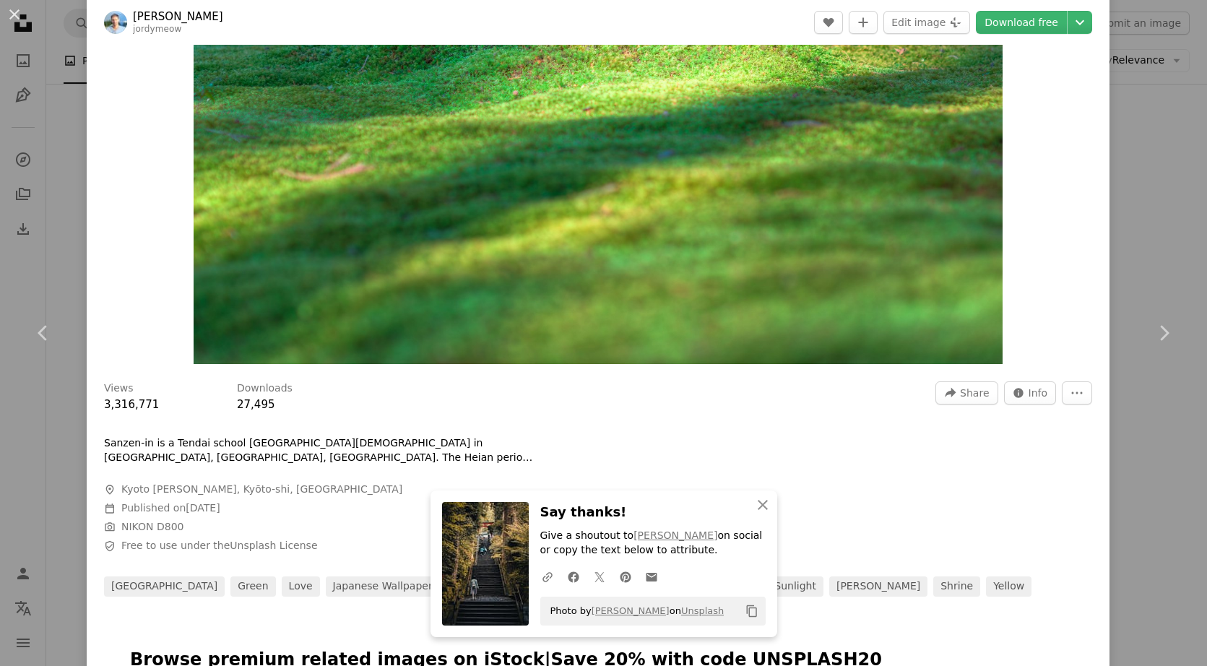
scroll to position [270, 0]
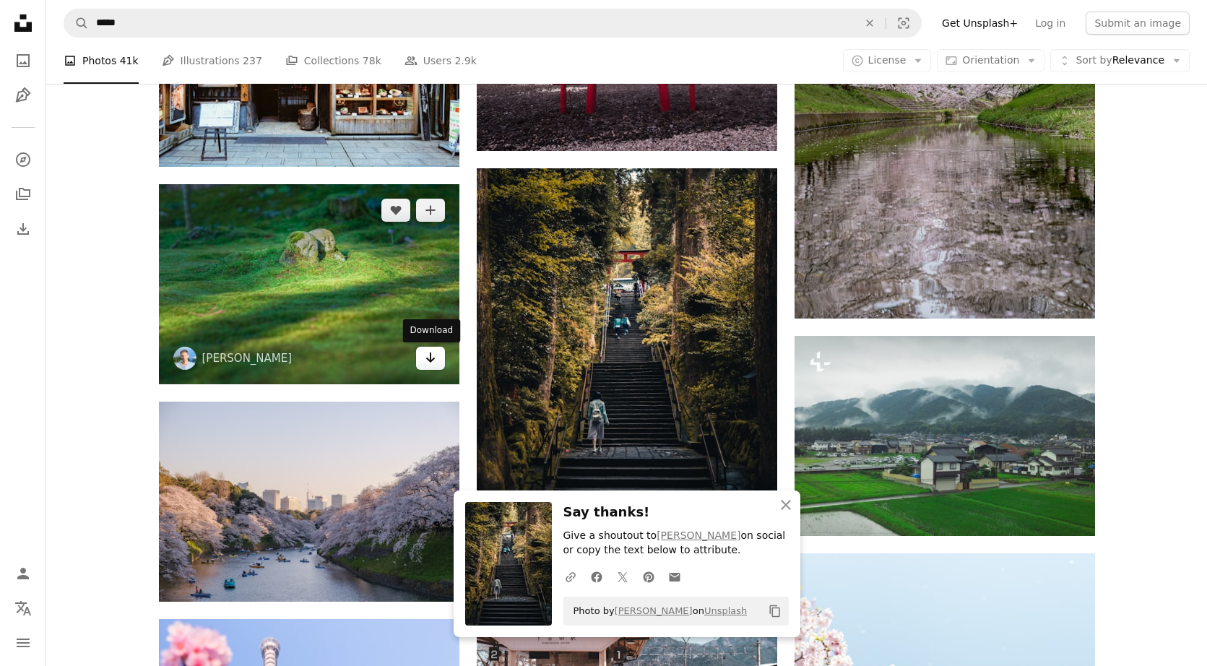
click at [443, 368] on link "Arrow pointing down" at bounding box center [430, 358] width 29 height 23
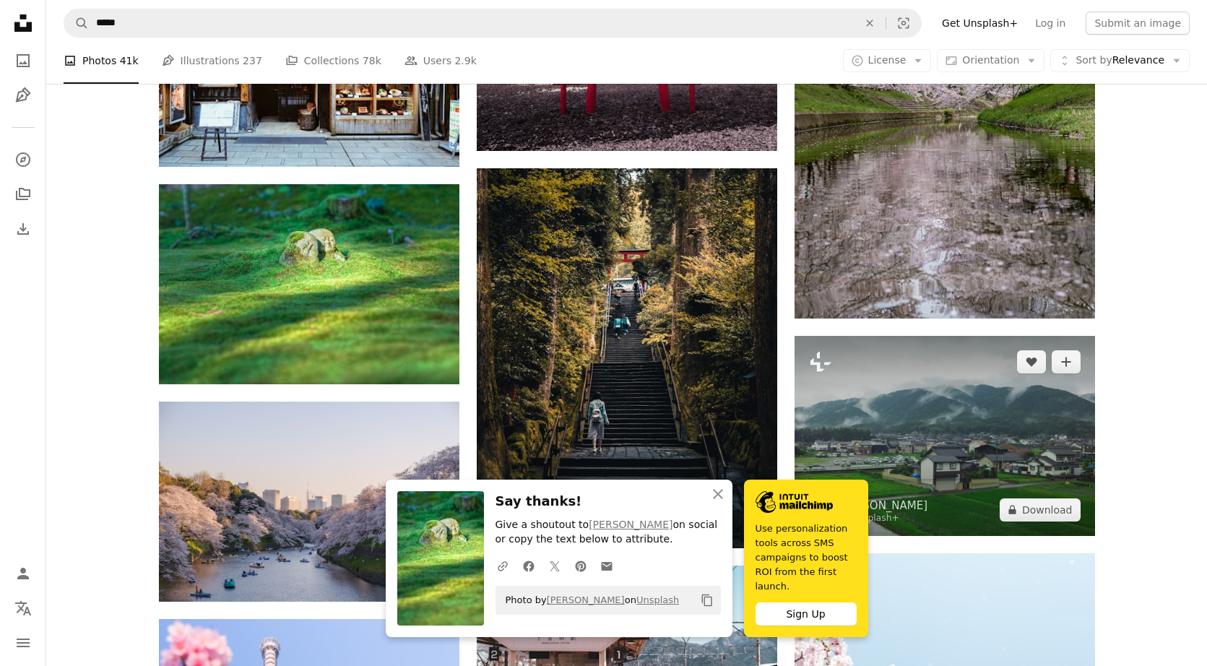
click at [682, 443] on img at bounding box center [944, 436] width 300 height 200
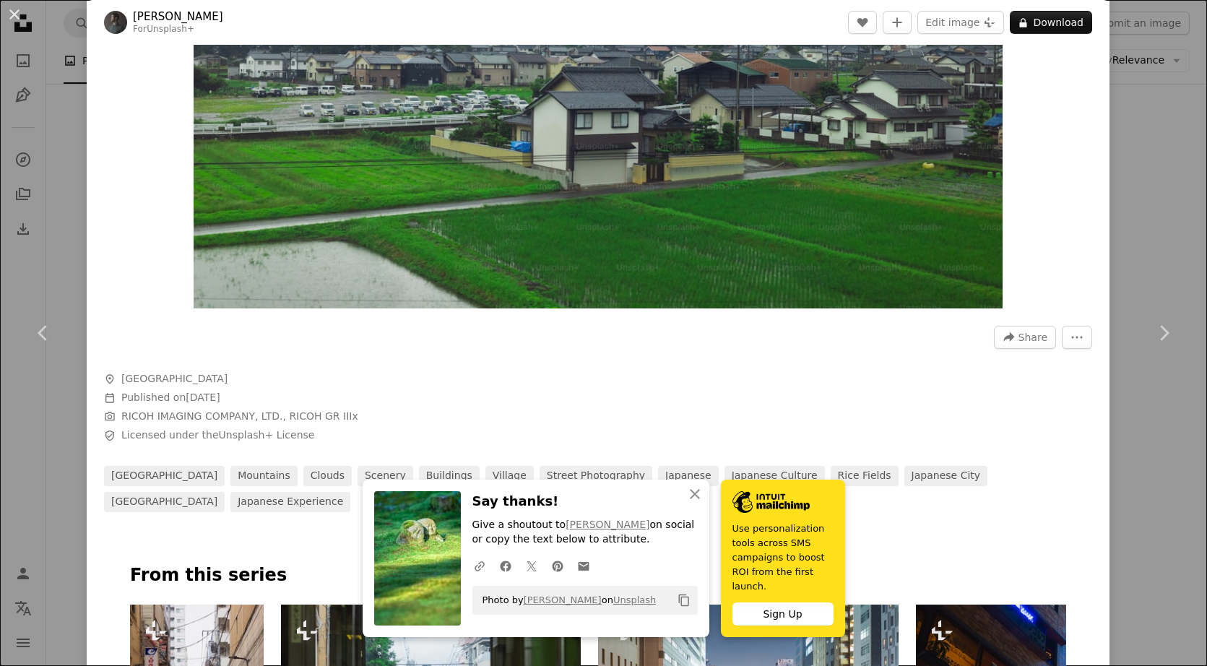
scroll to position [305, 0]
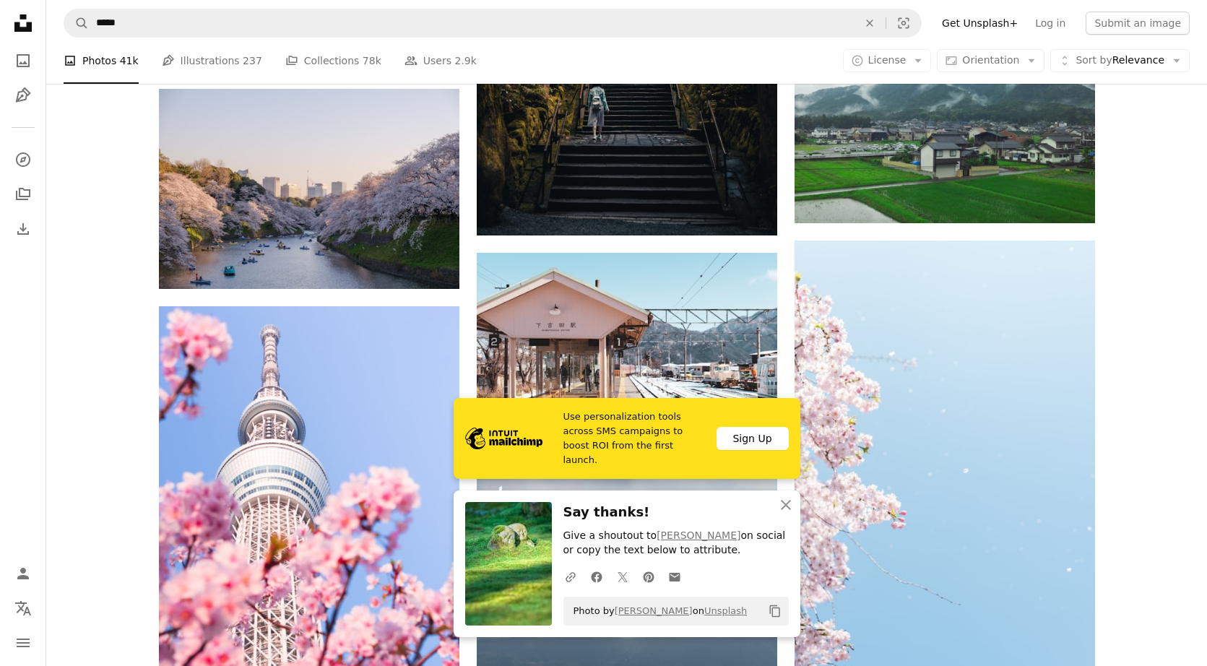
scroll to position [9692, 0]
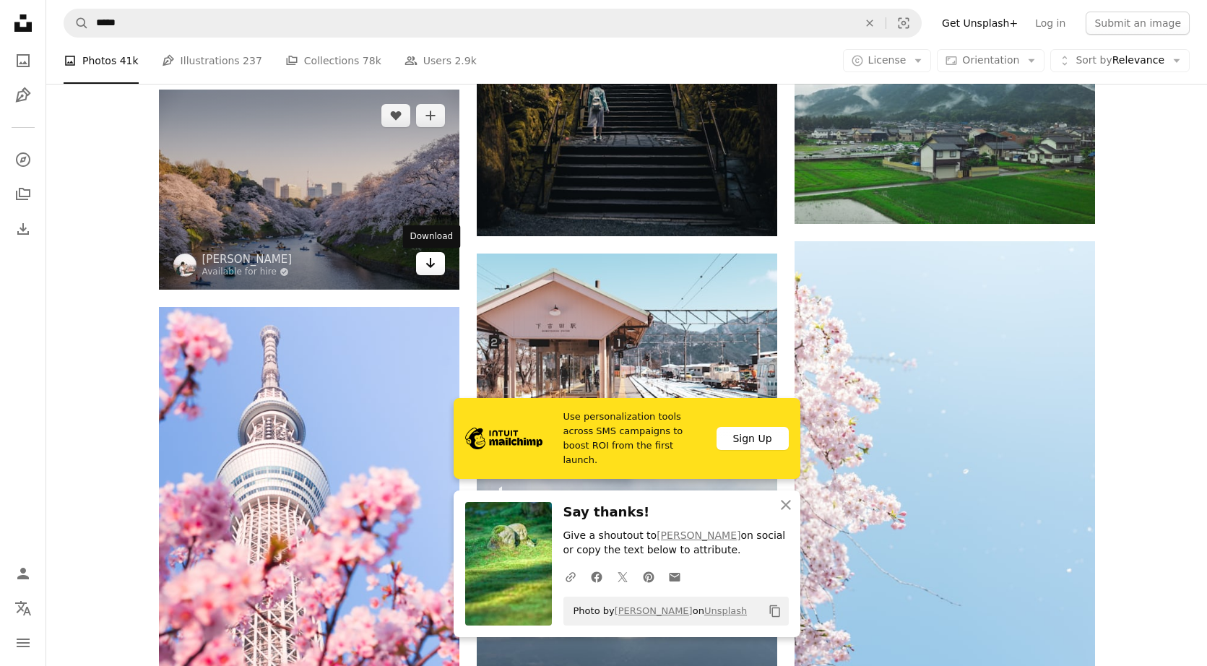
click at [432, 268] on icon "Arrow pointing down" at bounding box center [431, 262] width 12 height 17
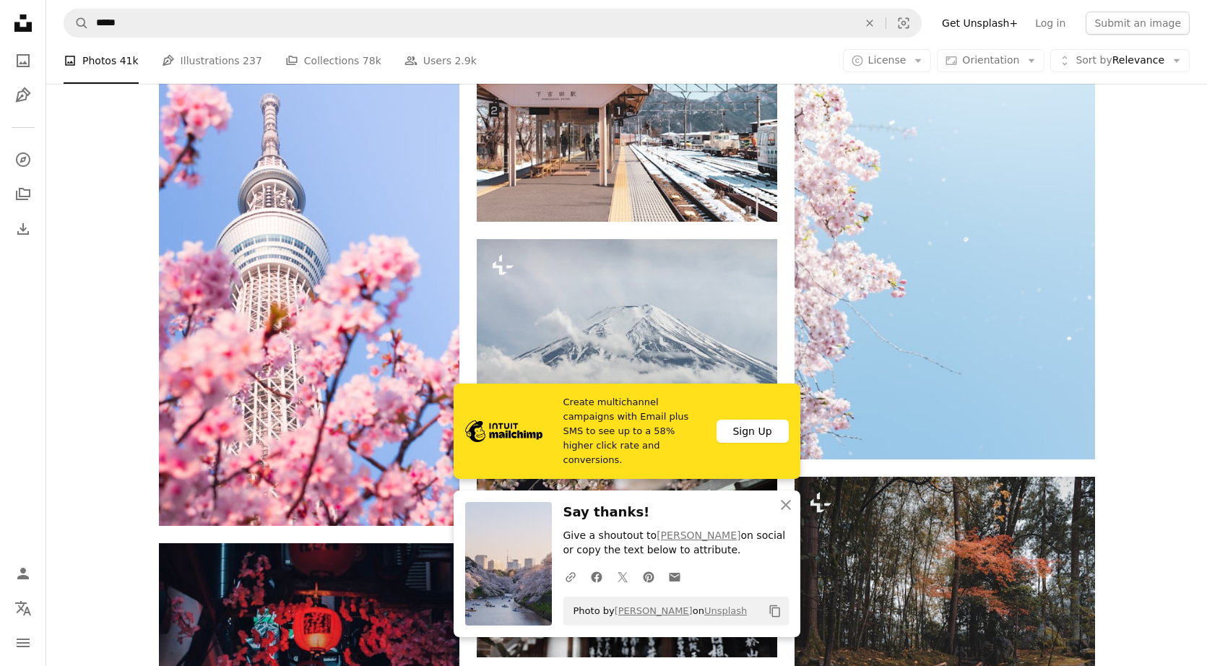
scroll to position [9926, 0]
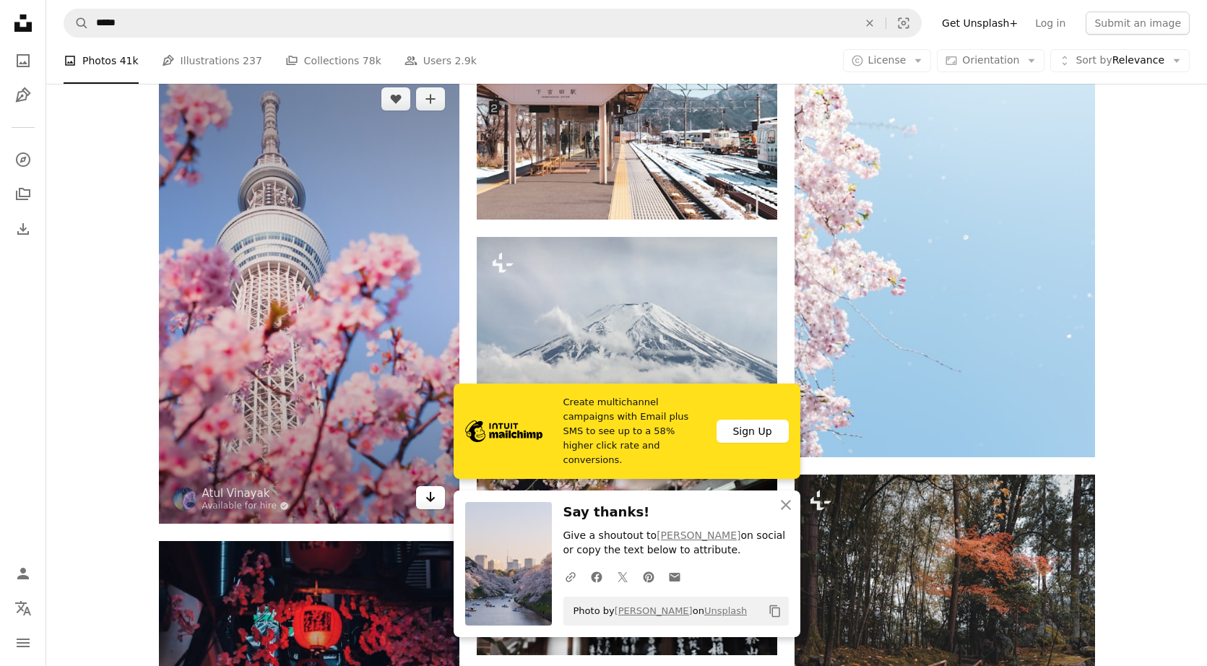
click at [435, 498] on link "Arrow pointing down" at bounding box center [430, 497] width 29 height 23
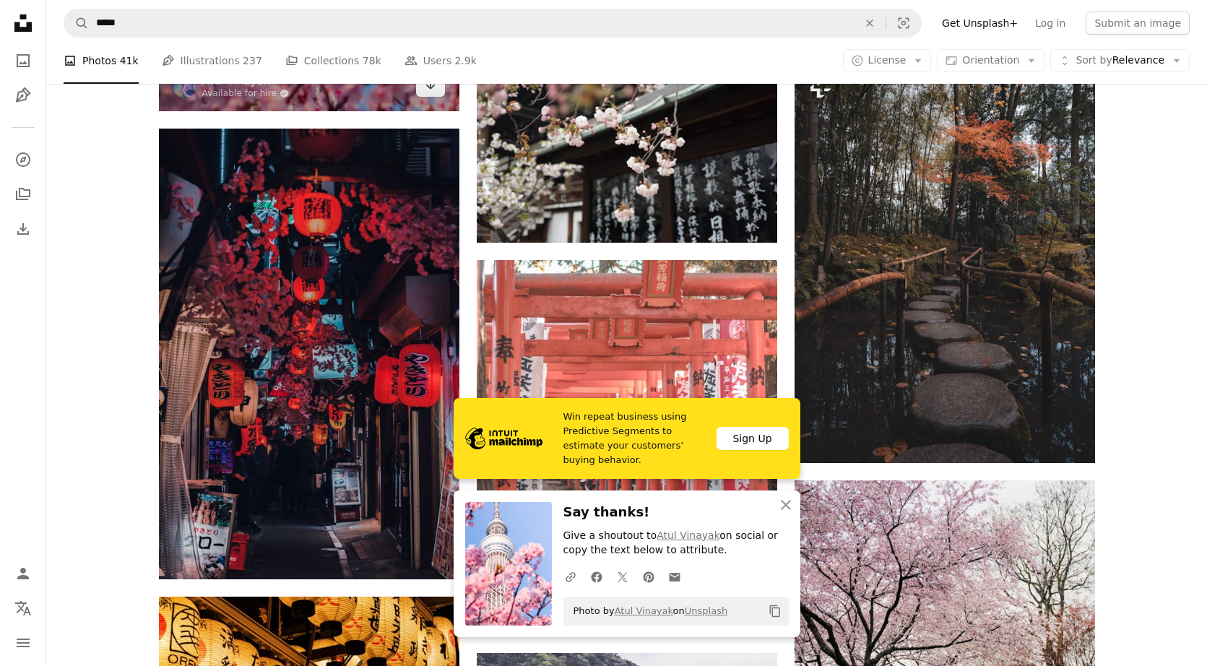
scroll to position [10368, 0]
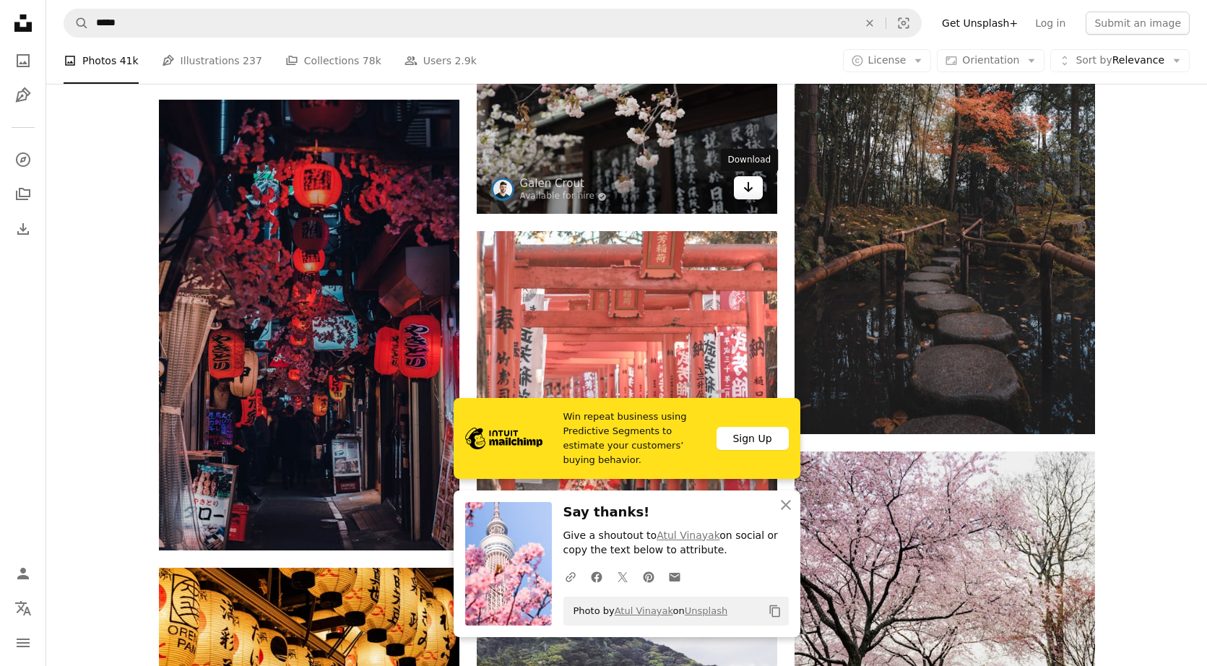
click at [682, 192] on icon "Arrow pointing down" at bounding box center [748, 186] width 12 height 17
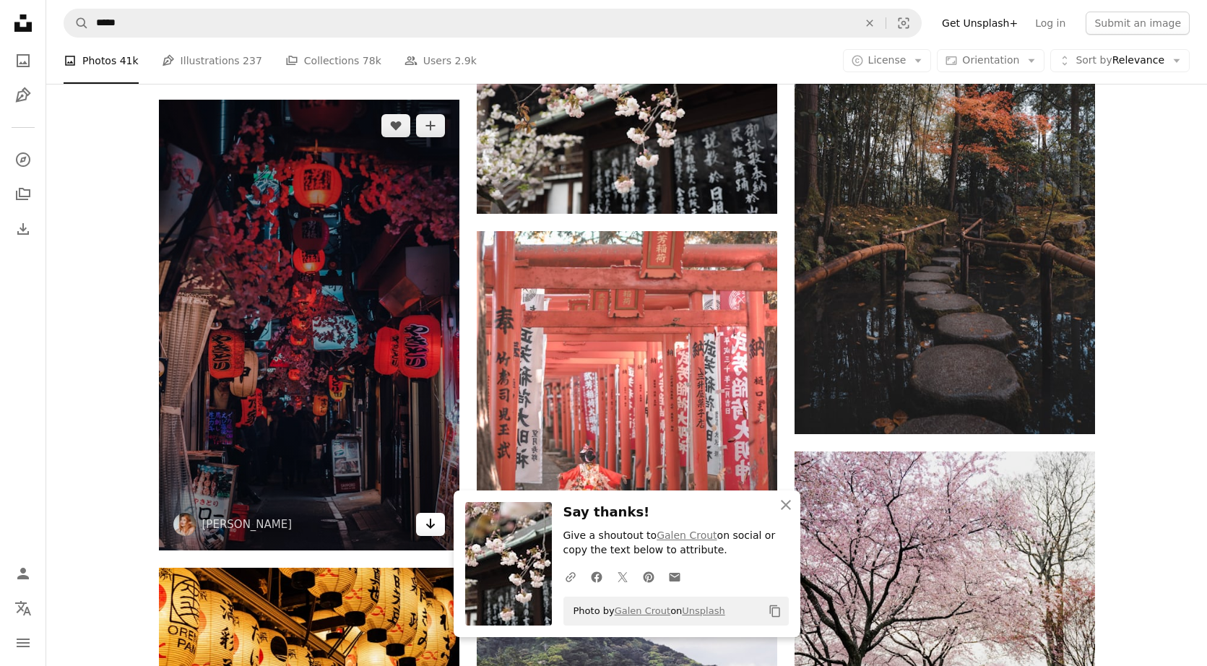
click at [423, 528] on link "Arrow pointing down" at bounding box center [430, 524] width 29 height 23
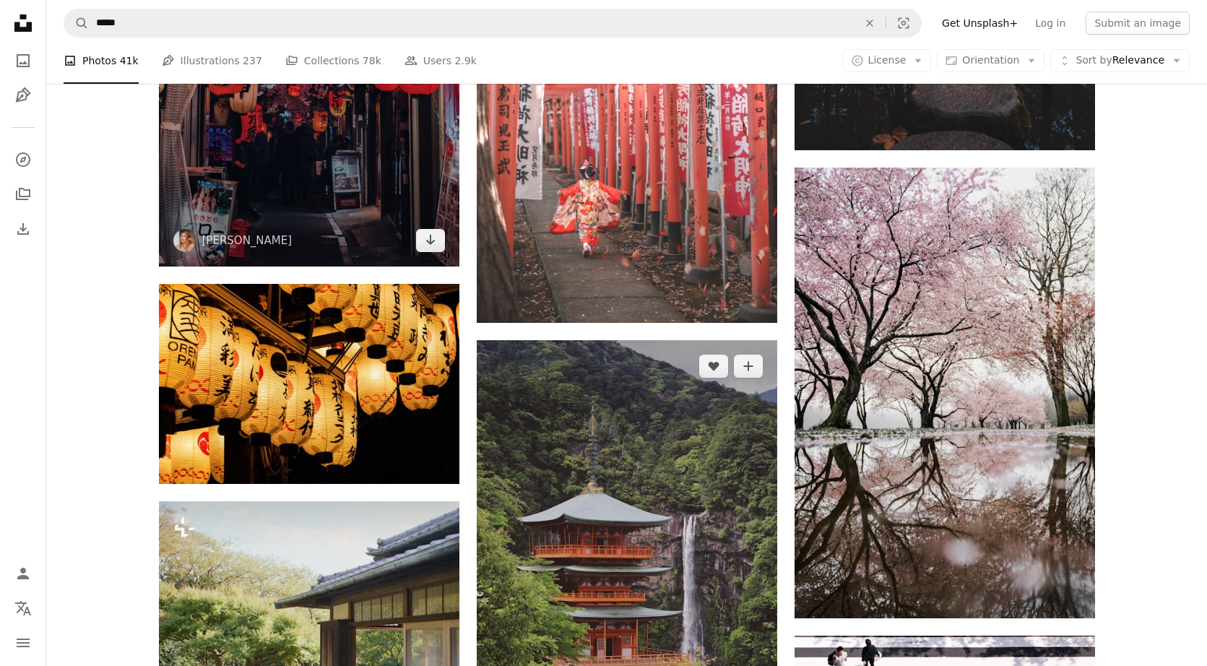
scroll to position [10664, 0]
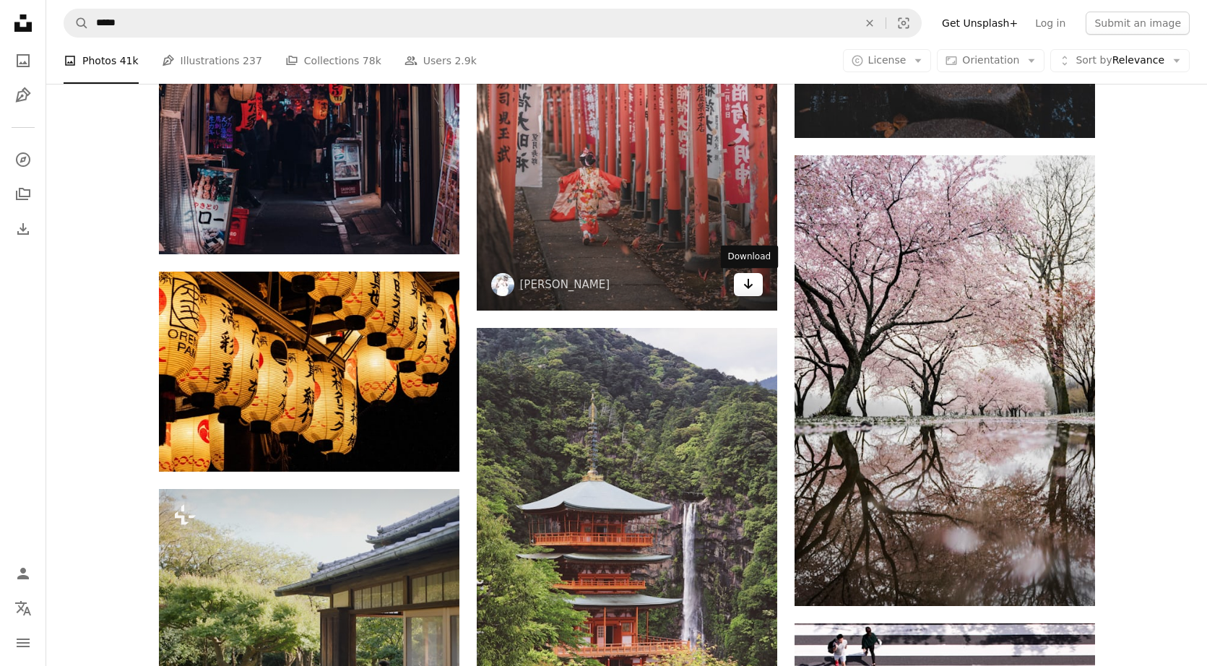
click at [682, 291] on icon "Arrow pointing down" at bounding box center [748, 283] width 12 height 17
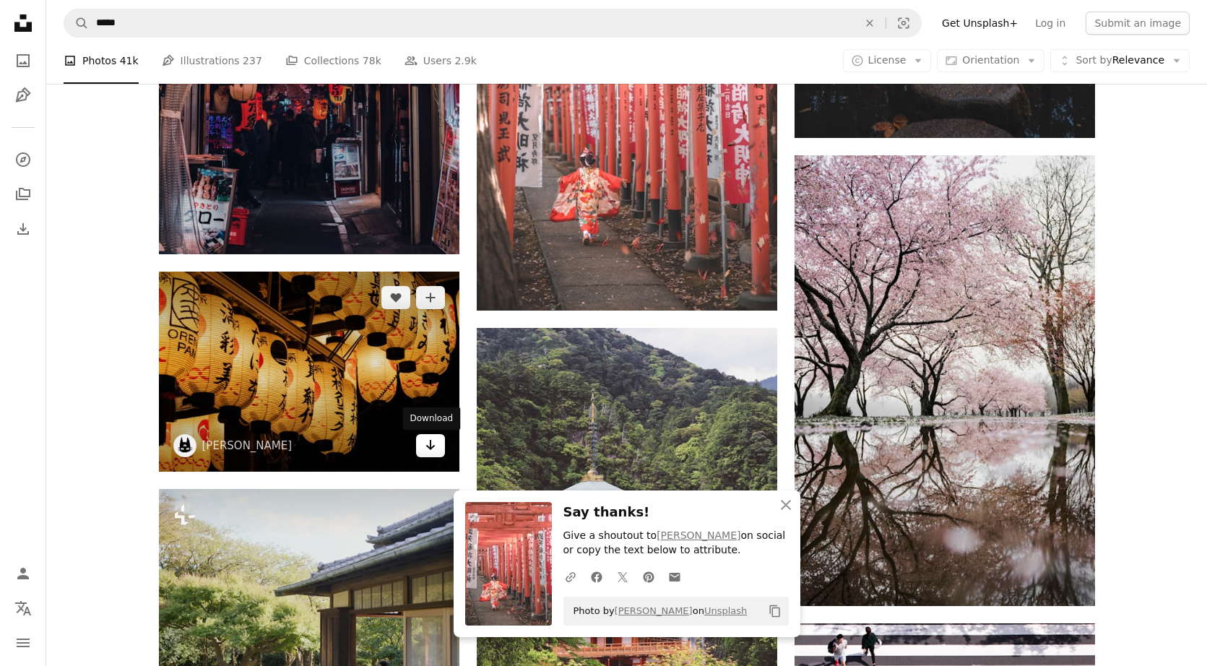
click at [431, 445] on icon "Arrow pointing down" at bounding box center [431, 444] width 12 height 17
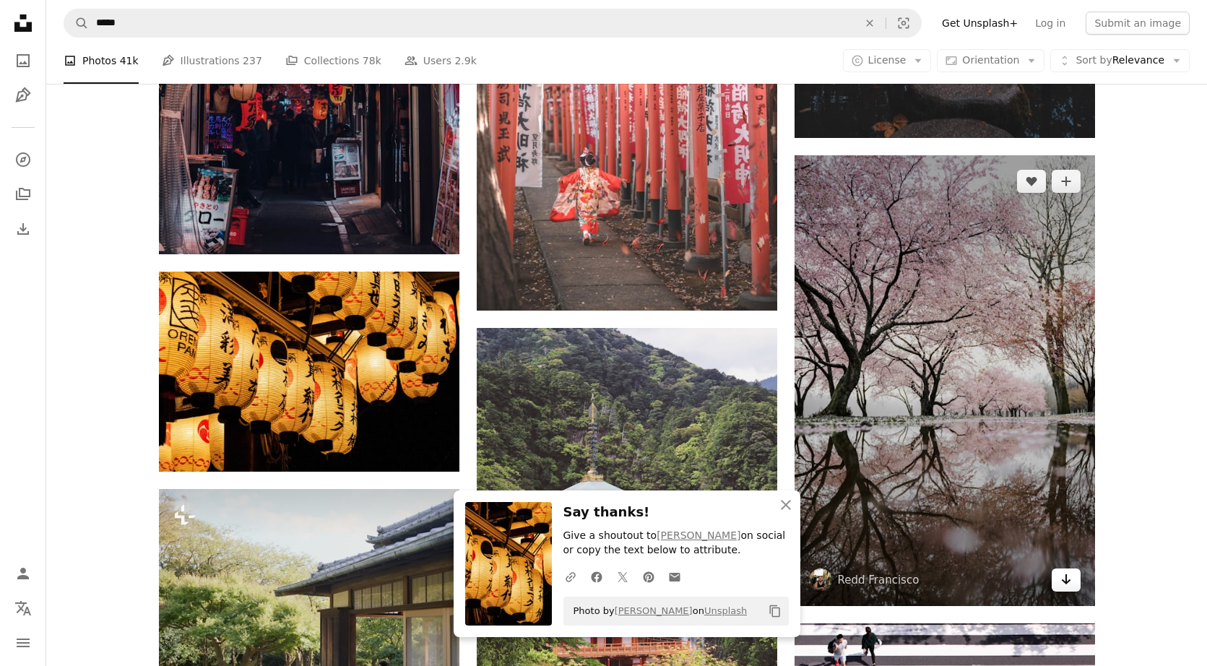
click at [682, 578] on link "Arrow pointing down" at bounding box center [1065, 579] width 29 height 23
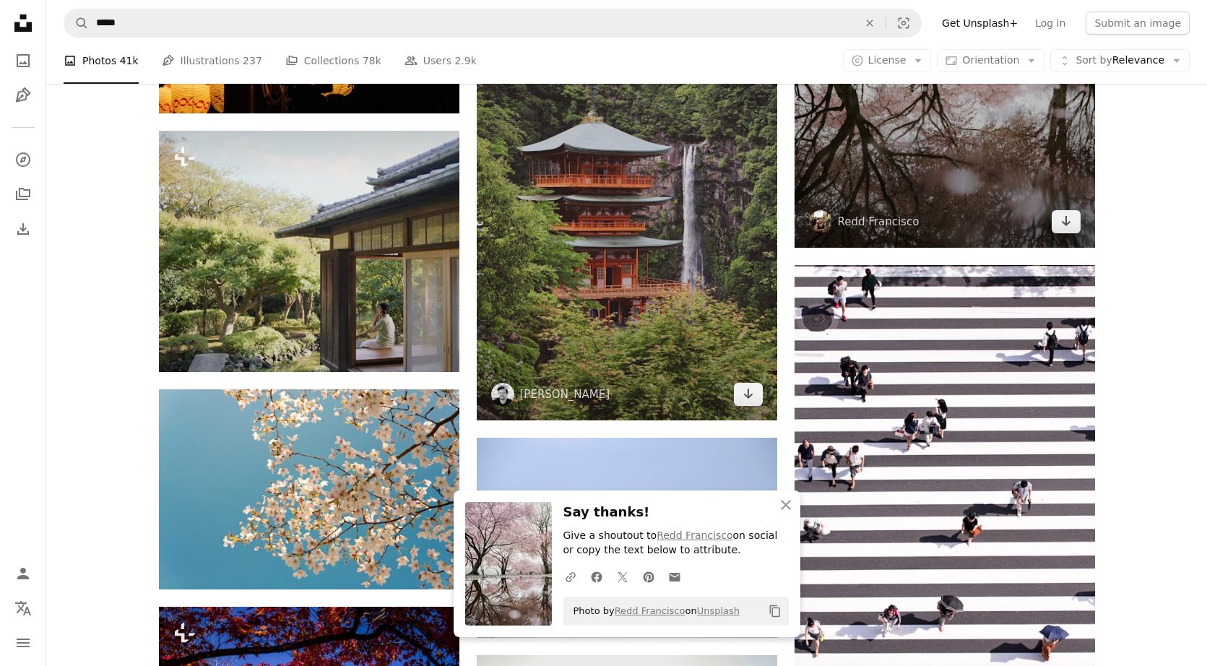
scroll to position [11028, 0]
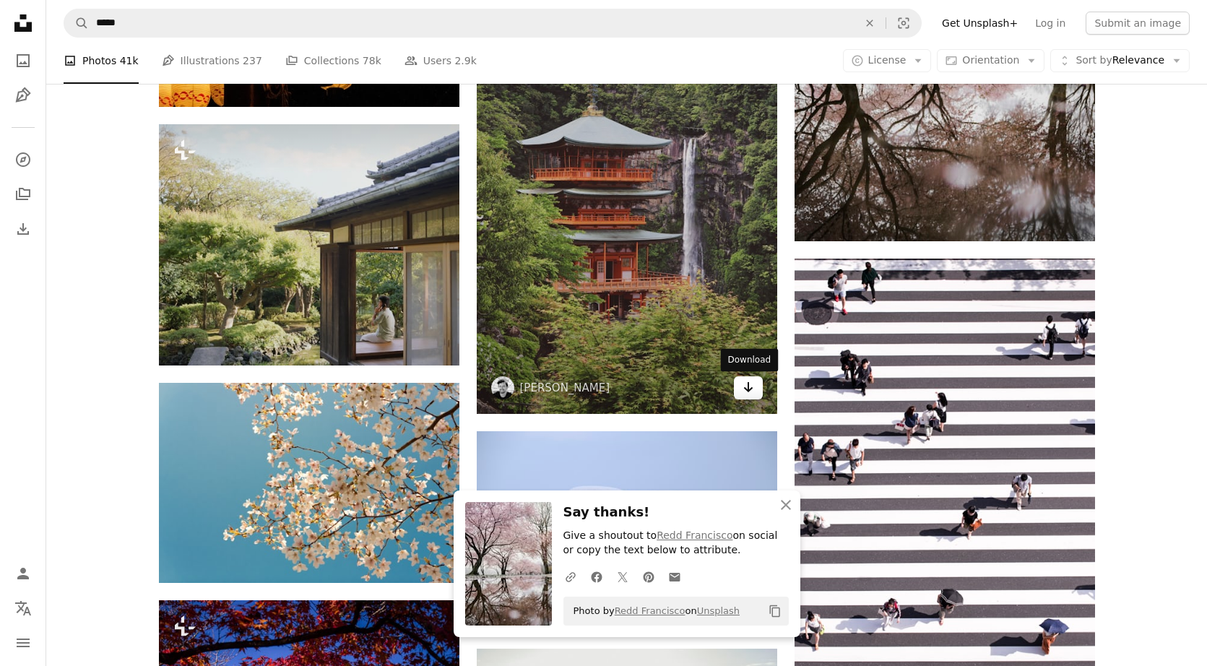
click at [682, 389] on link "Arrow pointing down" at bounding box center [748, 387] width 29 height 23
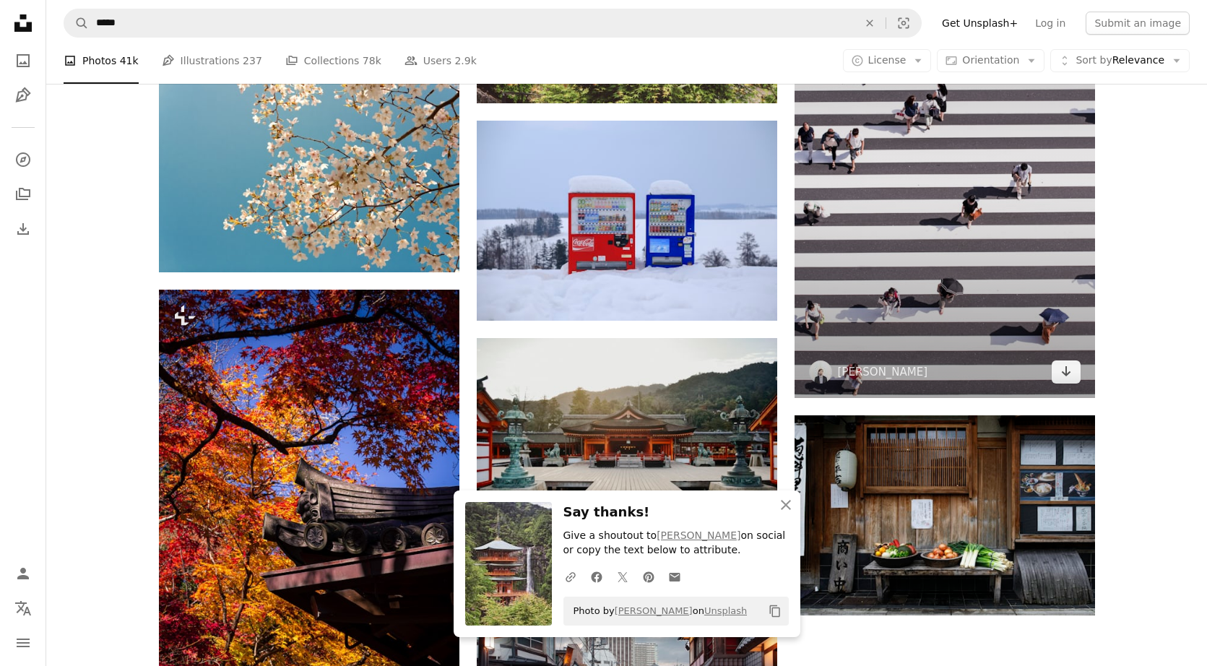
scroll to position [11340, 0]
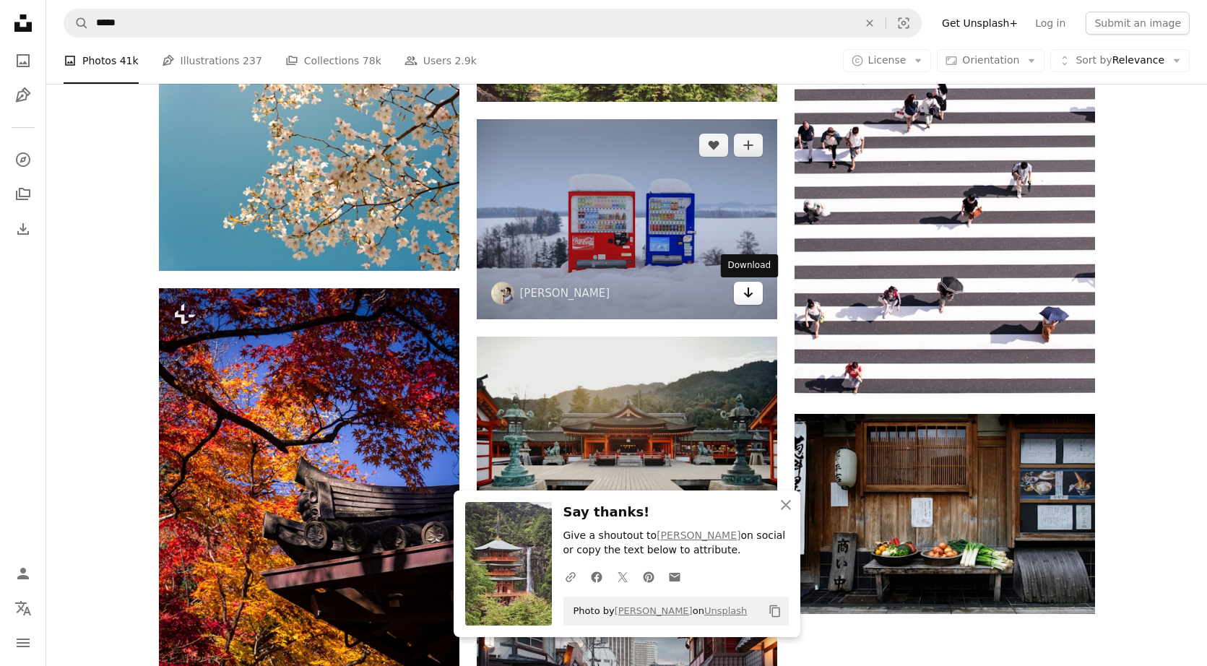
click at [682, 297] on icon "Arrow pointing down" at bounding box center [748, 292] width 12 height 17
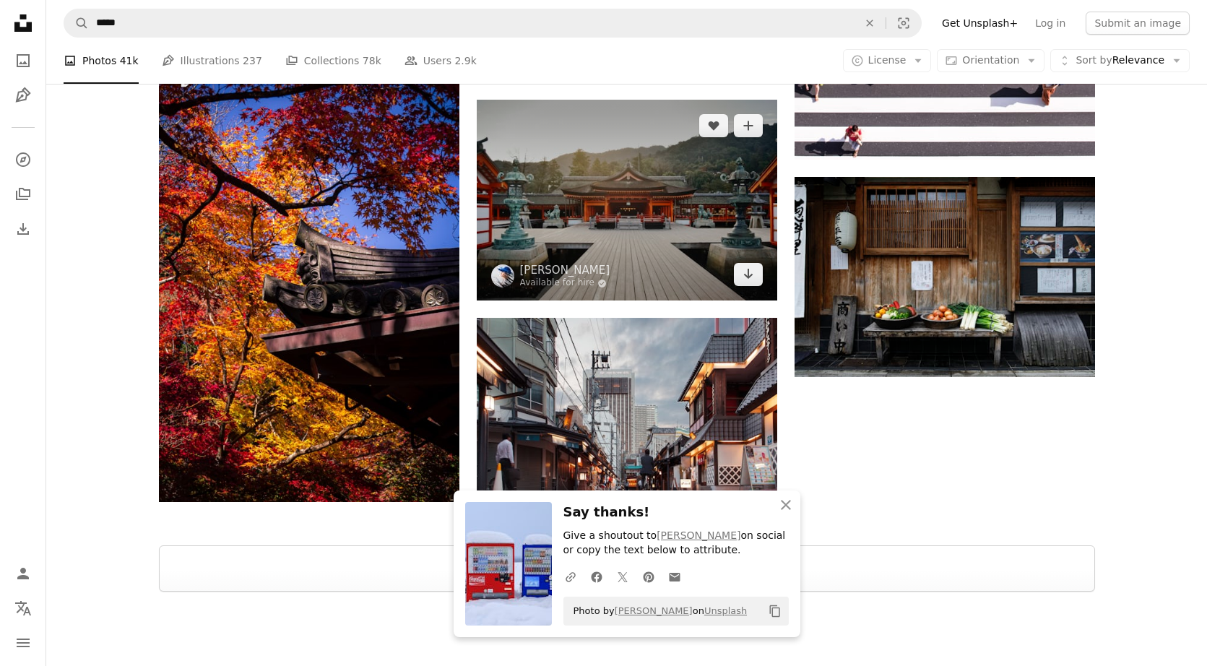
scroll to position [11604, 0]
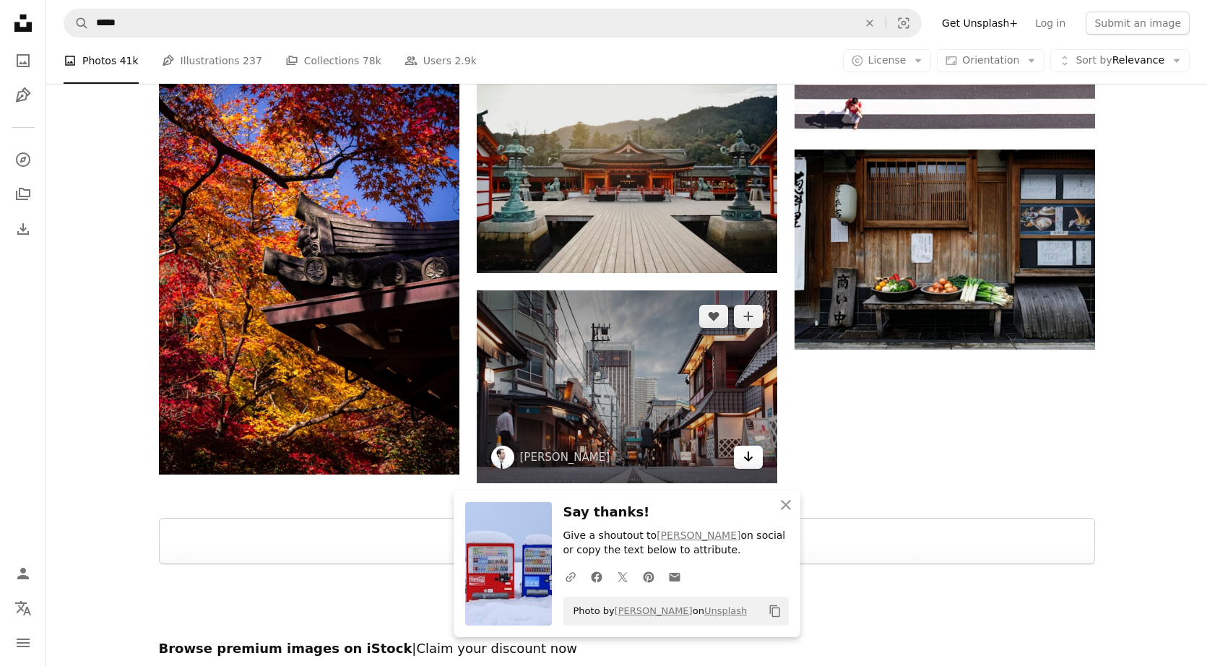
click at [682, 458] on icon "Arrow pointing down" at bounding box center [748, 456] width 12 height 17
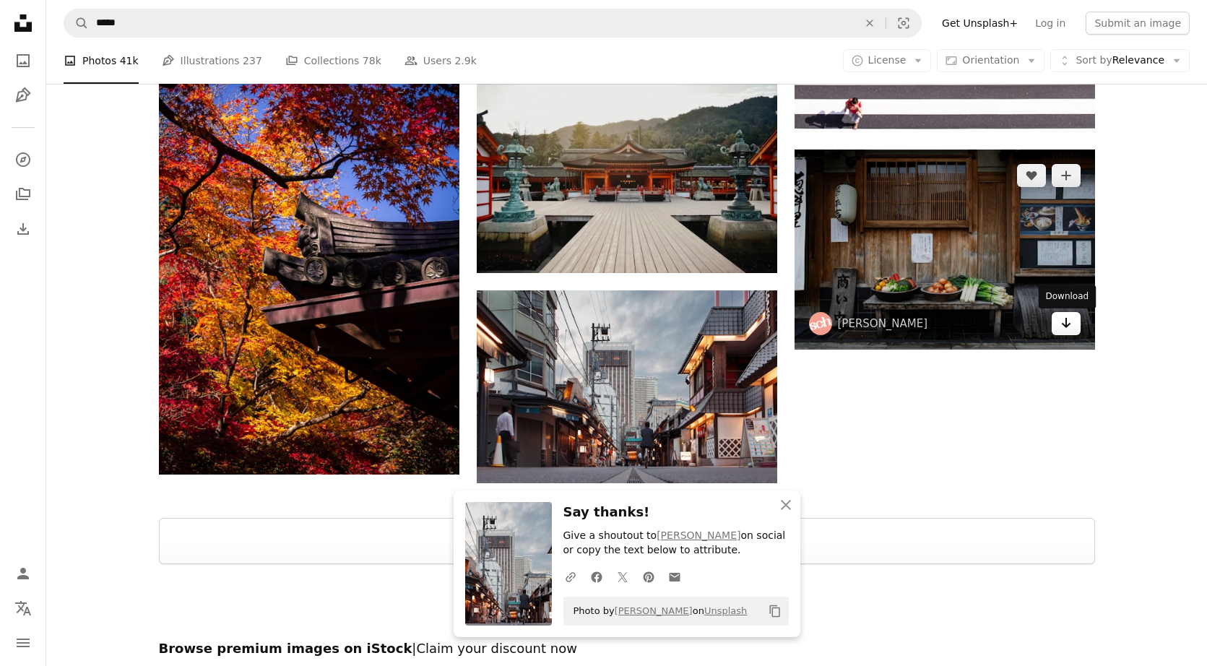
click at [682, 322] on link "Arrow pointing down" at bounding box center [1065, 323] width 29 height 23
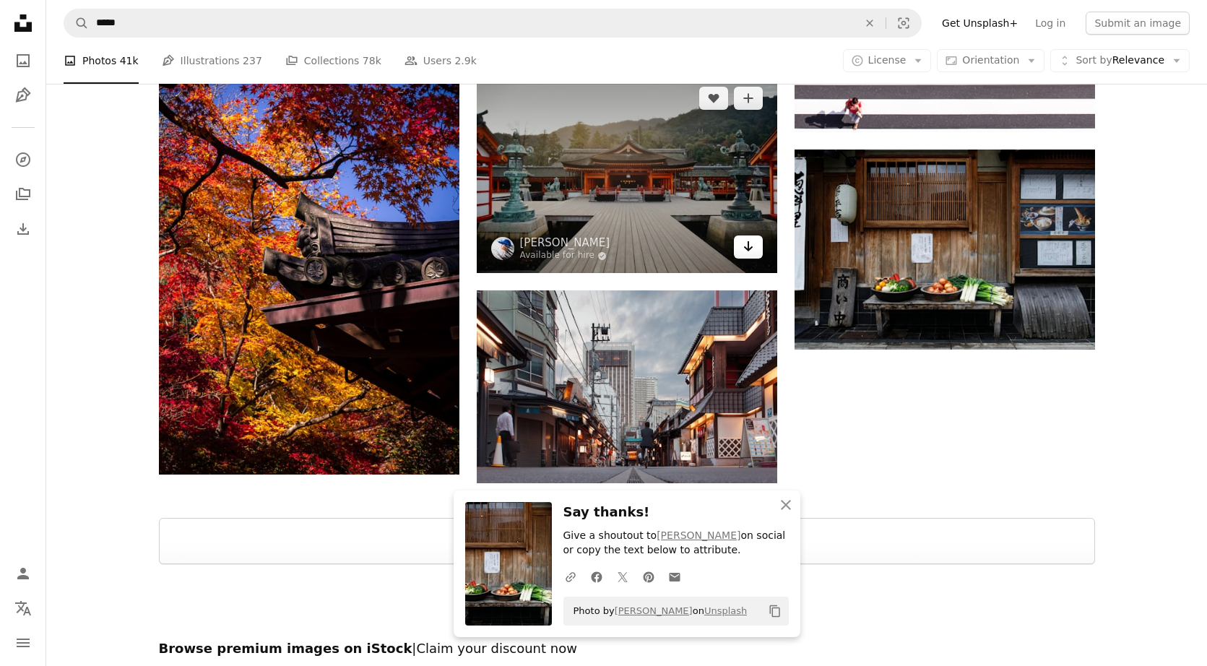
click at [682, 245] on icon "Arrow pointing down" at bounding box center [748, 246] width 12 height 17
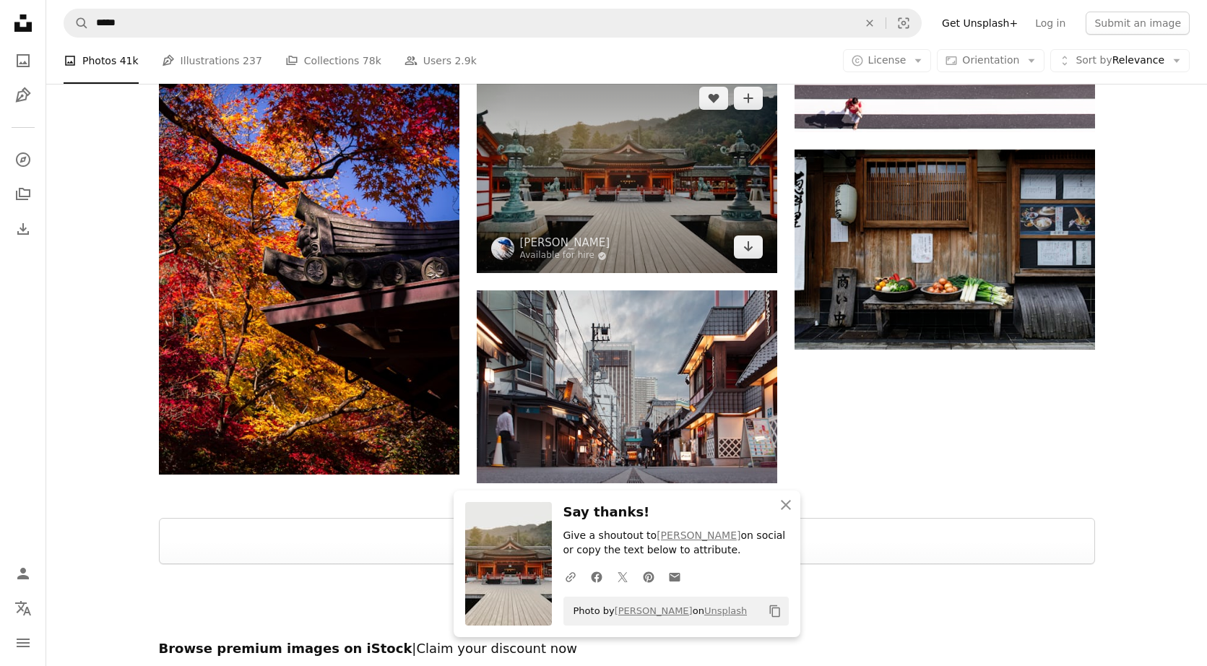
click at [682, 241] on img at bounding box center [627, 172] width 300 height 201
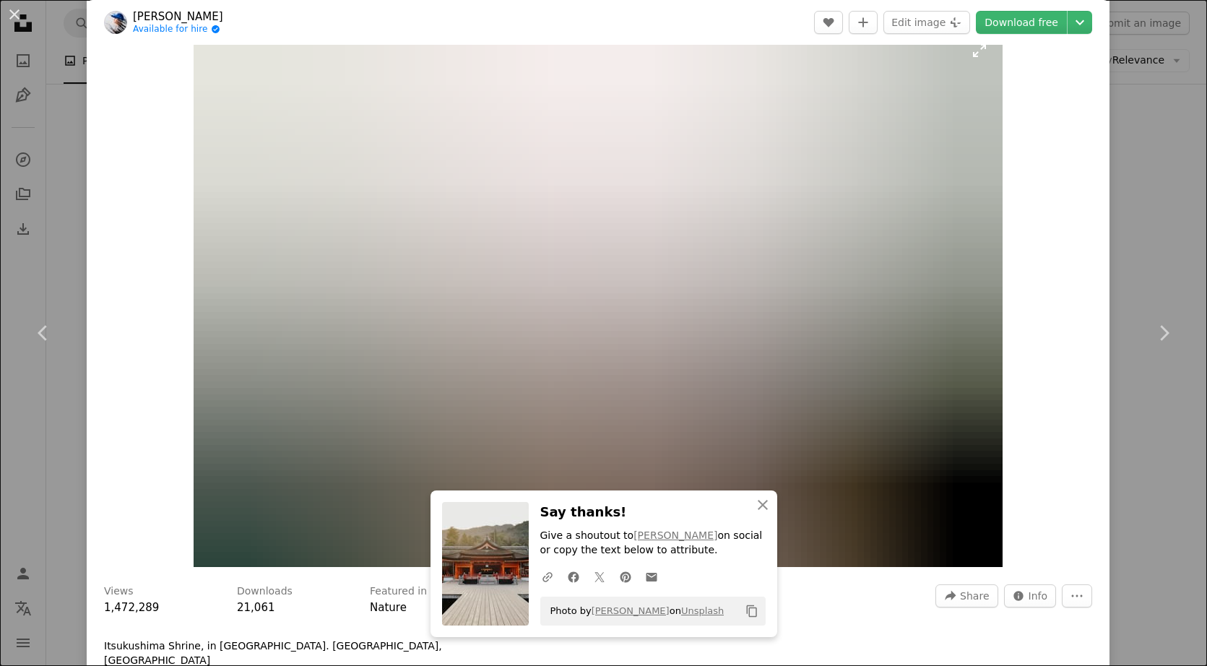
scroll to position [24, 0]
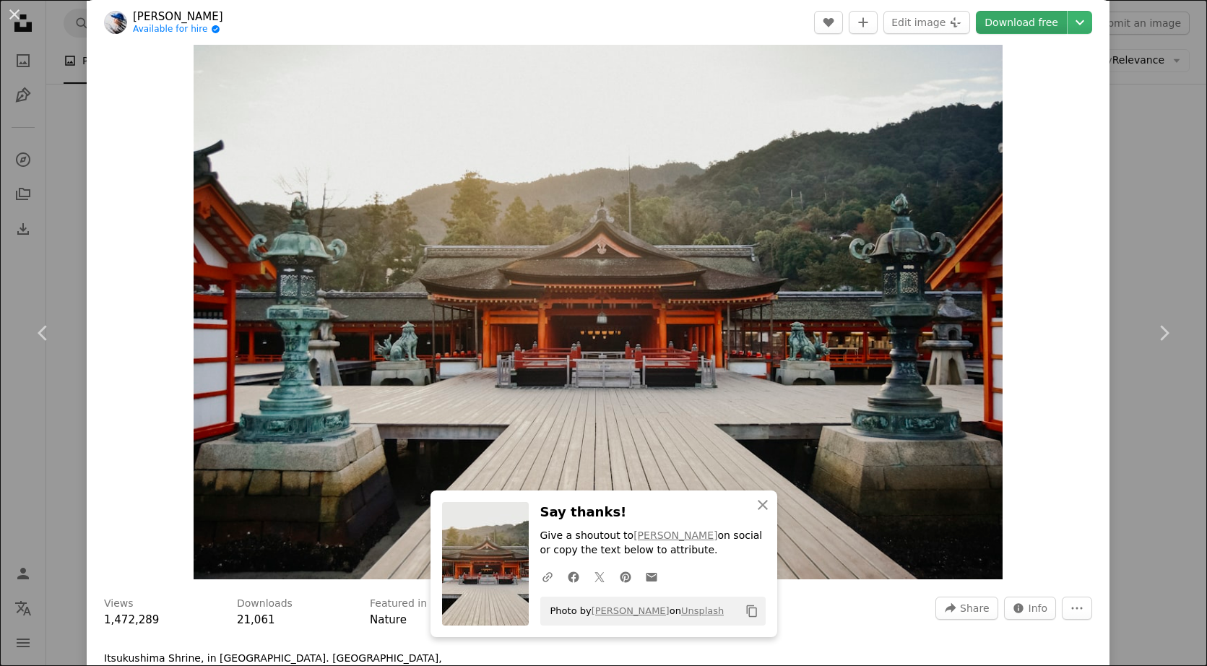
click at [682, 25] on link "Download free" at bounding box center [1020, 22] width 91 height 23
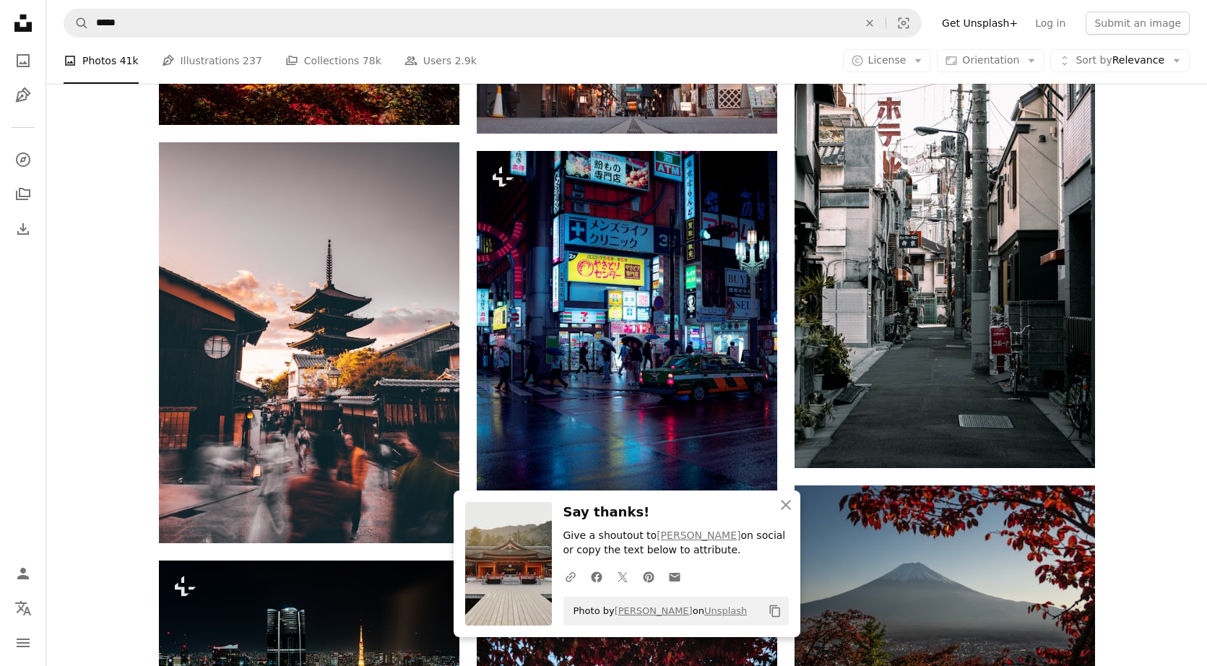
scroll to position [11957, 0]
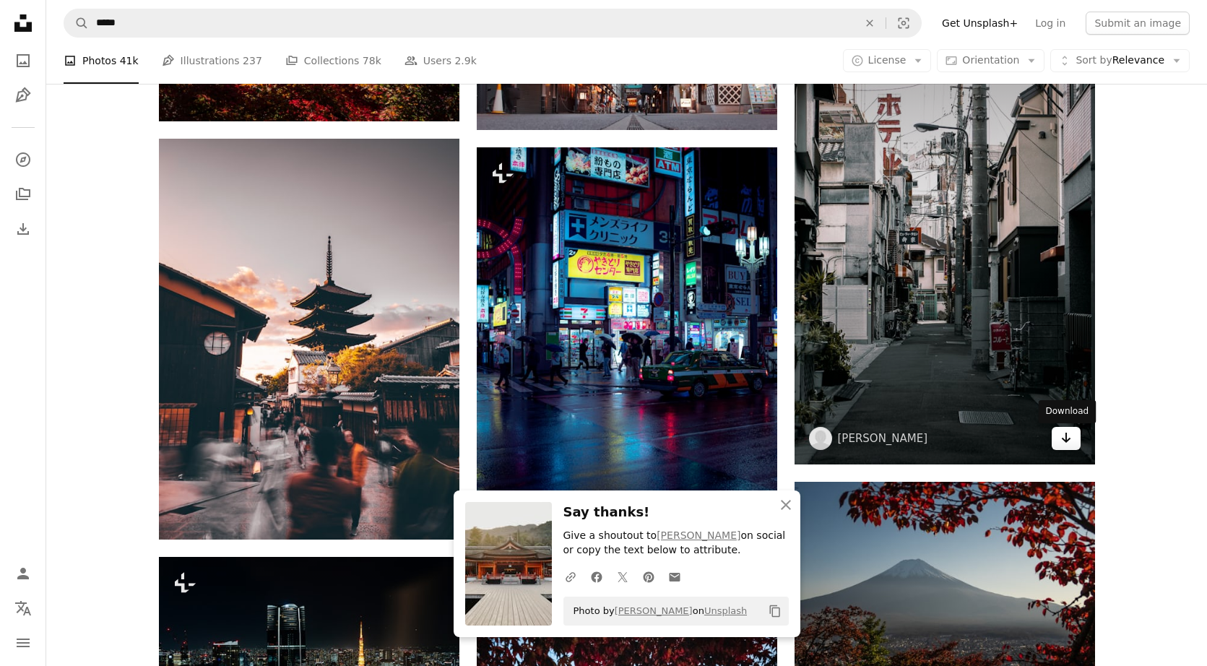
click at [682, 438] on icon "Arrow pointing down" at bounding box center [1066, 437] width 12 height 17
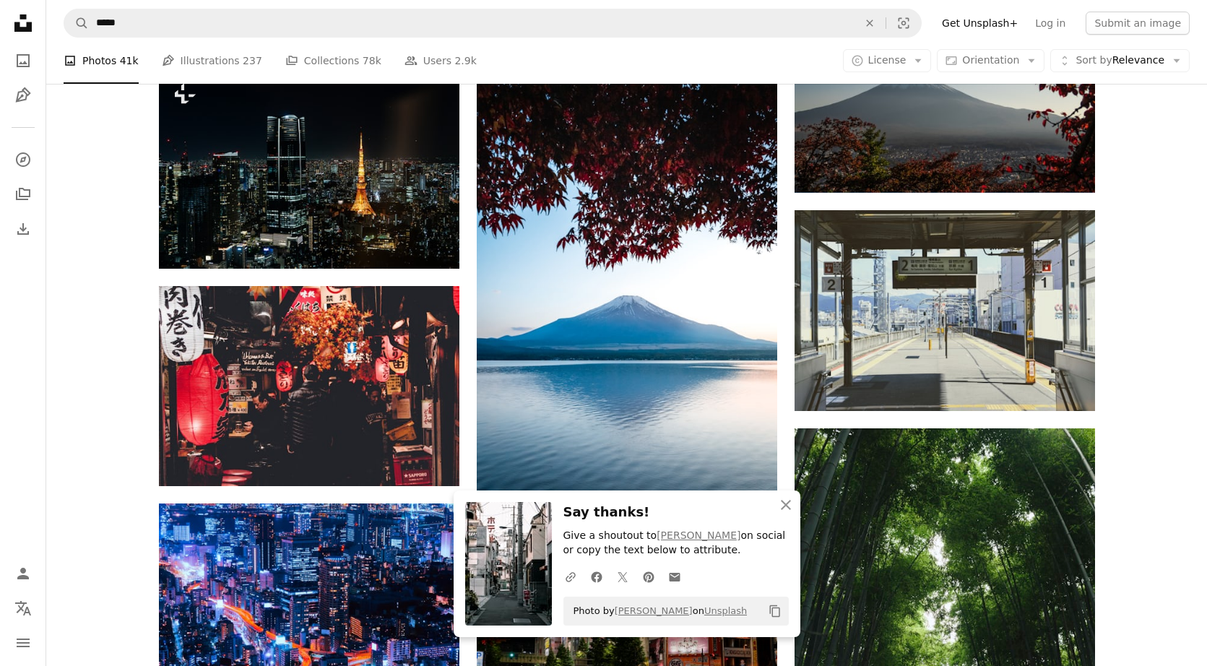
scroll to position [12471, 0]
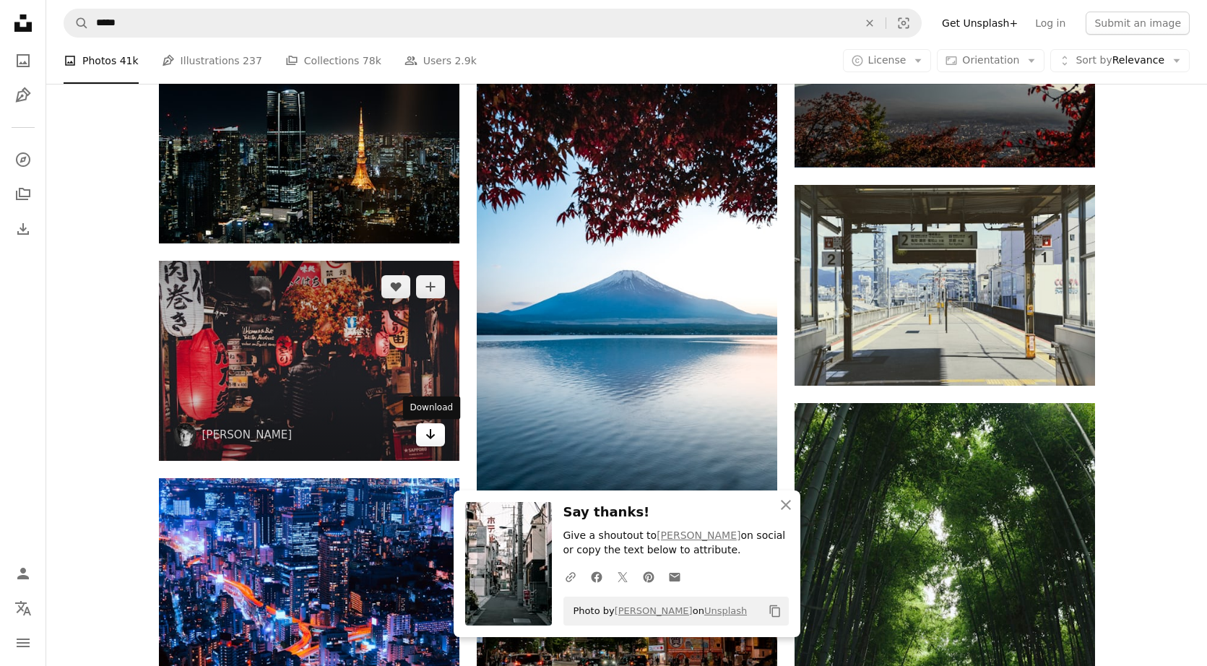
click at [430, 438] on icon "Download" at bounding box center [429, 434] width 9 height 10
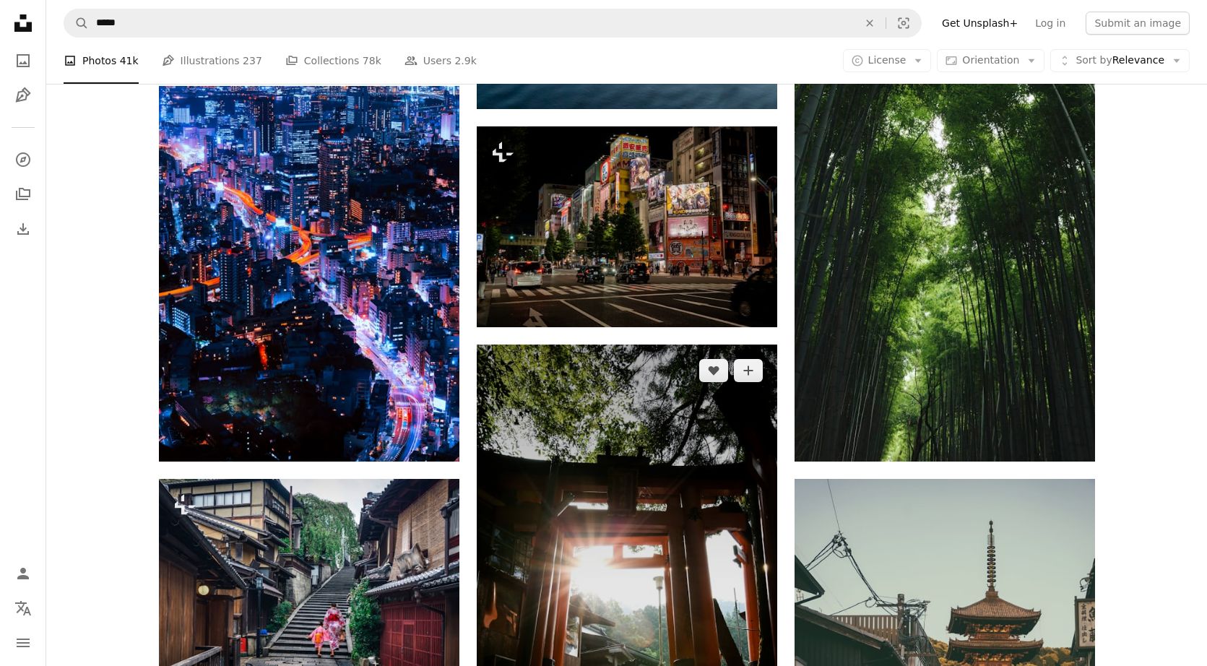
scroll to position [12880, 0]
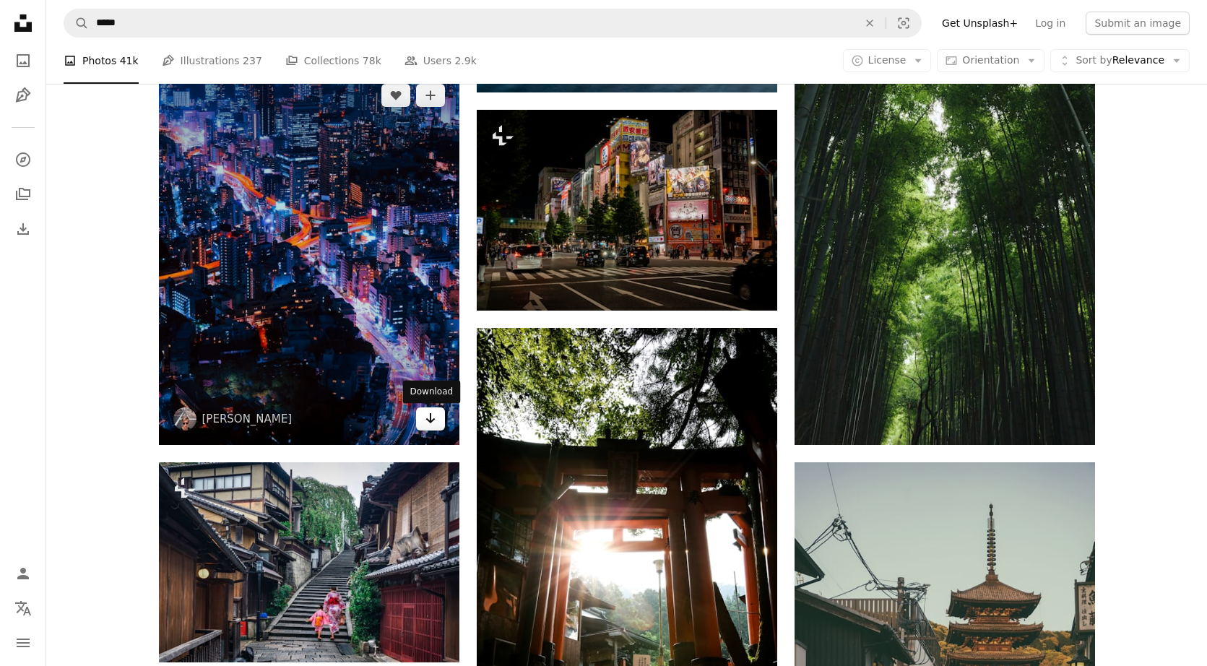
click at [432, 425] on icon "Arrow pointing down" at bounding box center [431, 417] width 12 height 17
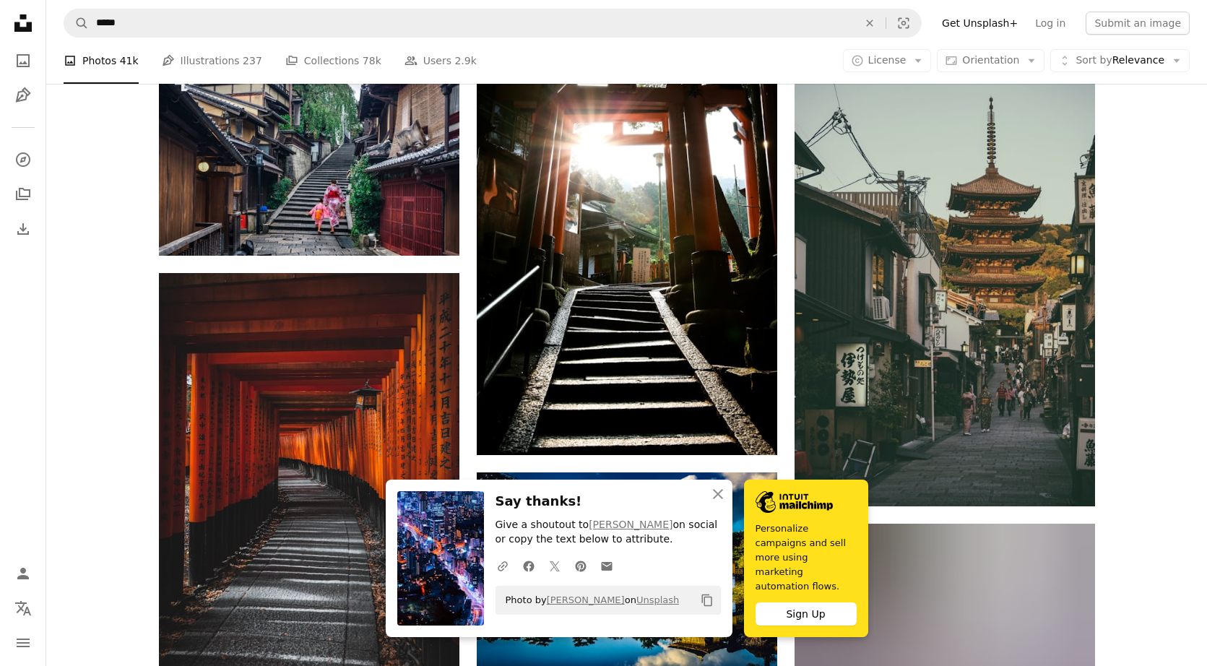
scroll to position [13303, 0]
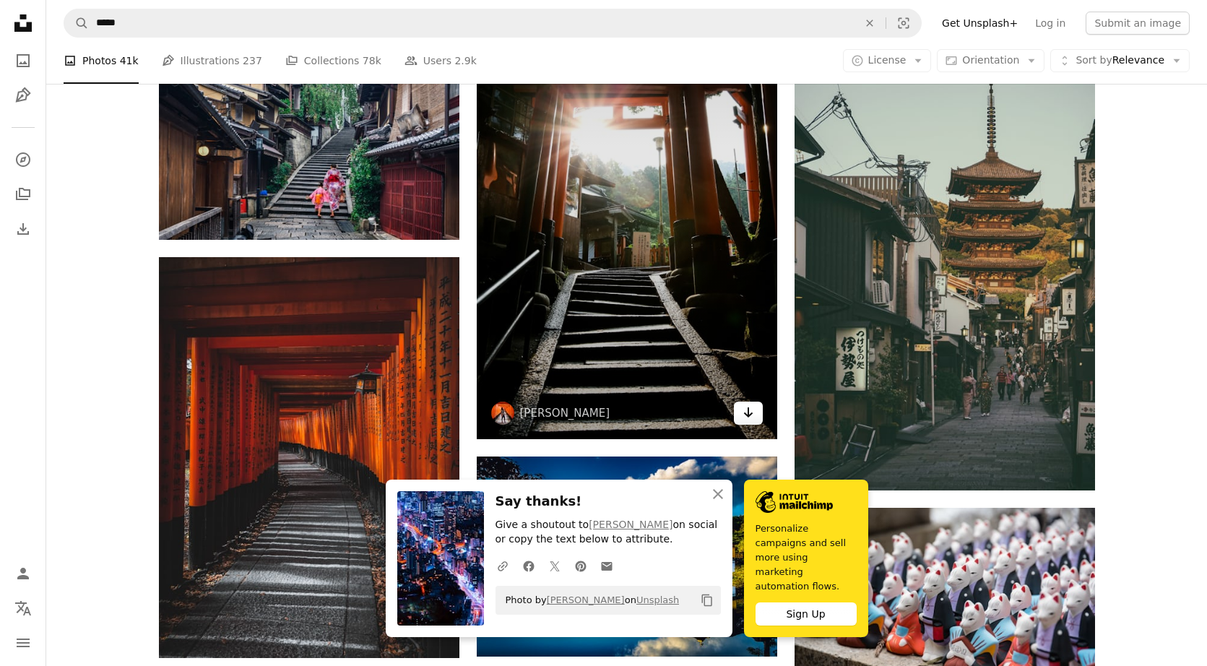
click at [682, 417] on link "Arrow pointing down" at bounding box center [748, 412] width 29 height 23
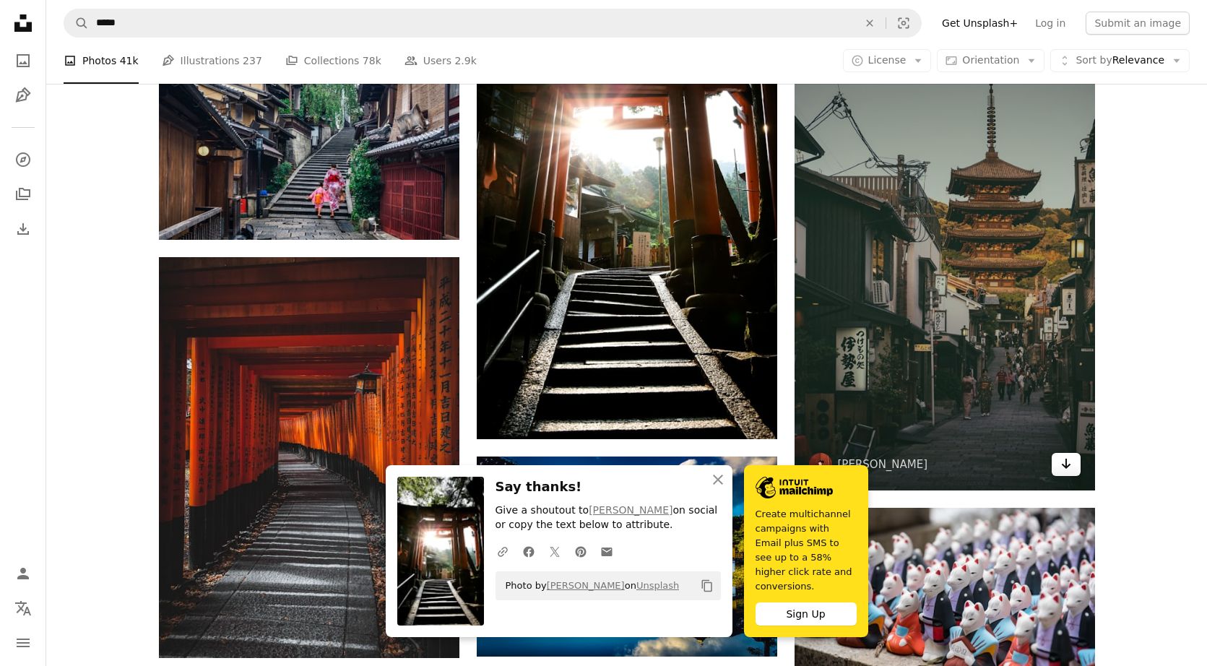
click at [682, 469] on icon "Arrow pointing down" at bounding box center [1066, 463] width 12 height 17
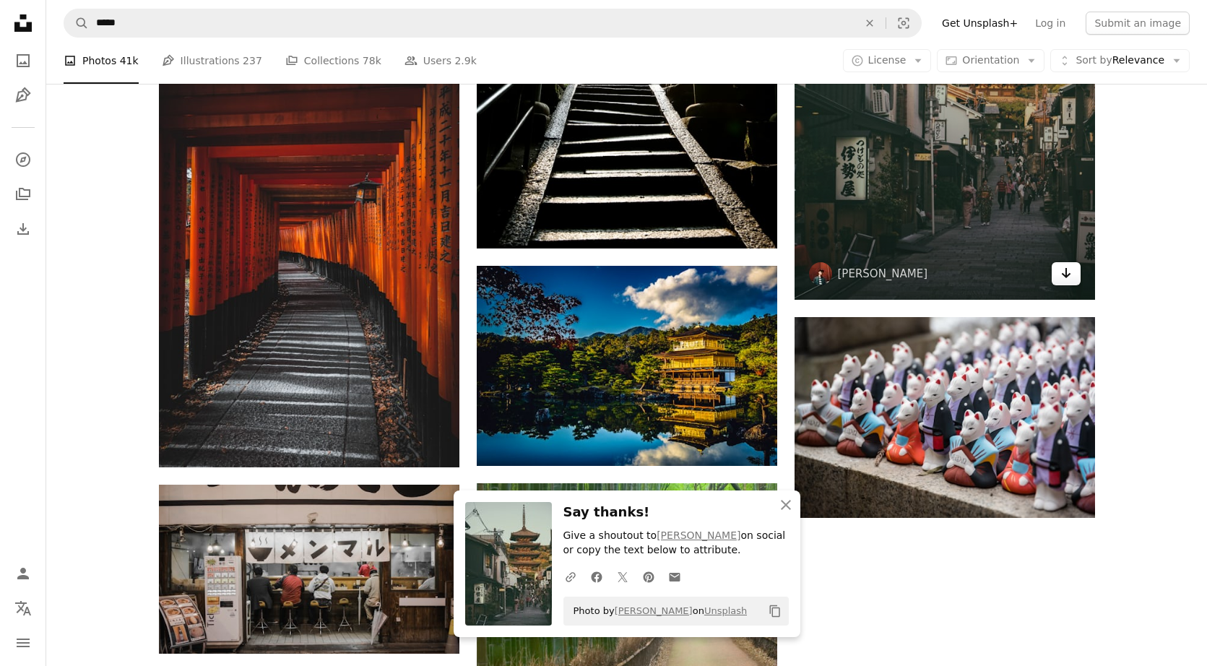
scroll to position [13495, 0]
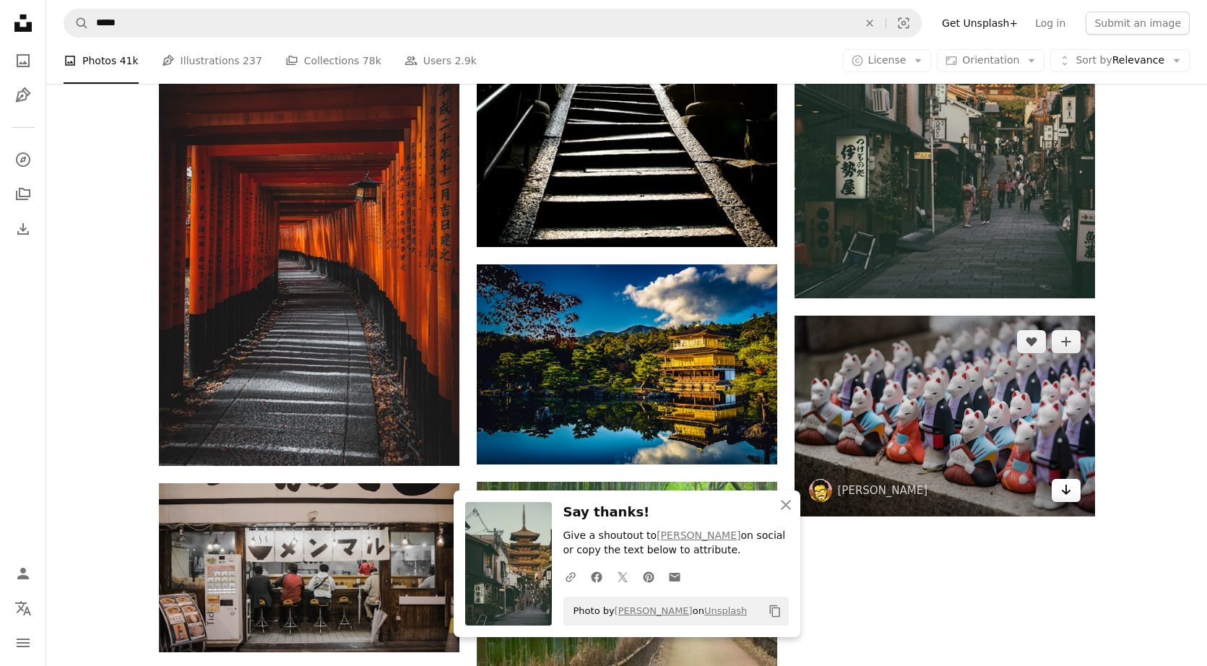
click at [682, 495] on icon "Arrow pointing down" at bounding box center [1066, 489] width 12 height 17
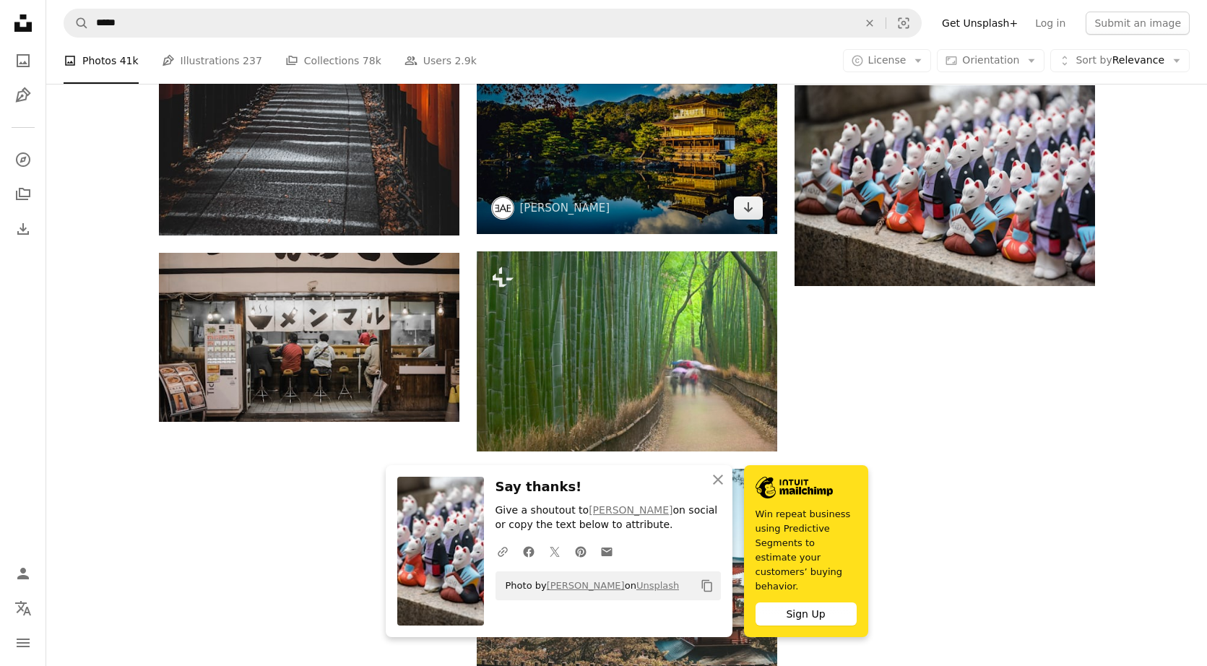
scroll to position [13724, 0]
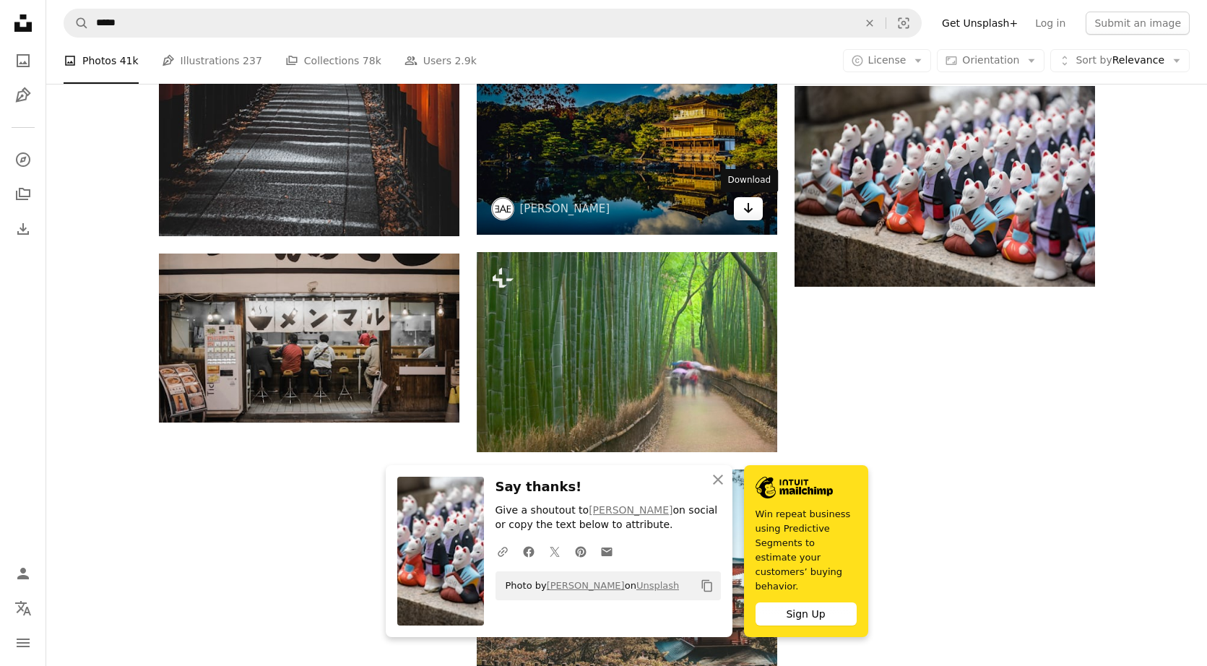
click at [682, 207] on icon "Arrow pointing down" at bounding box center [748, 207] width 12 height 17
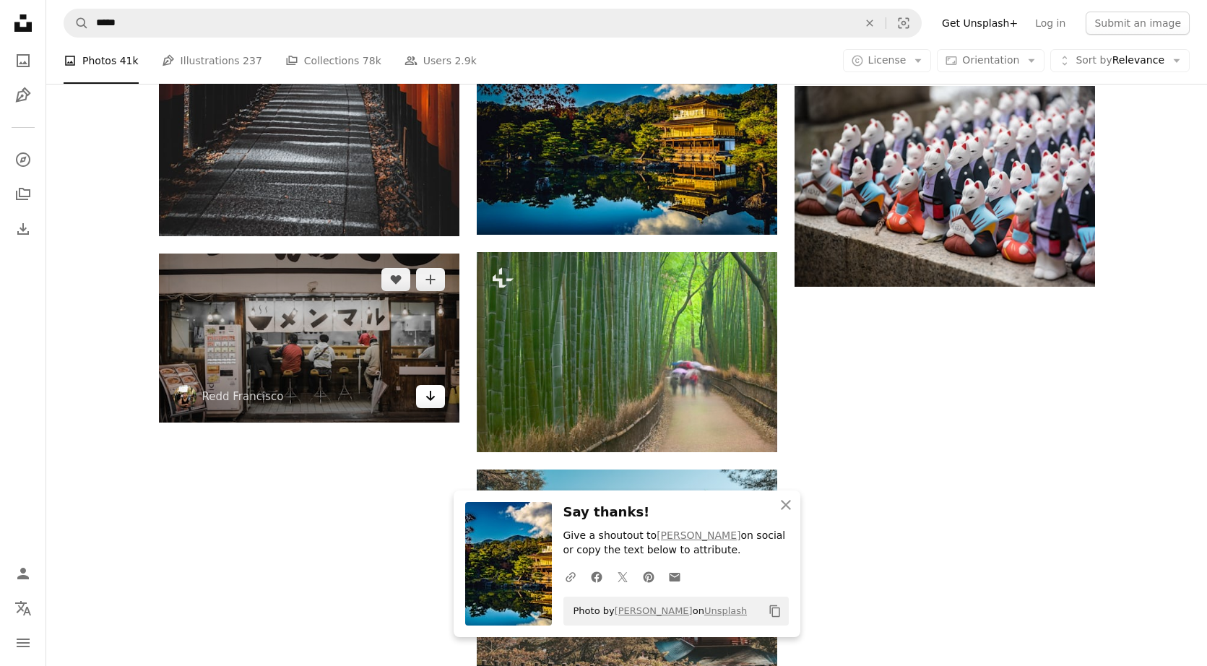
click at [427, 403] on icon "Arrow pointing down" at bounding box center [431, 395] width 12 height 17
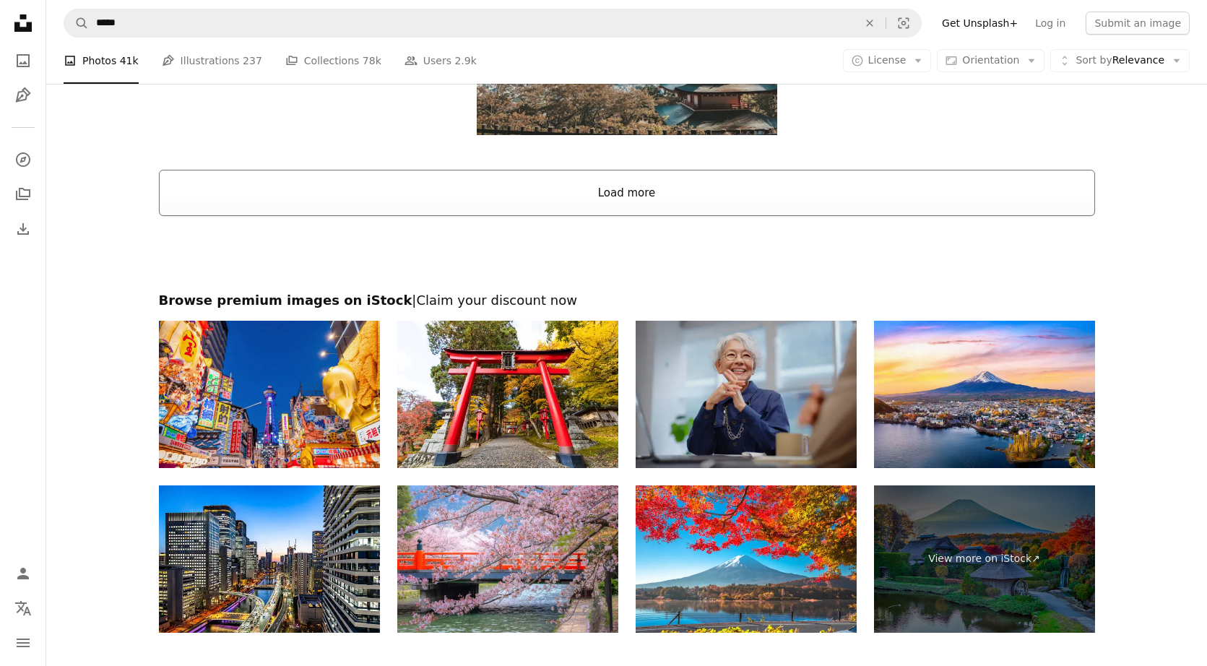
scroll to position [14304, 0]
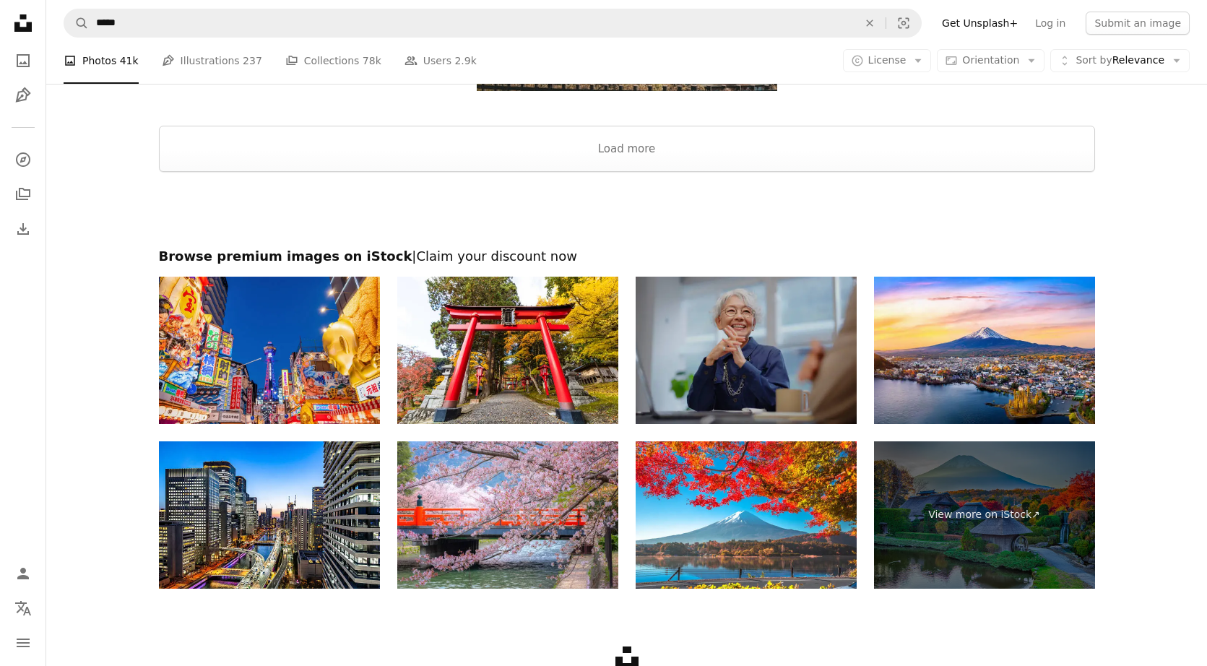
click at [682, 380] on img at bounding box center [745, 350] width 221 height 147
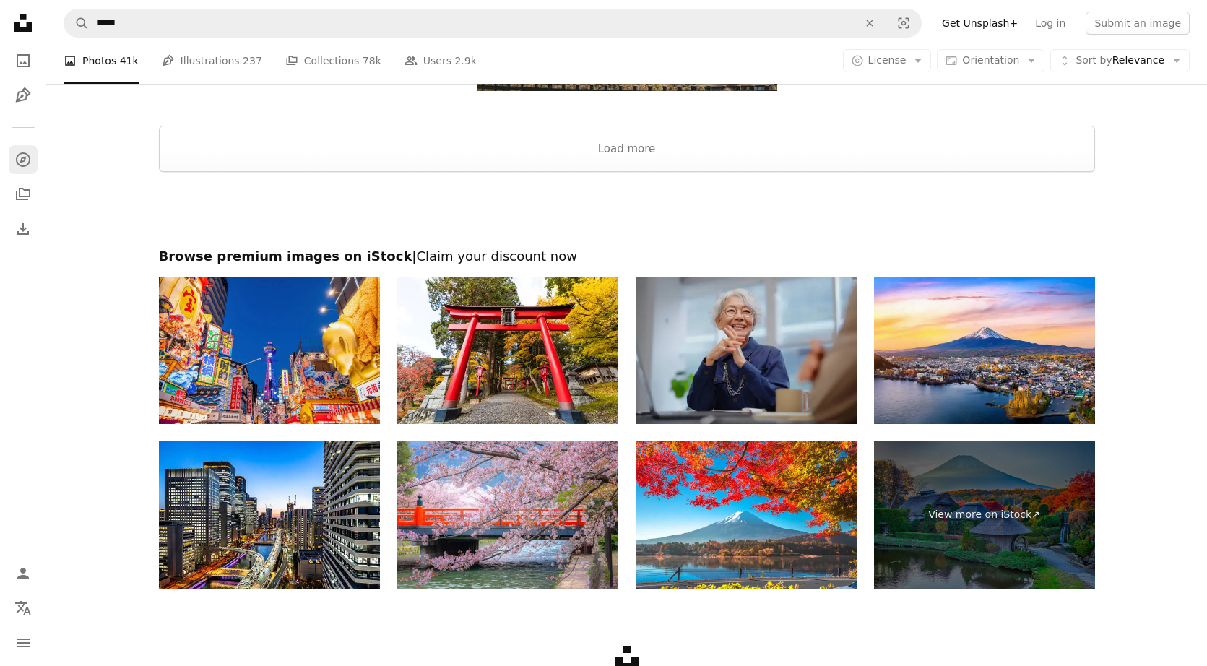
click at [12, 159] on link "A compass" at bounding box center [23, 159] width 29 height 29
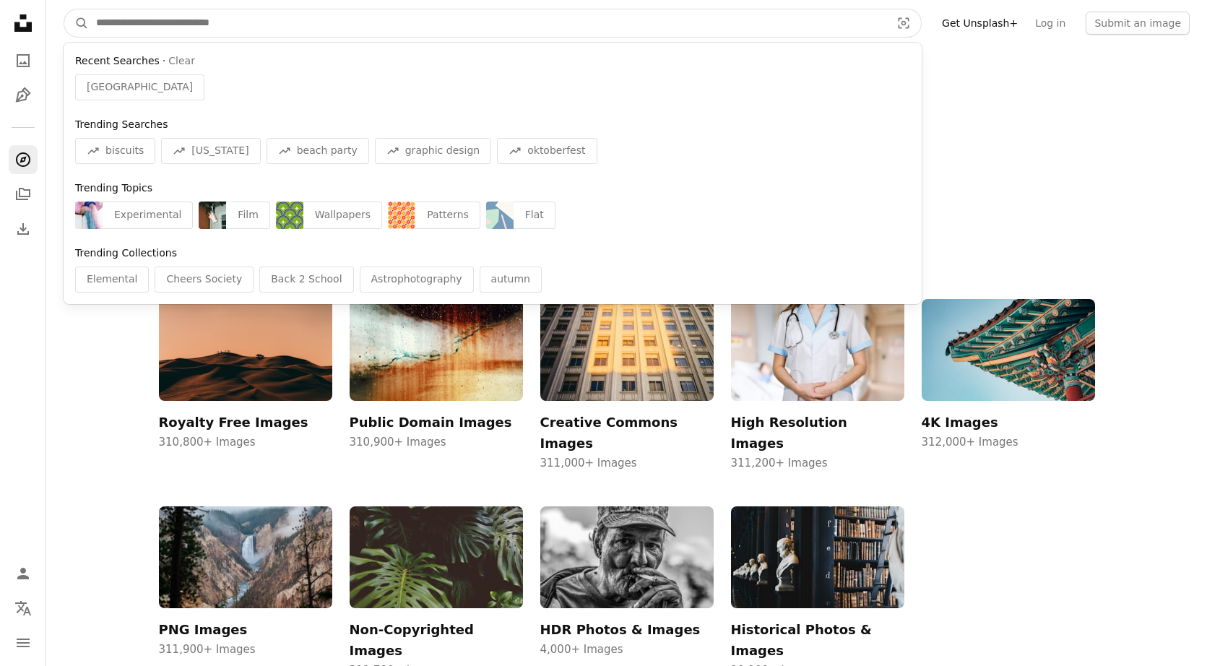
click at [163, 21] on input "Find visuals sitewide" at bounding box center [487, 22] width 797 height 27
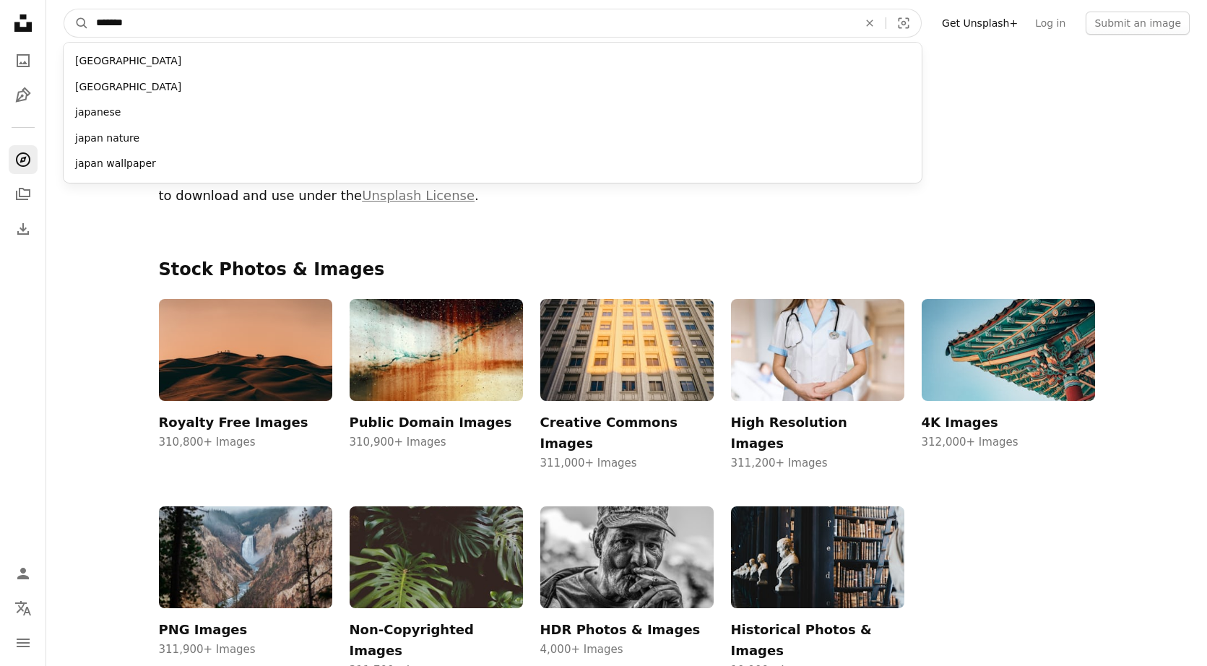
type input "********"
click button "A magnifying glass" at bounding box center [76, 22] width 25 height 27
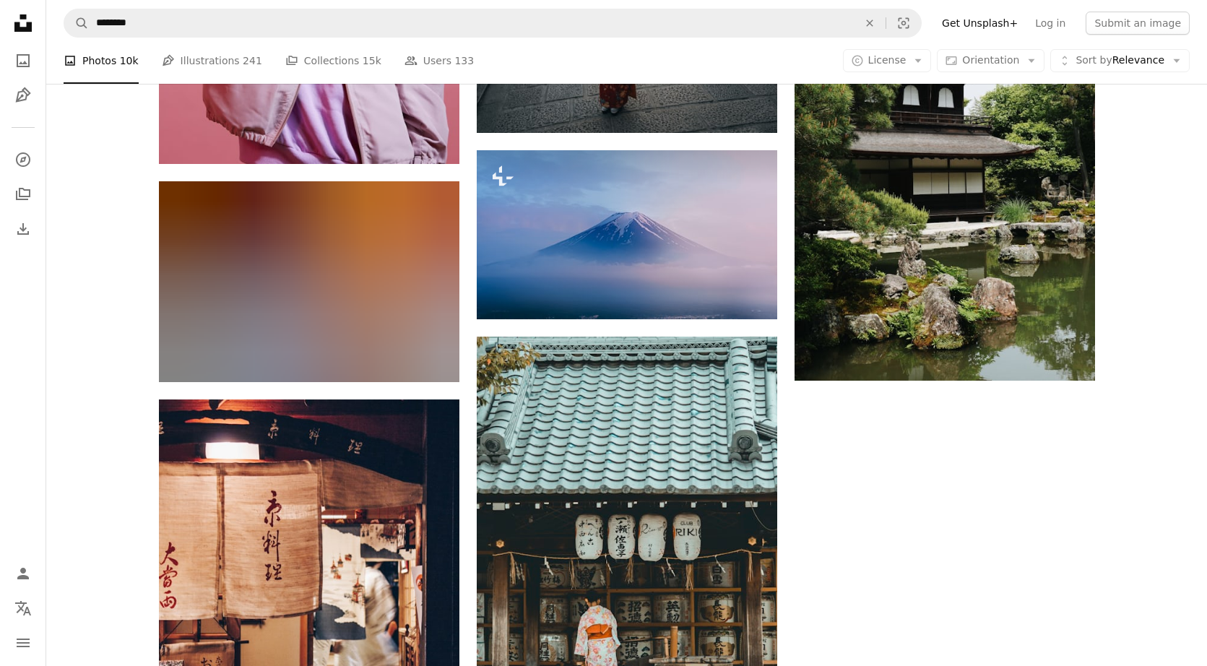
scroll to position [1979, 0]
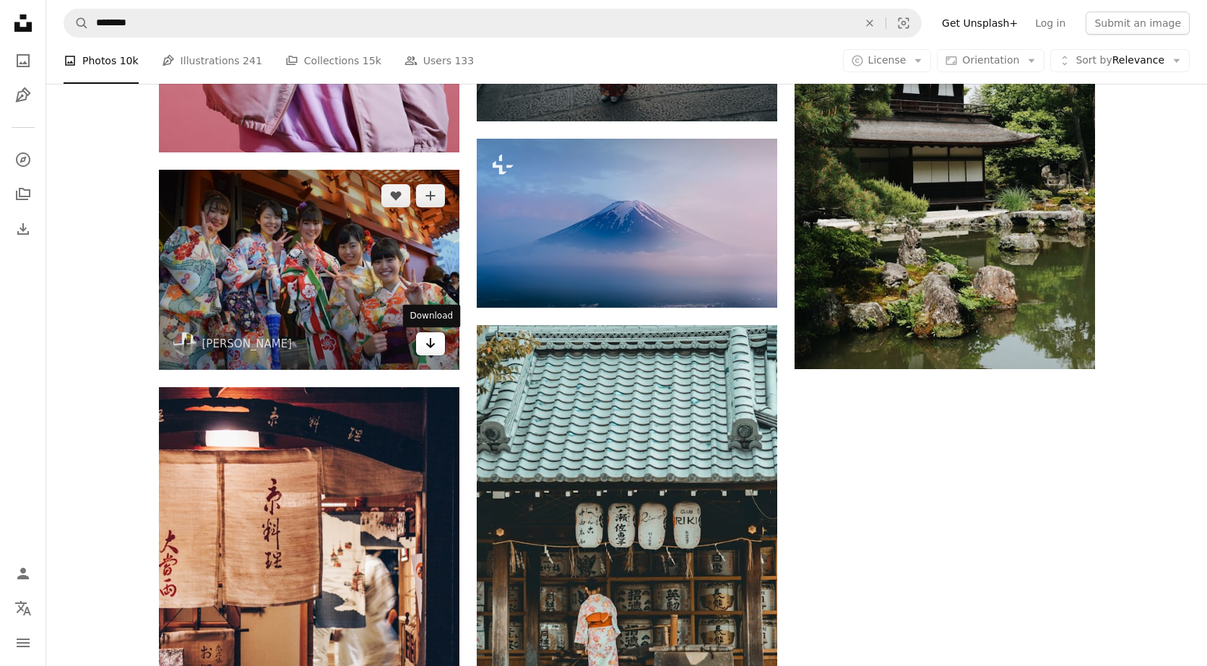
click at [438, 347] on link "Arrow pointing down" at bounding box center [430, 343] width 29 height 23
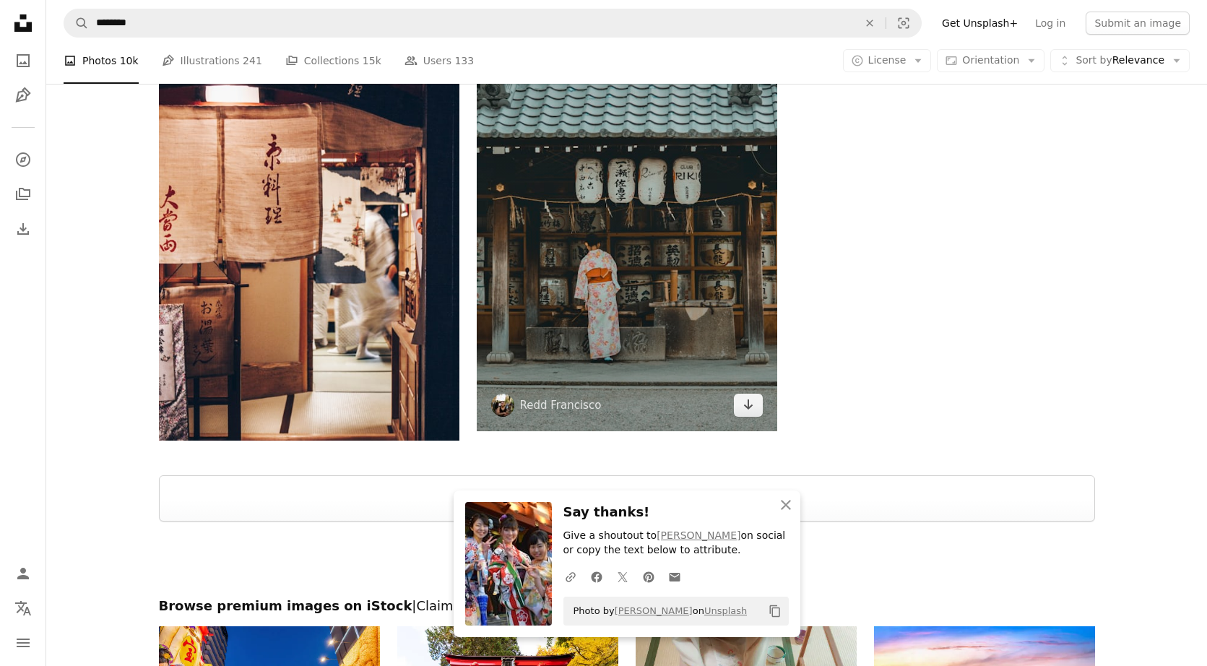
scroll to position [2357, 0]
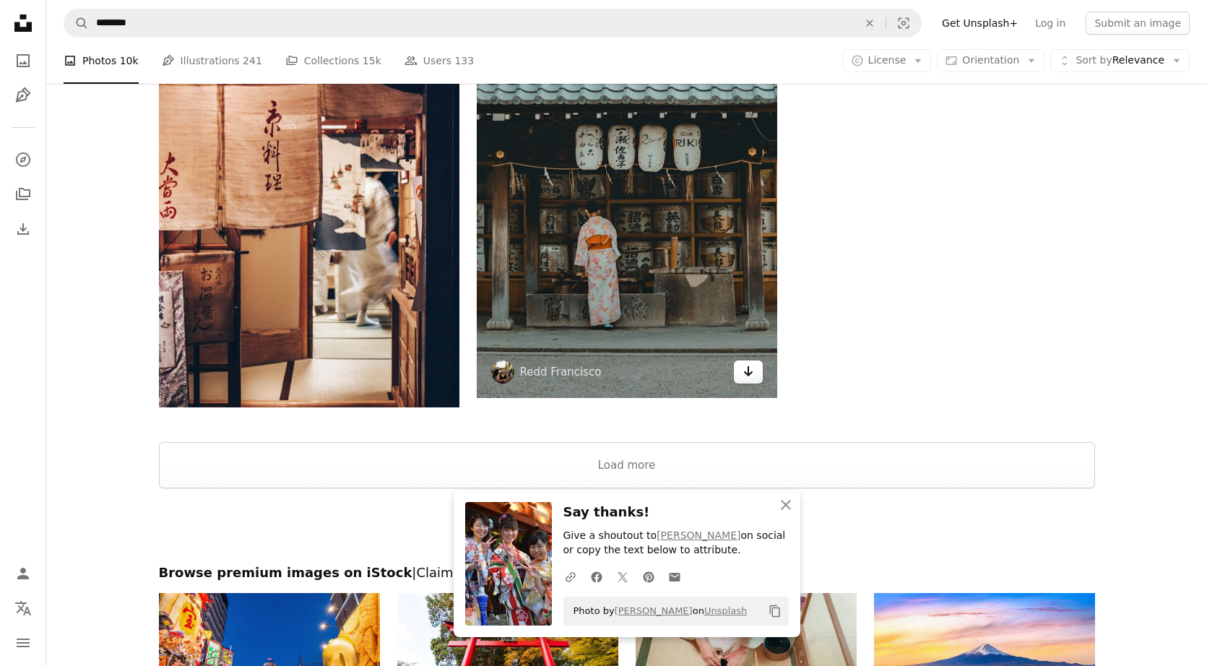
click at [682, 374] on icon "Download" at bounding box center [747, 371] width 9 height 10
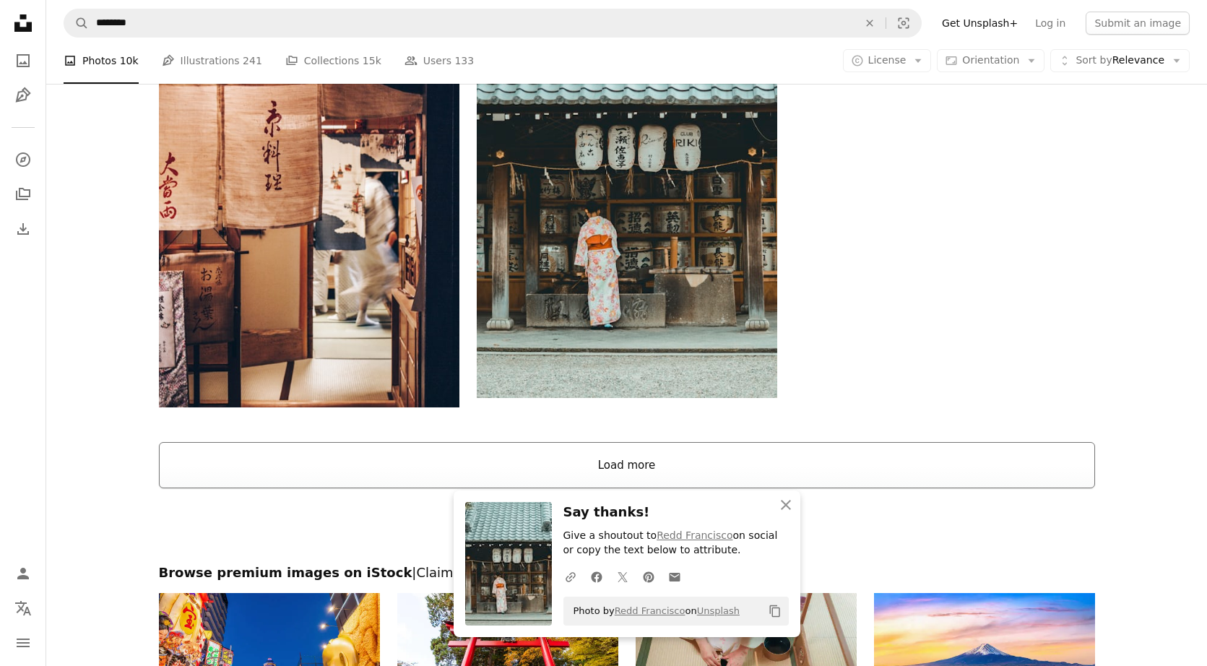
click at [645, 469] on button "Load more" at bounding box center [627, 465] width 936 height 46
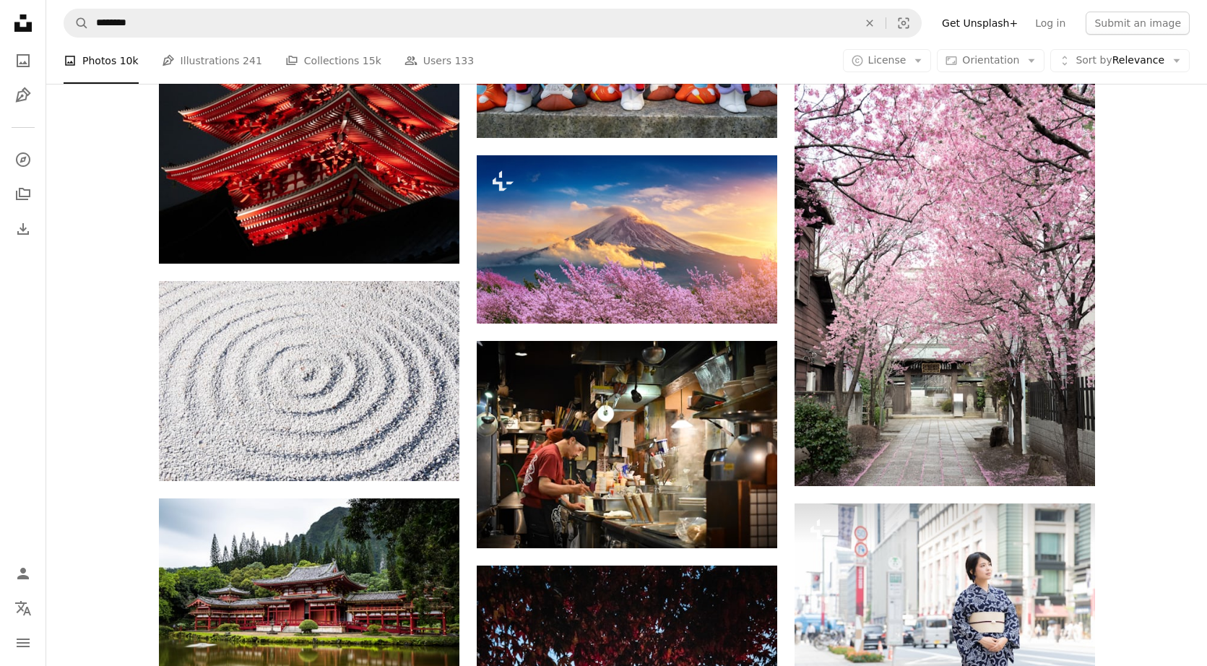
scroll to position [4398, 0]
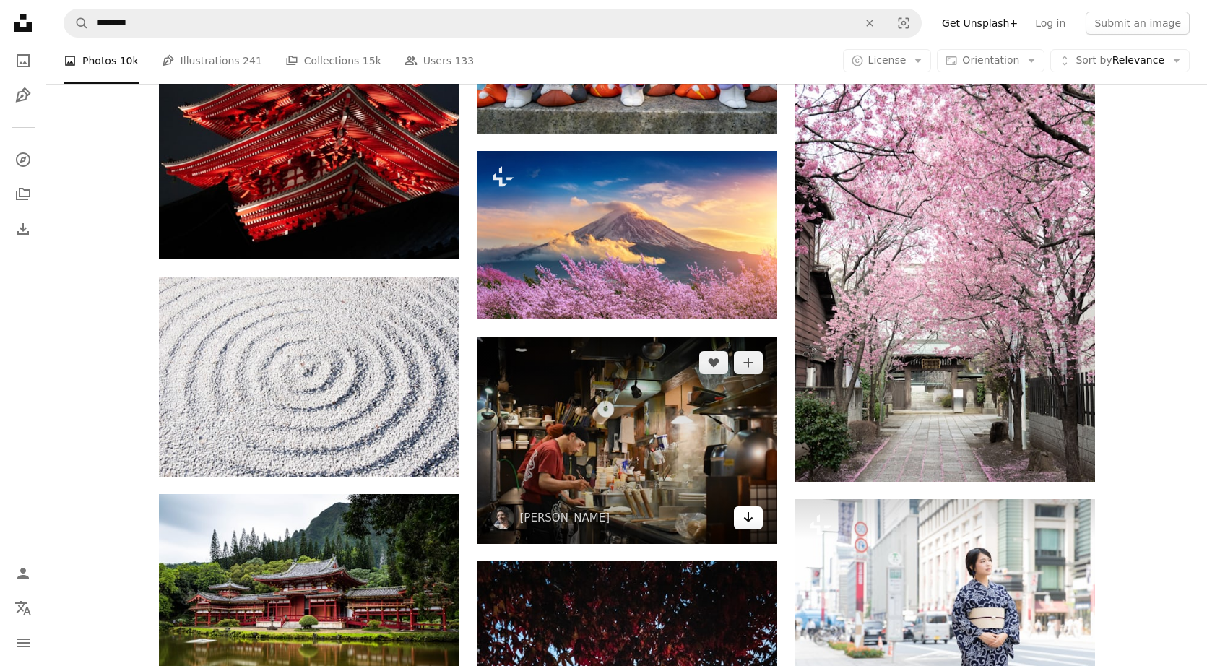
click at [682, 516] on icon "Arrow pointing down" at bounding box center [748, 516] width 12 height 17
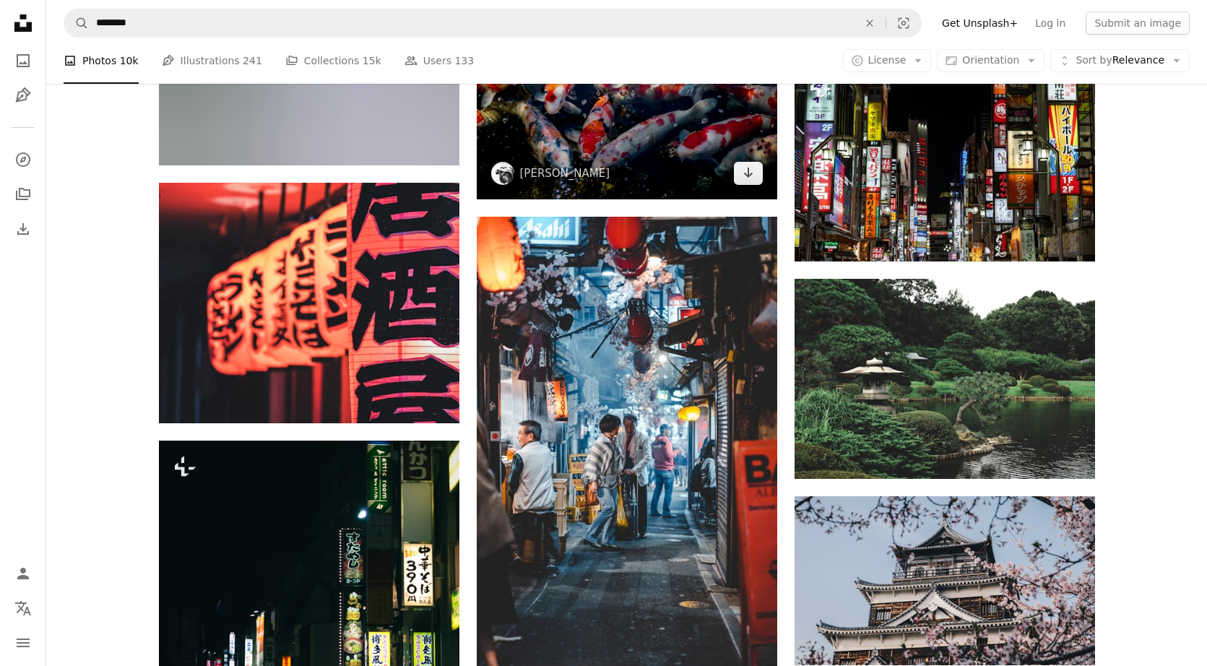
scroll to position [7289, 0]
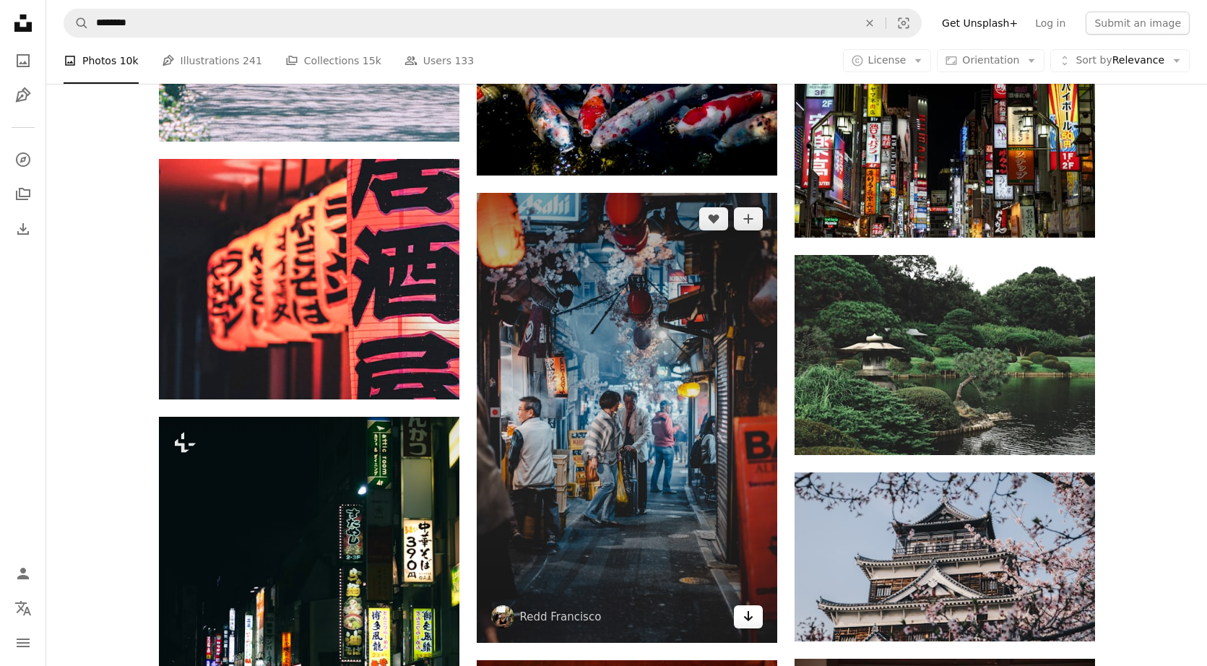
click at [682, 620] on icon "Arrow pointing down" at bounding box center [748, 615] width 12 height 17
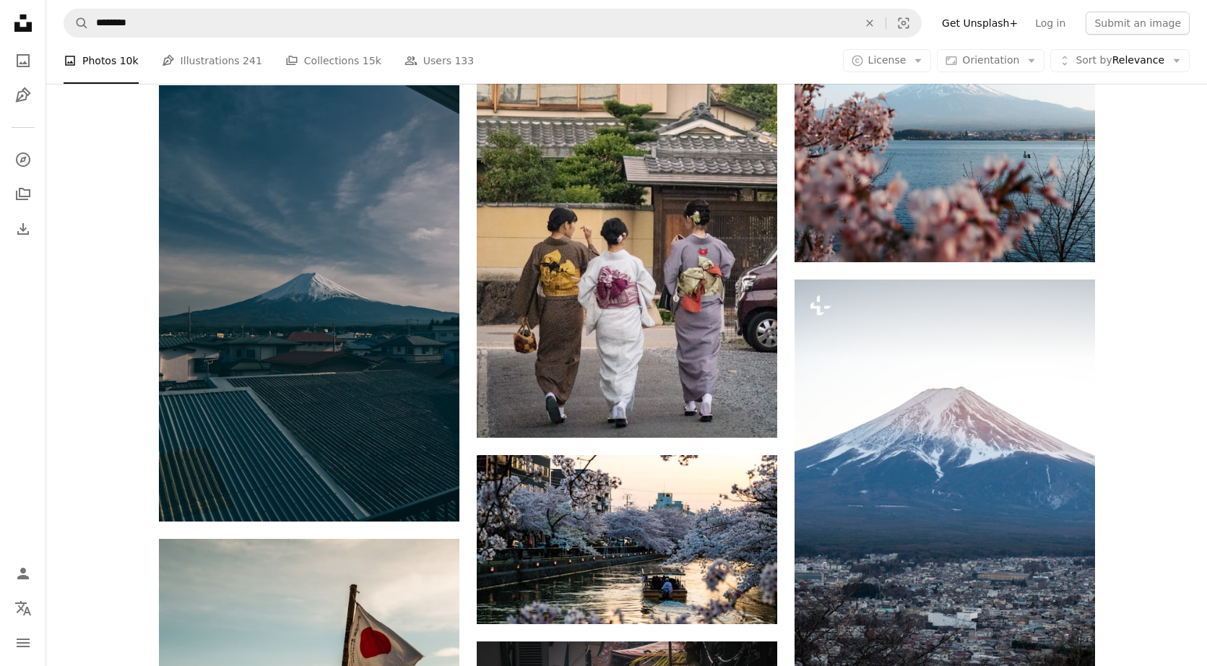
scroll to position [8300, 0]
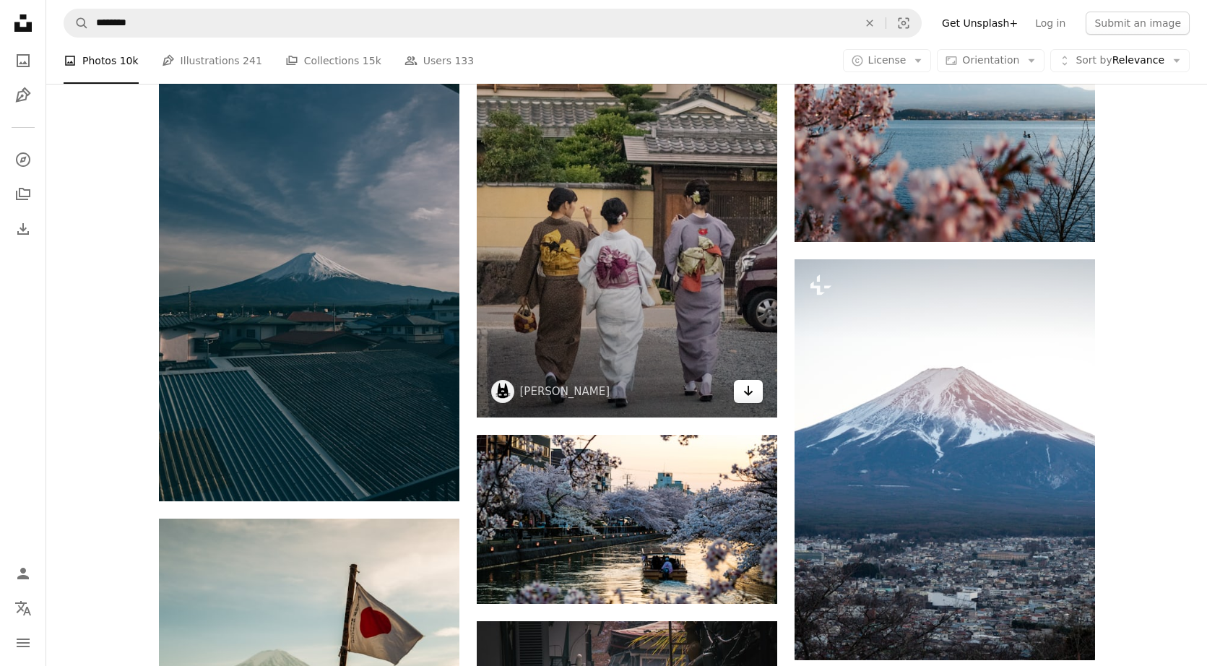
click at [682, 396] on icon "Arrow pointing down" at bounding box center [748, 390] width 12 height 17
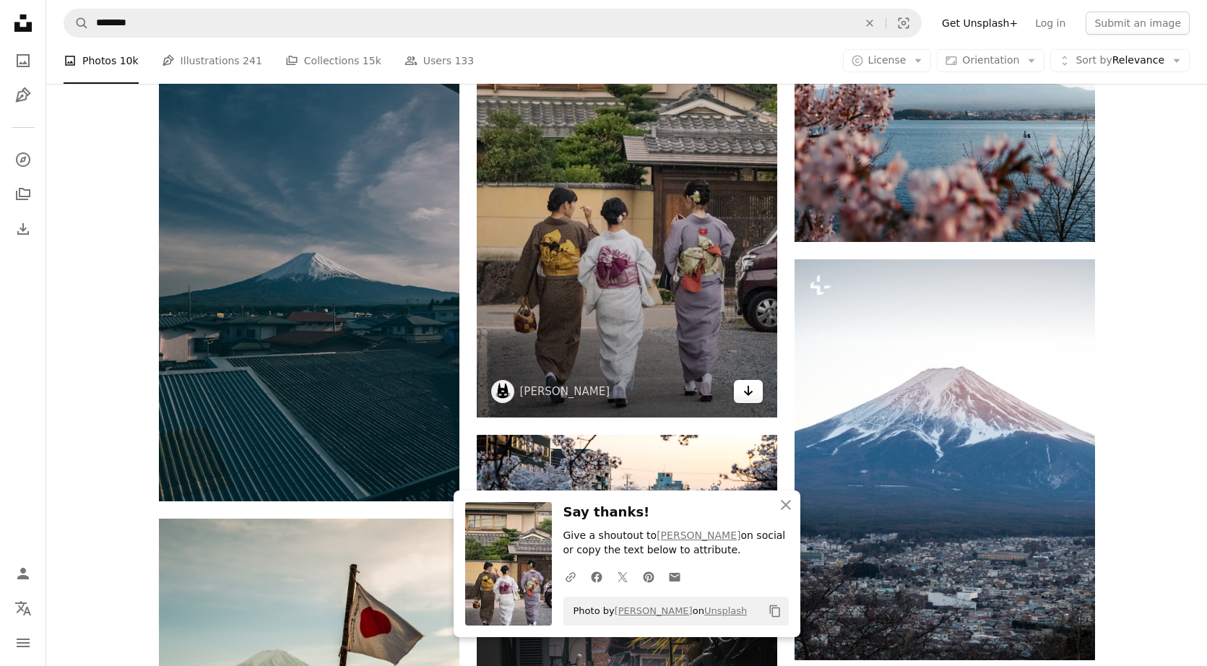
click at [682, 380] on link "Arrow pointing down" at bounding box center [748, 391] width 29 height 23
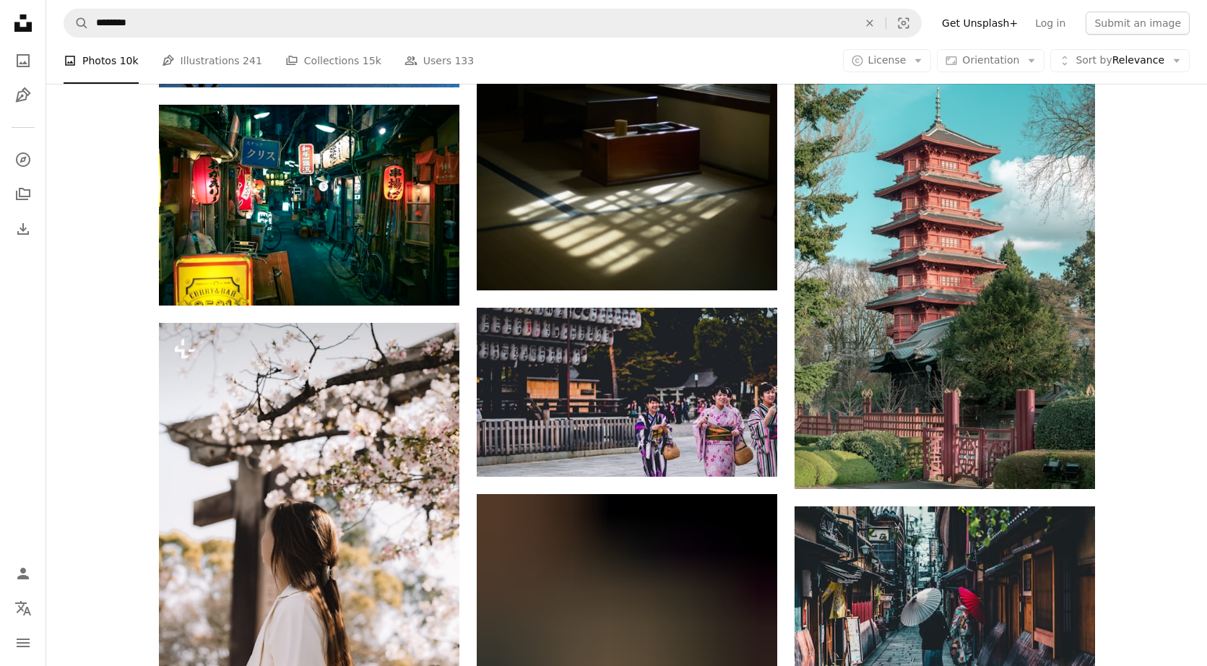
scroll to position [10092, 0]
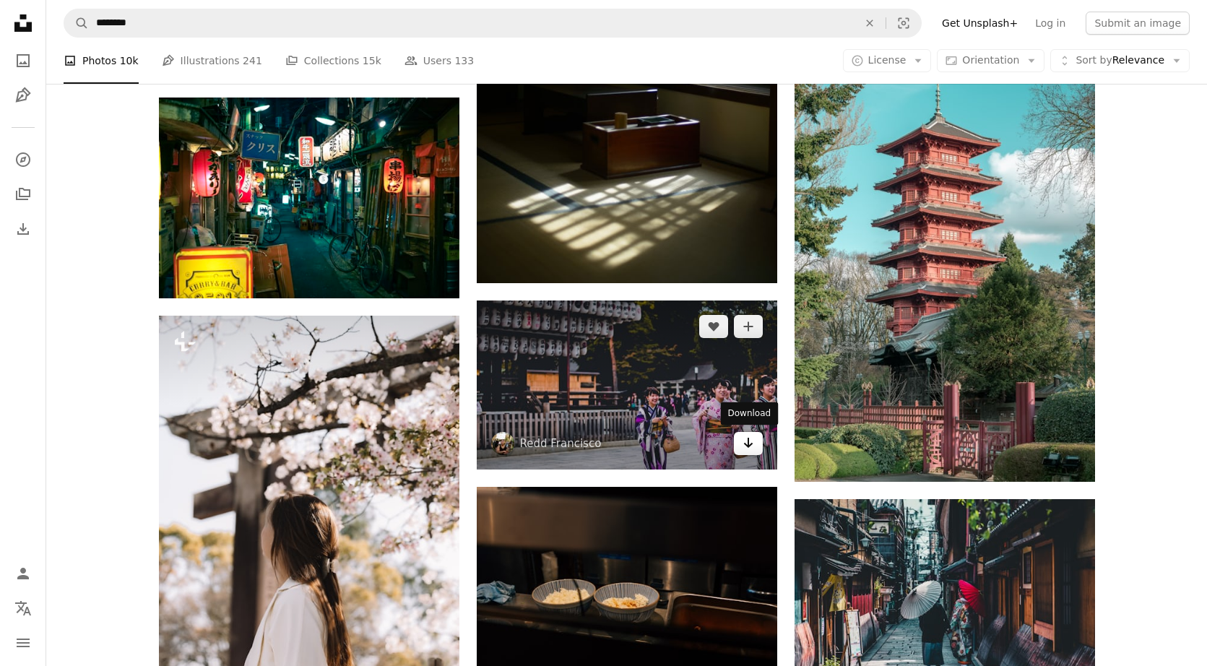
click at [682, 437] on icon "Arrow pointing down" at bounding box center [748, 442] width 12 height 17
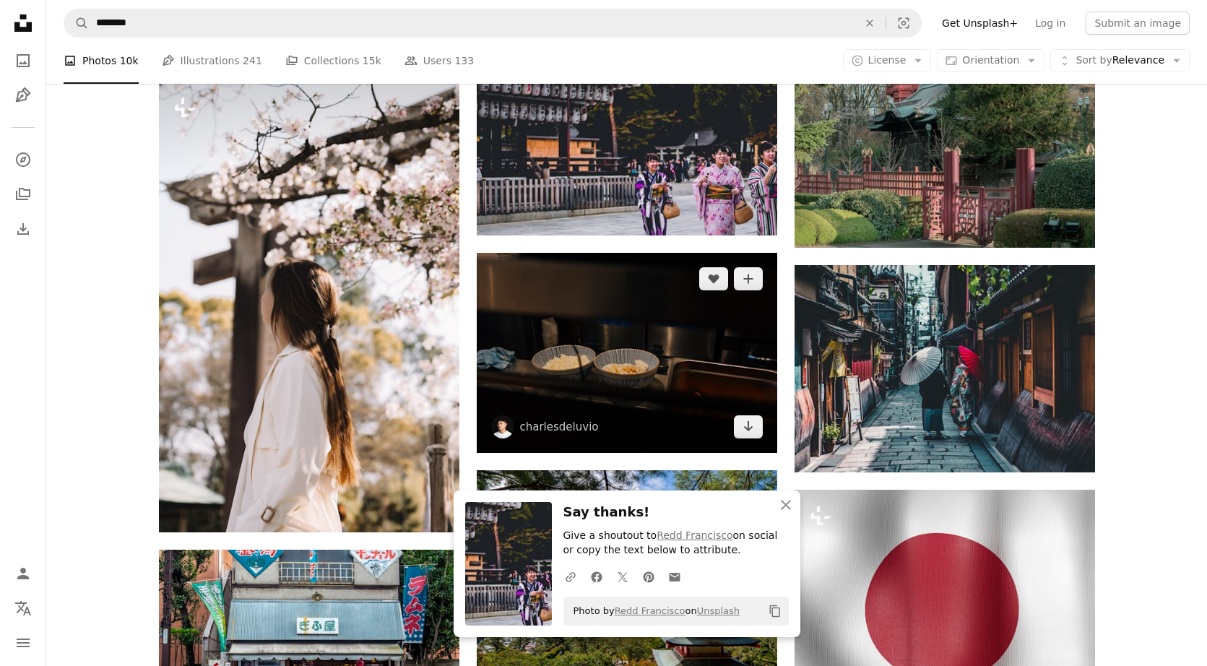
scroll to position [10316, 0]
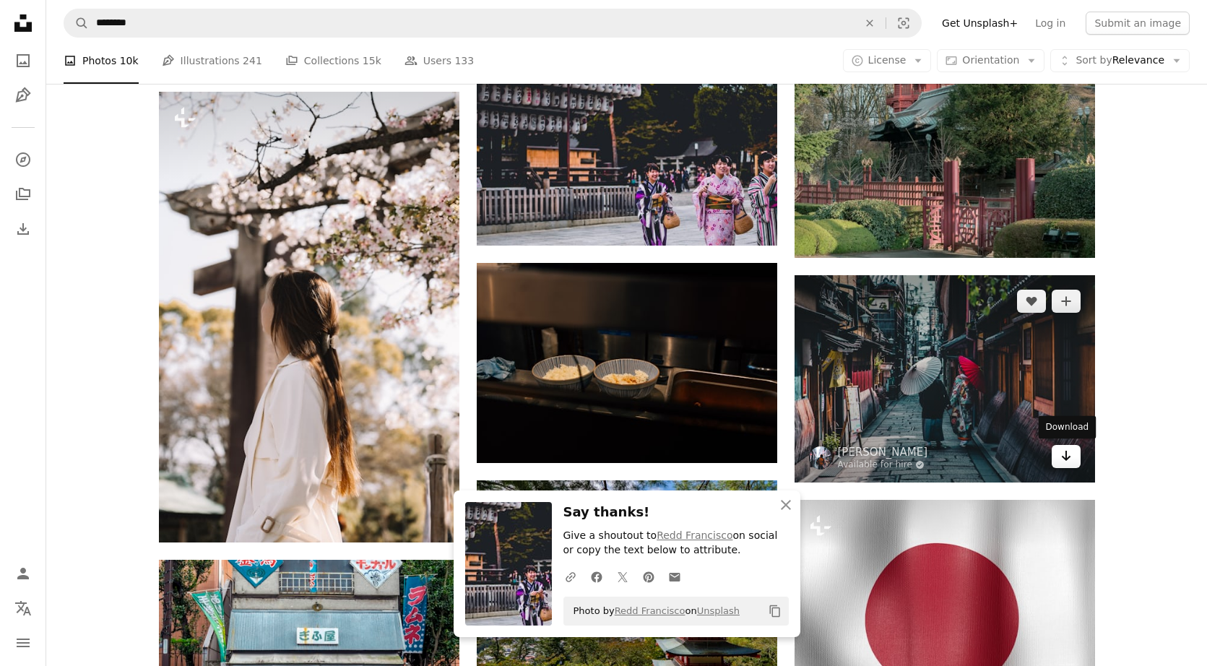
click at [682, 456] on icon "Download" at bounding box center [1065, 456] width 9 height 10
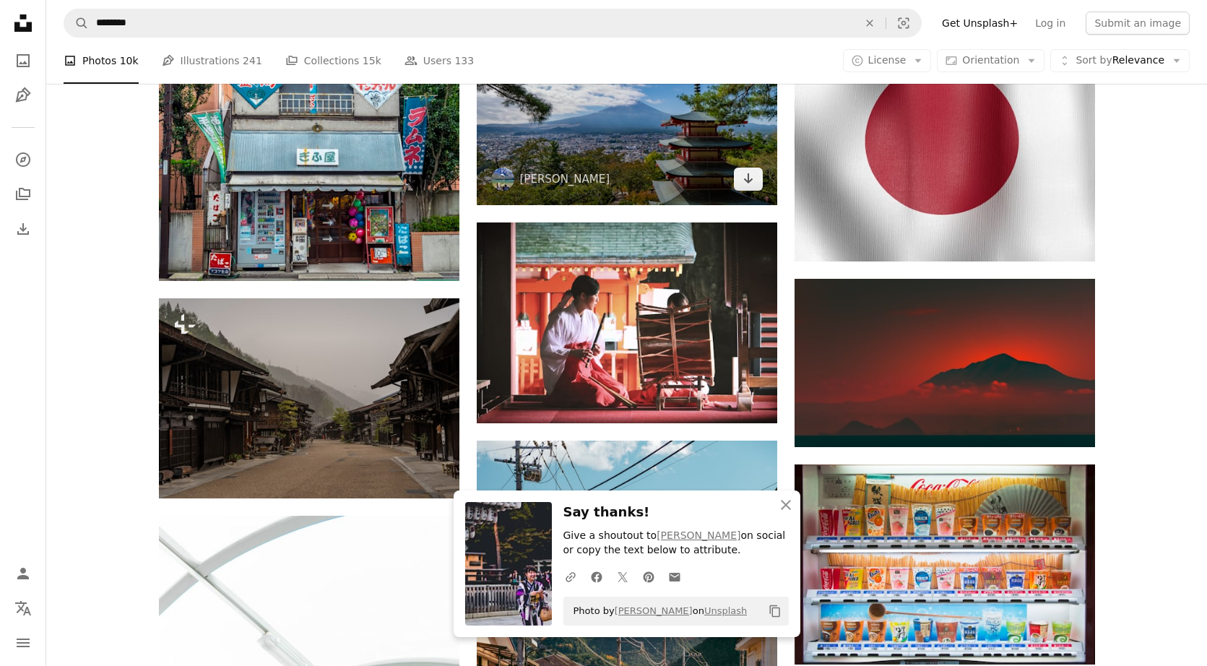
scroll to position [10797, 0]
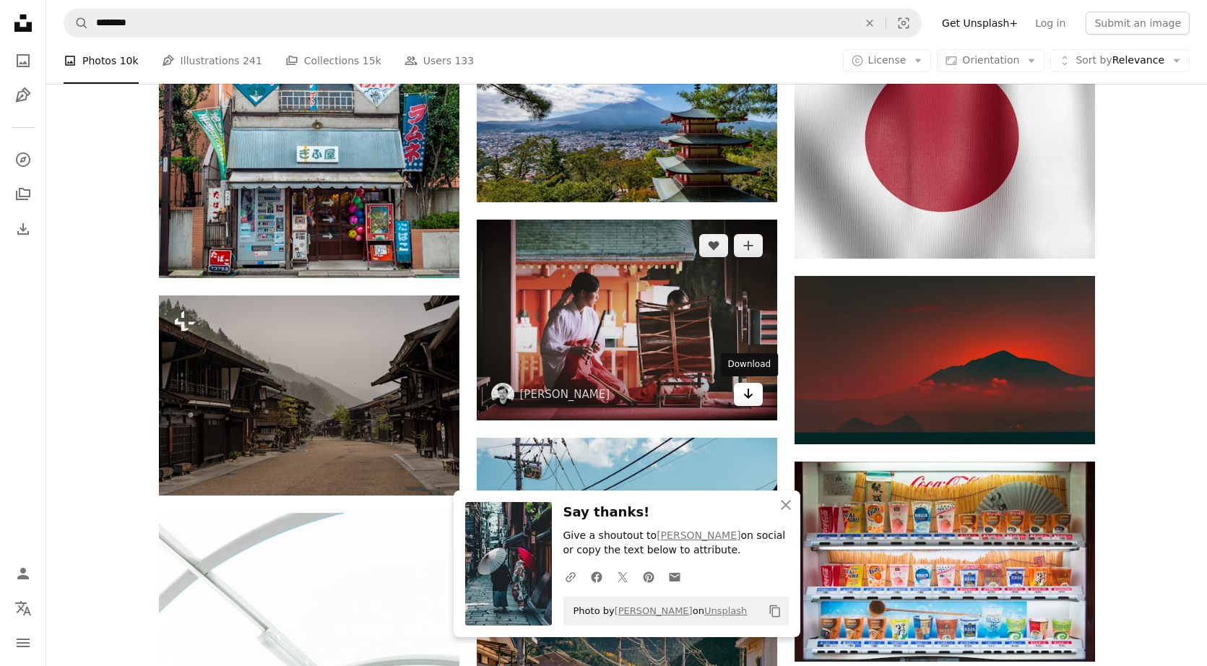
click at [682, 393] on icon "Download" at bounding box center [747, 393] width 9 height 10
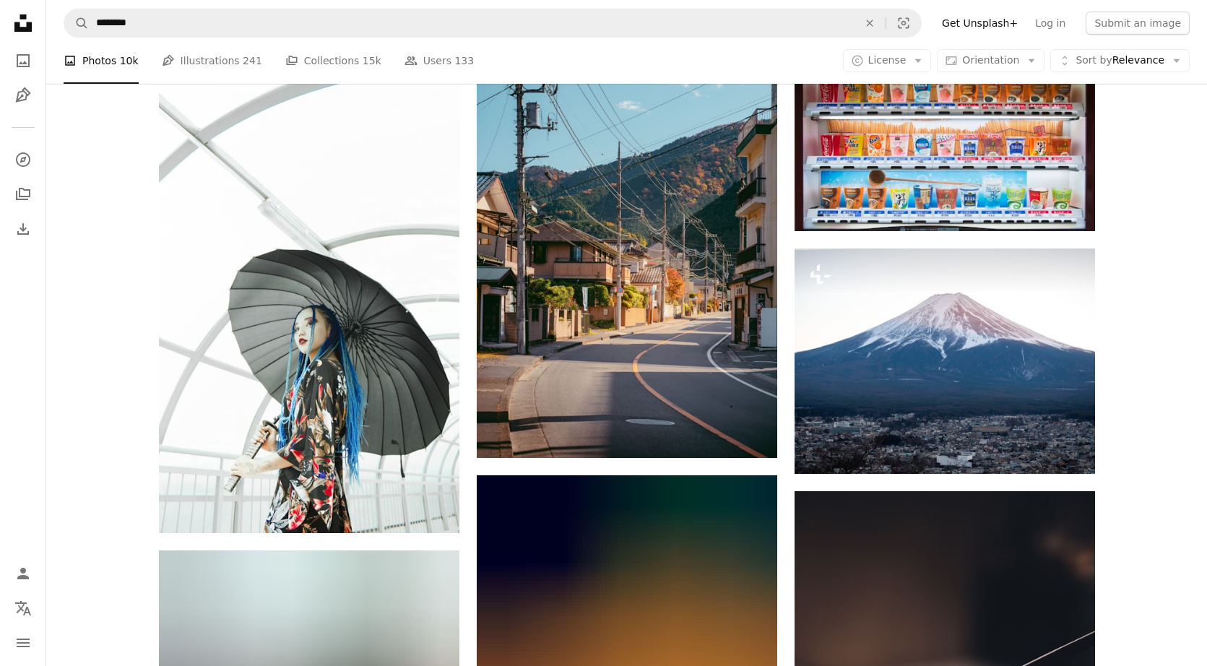
scroll to position [11230, 0]
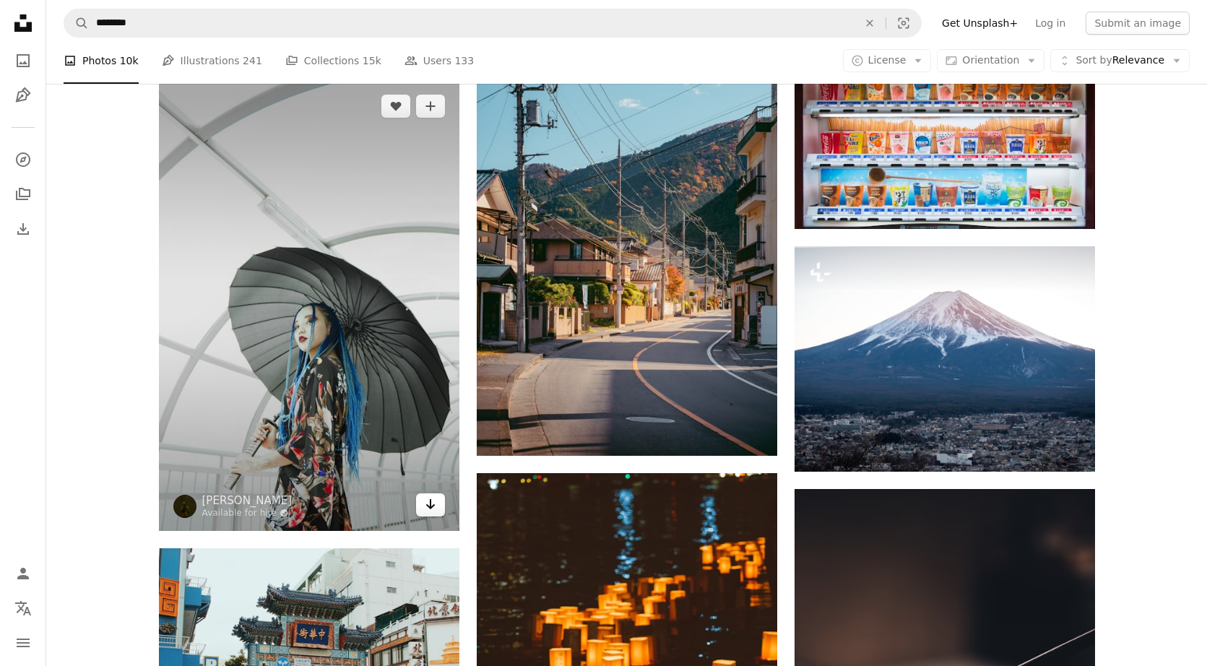
click at [438, 513] on link "Arrow pointing down" at bounding box center [430, 504] width 29 height 23
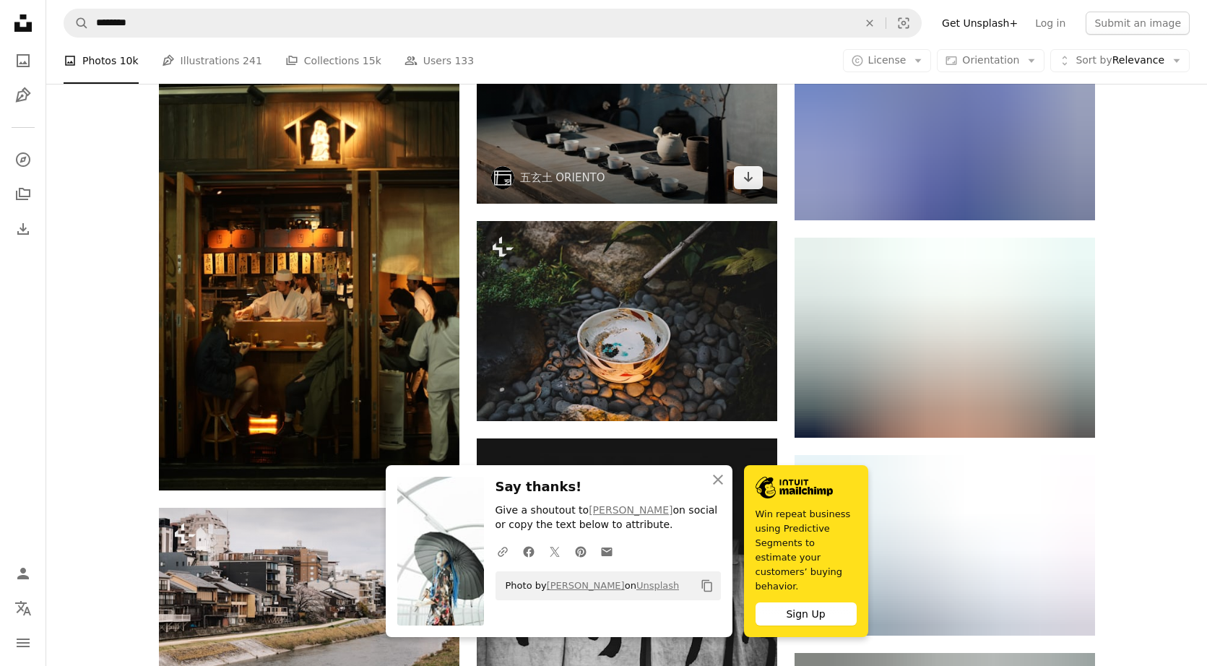
scroll to position [12179, 0]
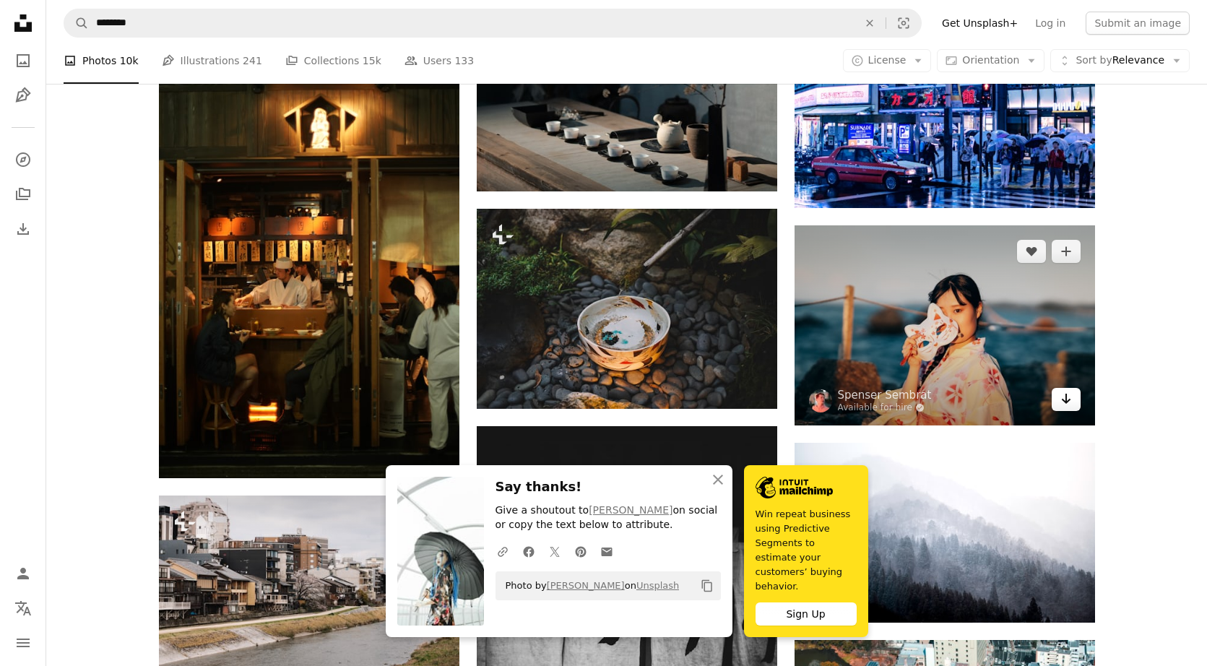
click at [682, 401] on icon "Download" at bounding box center [1065, 399] width 9 height 10
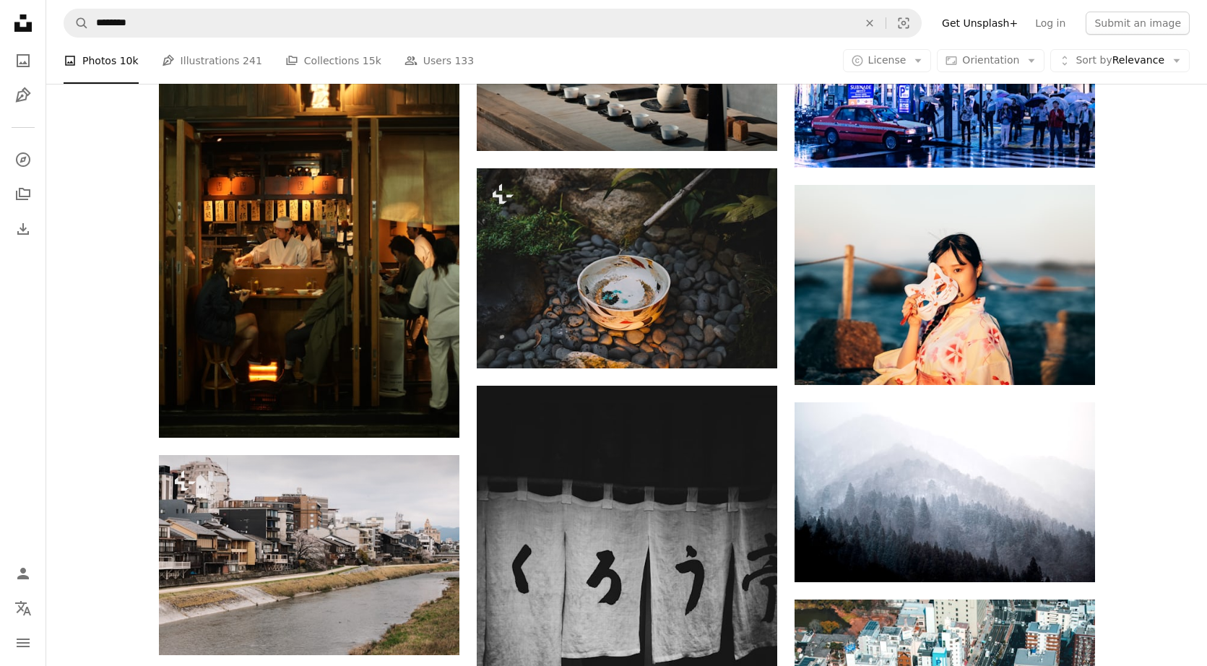
scroll to position [12168, 0]
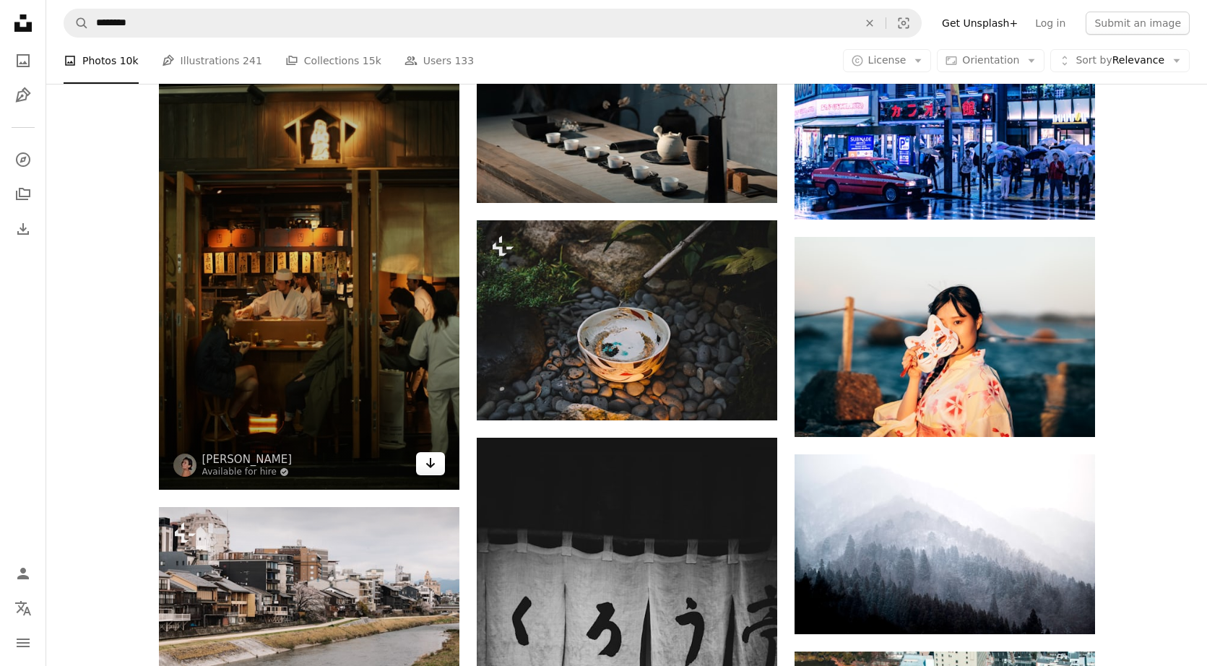
click at [425, 470] on icon "Arrow pointing down" at bounding box center [431, 462] width 12 height 17
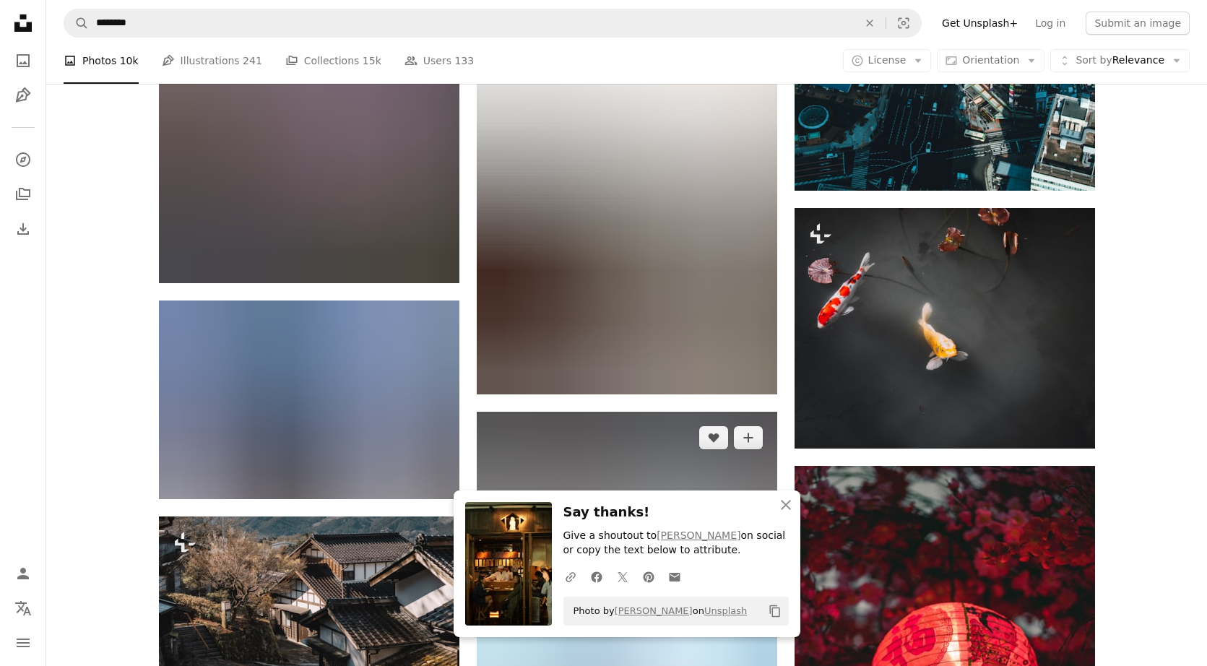
scroll to position [13081, 0]
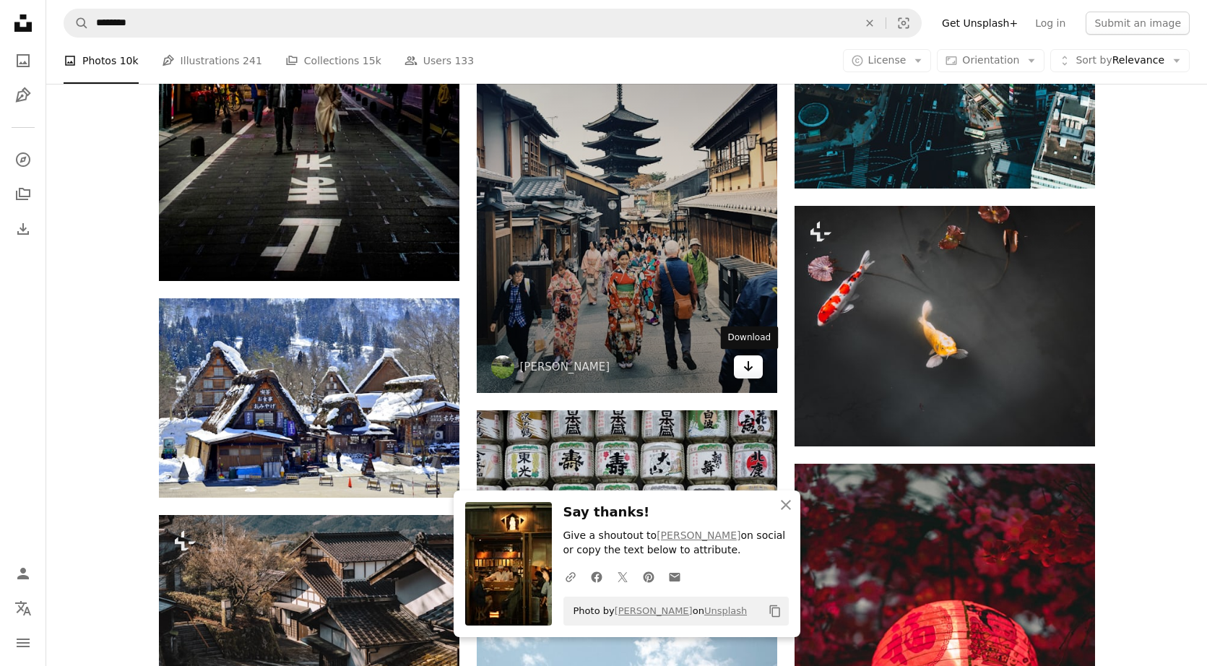
click at [682, 365] on icon "Arrow pointing down" at bounding box center [748, 365] width 12 height 17
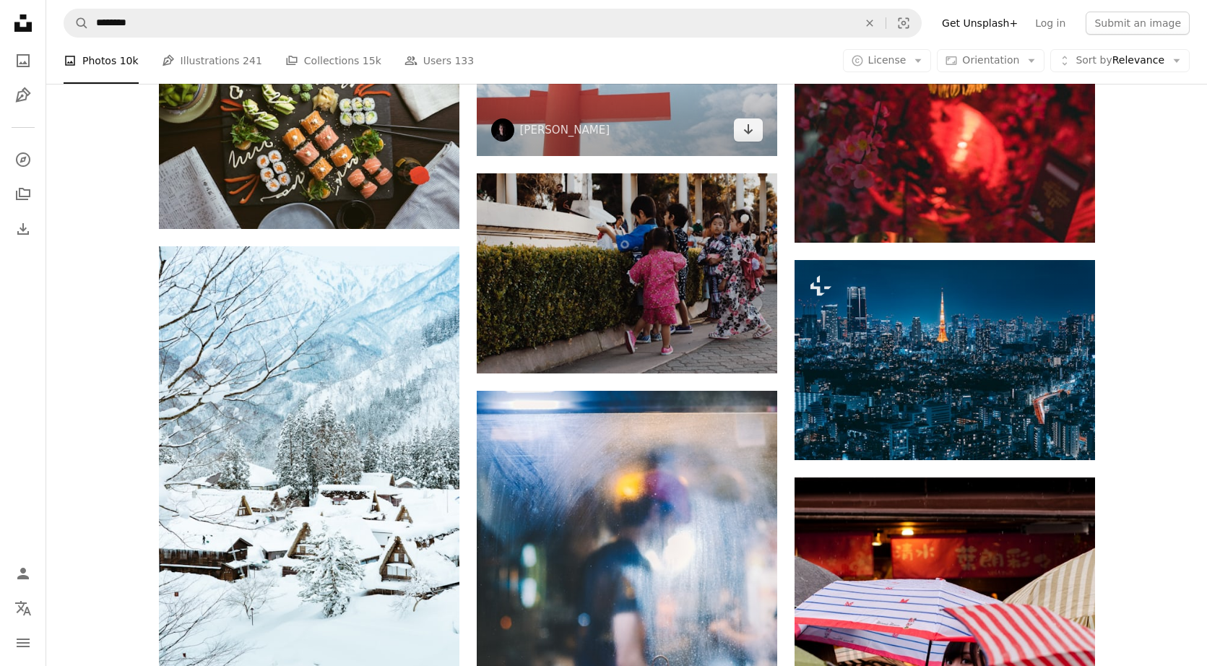
scroll to position [13749, 0]
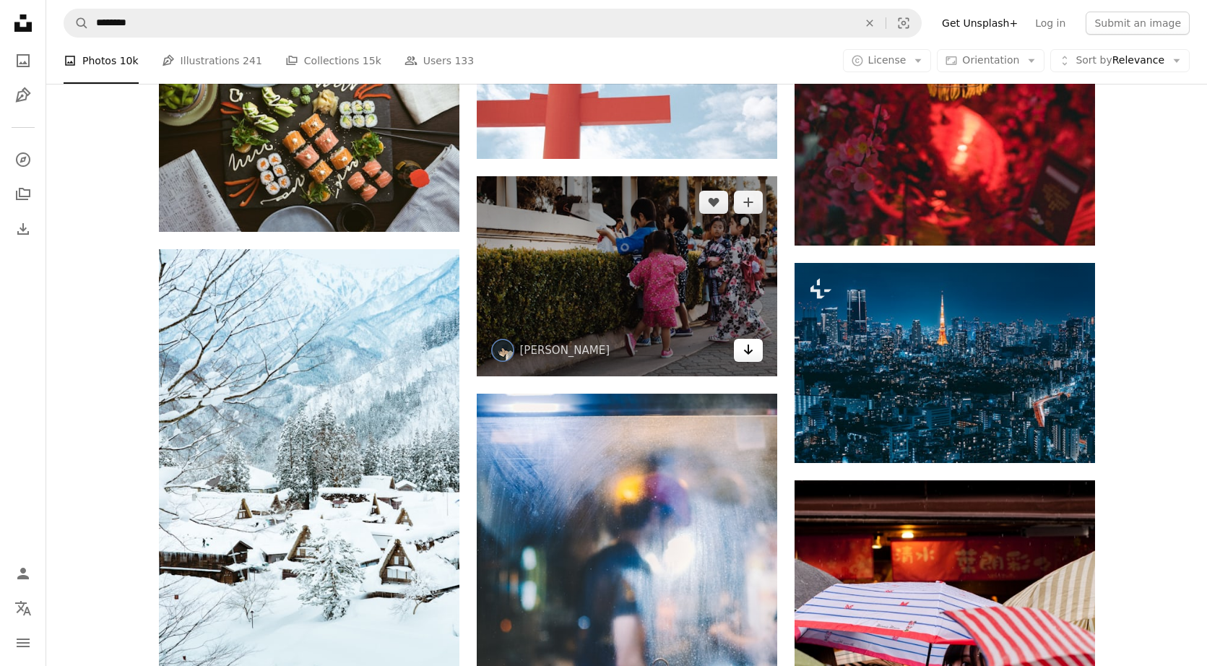
click at [682, 347] on icon "Arrow pointing down" at bounding box center [748, 349] width 12 height 17
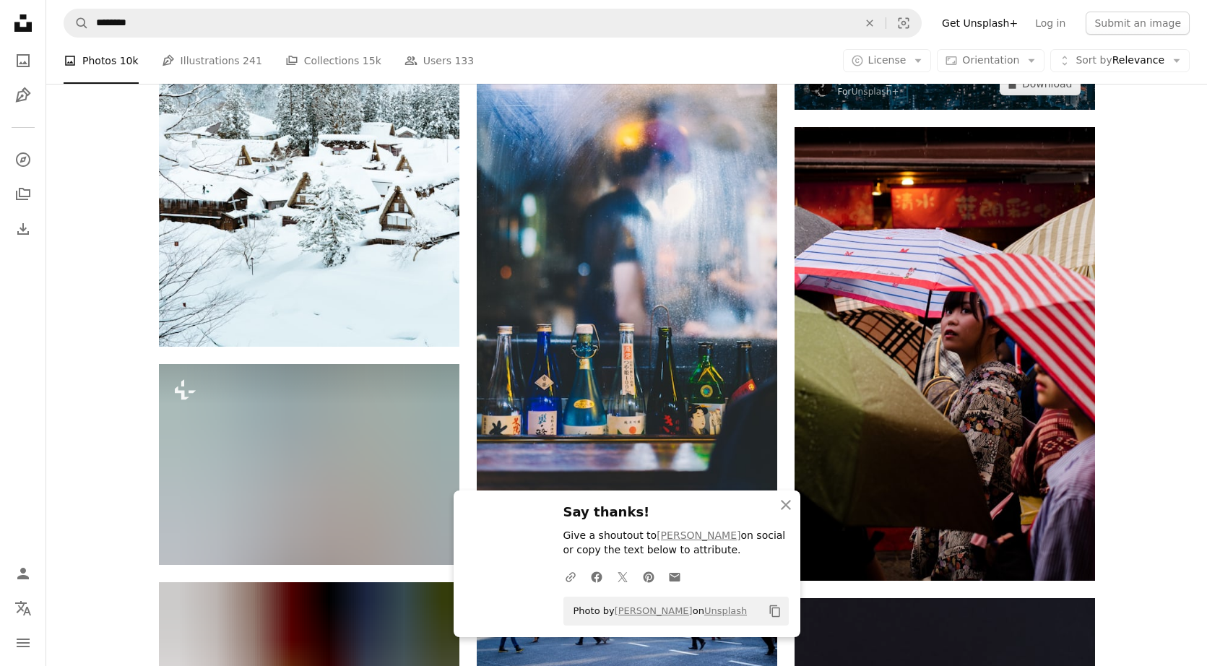
scroll to position [14106, 0]
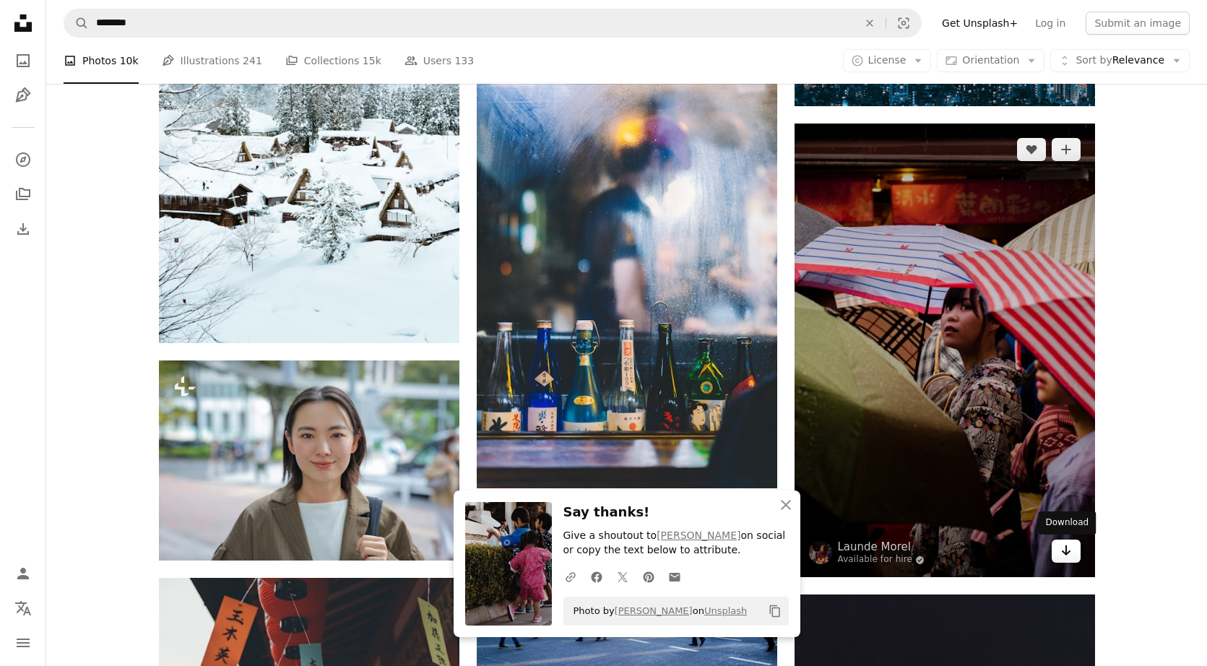
click at [682, 553] on icon "Download" at bounding box center [1065, 550] width 9 height 10
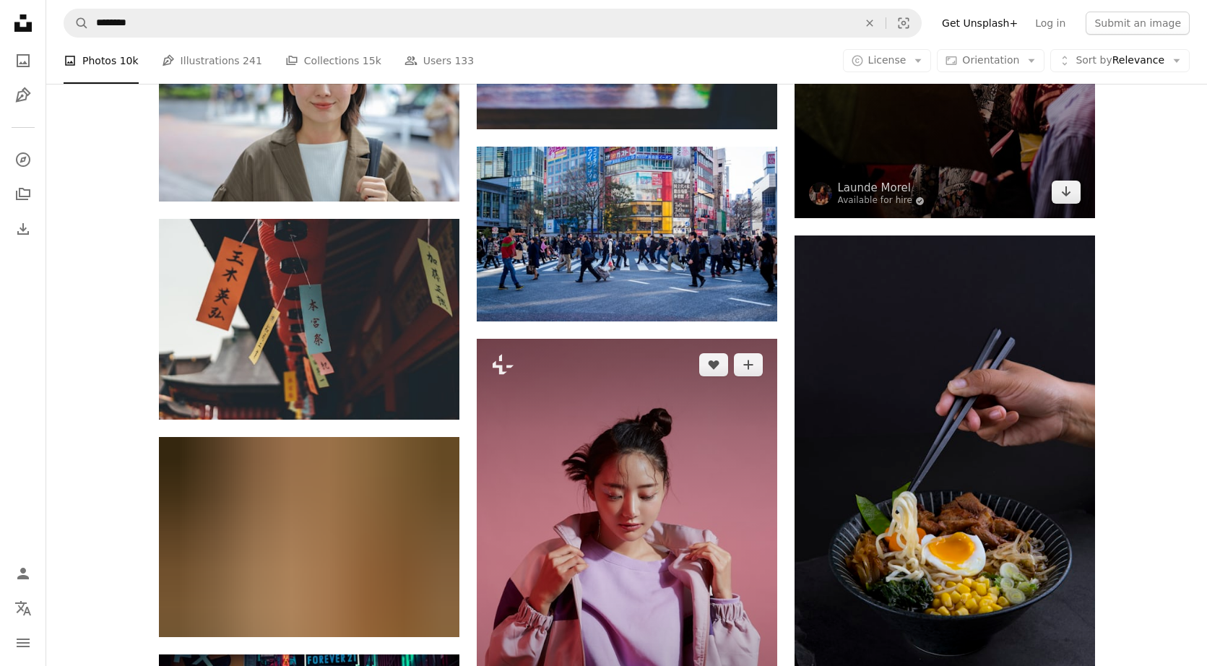
scroll to position [14454, 0]
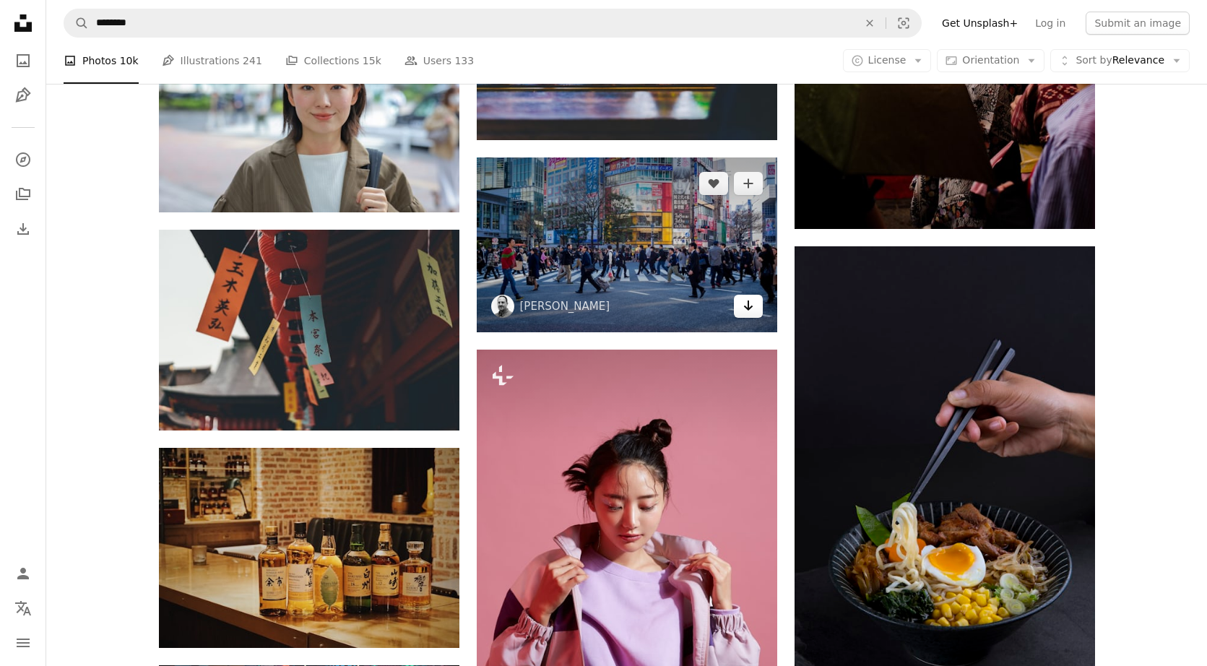
click at [682, 305] on icon "Arrow pointing down" at bounding box center [748, 305] width 12 height 17
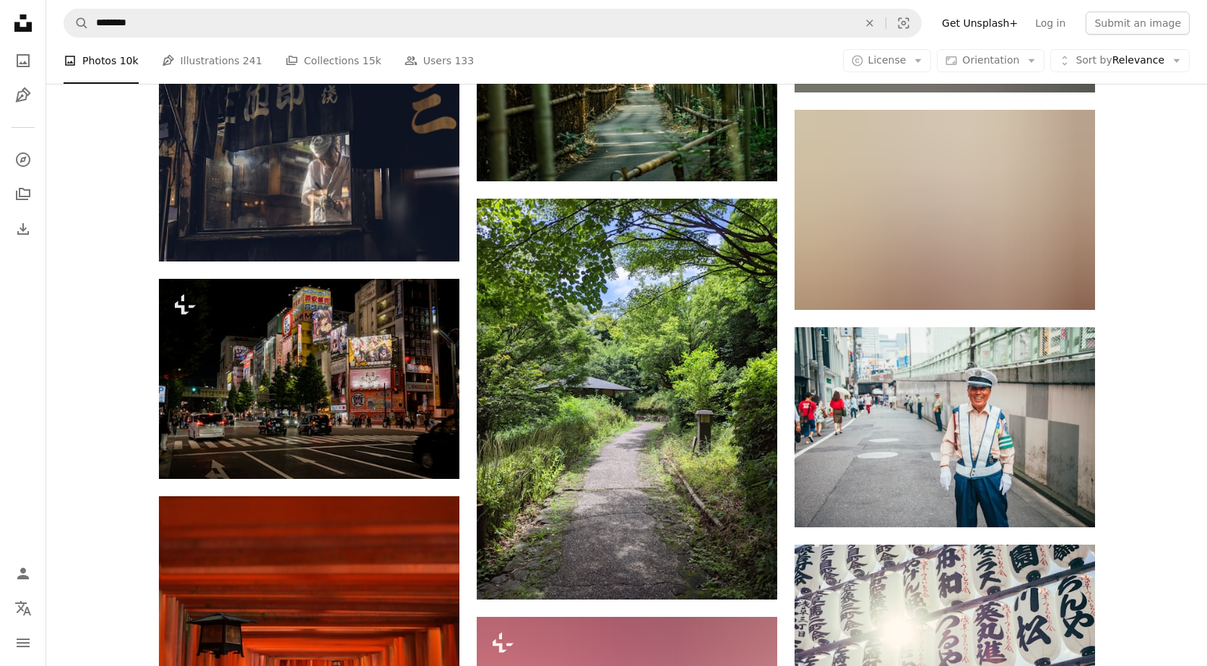
scroll to position [16620, 0]
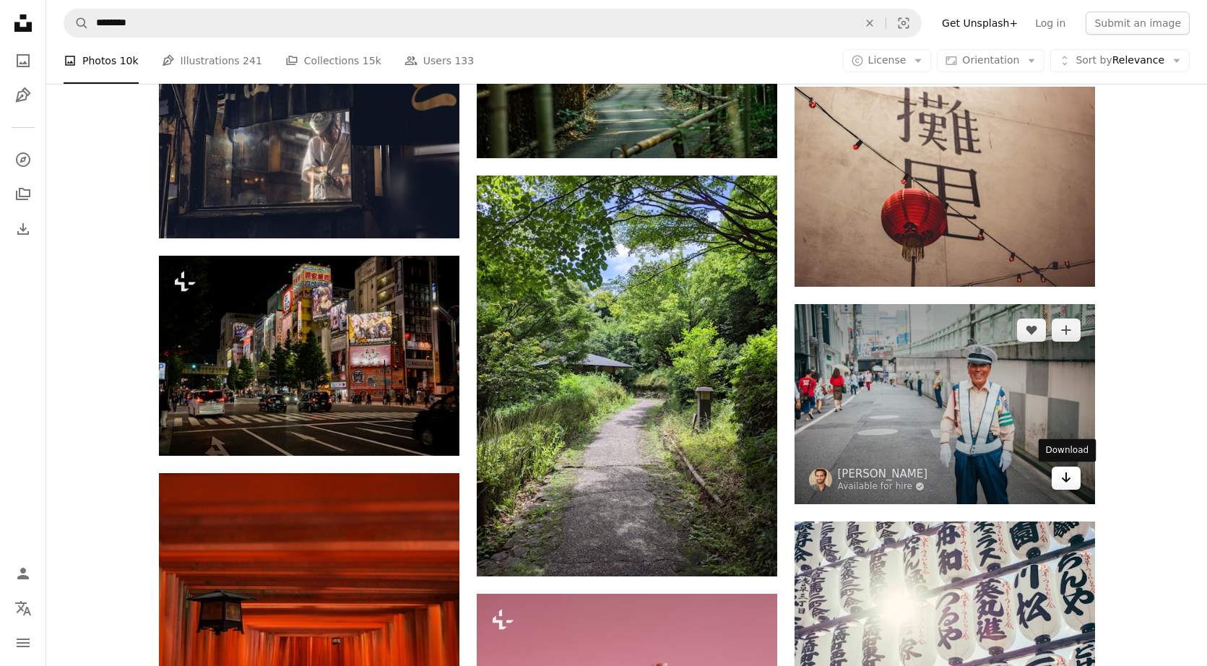
click at [682, 482] on icon "Arrow pointing down" at bounding box center [1066, 477] width 12 height 17
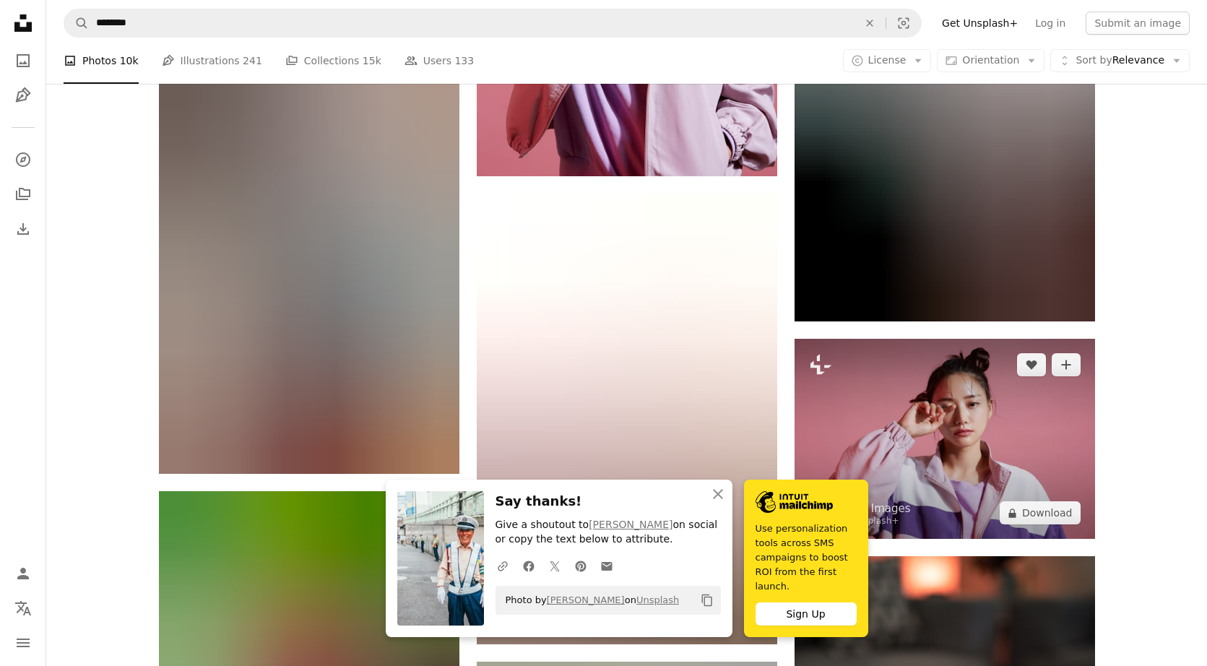
scroll to position [17495, 0]
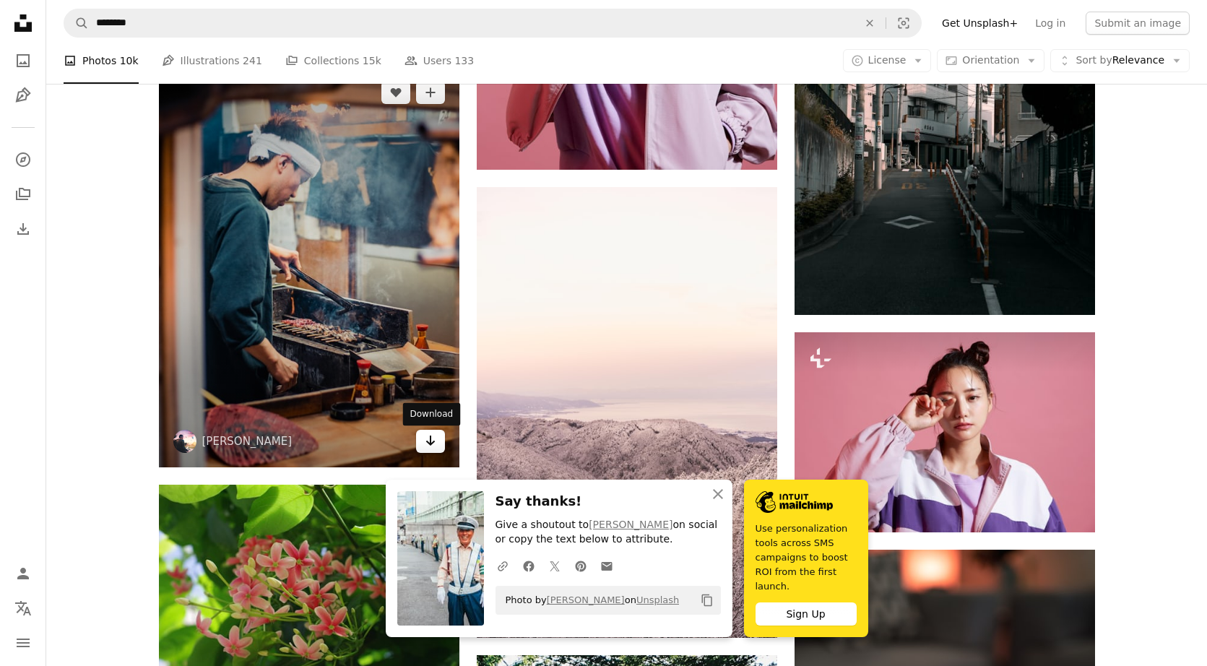
click at [432, 445] on icon "Download" at bounding box center [429, 440] width 9 height 10
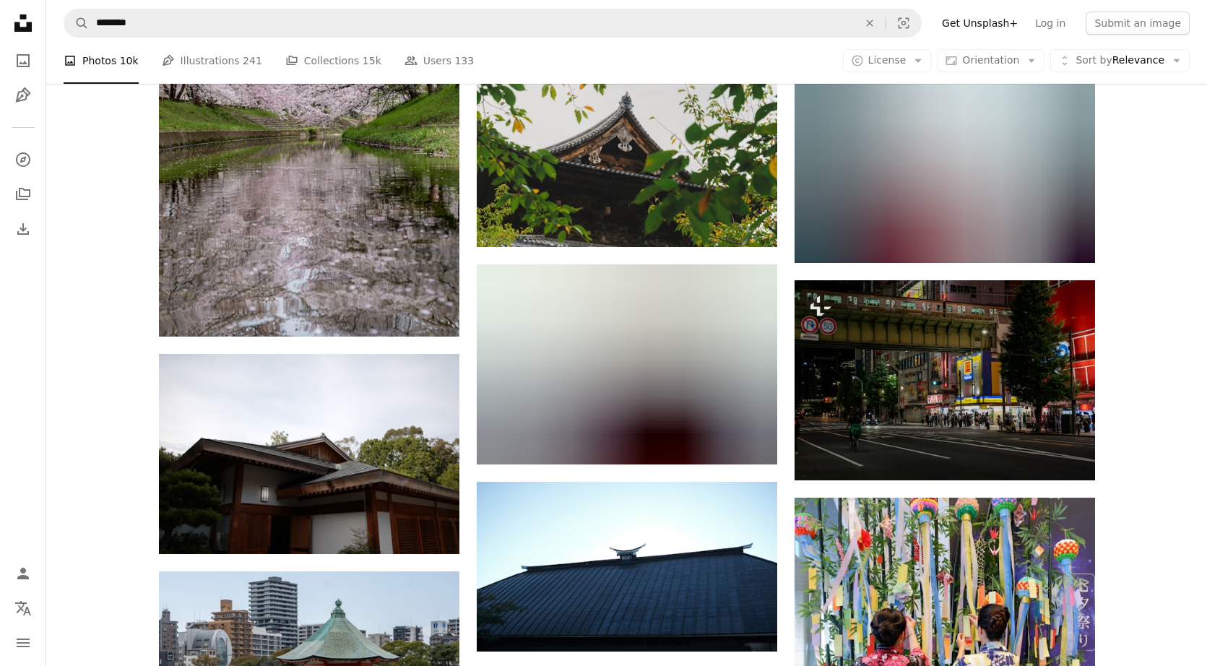
scroll to position [18810, 0]
